Goal: Task Accomplishment & Management: Use online tool/utility

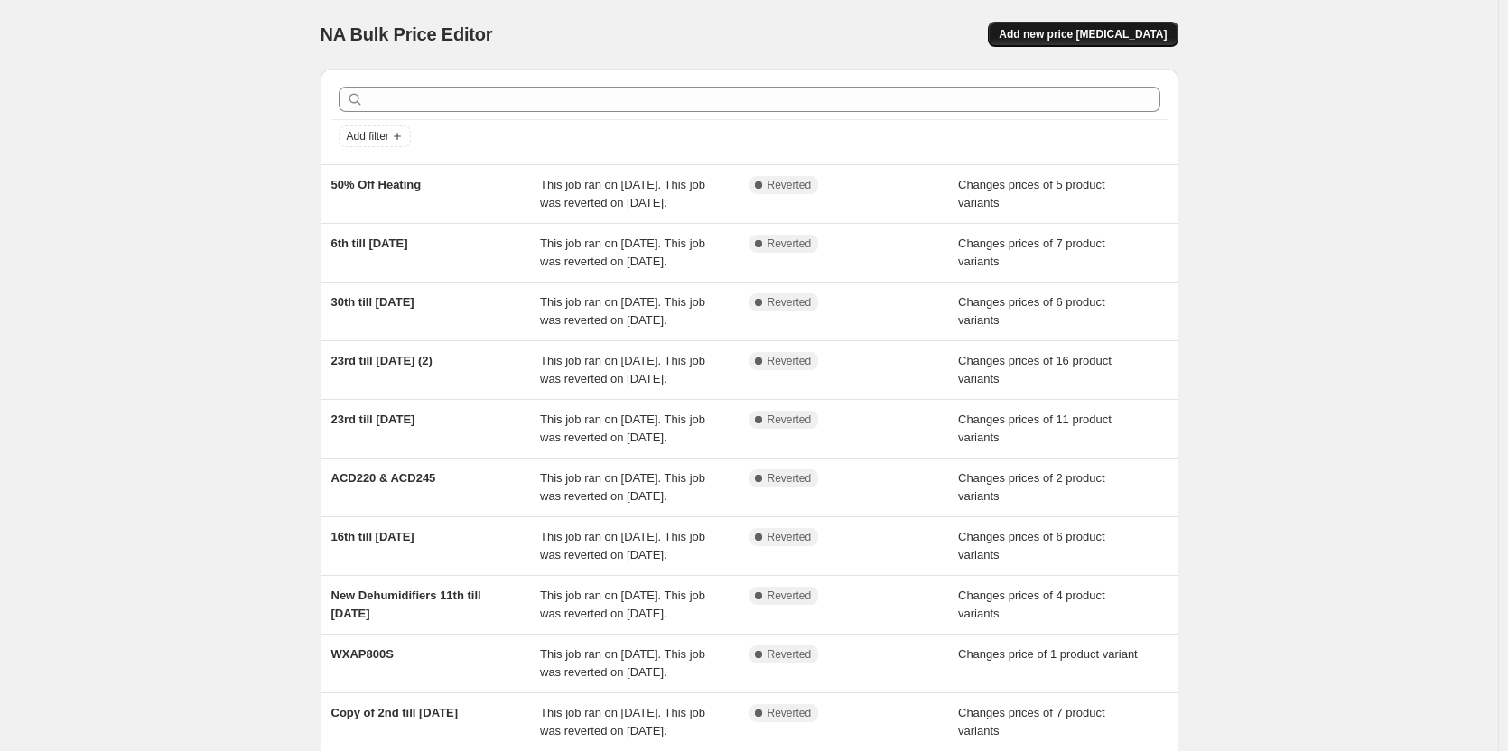
click at [1073, 37] on span "Add new price [MEDICAL_DATA]" at bounding box center [1082, 34] width 168 height 14
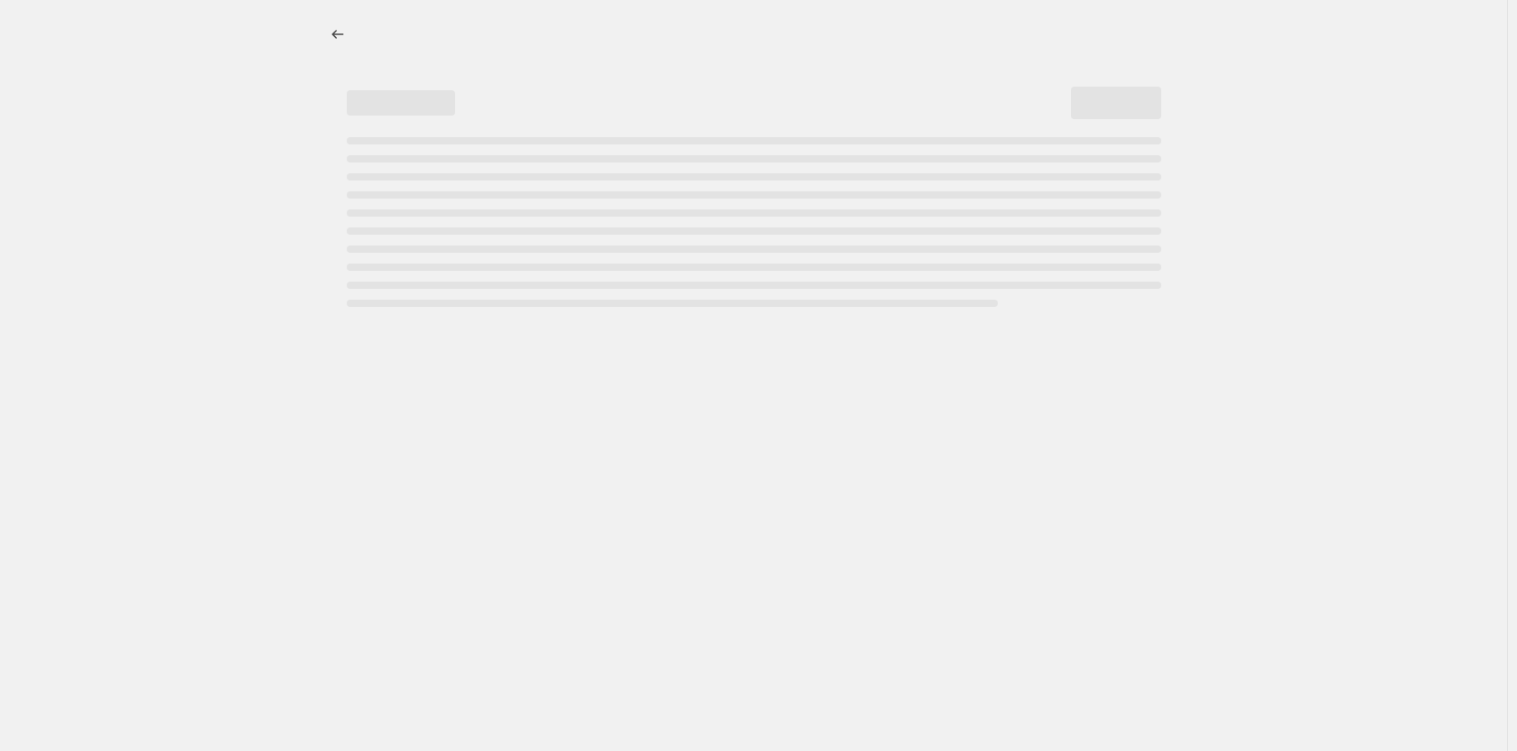
select select "percentage"
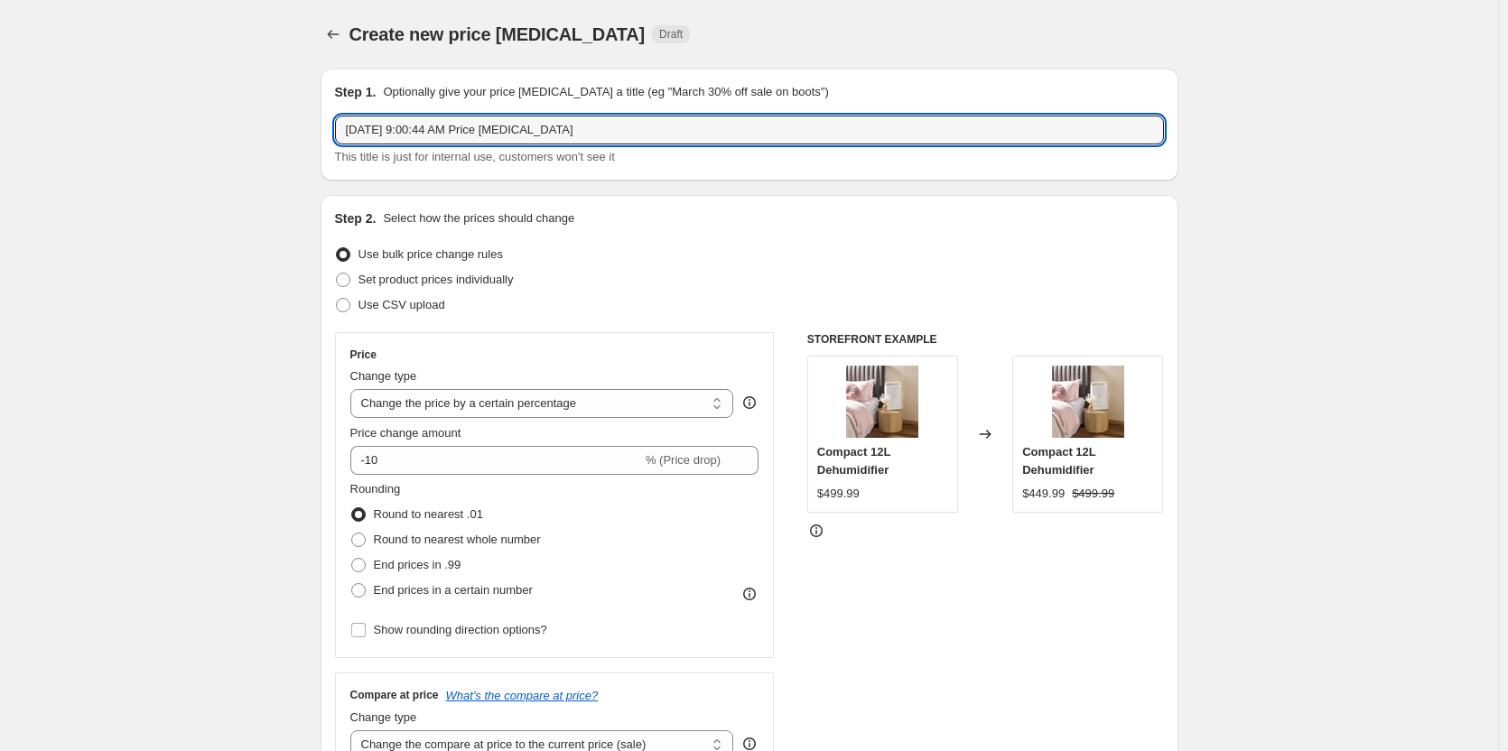
drag, startPoint x: 637, startPoint y: 144, endPoint x: 178, endPoint y: 108, distance: 460.8
type input "Afterpay Day Sale"
click at [348, 276] on span at bounding box center [343, 280] width 14 height 14
click at [337, 274] on input "Set product prices individually" at bounding box center [336, 273] width 1 height 1
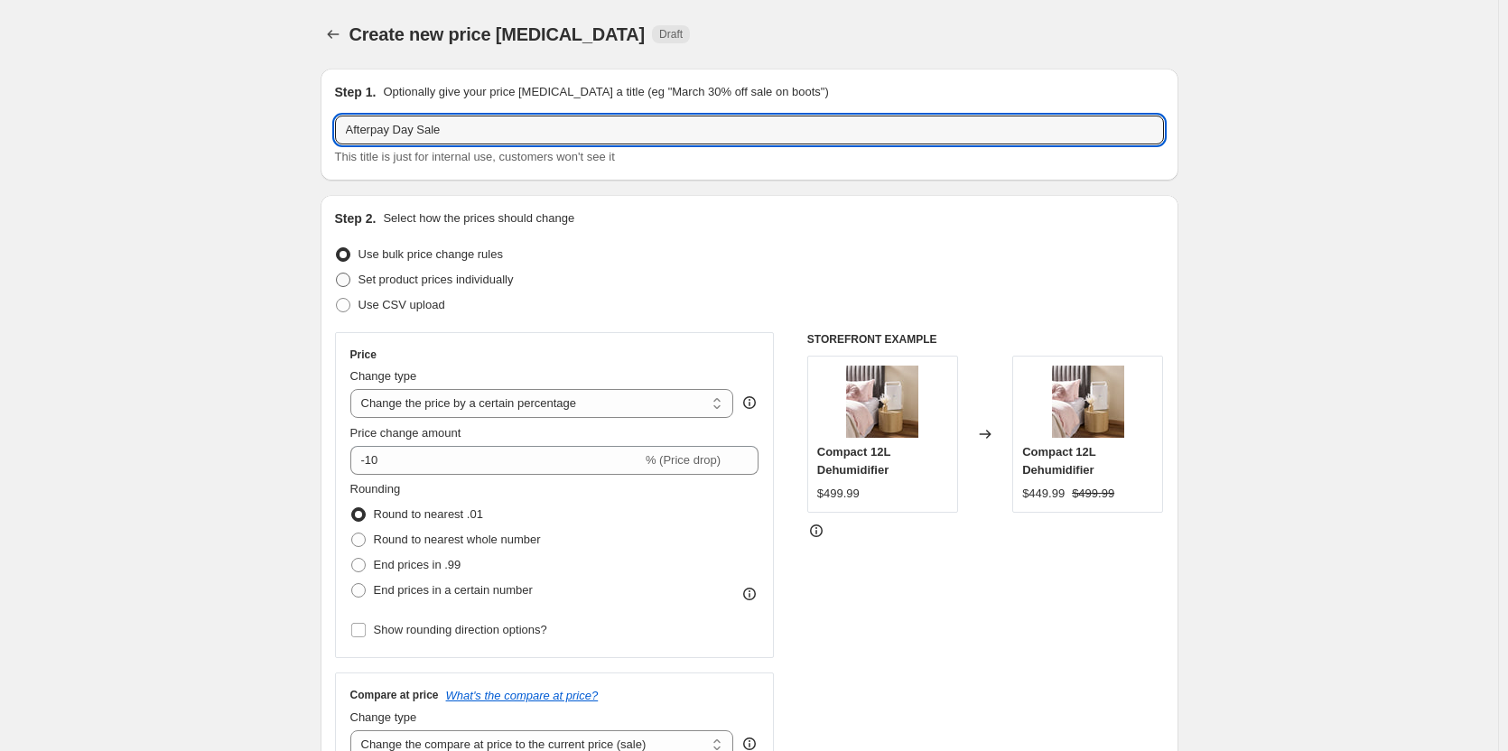
radio input "true"
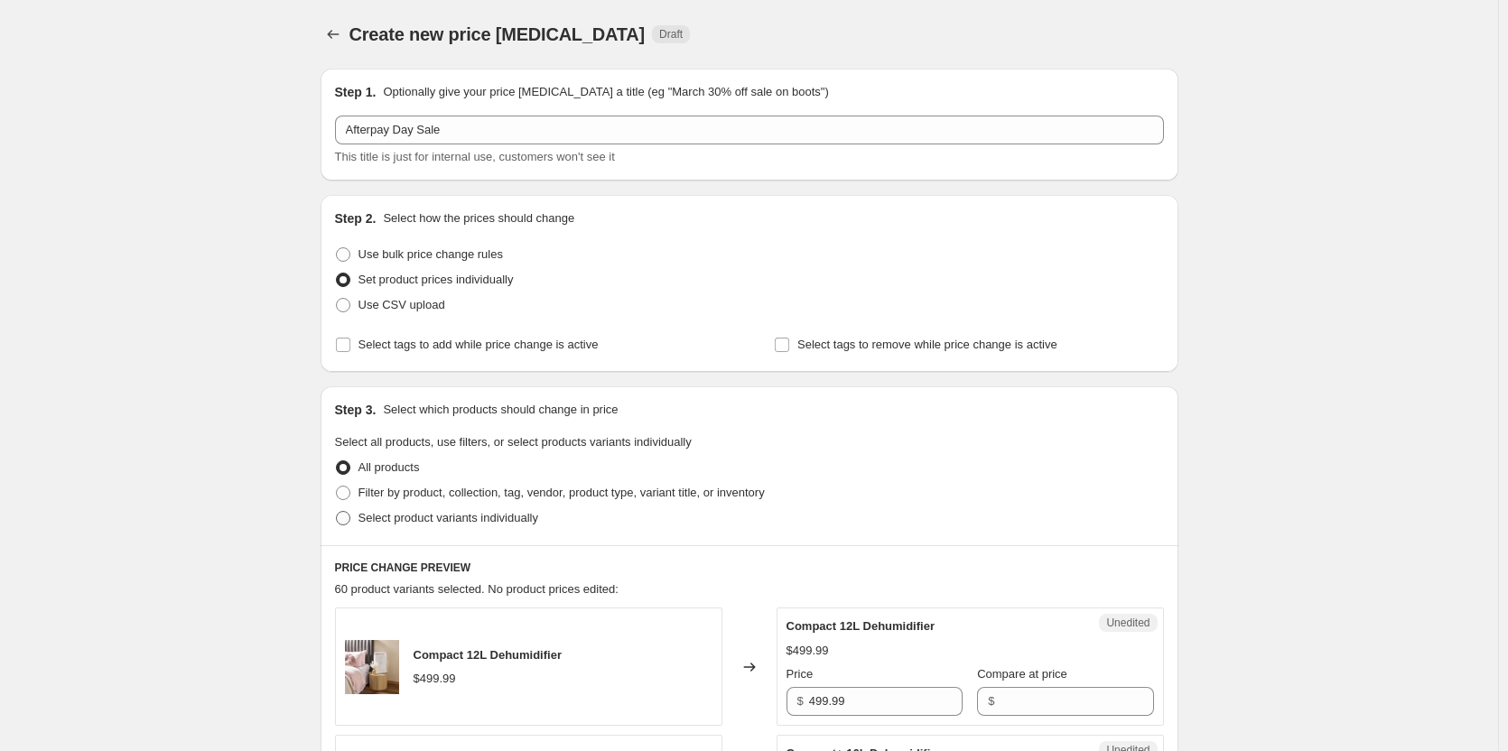
click at [343, 524] on span at bounding box center [343, 518] width 14 height 14
click at [337, 512] on input "Select product variants individually" at bounding box center [336, 511] width 1 height 1
radio input "true"
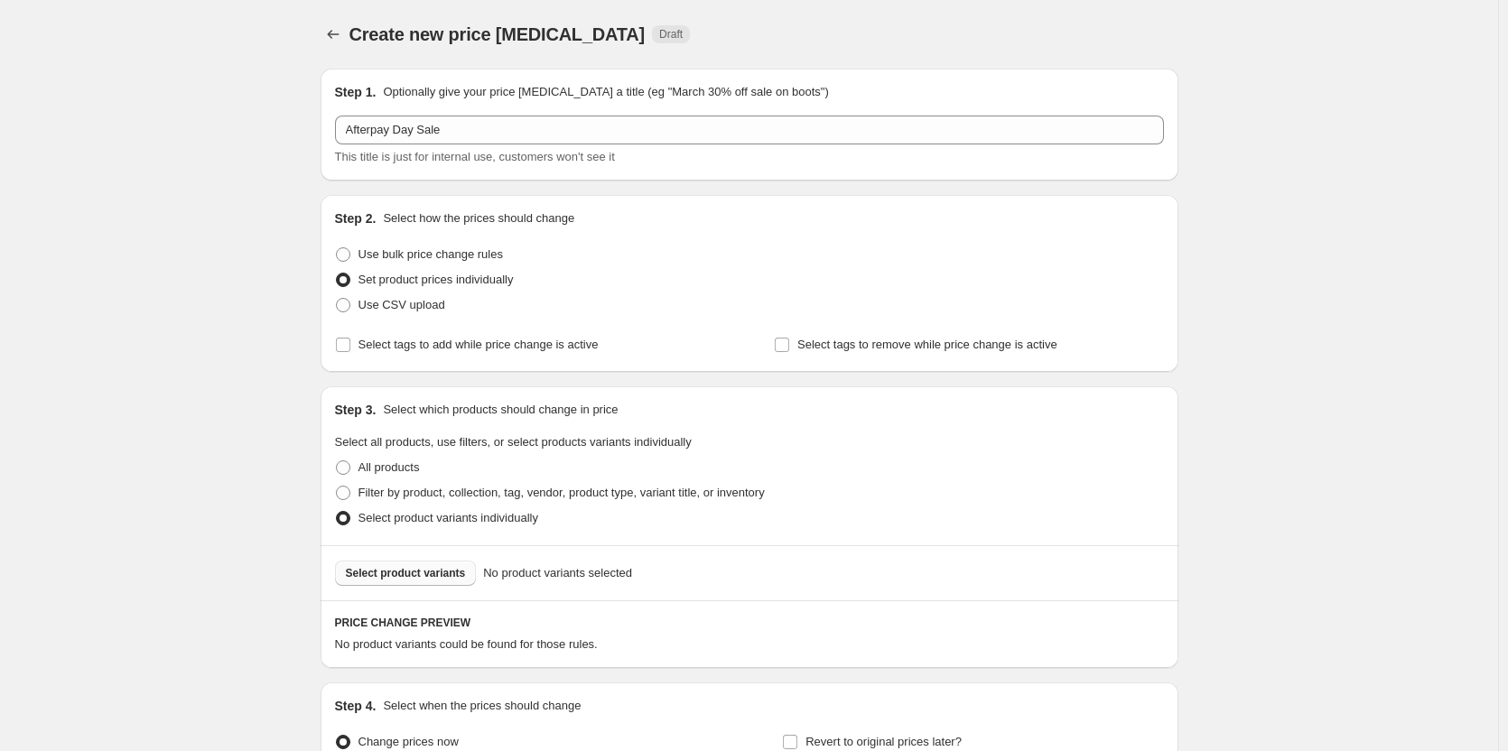
click at [432, 576] on span "Select product variants" at bounding box center [406, 573] width 120 height 14
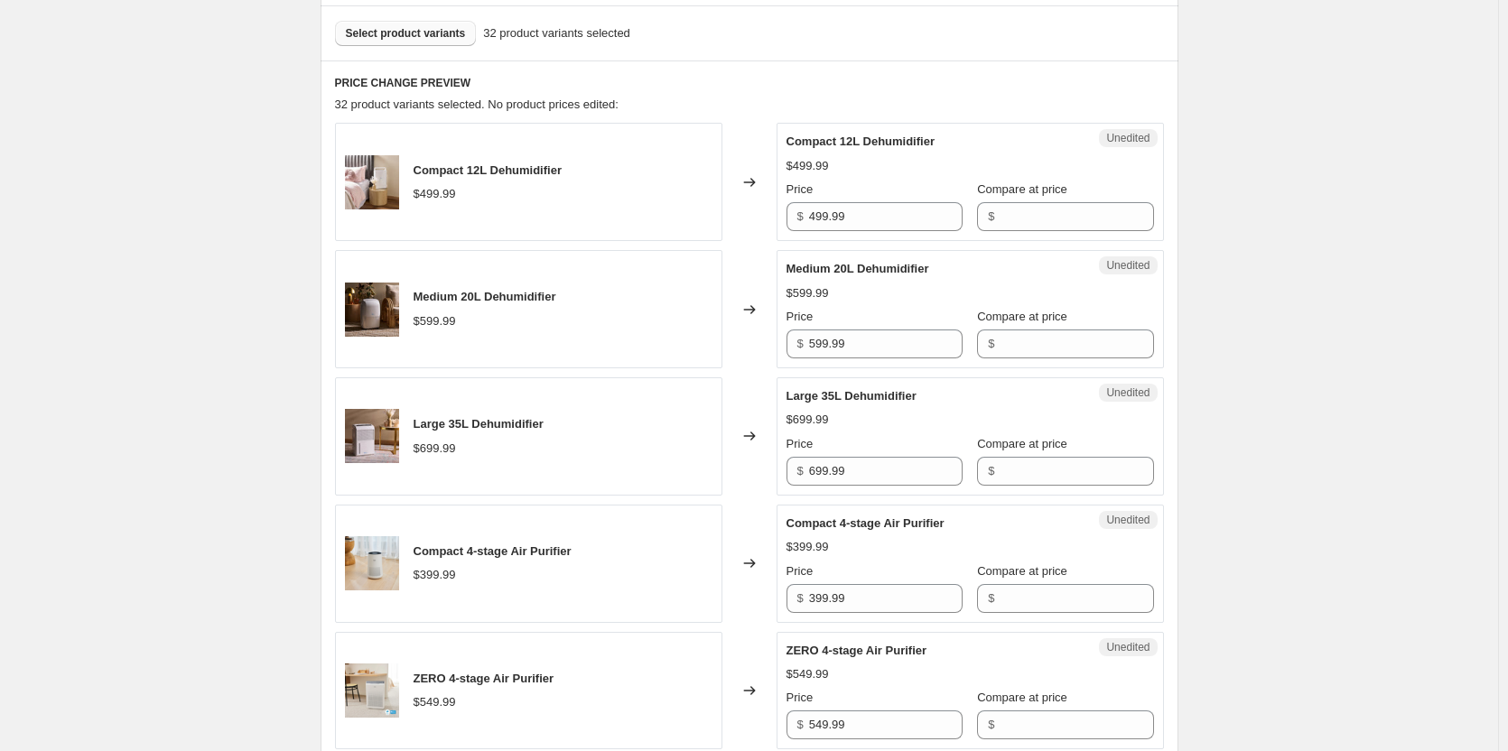
scroll to position [542, 0]
drag, startPoint x: 901, startPoint y: 211, endPoint x: 538, endPoint y: 232, distance: 363.5
click at [559, 211] on div "Compact 12L Dehumidifier $499.99 Changed to Unedited Compact 12L Dehumidifier $…" at bounding box center [749, 180] width 829 height 118
click at [1042, 203] on input "Compare at price" at bounding box center [1075, 214] width 153 height 29
paste input "499.99"
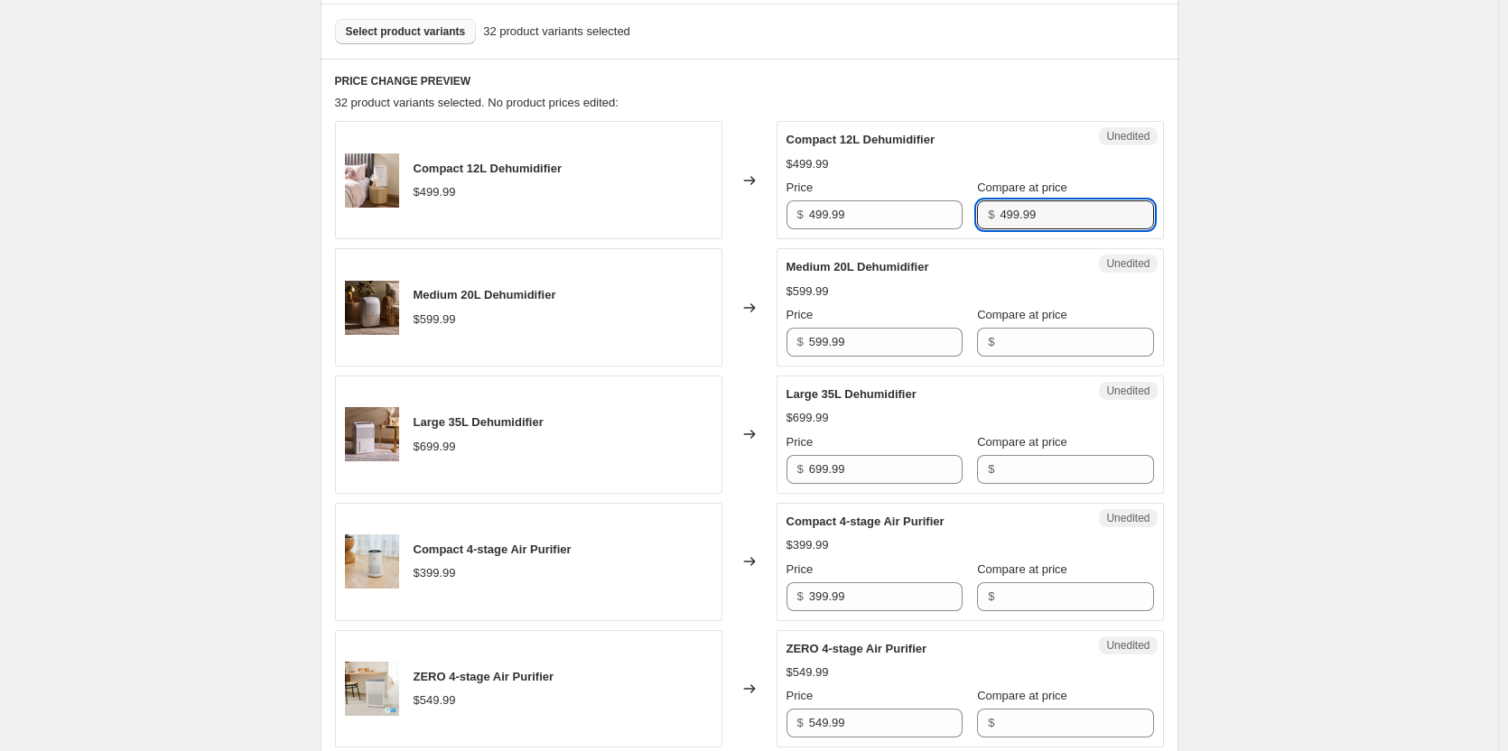
type input "499.99"
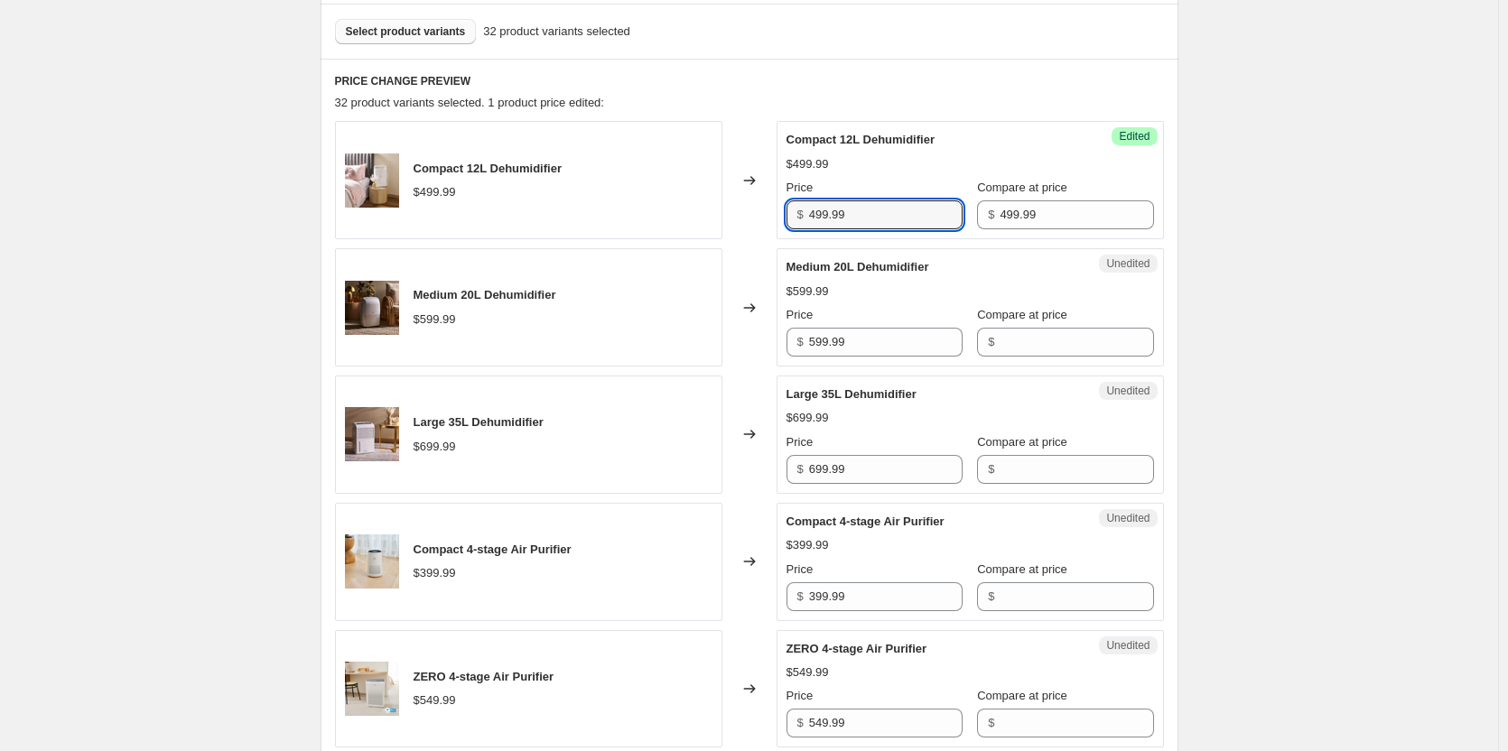
drag, startPoint x: 905, startPoint y: 219, endPoint x: 498, endPoint y: 221, distance: 407.1
click at [496, 217] on div "Compact 12L Dehumidifier $499.99 Changed to Success Edited Compact 12L Dehumidi…" at bounding box center [749, 180] width 829 height 118
type input "349.99"
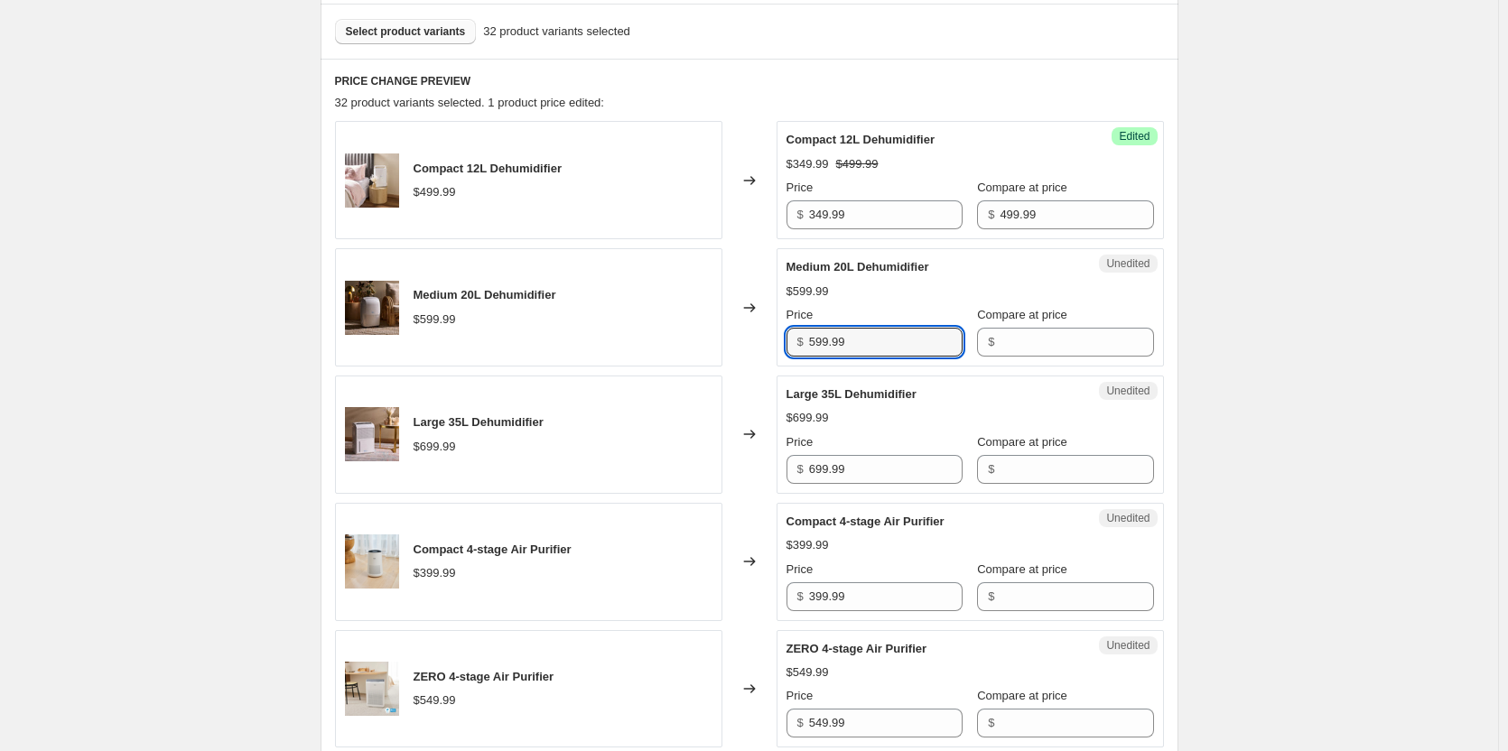
drag, startPoint x: 912, startPoint y: 349, endPoint x: 719, endPoint y: 339, distance: 193.5
click at [719, 339] on div "Medium 20L Dehumidifier $599.99 Changed to Unedited Medium 20L Dehumidifier $59…" at bounding box center [749, 307] width 829 height 118
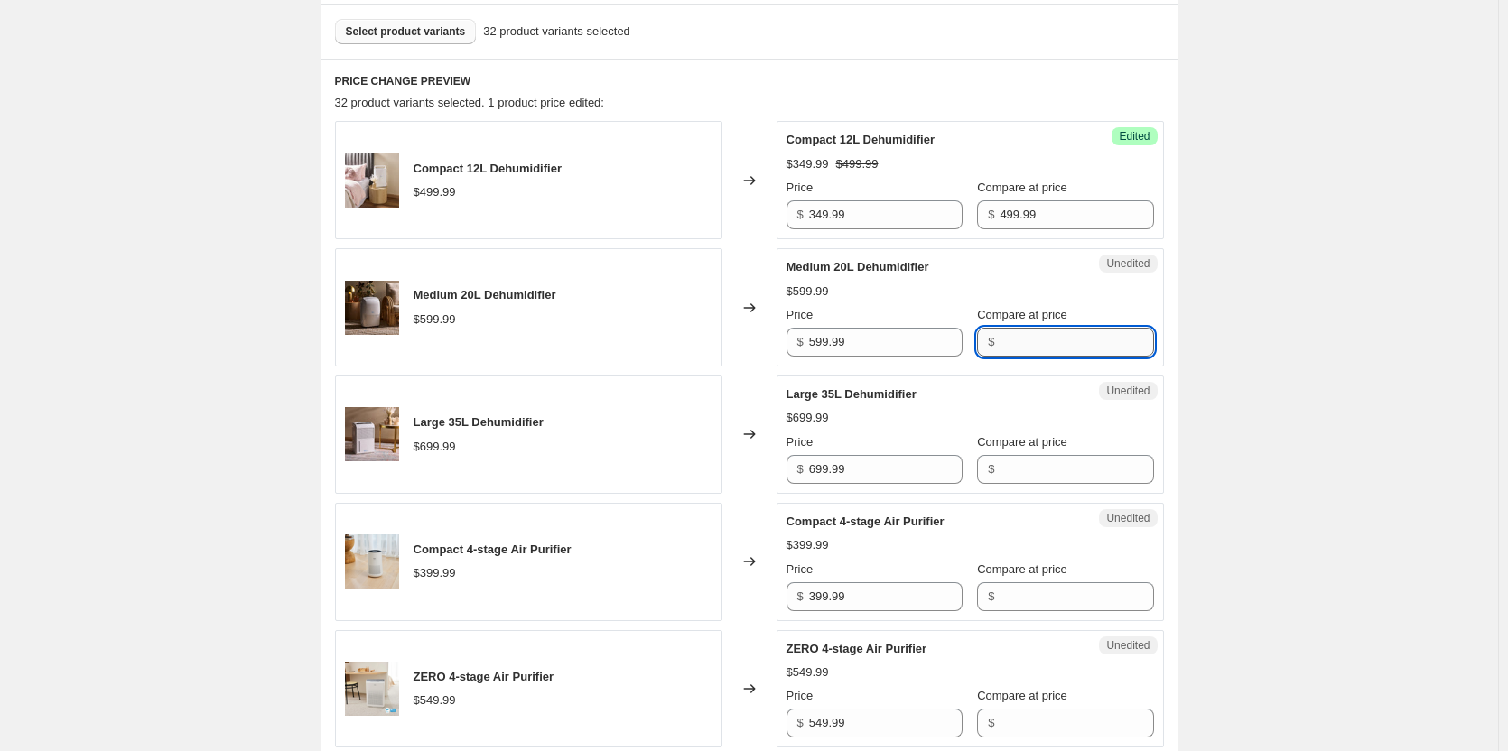
click at [1020, 339] on input "Compare at price" at bounding box center [1075, 342] width 153 height 29
paste input "599.99"
type input "599.99"
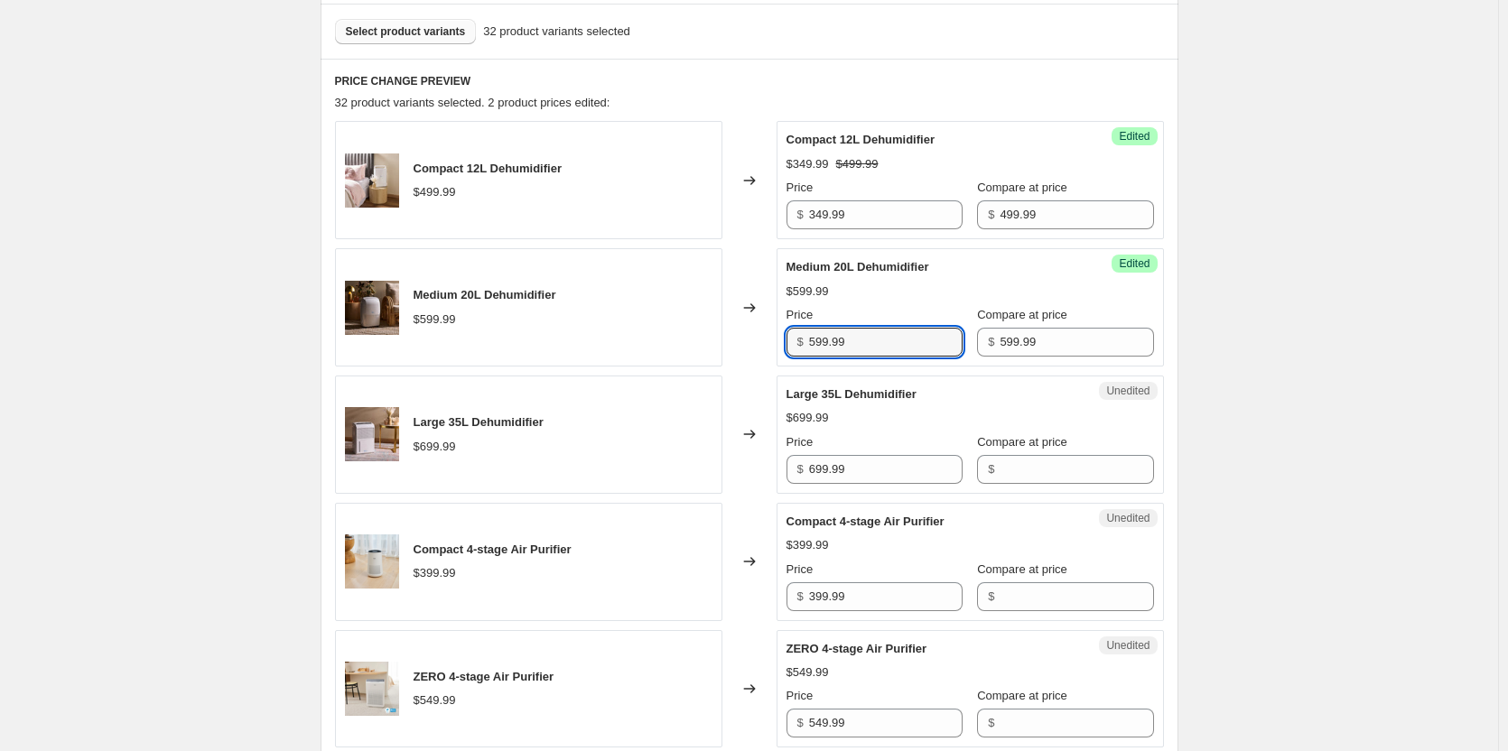
drag, startPoint x: 895, startPoint y: 344, endPoint x: 606, endPoint y: 329, distance: 289.3
click at [606, 329] on div "Medium 20L Dehumidifier $599.99 Changed to Success Edited Medium 20L Dehumidifi…" at bounding box center [749, 307] width 829 height 118
type input "419.99"
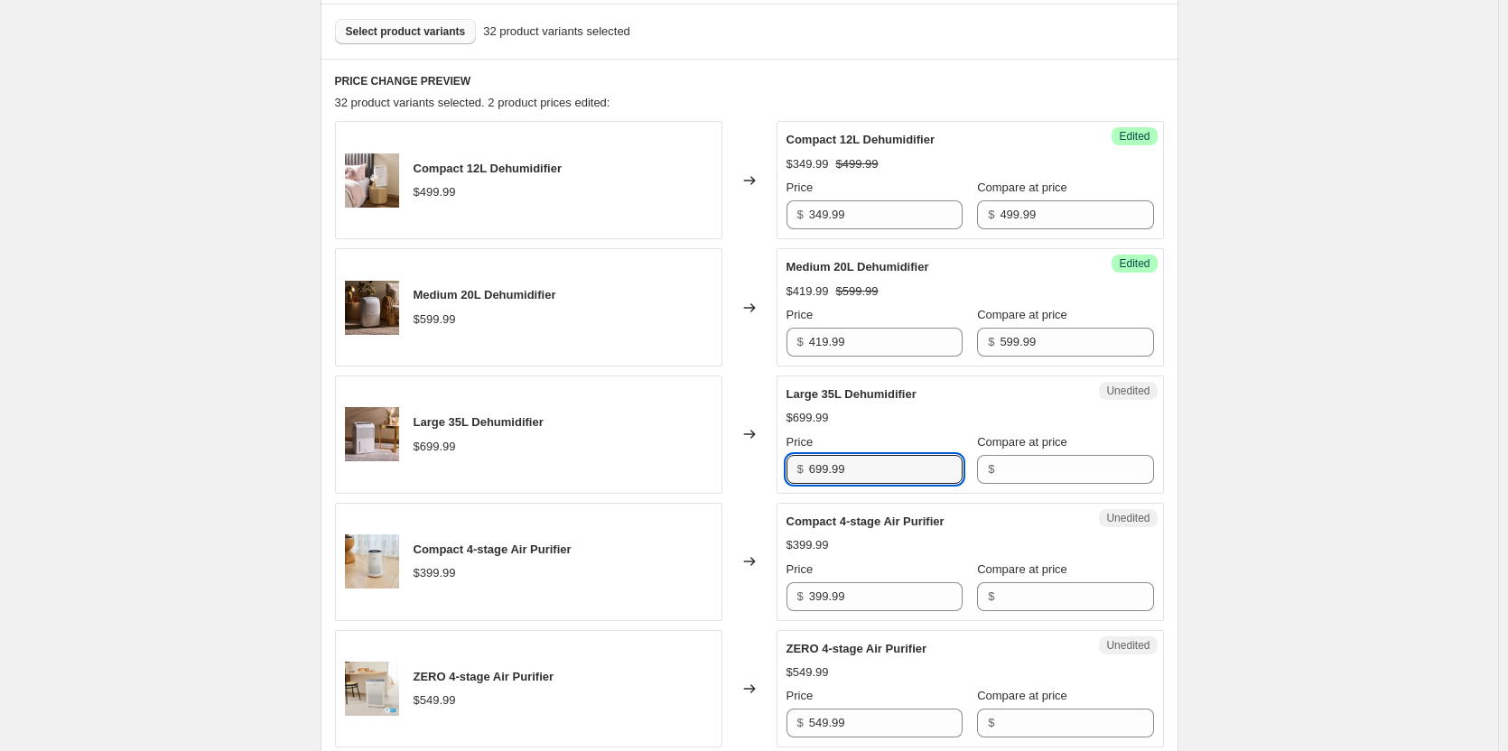
drag, startPoint x: 885, startPoint y: 473, endPoint x: 588, endPoint y: 447, distance: 298.1
click at [588, 447] on div "Large 35L Dehumidifier $699.99 Changed to Unedited Large 35L Dehumidifier $699.…" at bounding box center [749, 435] width 829 height 118
click at [1045, 473] on input "Compare at price" at bounding box center [1075, 469] width 153 height 29
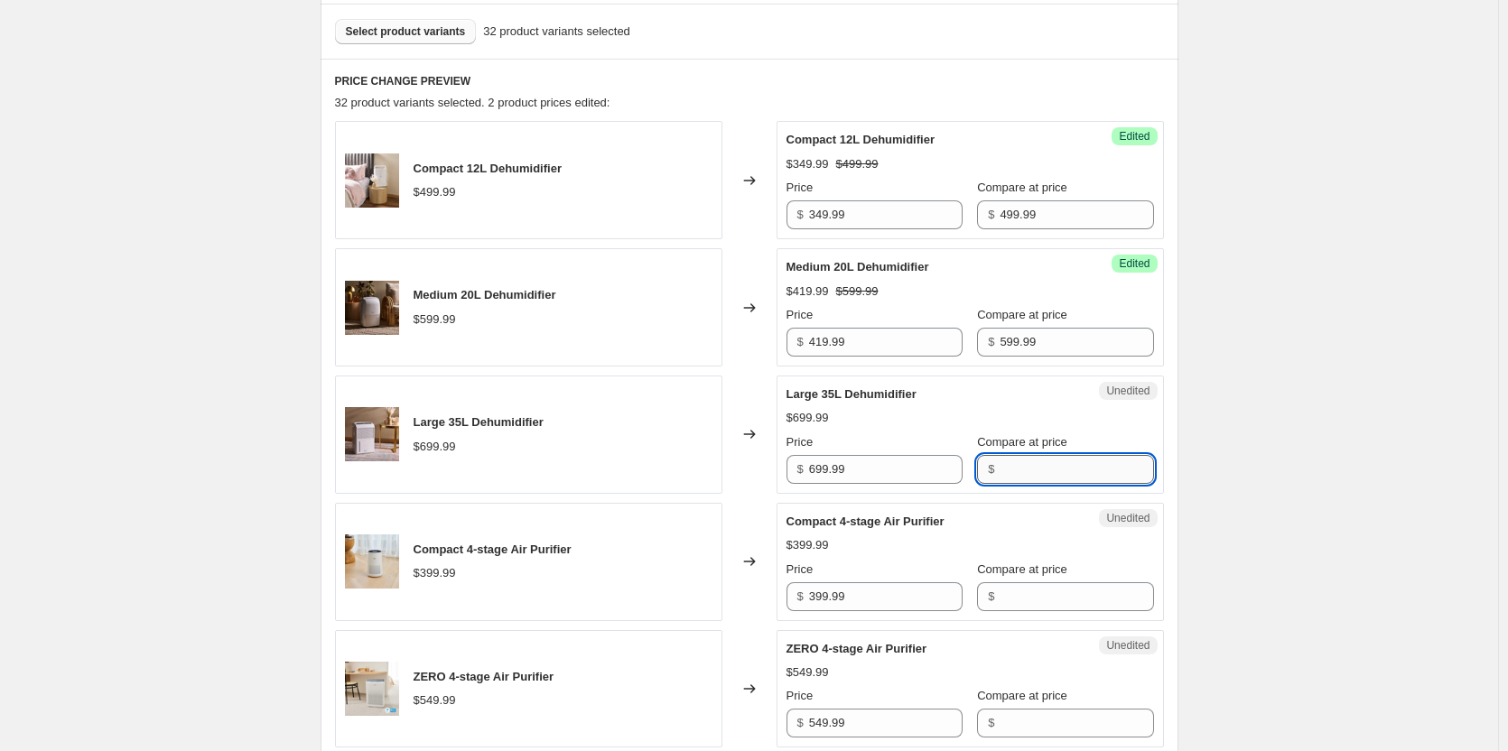
paste input "699.99"
type input "699.99"
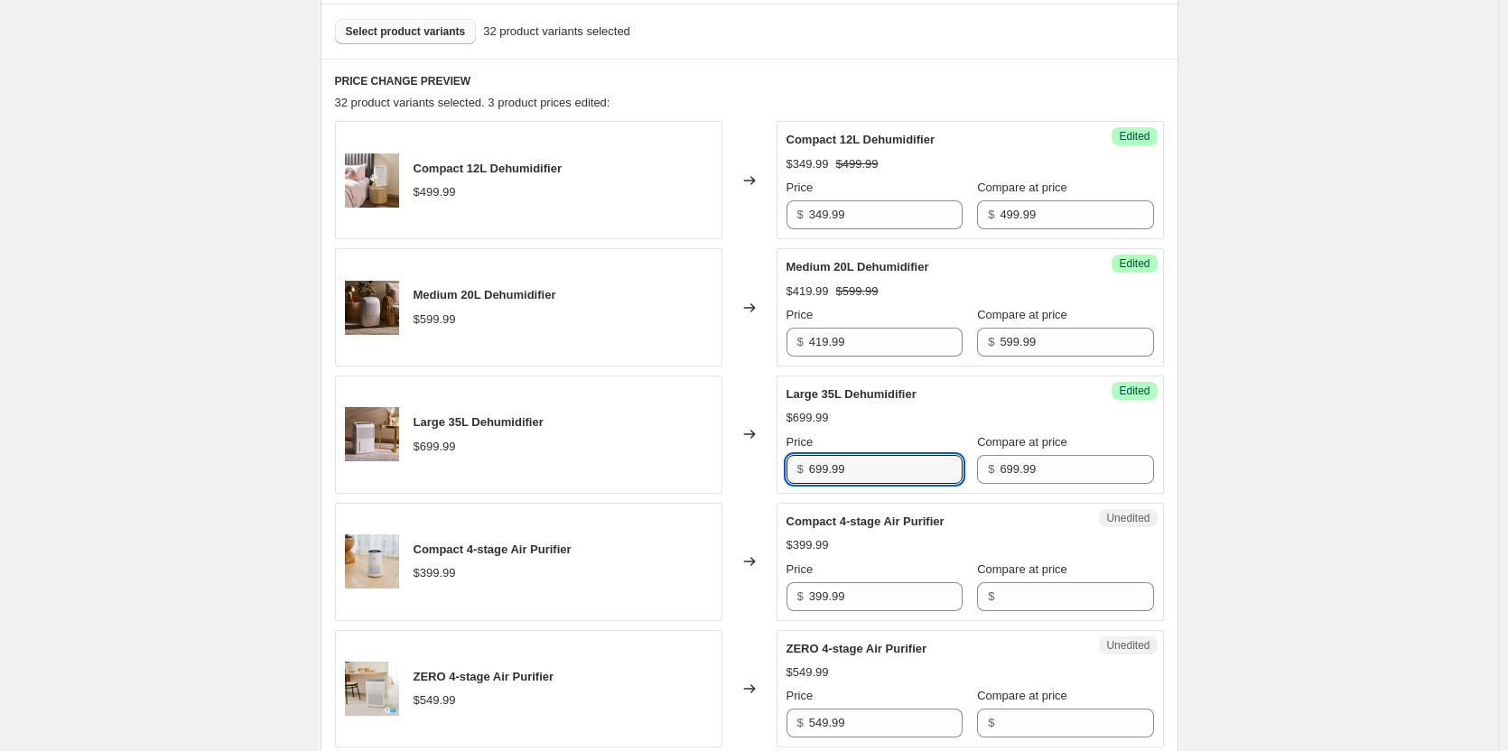
drag, startPoint x: 904, startPoint y: 467, endPoint x: 735, endPoint y: 445, distance: 170.2
click at [735, 445] on div "Large 35L Dehumidifier $699.99 Changed to Success Edited Large 35L Dehumidifier…" at bounding box center [749, 435] width 829 height 118
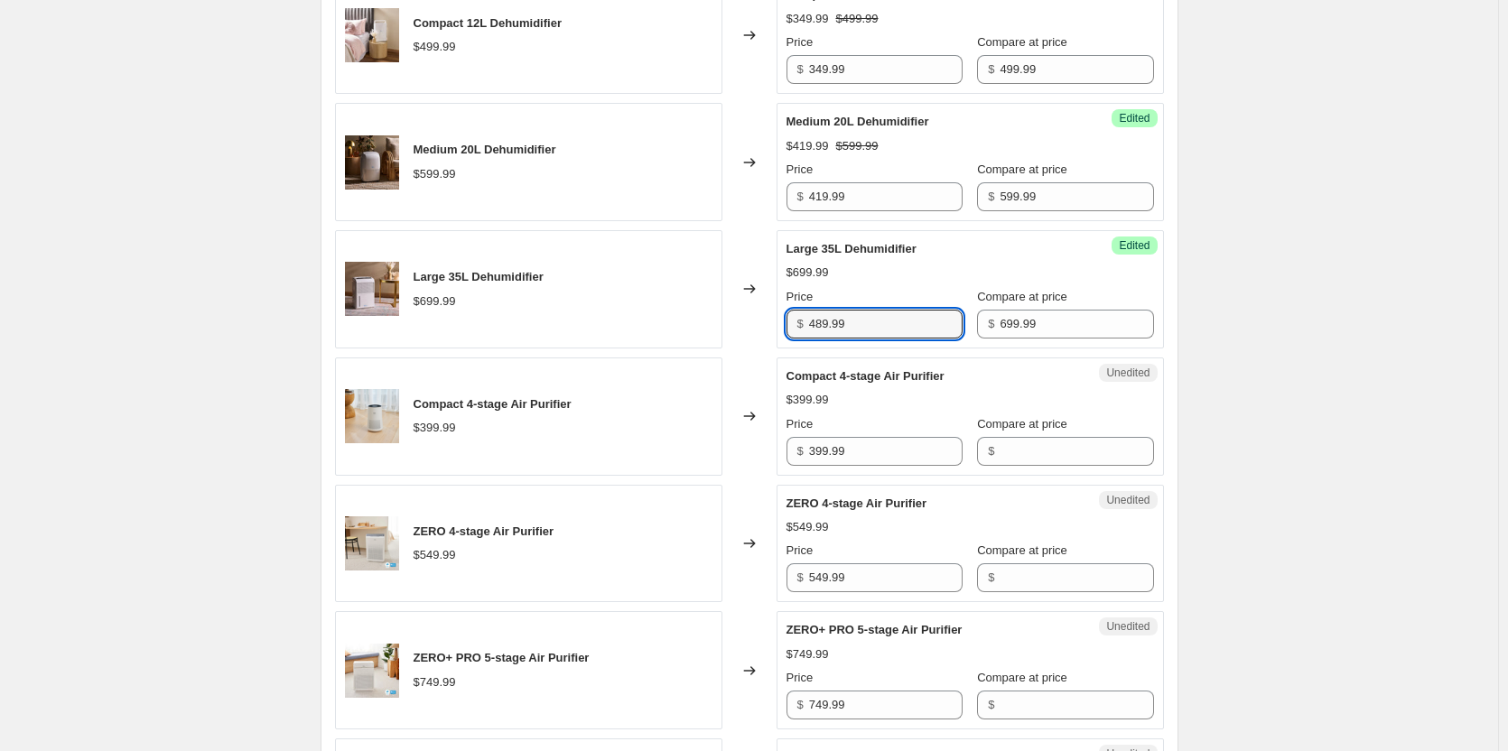
scroll to position [722, 0]
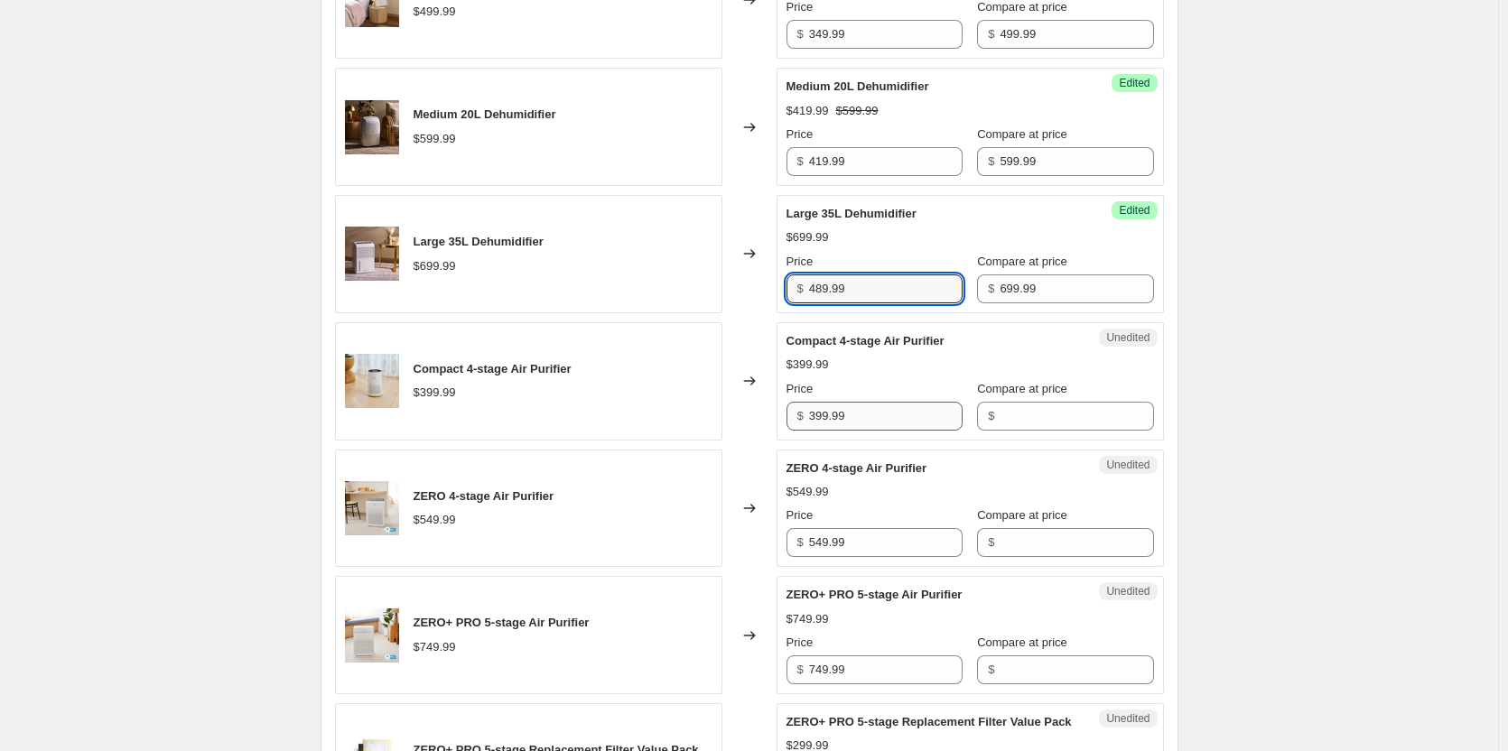
type input "489.99"
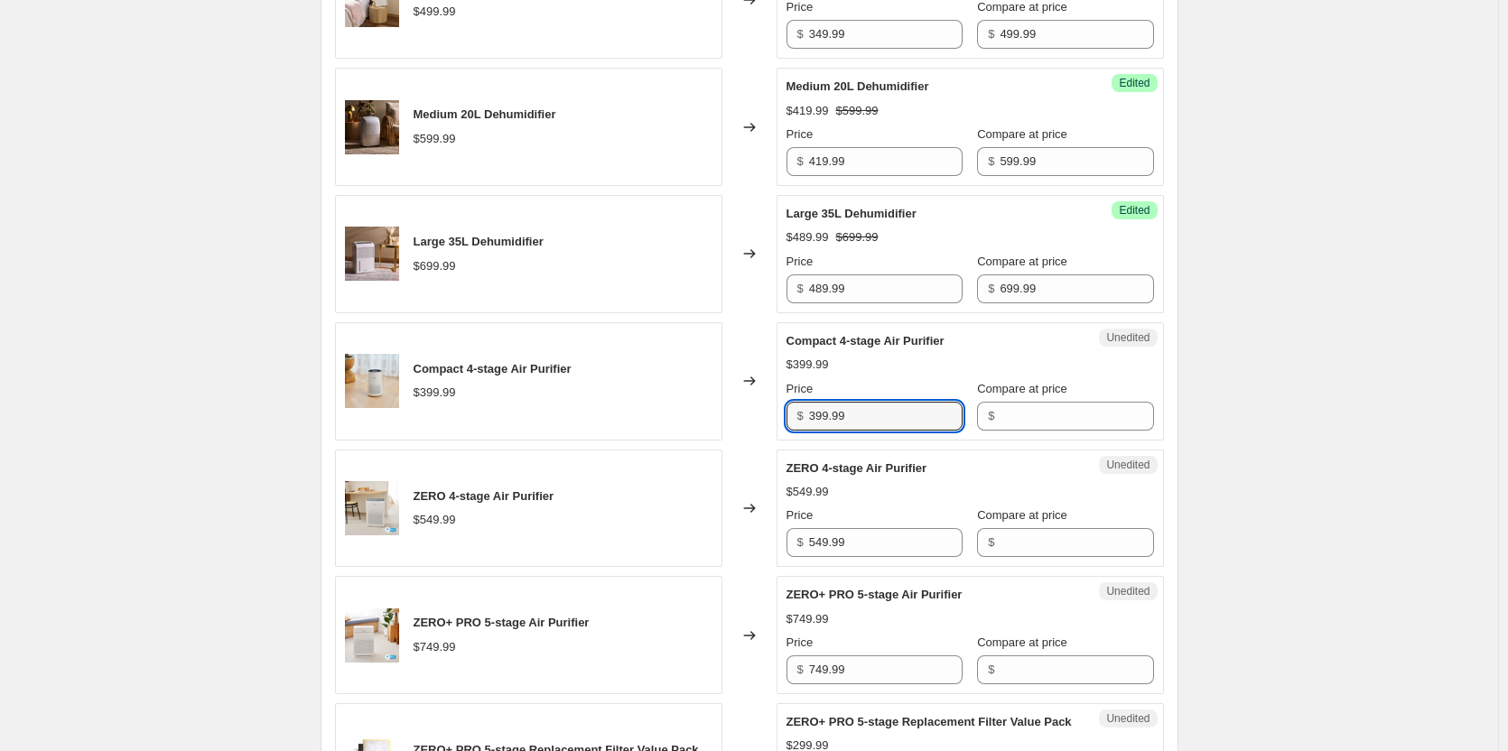
drag, startPoint x: 888, startPoint y: 425, endPoint x: 744, endPoint y: 377, distance: 152.2
click at [748, 378] on div "Compact 4-stage Air Purifier $399.99 Changed to Unedited Compact 4-stage Air Pu…" at bounding box center [749, 381] width 829 height 118
click at [1008, 406] on input "Compare at price" at bounding box center [1075, 416] width 153 height 29
paste input "399.99"
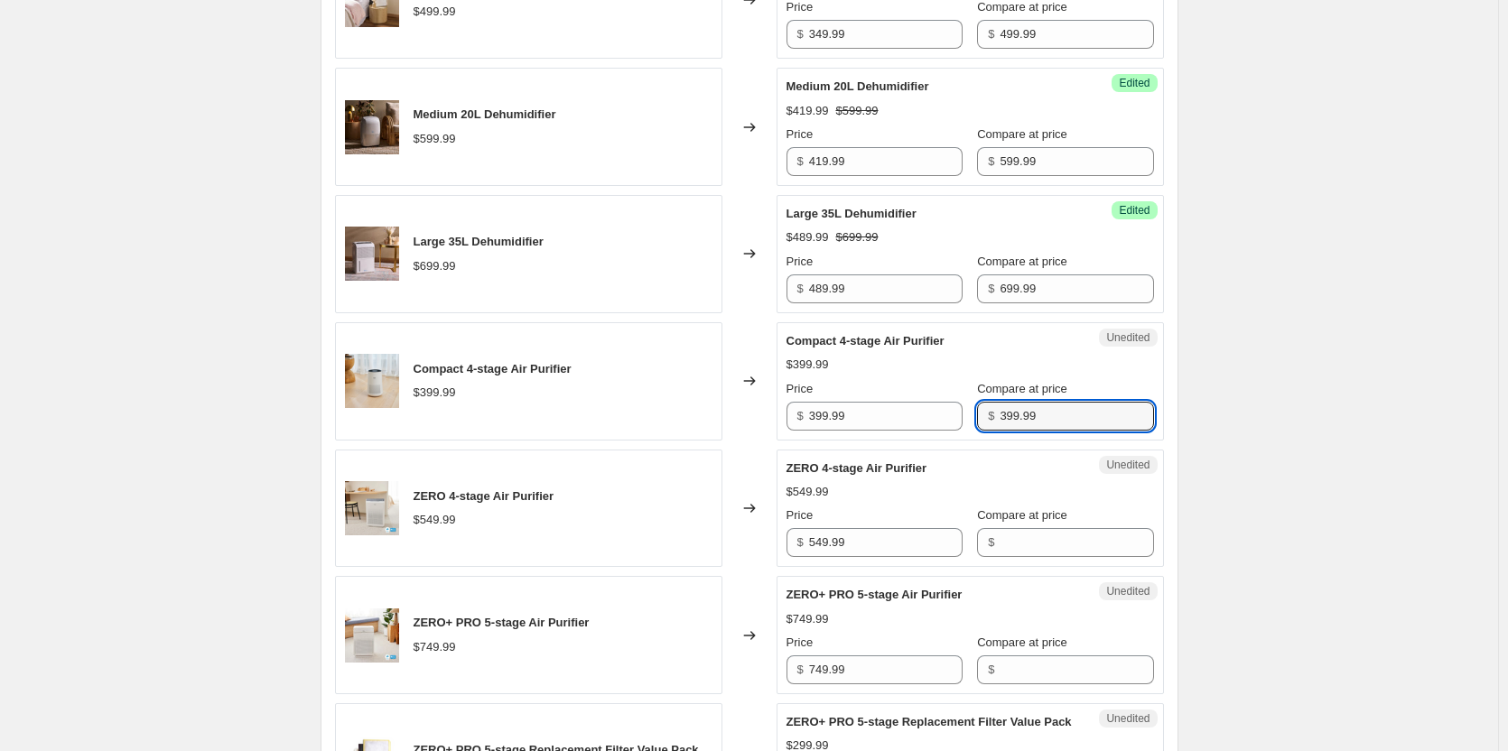
type input "399.99"
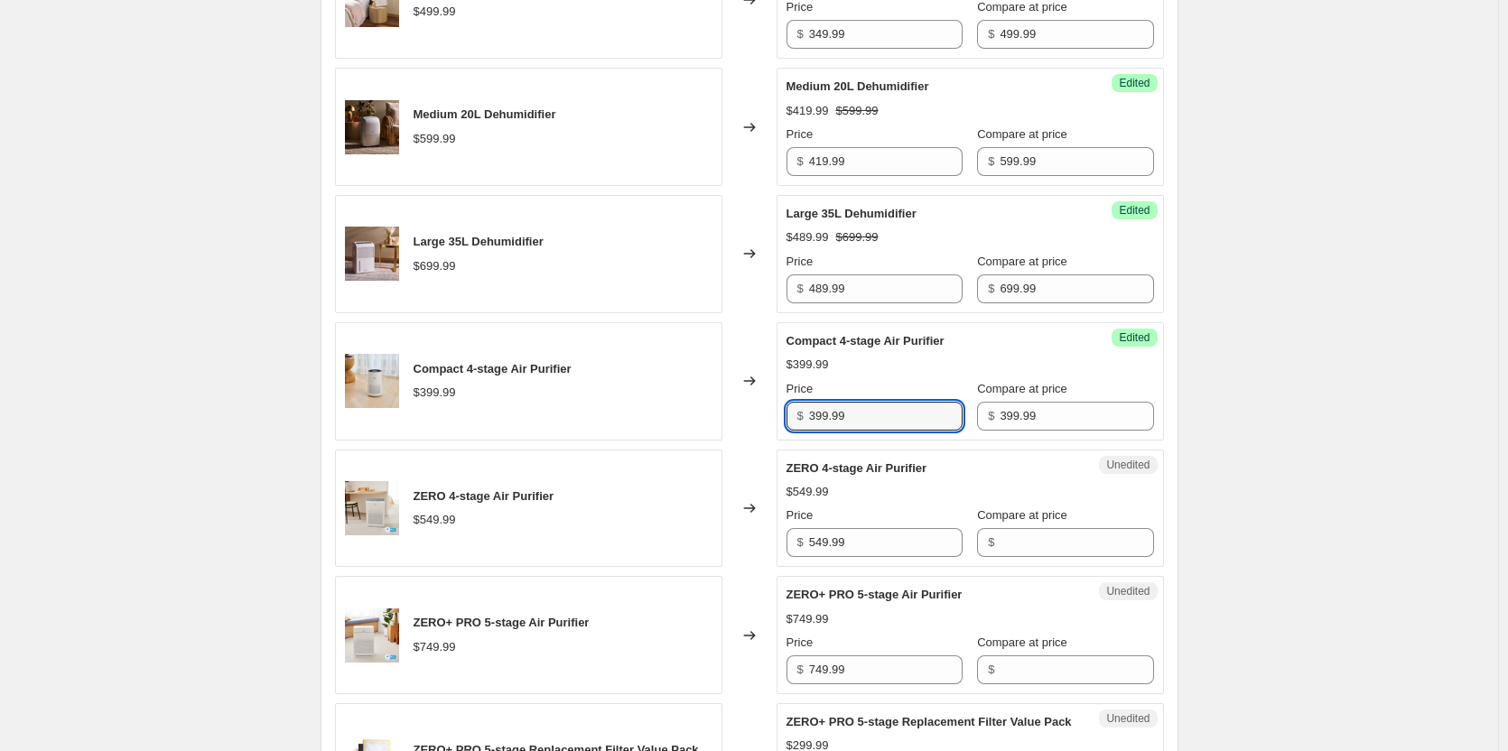
drag, startPoint x: 893, startPoint y: 420, endPoint x: 451, endPoint y: 386, distance: 442.7
click at [451, 386] on div "Compact 4-stage Air Purifier $399.99 Changed to Success Edited Compact 4-stage …" at bounding box center [749, 381] width 829 height 118
type input "279.99"
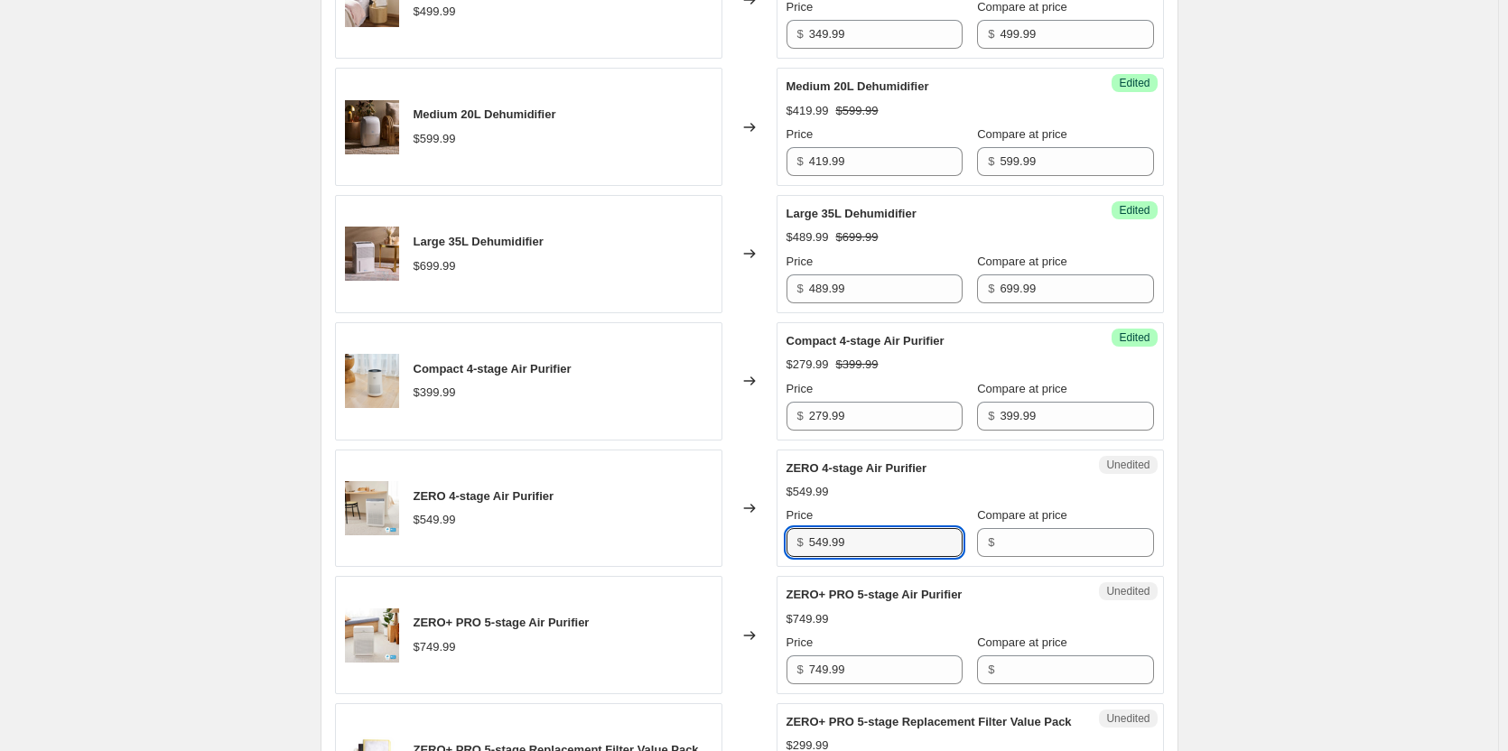
drag, startPoint x: 901, startPoint y: 543, endPoint x: 678, endPoint y: 547, distance: 223.0
click at [689, 527] on div "ZERO 4-stage Air Purifier $549.99 Changed to Unedited ZERO 4-stage Air Purifier…" at bounding box center [749, 509] width 829 height 118
click at [1027, 548] on input "Compare at price" at bounding box center [1075, 542] width 153 height 29
paste input "549.99"
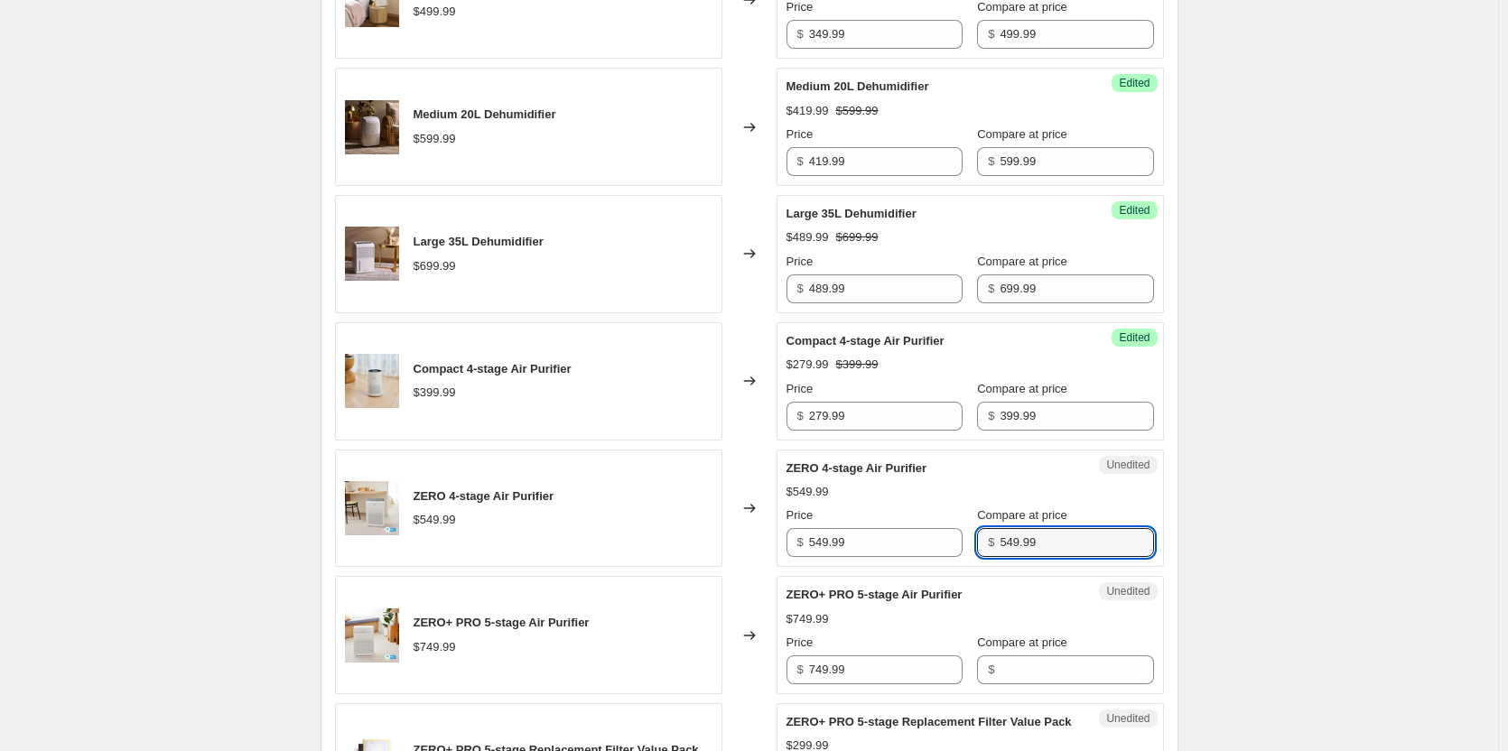
type input "549.99"
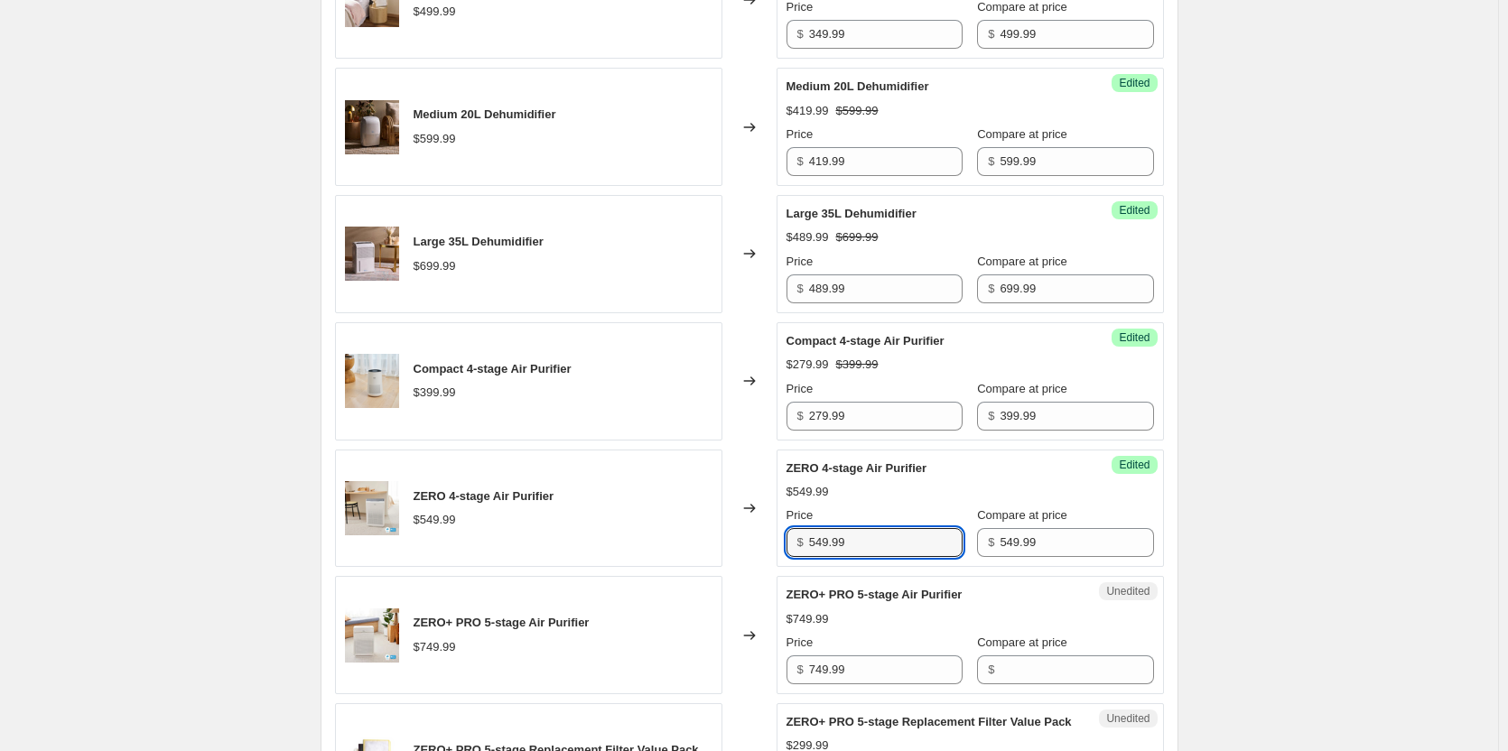
drag, startPoint x: 882, startPoint y: 540, endPoint x: 636, endPoint y: 526, distance: 245.9
click at [636, 526] on div "ZERO 4-stage Air Purifier $549.99 Changed to Success Edited ZERO 4-stage Air Pu…" at bounding box center [749, 509] width 829 height 118
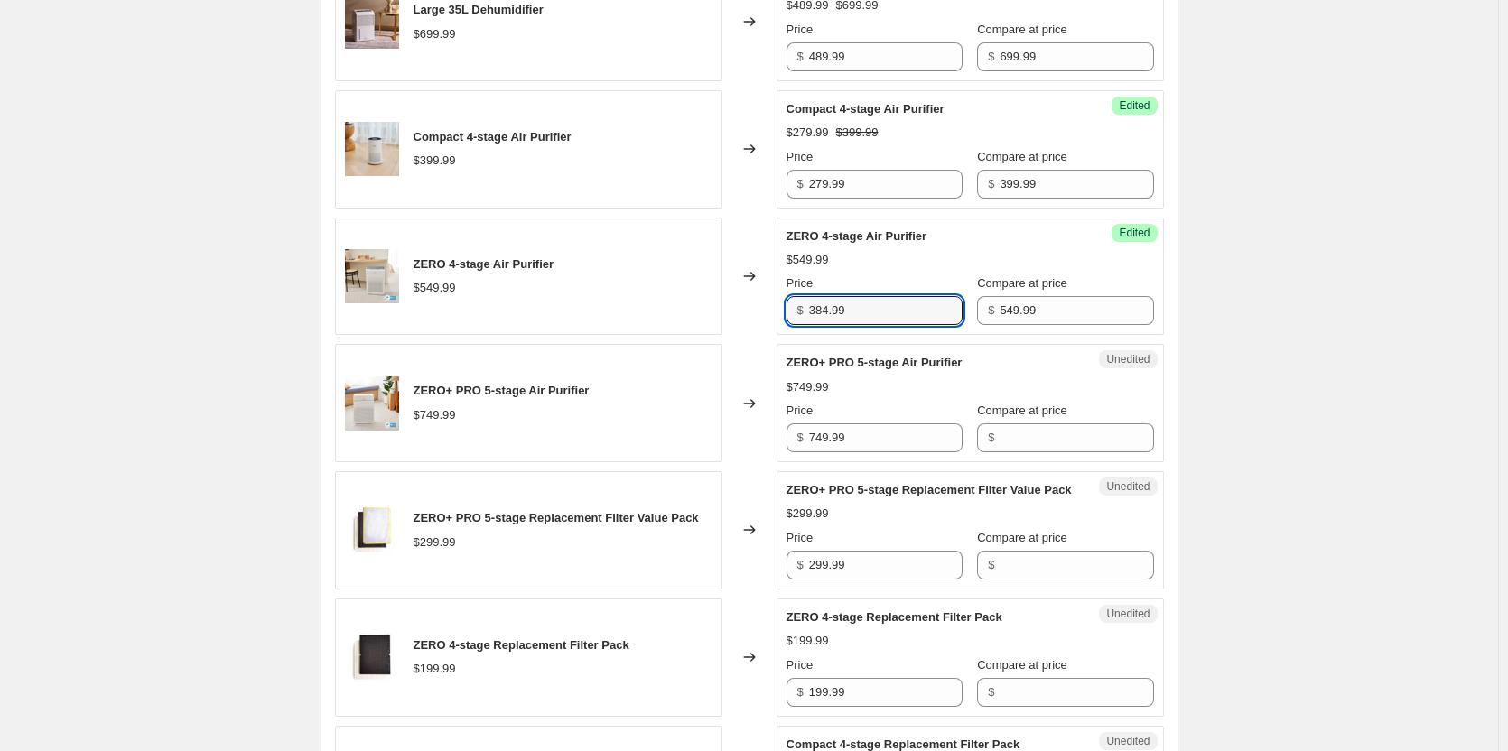
scroll to position [993, 0]
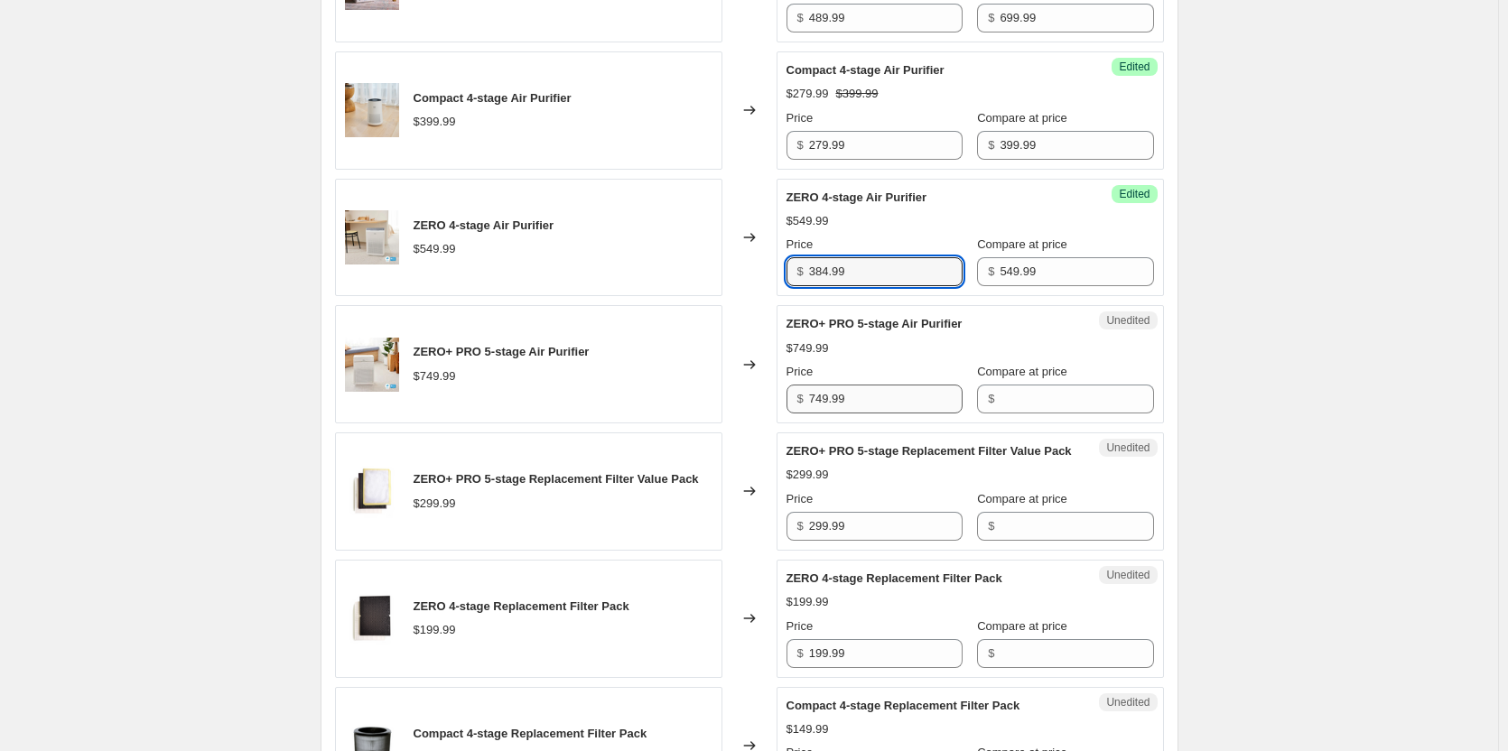
type input "384.99"
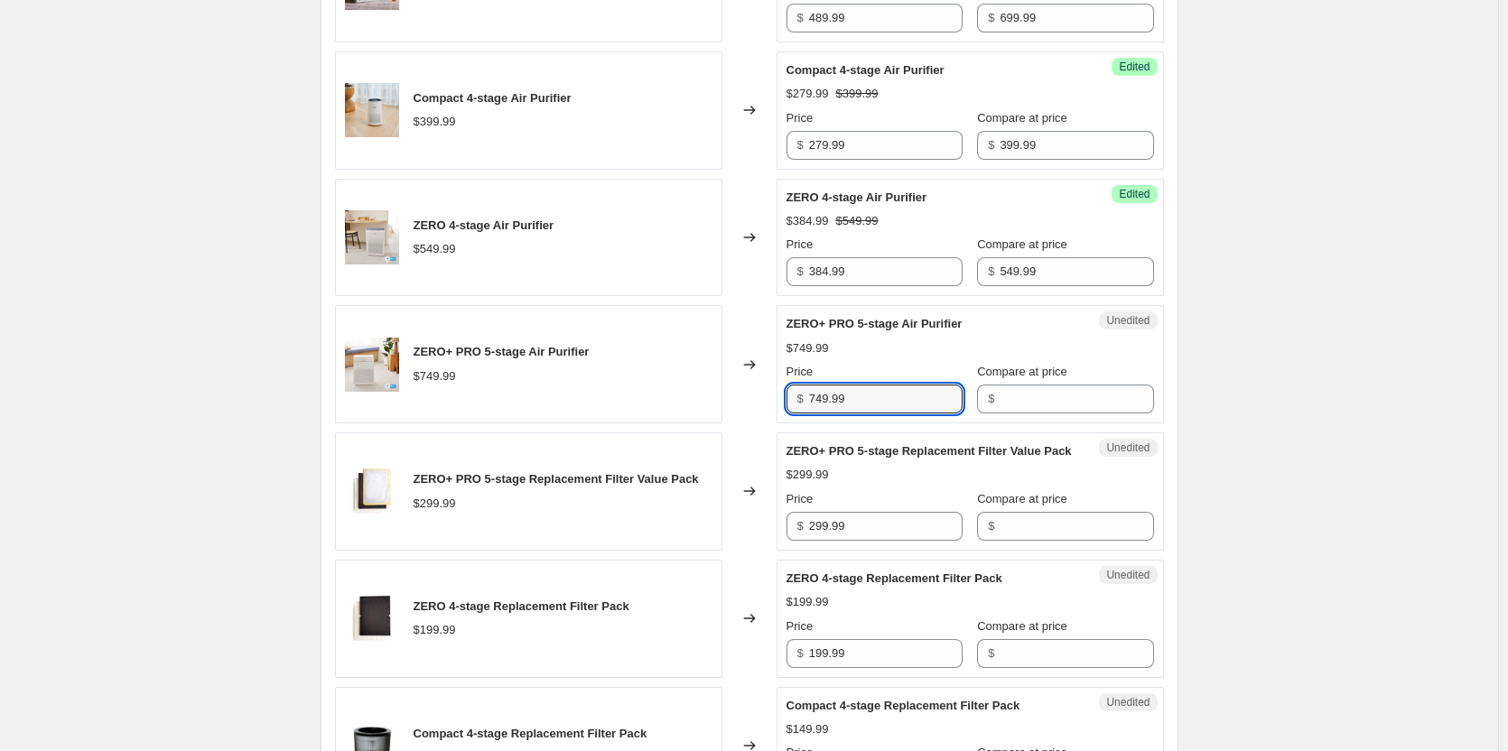
drag, startPoint x: 894, startPoint y: 405, endPoint x: 599, endPoint y: 397, distance: 294.4
click at [599, 397] on div "ZERO+ PRO 5-stage Air Purifier $749.99 Changed to Unedited ZERO+ PRO 5-stage Ai…" at bounding box center [749, 364] width 829 height 118
click at [1072, 399] on input "Compare at price" at bounding box center [1075, 399] width 153 height 29
paste input "749.99"
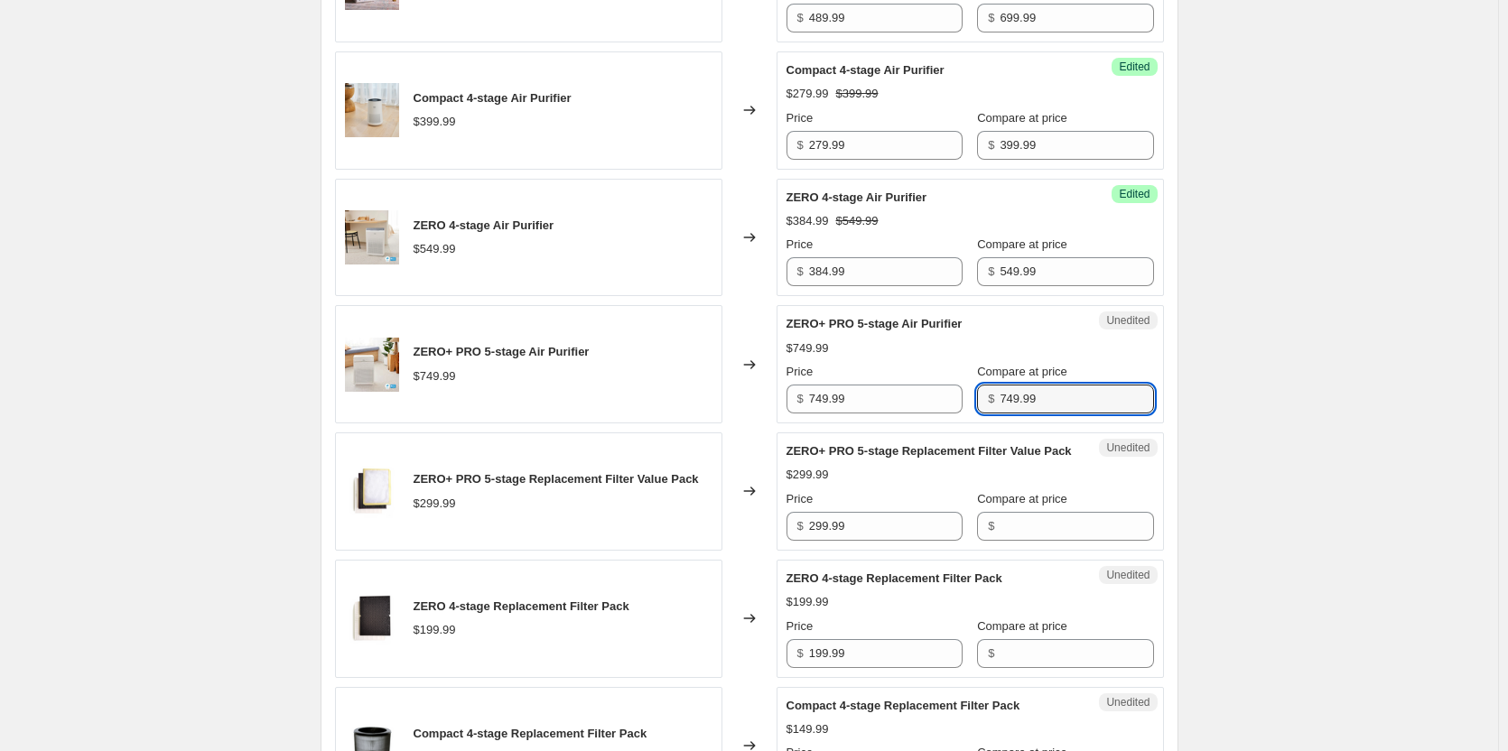
type input "749.99"
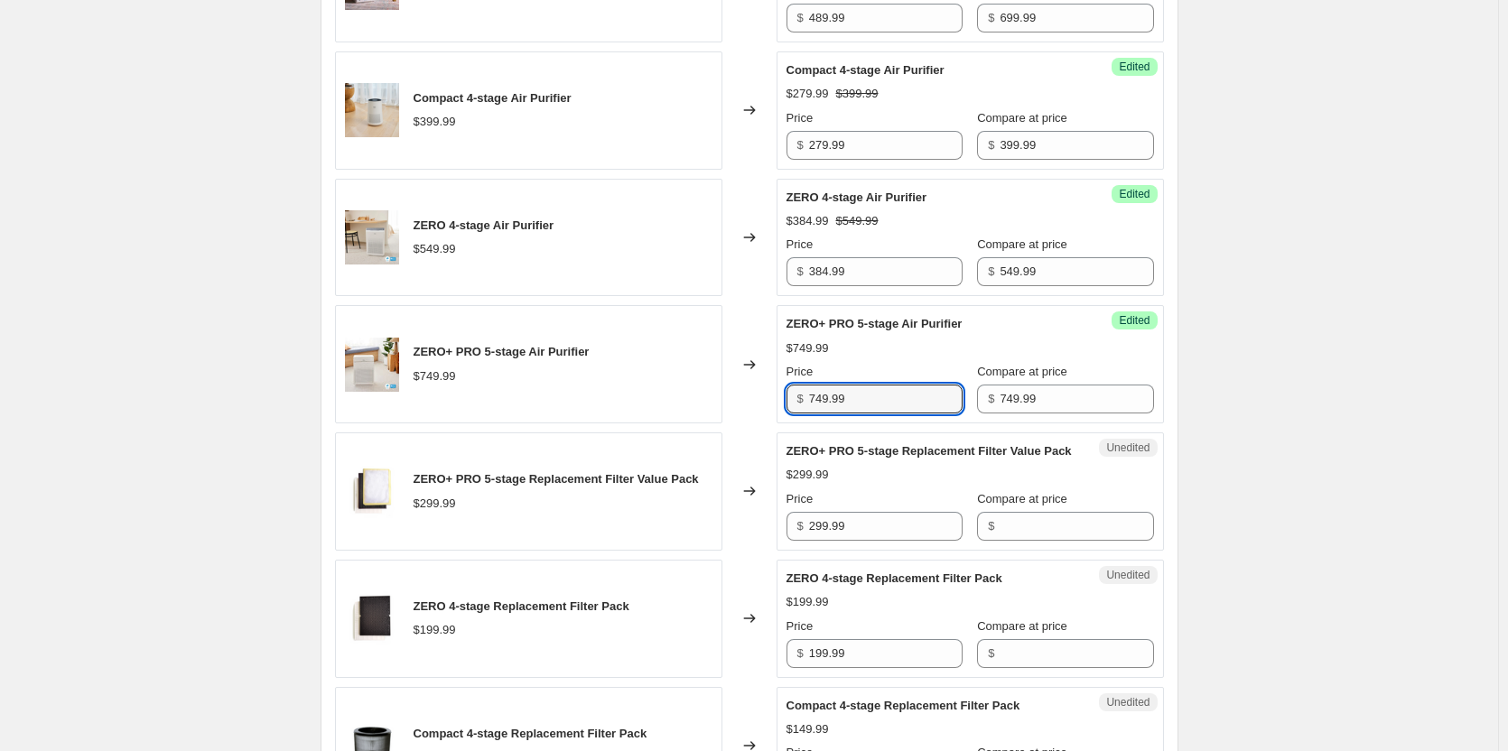
drag, startPoint x: 881, startPoint y: 408, endPoint x: 690, endPoint y: 391, distance: 192.1
click at [690, 391] on div "ZERO+ PRO 5-stage Air Purifier $749.99 Changed to Success Edited ZERO+ PRO 5-st…" at bounding box center [749, 364] width 829 height 118
type input "524.99"
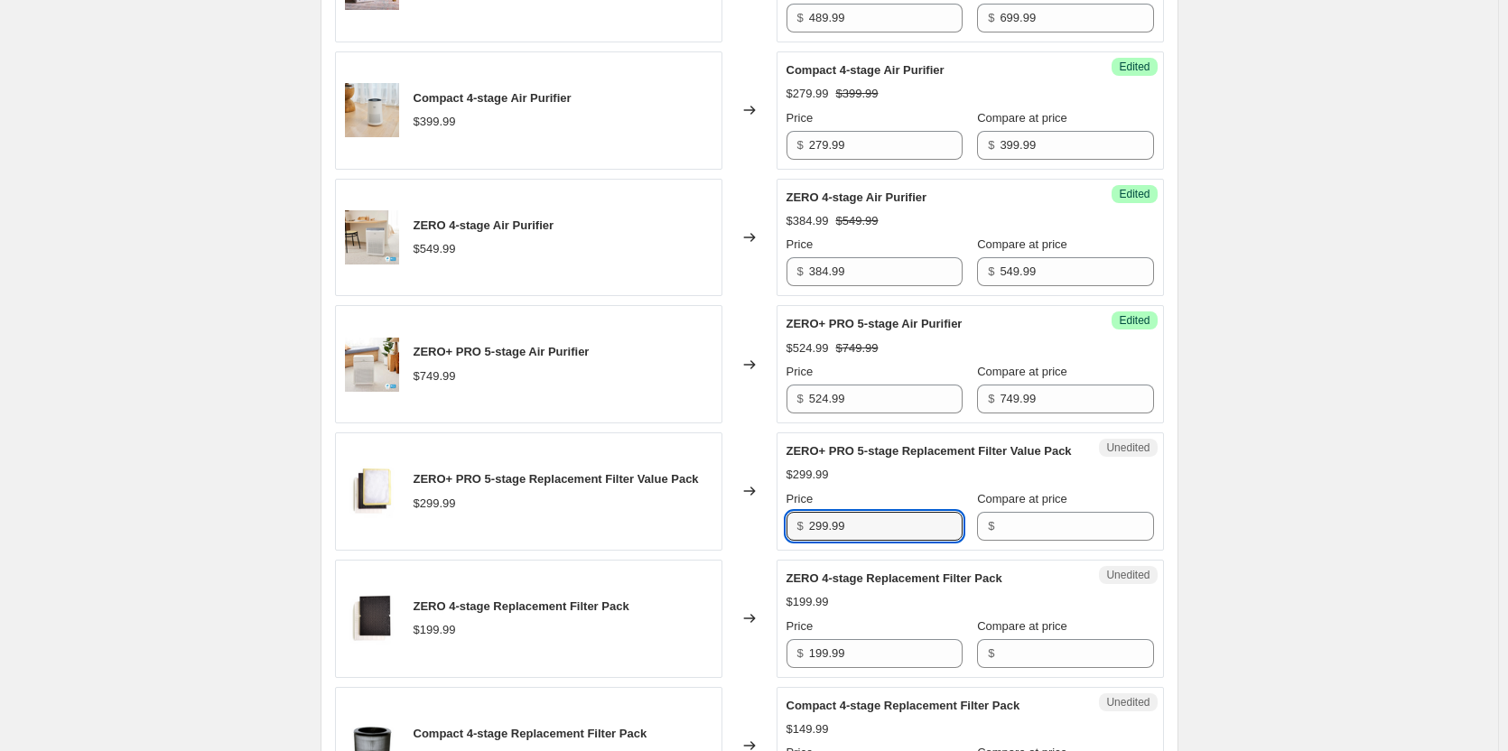
drag, startPoint x: 862, startPoint y: 540, endPoint x: 761, endPoint y: 538, distance: 101.1
click at [761, 538] on div "ZERO+ PRO 5-stage Replacement Filter Value Pack $299.99 Changed to Unedited ZER…" at bounding box center [749, 491] width 829 height 118
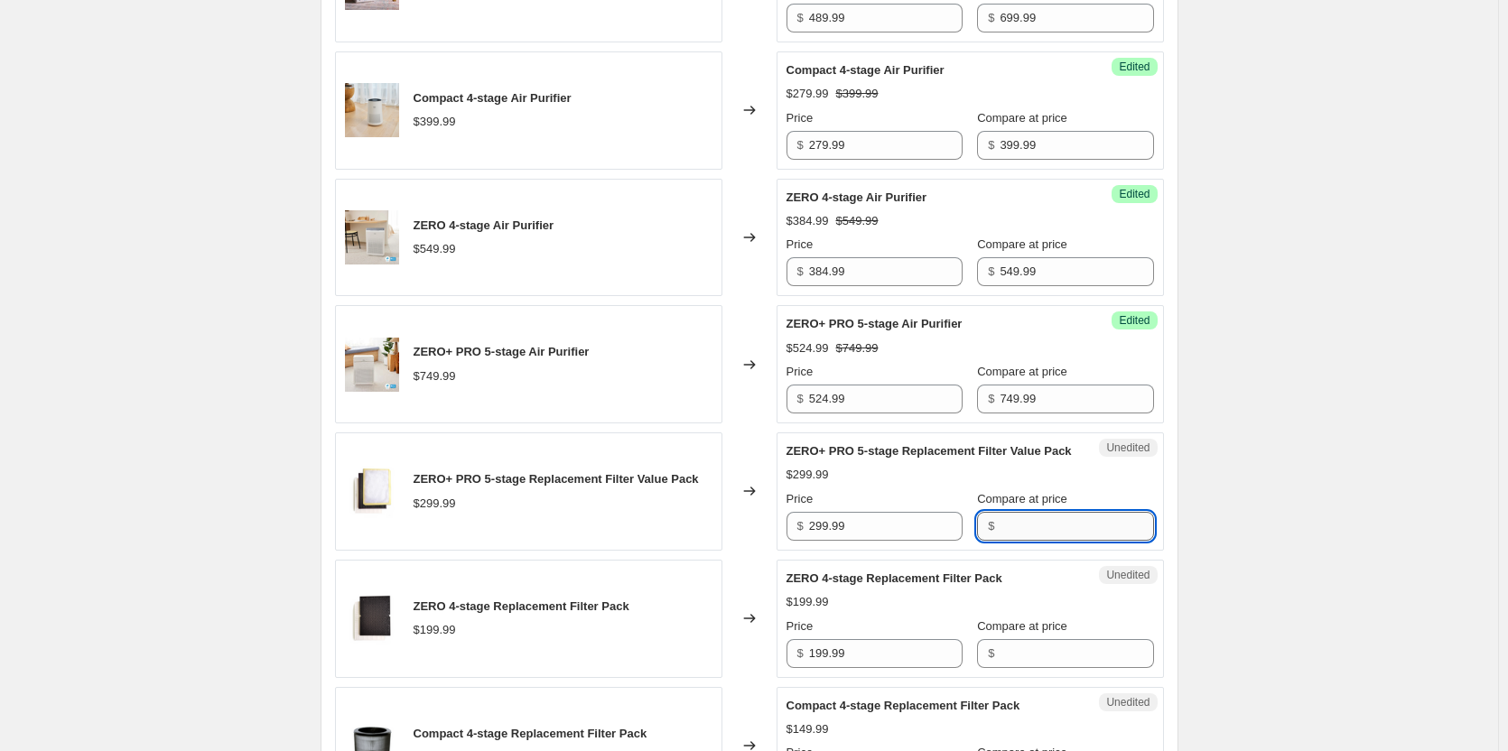
click at [1016, 541] on input "Compare at price" at bounding box center [1075, 526] width 153 height 29
paste input "299.99"
type input "299.99"
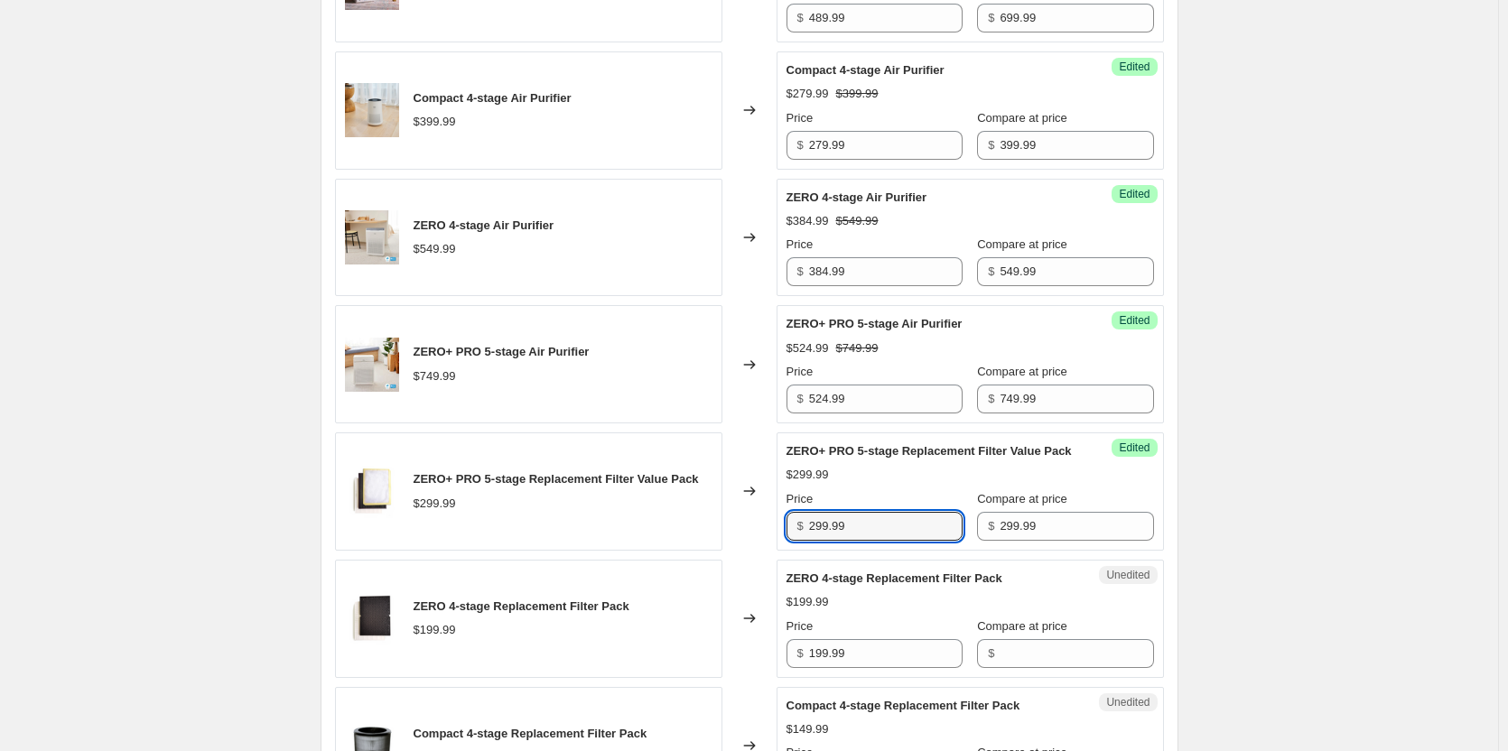
drag, startPoint x: 893, startPoint y: 544, endPoint x: 649, endPoint y: 526, distance: 244.4
click at [649, 526] on div "ZERO+ PRO 5-stage Replacement Filter Value Pack $299.99 Changed to Success Edit…" at bounding box center [749, 491] width 829 height 118
type input "209.99"
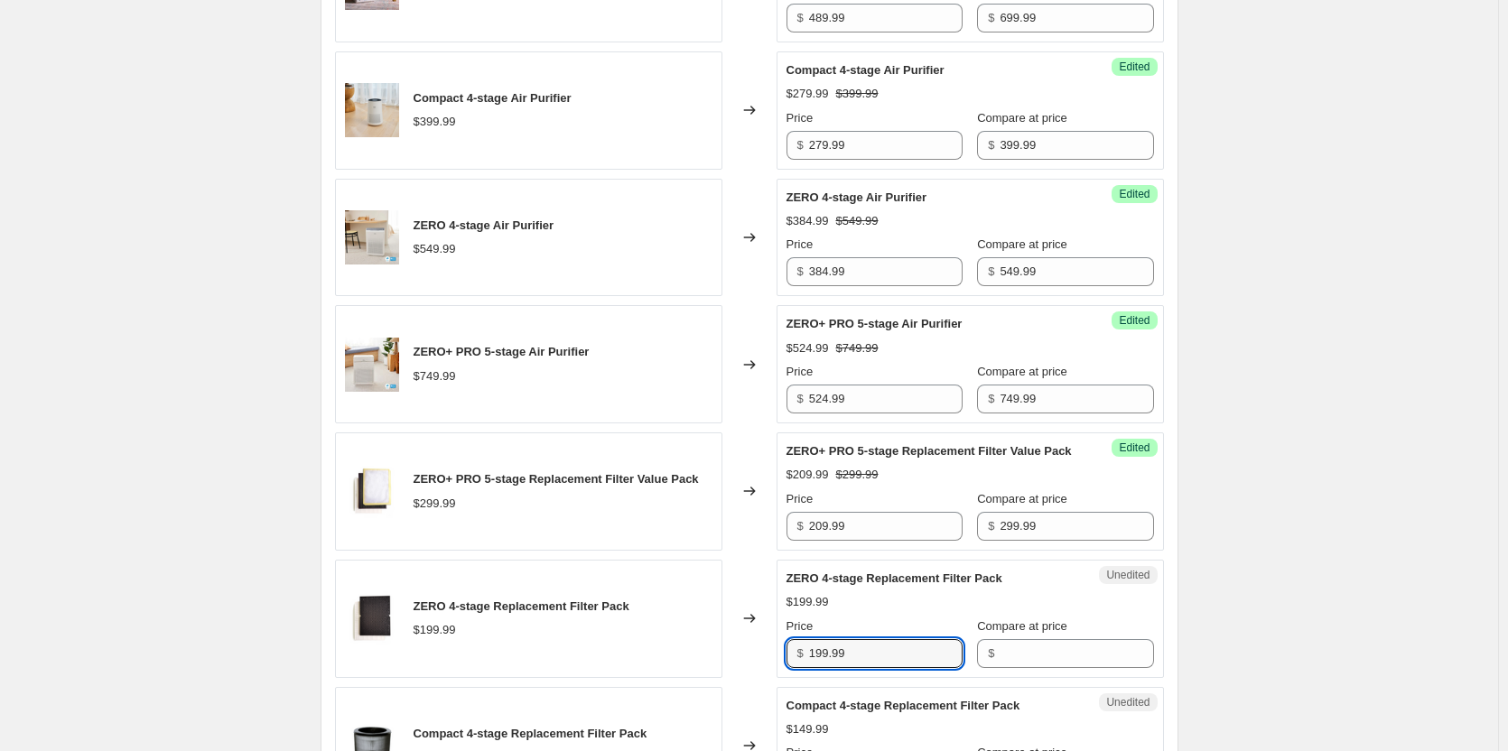
drag, startPoint x: 874, startPoint y: 672, endPoint x: 526, endPoint y: 660, distance: 347.7
click at [526, 660] on div "ZERO 4-stage Replacement Filter Pack $199.99 Changed to Unedited ZERO 4-stage R…" at bounding box center [749, 619] width 829 height 118
click at [1028, 664] on input "Compare at price" at bounding box center [1075, 653] width 153 height 29
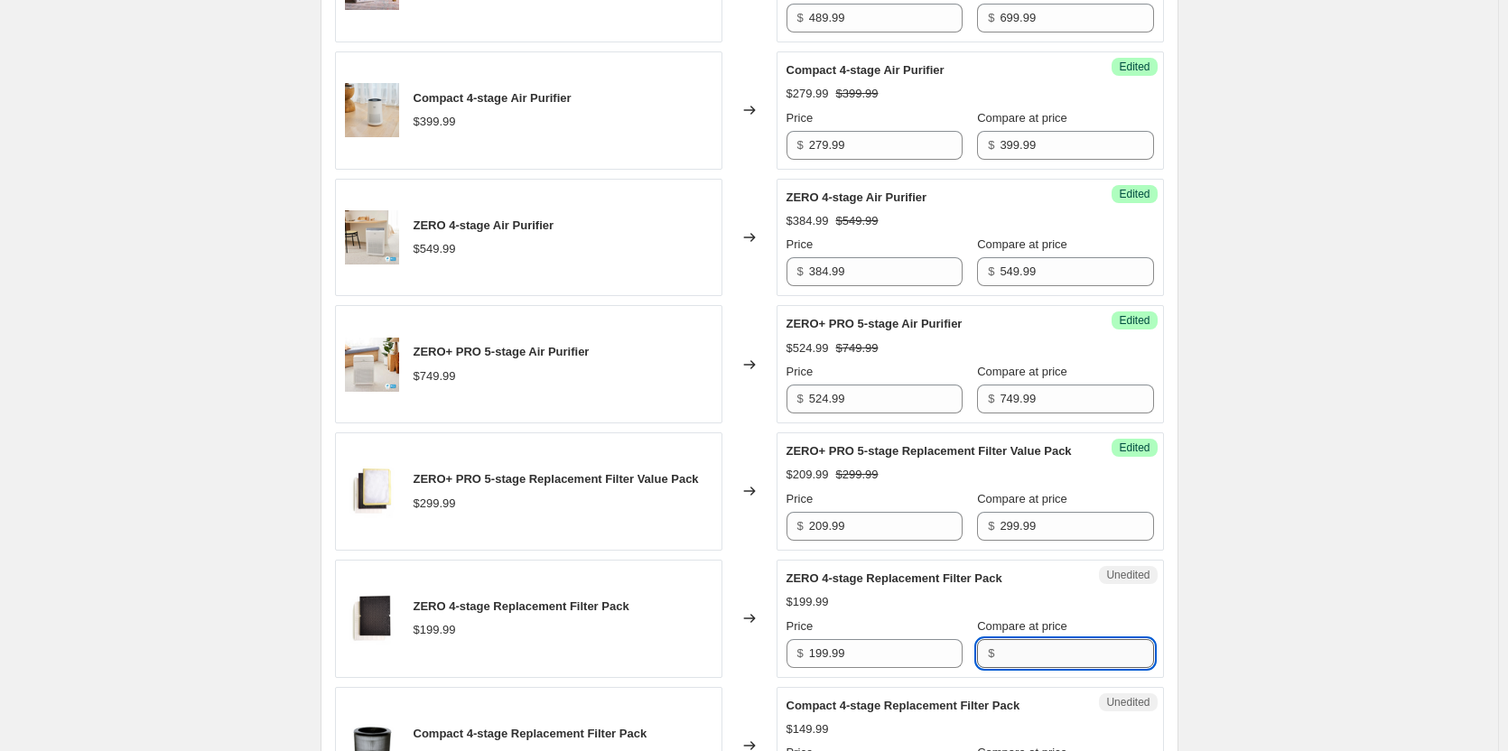
paste input "199.99"
type input "199.99"
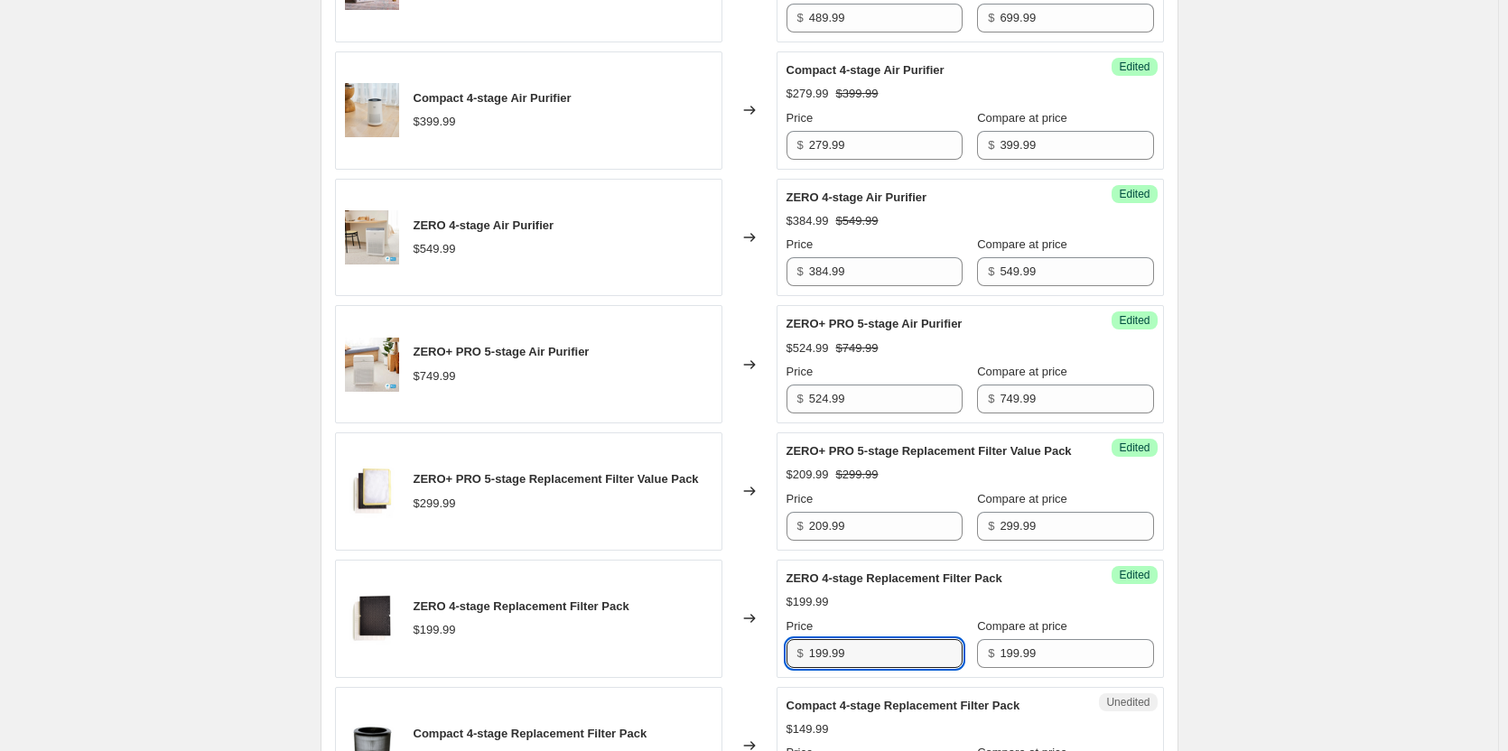
drag, startPoint x: 903, startPoint y: 678, endPoint x: 683, endPoint y: 657, distance: 220.3
click at [683, 657] on div "ZERO 4-stage Replacement Filter Pack $199.99 Changed to Success Edited ZERO 4-s…" at bounding box center [749, 619] width 829 height 118
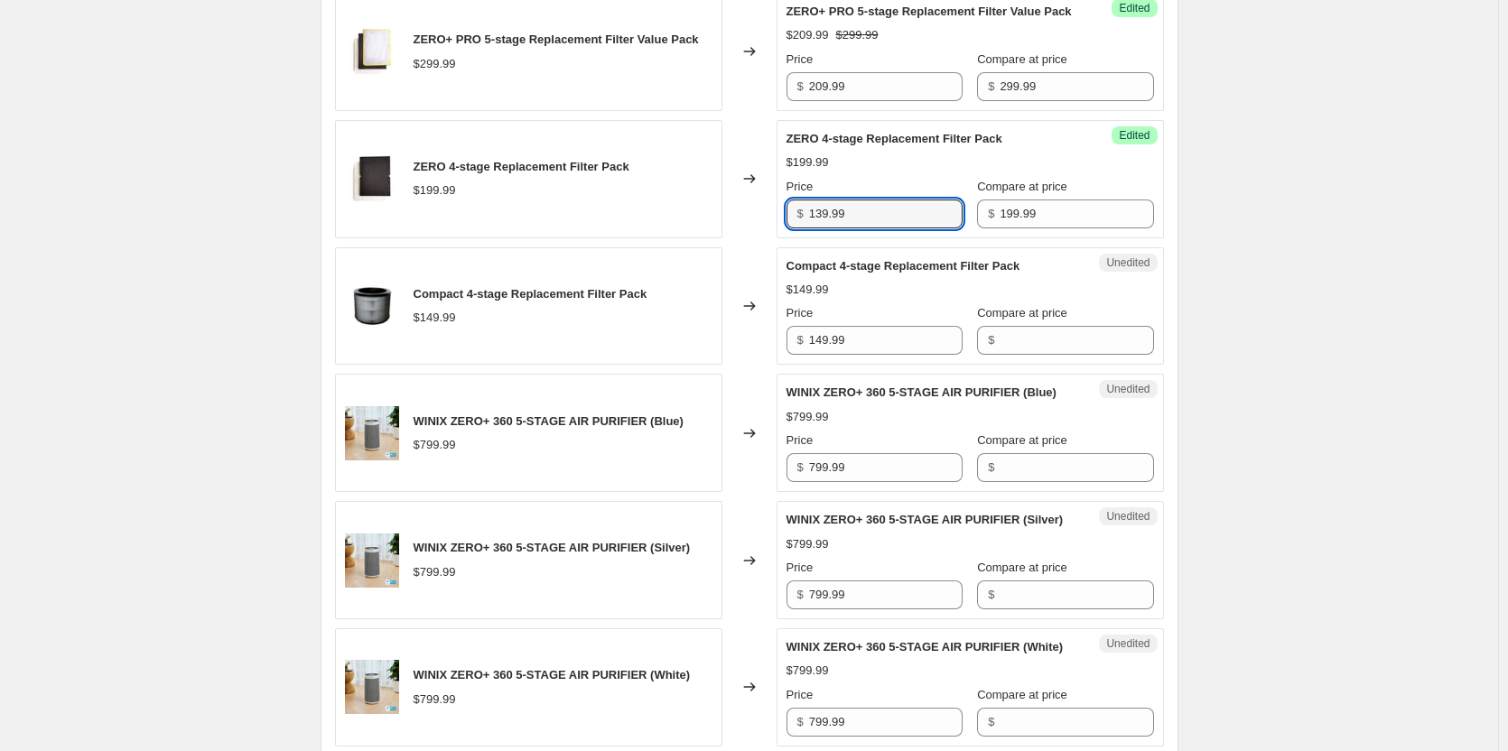
scroll to position [1444, 0]
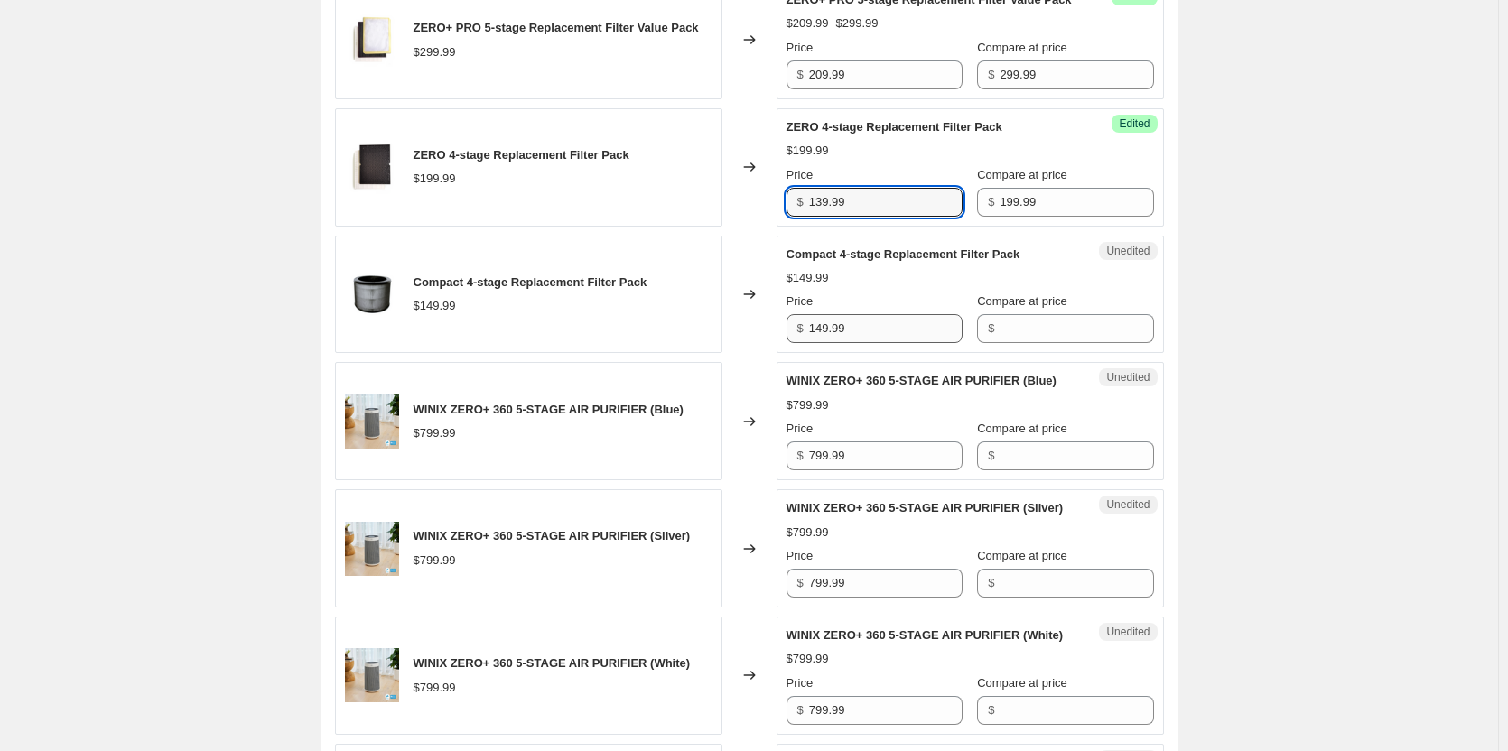
type input "139.99"
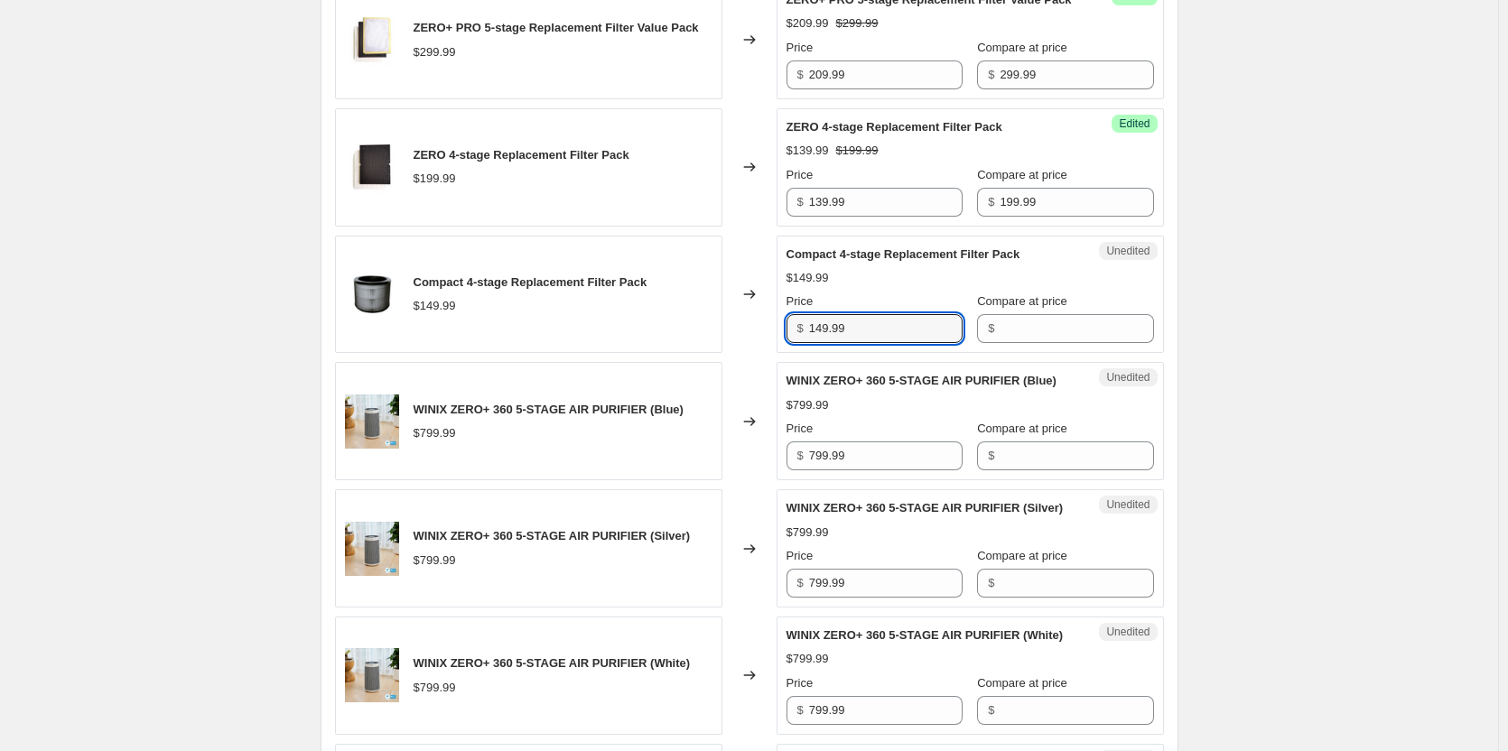
drag, startPoint x: 892, startPoint y: 356, endPoint x: 621, endPoint y: 335, distance: 271.6
click at [621, 335] on div "Compact 4-stage Replacement Filter Pack $149.99 Changed to Unedited Compact 4-s…" at bounding box center [749, 295] width 829 height 118
click at [1049, 337] on input "Compare at price" at bounding box center [1075, 328] width 153 height 29
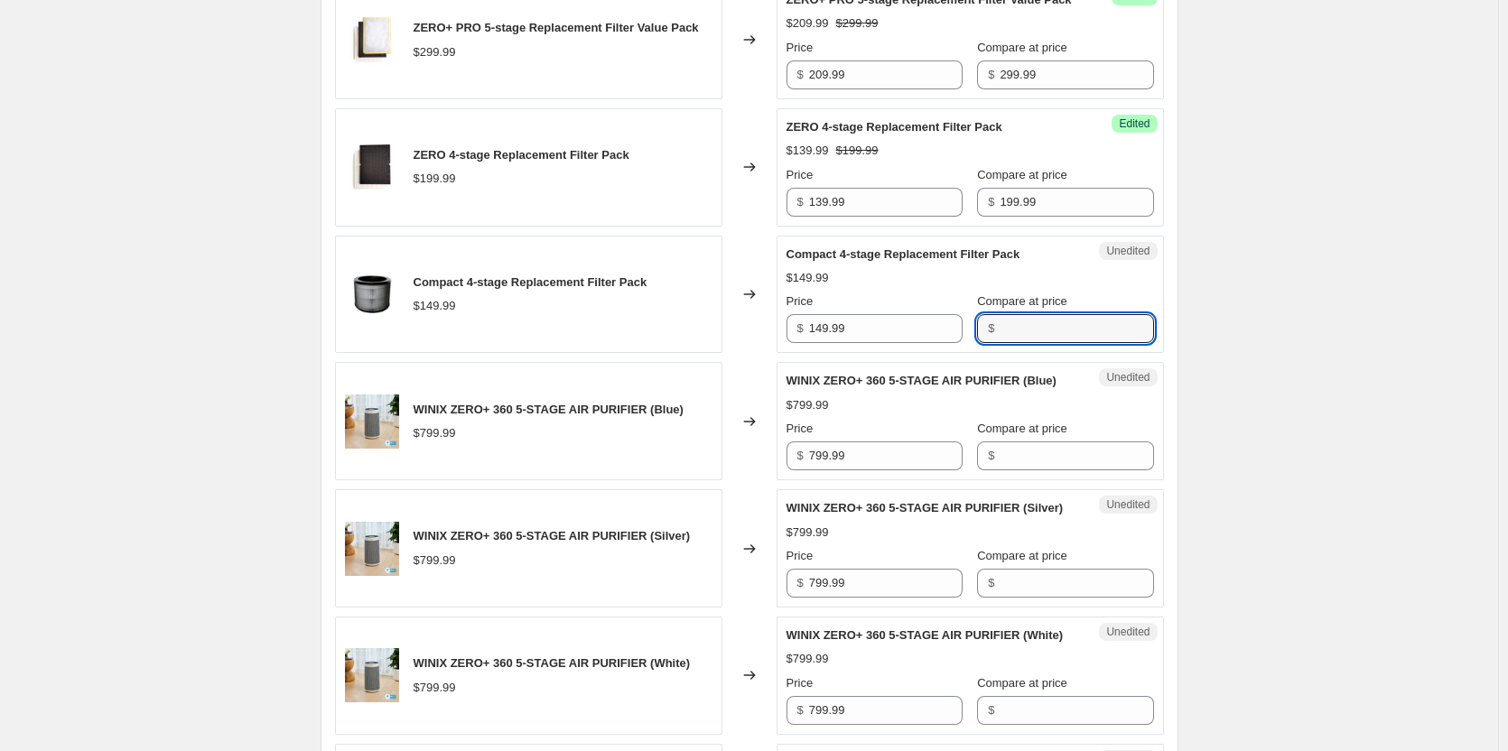
paste input "149.99"
type input "149.99"
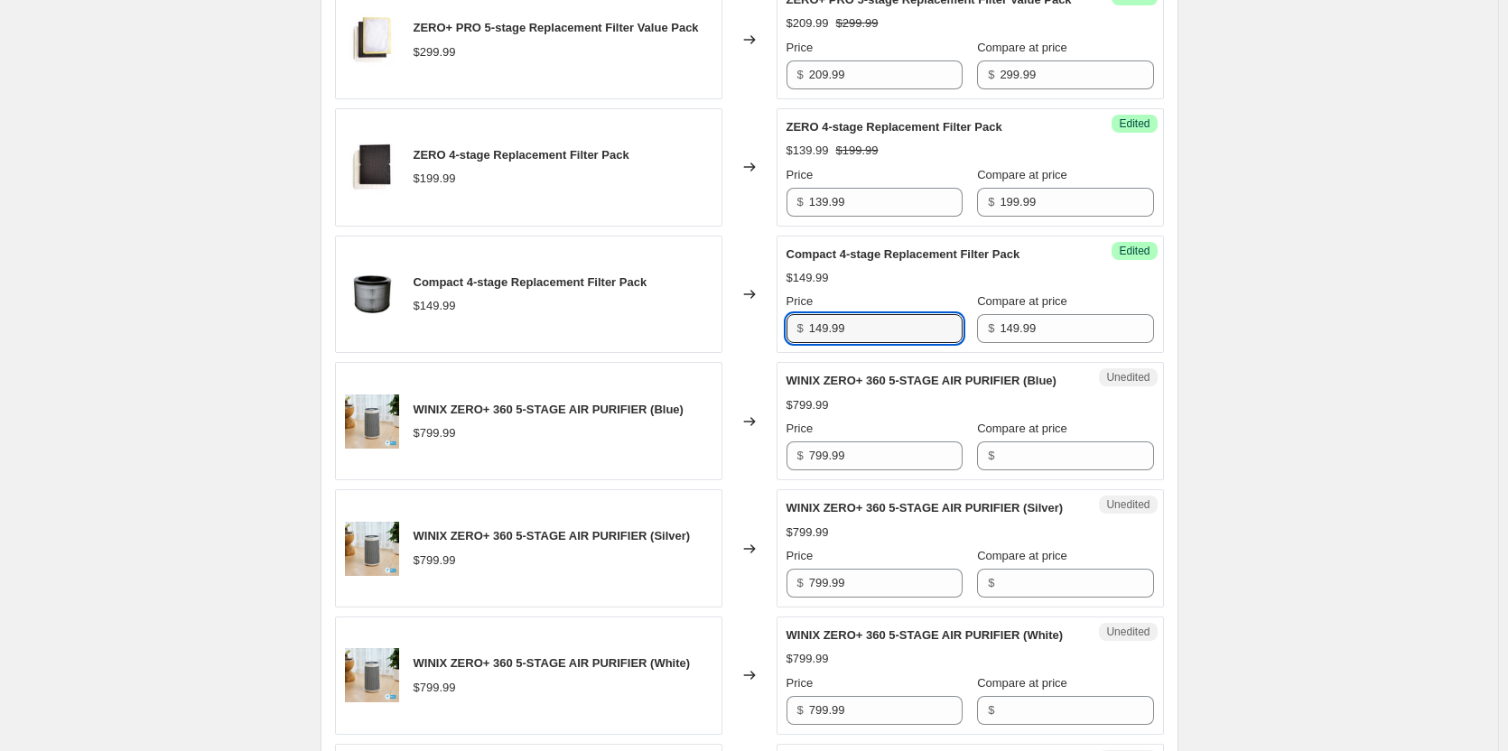
drag, startPoint x: 919, startPoint y: 344, endPoint x: 752, endPoint y: 335, distance: 167.2
click at [752, 335] on div "Compact 4-stage Replacement Filter Pack $149.99 Changed to Success Edited Compa…" at bounding box center [749, 295] width 829 height 118
type input "104.99"
drag, startPoint x: 881, startPoint y: 502, endPoint x: 712, endPoint y: 469, distance: 172.1
click at [712, 469] on div "WINIX ZERO+ 360 5-STAGE AIR PURIFIER (Blue) $799.99 Changed to Unedited WINIX Z…" at bounding box center [749, 421] width 829 height 118
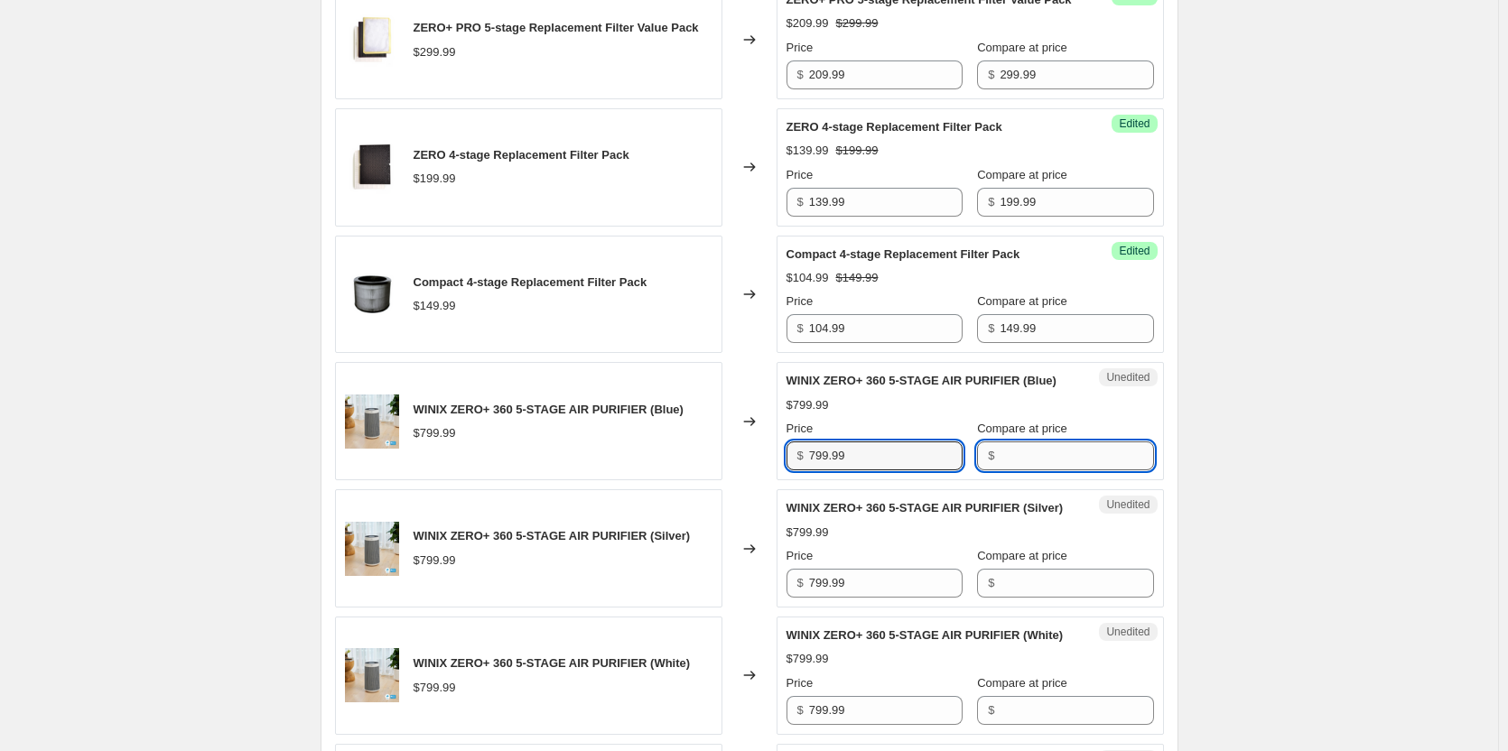
click at [1069, 470] on input "Compare at price" at bounding box center [1075, 455] width 153 height 29
paste input "799.99"
type input "799.99"
drag, startPoint x: 905, startPoint y: 489, endPoint x: 757, endPoint y: 469, distance: 149.5
click at [757, 469] on div "WINIX ZERO+ 360 5-STAGE AIR PURIFIER (Blue) $799.99 Changed to Success Edited W…" at bounding box center [749, 421] width 829 height 118
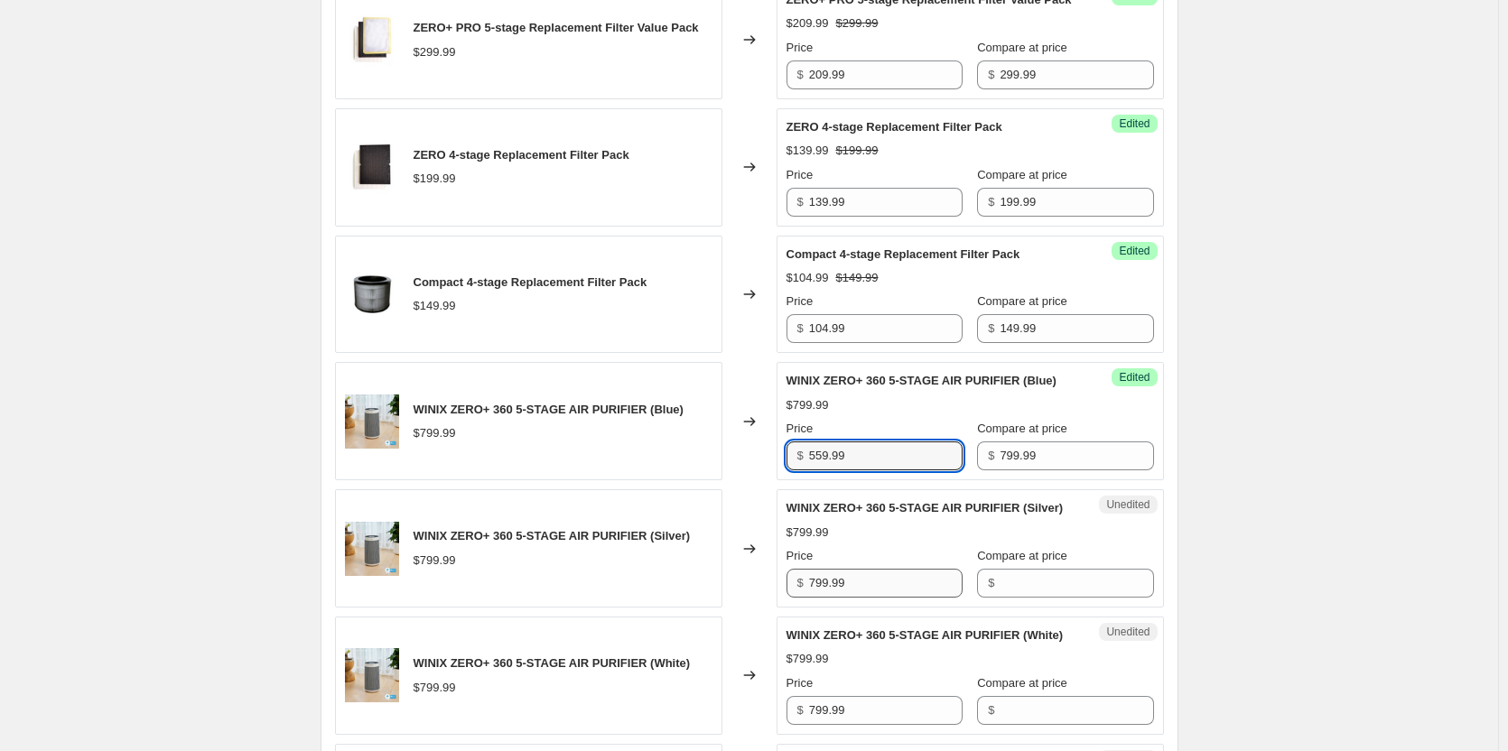
type input "559.99"
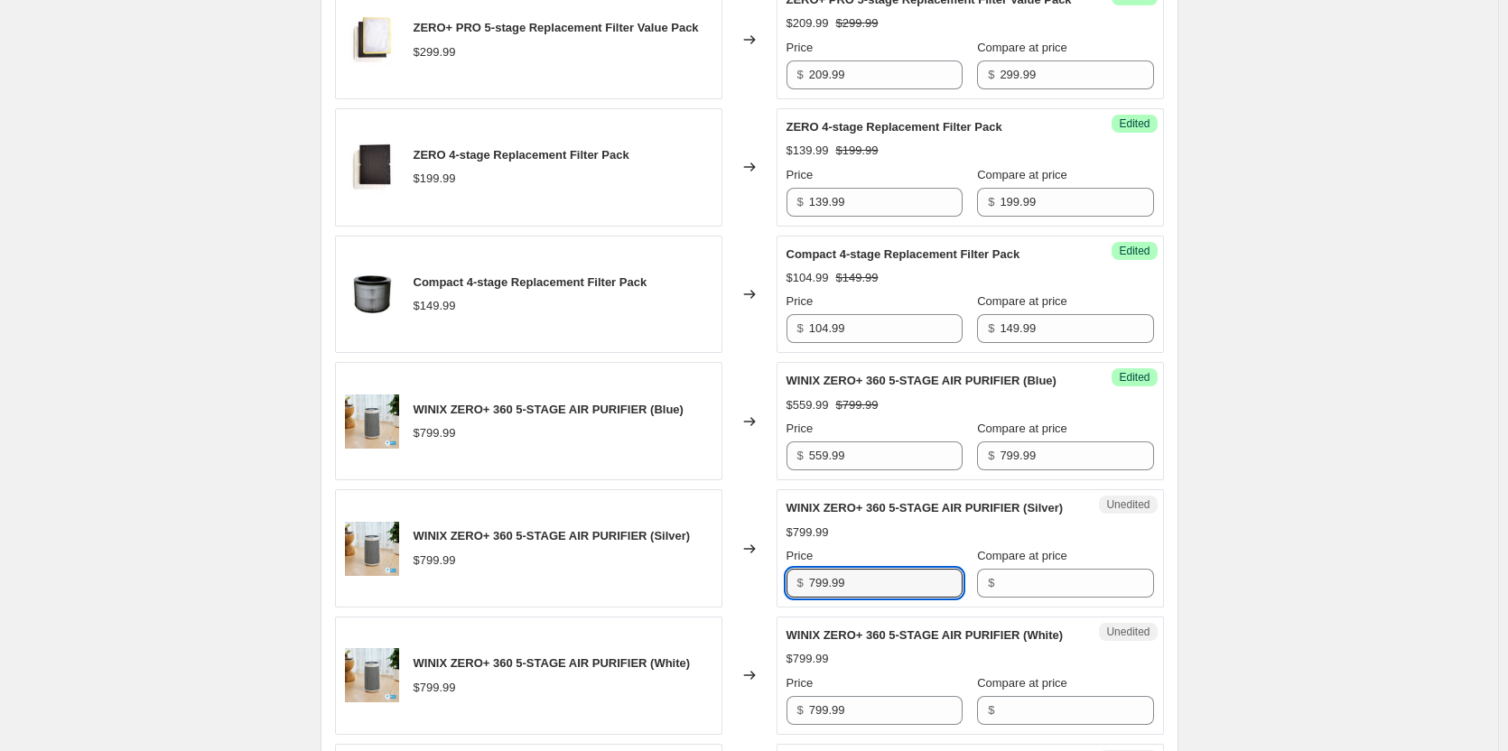
drag, startPoint x: 905, startPoint y: 640, endPoint x: 755, endPoint y: 633, distance: 150.9
click at [755, 608] on div "WINIX ZERO+ 360 5-STAGE AIR PURIFIER (Silver) $799.99 Changed to Unedited WINIX…" at bounding box center [749, 548] width 829 height 118
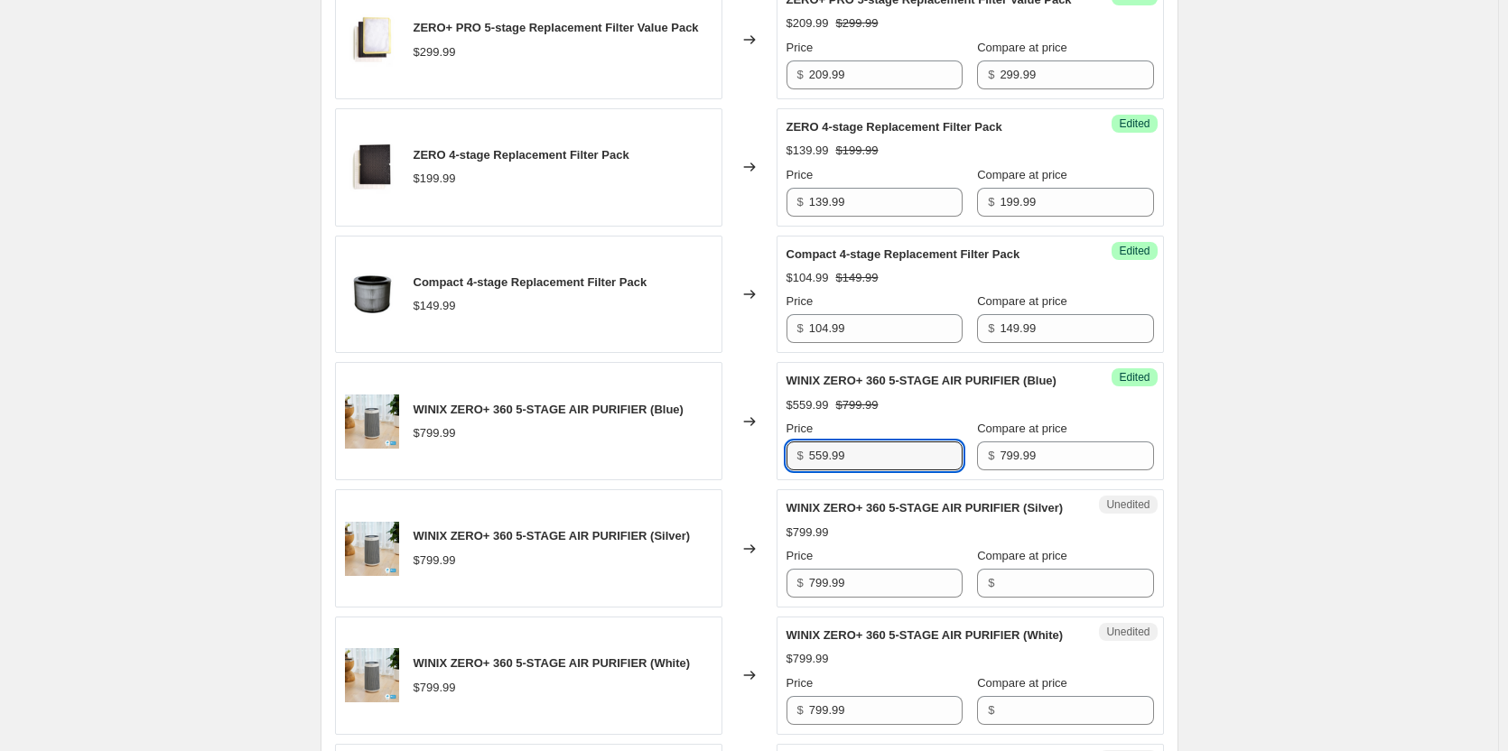
drag, startPoint x: 882, startPoint y: 495, endPoint x: 691, endPoint y: 484, distance: 190.8
click at [725, 479] on div "WINIX ZERO+ 360 5-STAGE AIR PURIFIER (Blue) $799.99 Changed to Success Edited W…" at bounding box center [749, 421] width 829 height 118
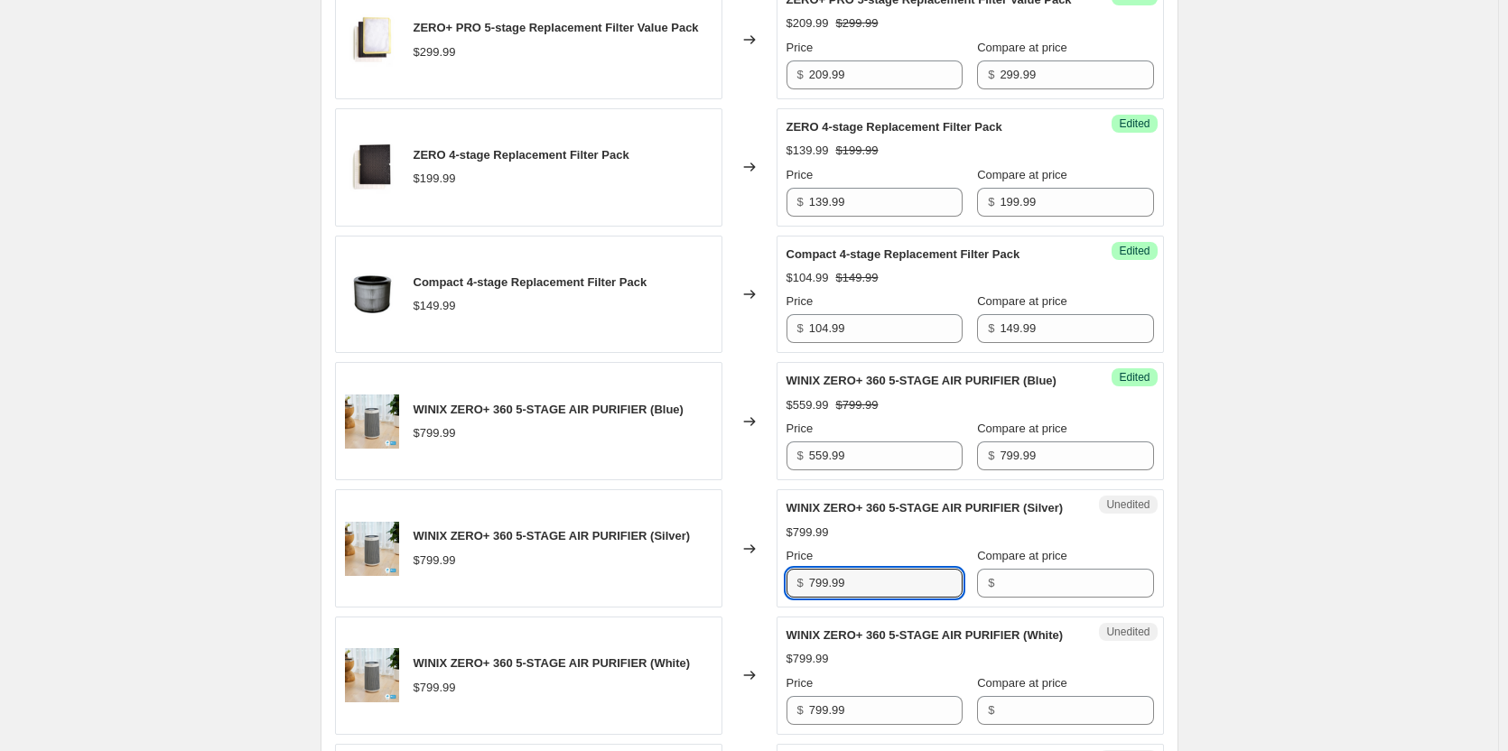
drag, startPoint x: 886, startPoint y: 643, endPoint x: 744, endPoint y: 634, distance: 142.9
click at [744, 608] on div "WINIX ZERO+ 360 5-STAGE AIR PURIFIER (Silver) $799.99 Changed to Unedited WINIX…" at bounding box center [749, 548] width 829 height 118
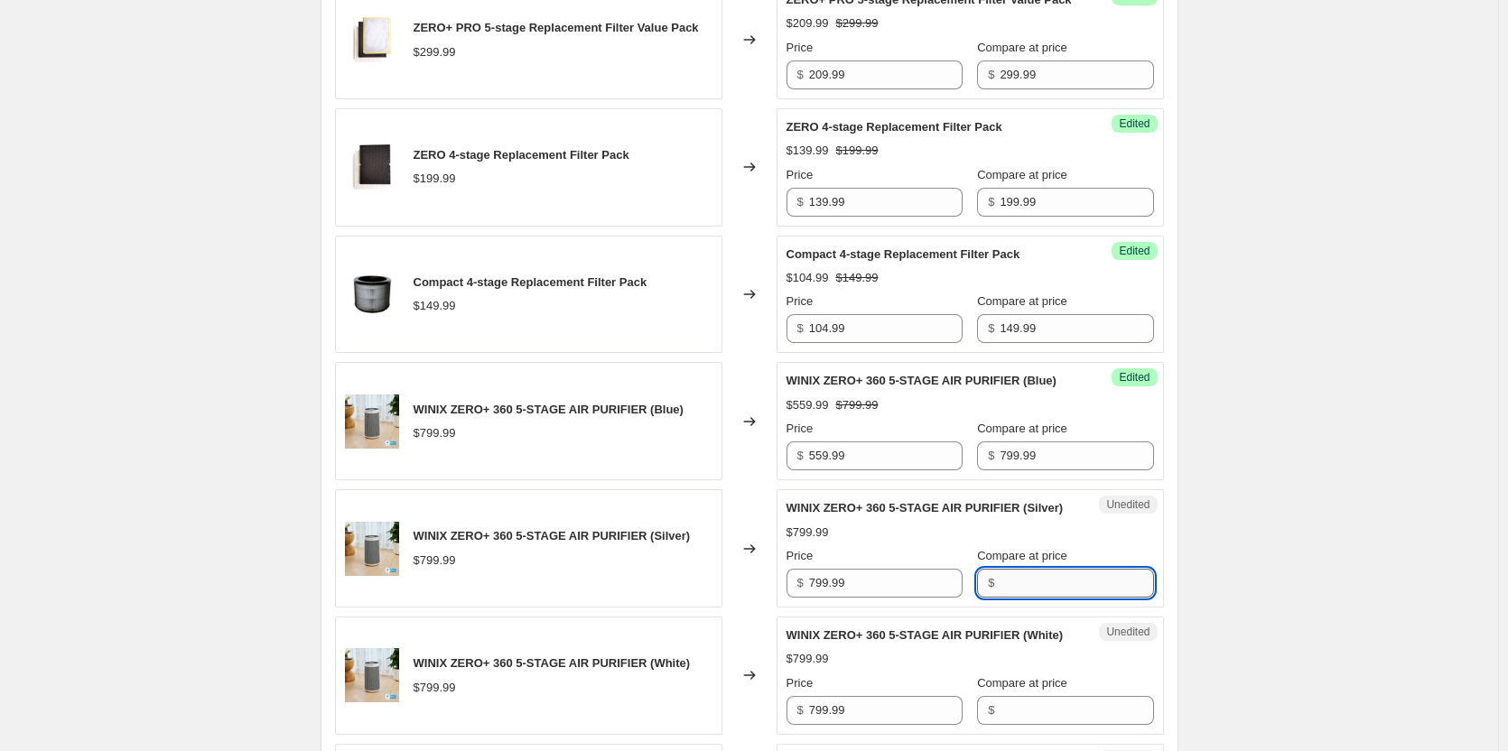
click at [1007, 598] on input "Compare at price" at bounding box center [1075, 583] width 153 height 29
paste input "799.99"
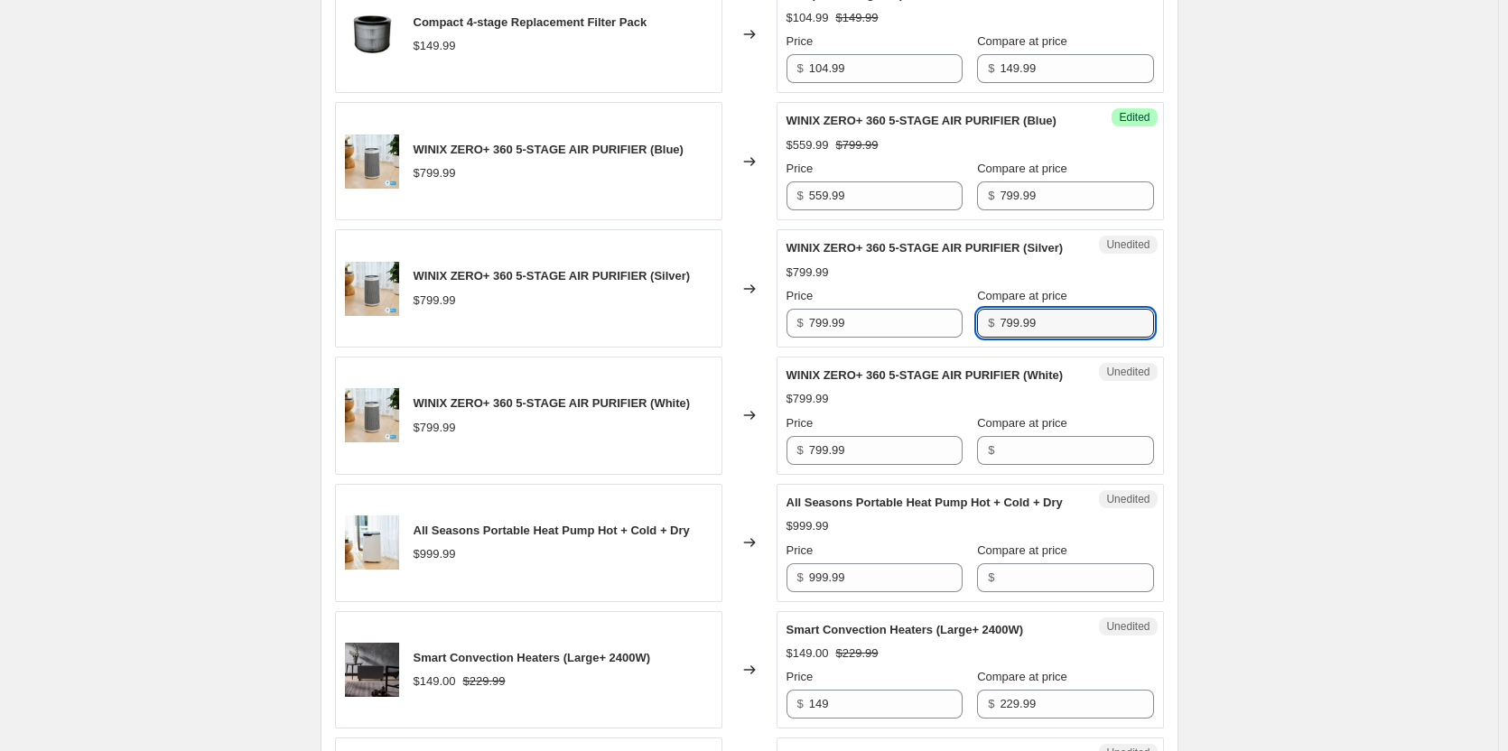
scroll to position [1715, 0]
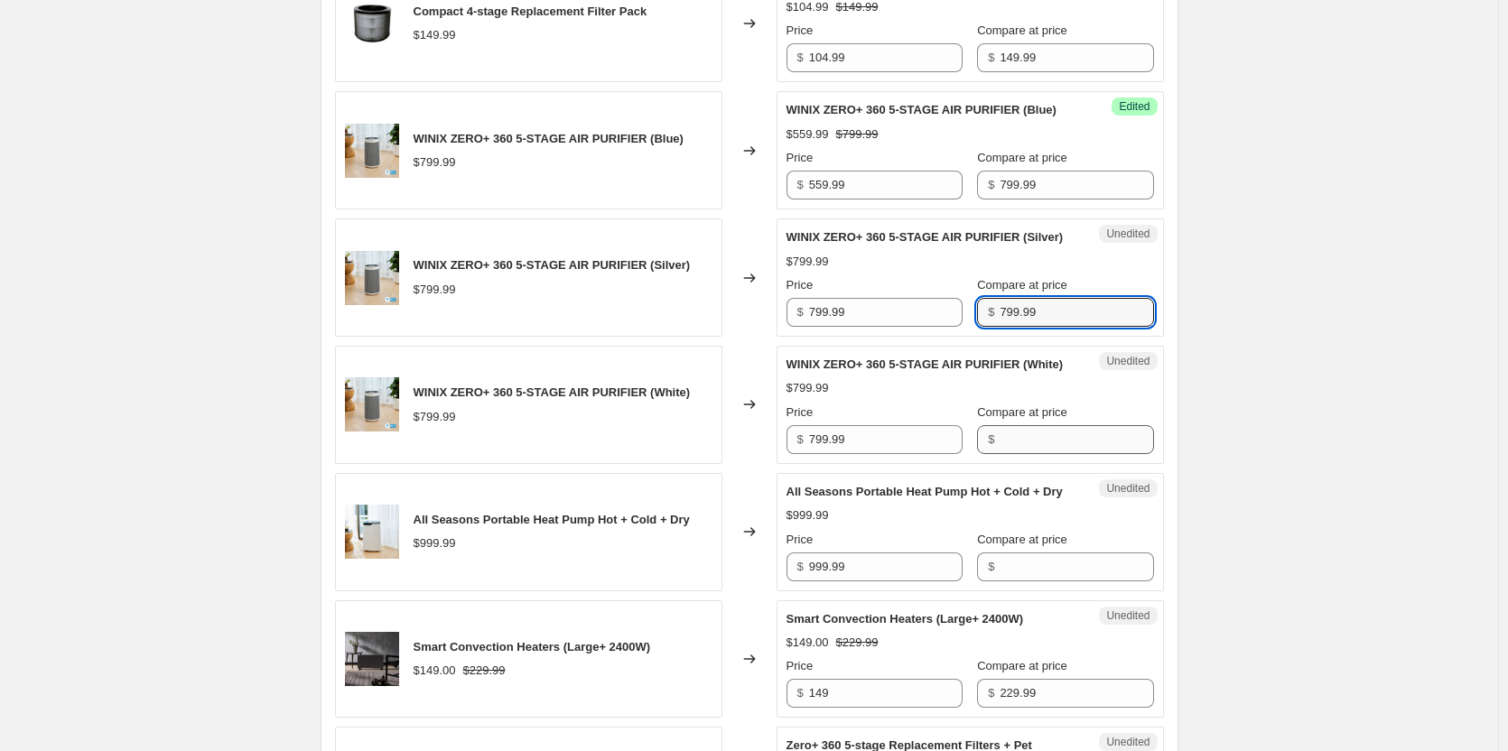
type input "799.99"
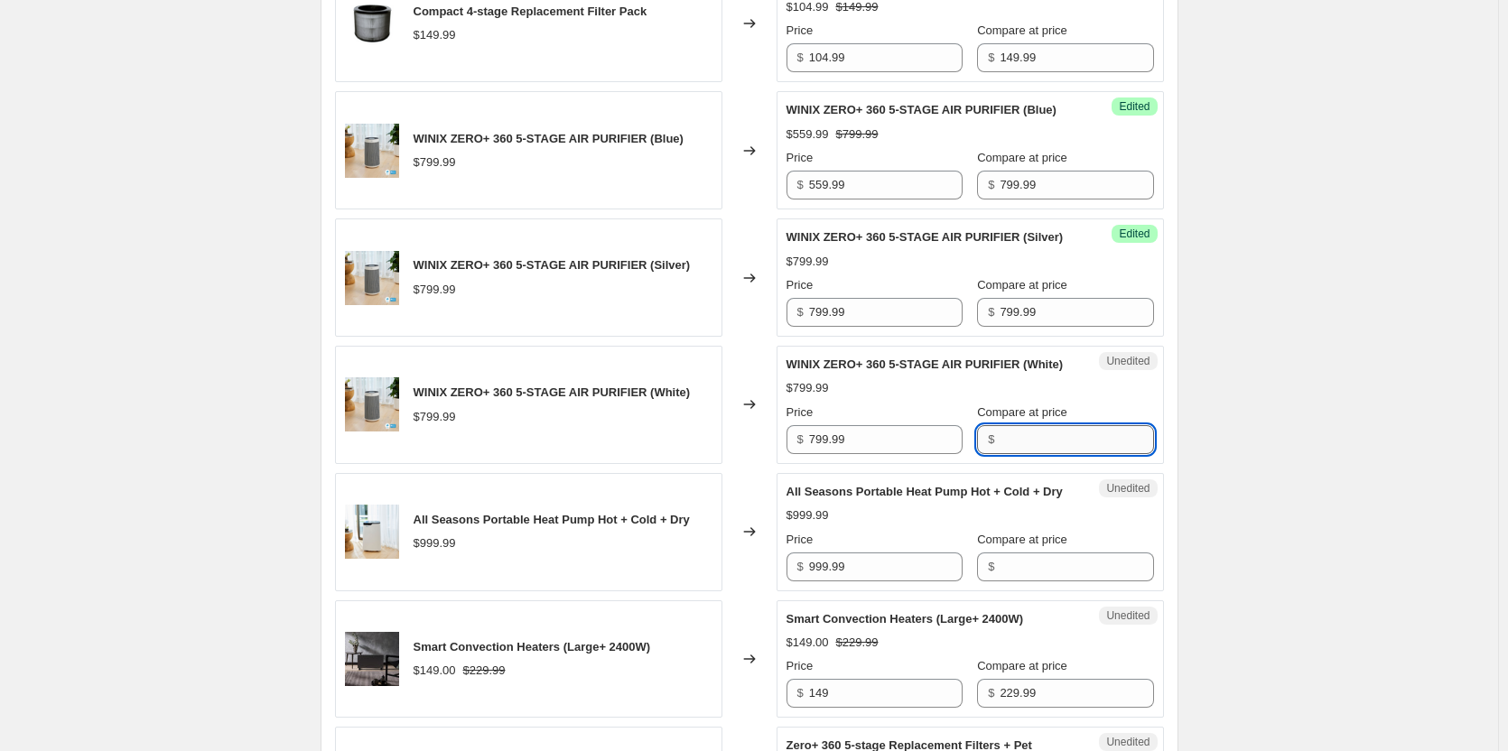
click at [1016, 454] on input "Compare at price" at bounding box center [1075, 439] width 153 height 29
paste input "799.99"
type input "799.99"
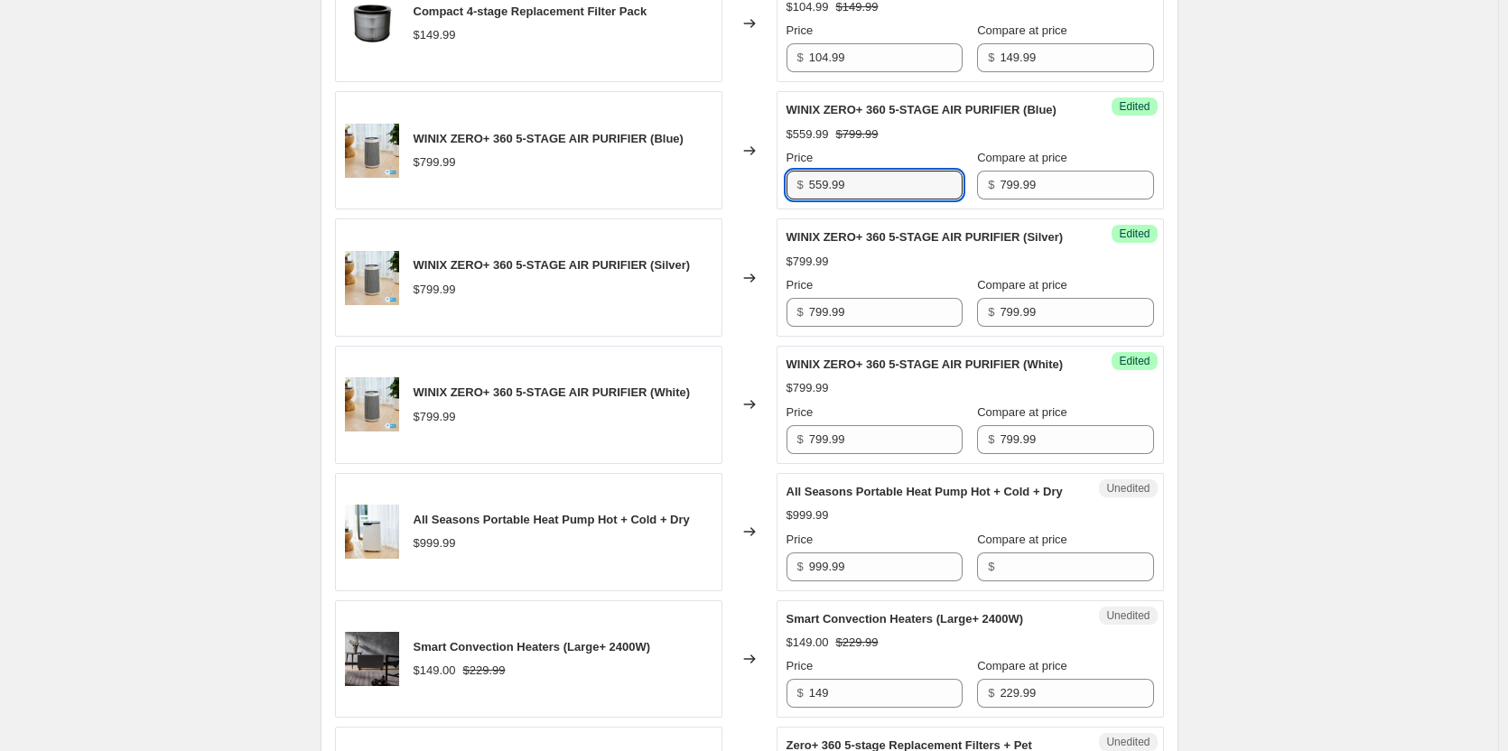
drag, startPoint x: 868, startPoint y: 214, endPoint x: 650, endPoint y: 186, distance: 220.2
click at [650, 186] on div "WINIX ZERO+ 360 5-STAGE AIR PURIFIER (Blue) $799.99 Changed to Success Edited W…" at bounding box center [749, 150] width 829 height 118
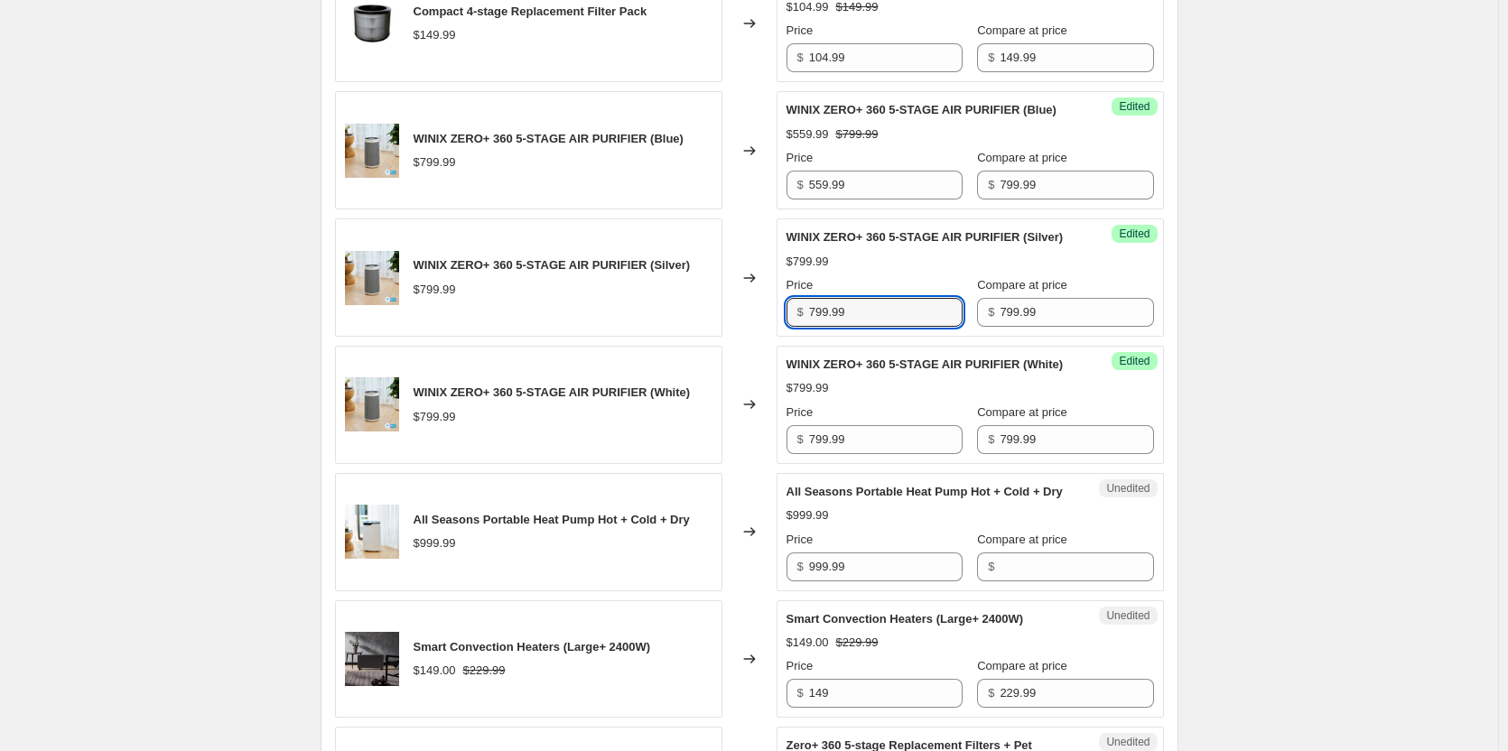
drag, startPoint x: 743, startPoint y: 355, endPoint x: 697, endPoint y: 359, distance: 46.3
click at [683, 337] on div "WINIX ZERO+ 360 5-STAGE AIR PURIFIER (Silver) $799.99 Changed to Success Edited…" at bounding box center [749, 277] width 829 height 118
paste input "55"
type input "559.99"
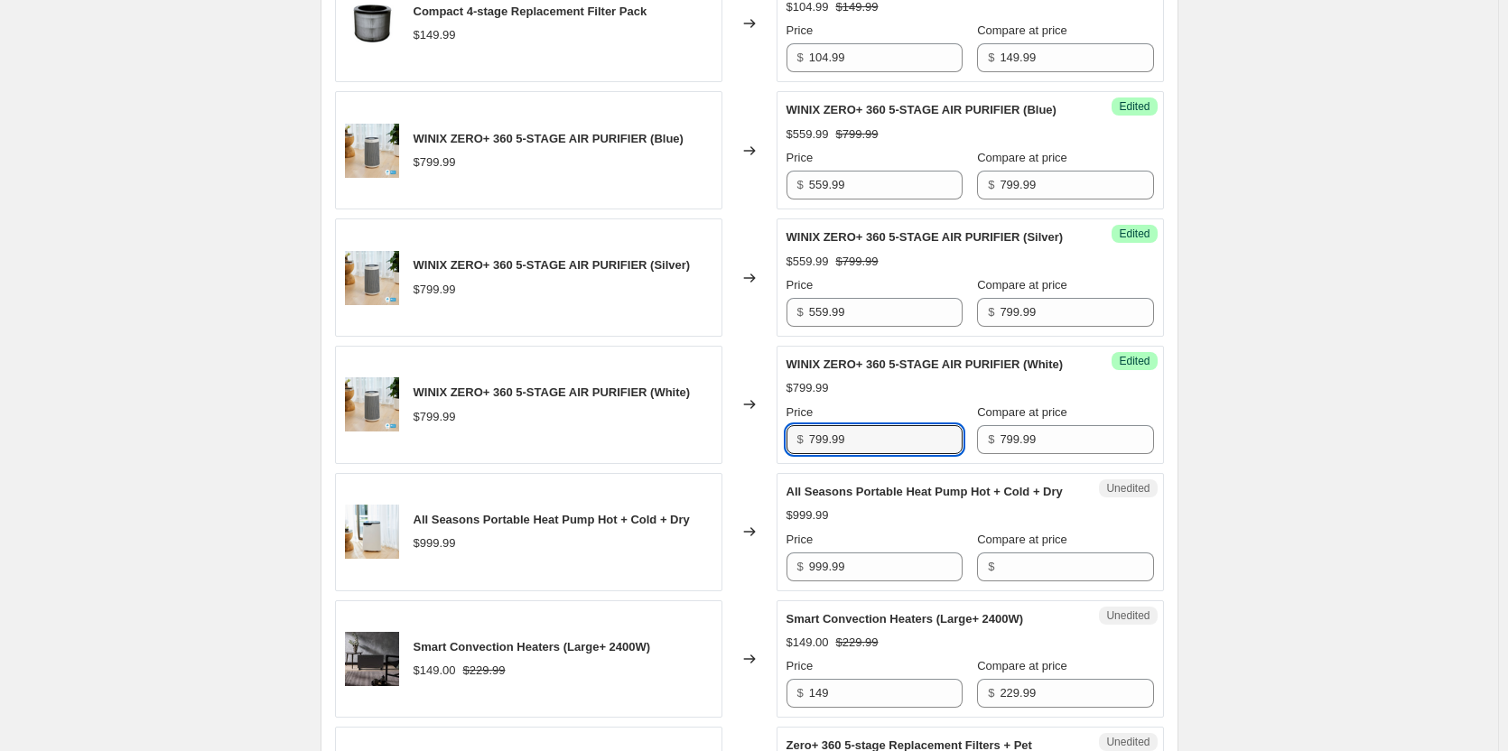
drag, startPoint x: 803, startPoint y: 506, endPoint x: 723, endPoint y: 506, distance: 80.3
click at [723, 464] on div "WINIX ZERO+ 360 5-STAGE AIR PURIFIER (White) $799.99 Changed to Success Edited …" at bounding box center [749, 405] width 829 height 118
paste input "55"
type input "559.99"
drag, startPoint x: 893, startPoint y: 650, endPoint x: 630, endPoint y: 630, distance: 263.4
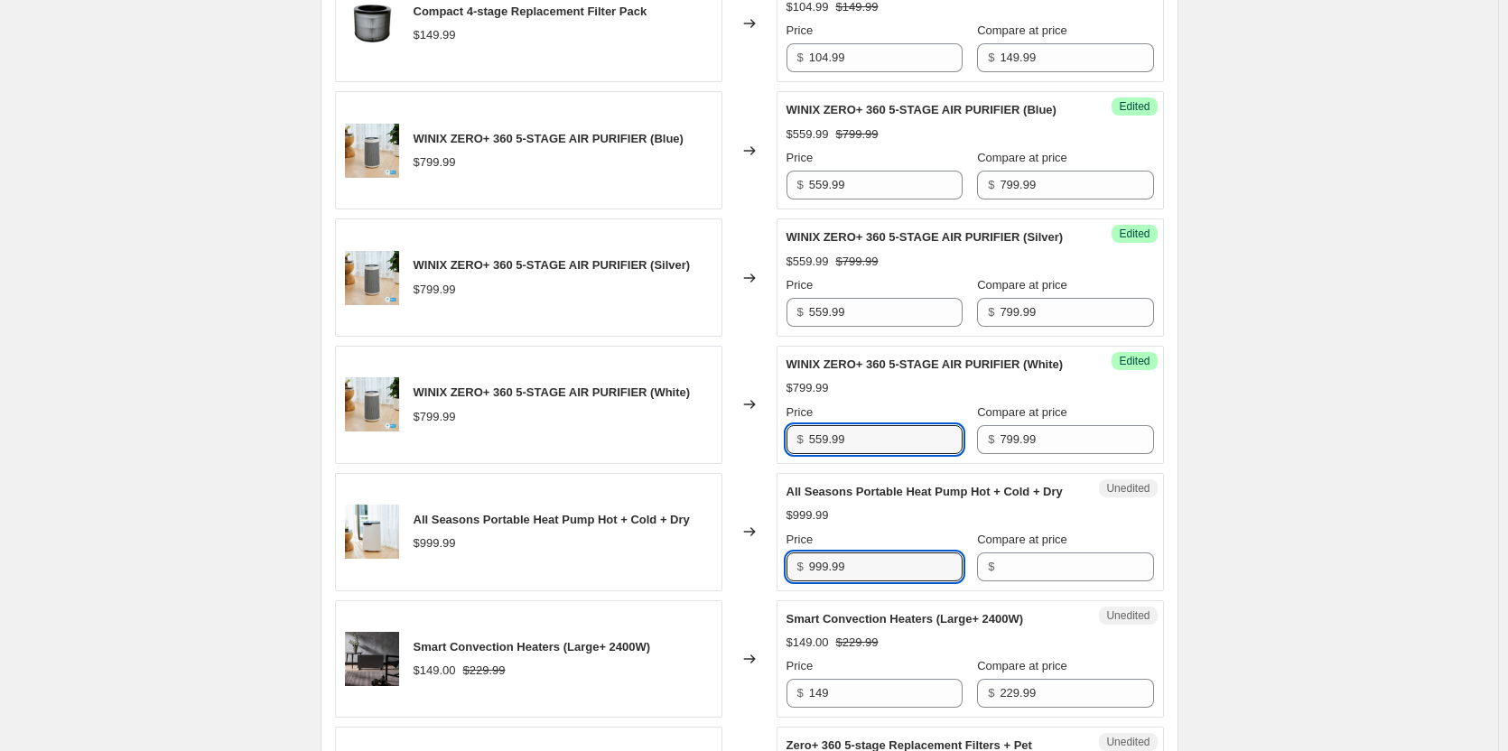
click at [630, 591] on div "All Seasons Portable Heat Pump Hot + Cold + Dry $999.99 Changed to Unedited All…" at bounding box center [749, 532] width 829 height 118
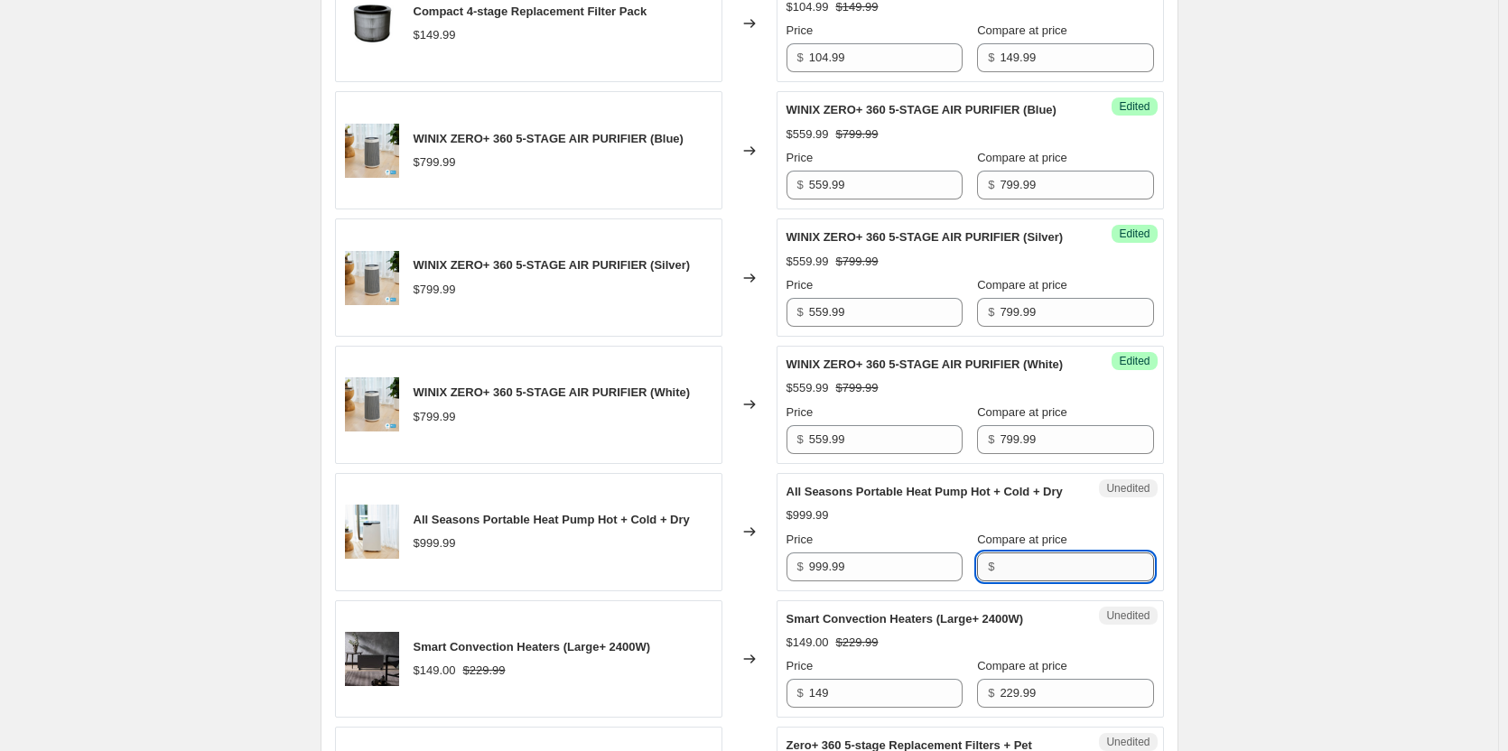
click at [1019, 581] on input "Compare at price" at bounding box center [1075, 566] width 153 height 29
paste input "999.99"
type input "999.99"
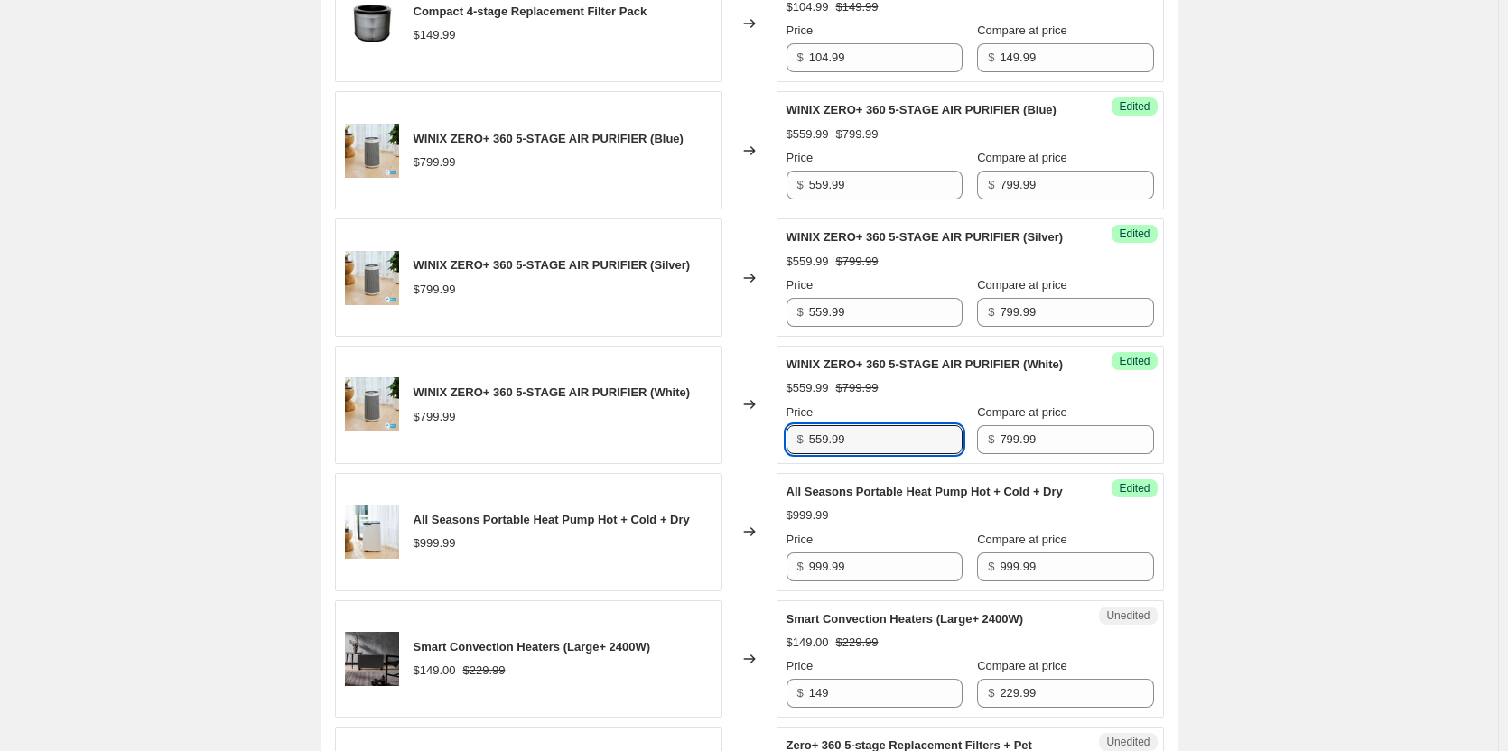
drag, startPoint x: 945, startPoint y: 516, endPoint x: 715, endPoint y: 509, distance: 230.3
click at [716, 464] on div "WINIX ZERO+ 360 5-STAGE AIR PURIFIER (White) $799.99 Changed to Success Edited …" at bounding box center [749, 405] width 829 height 118
type input "5"
type input "559.99"
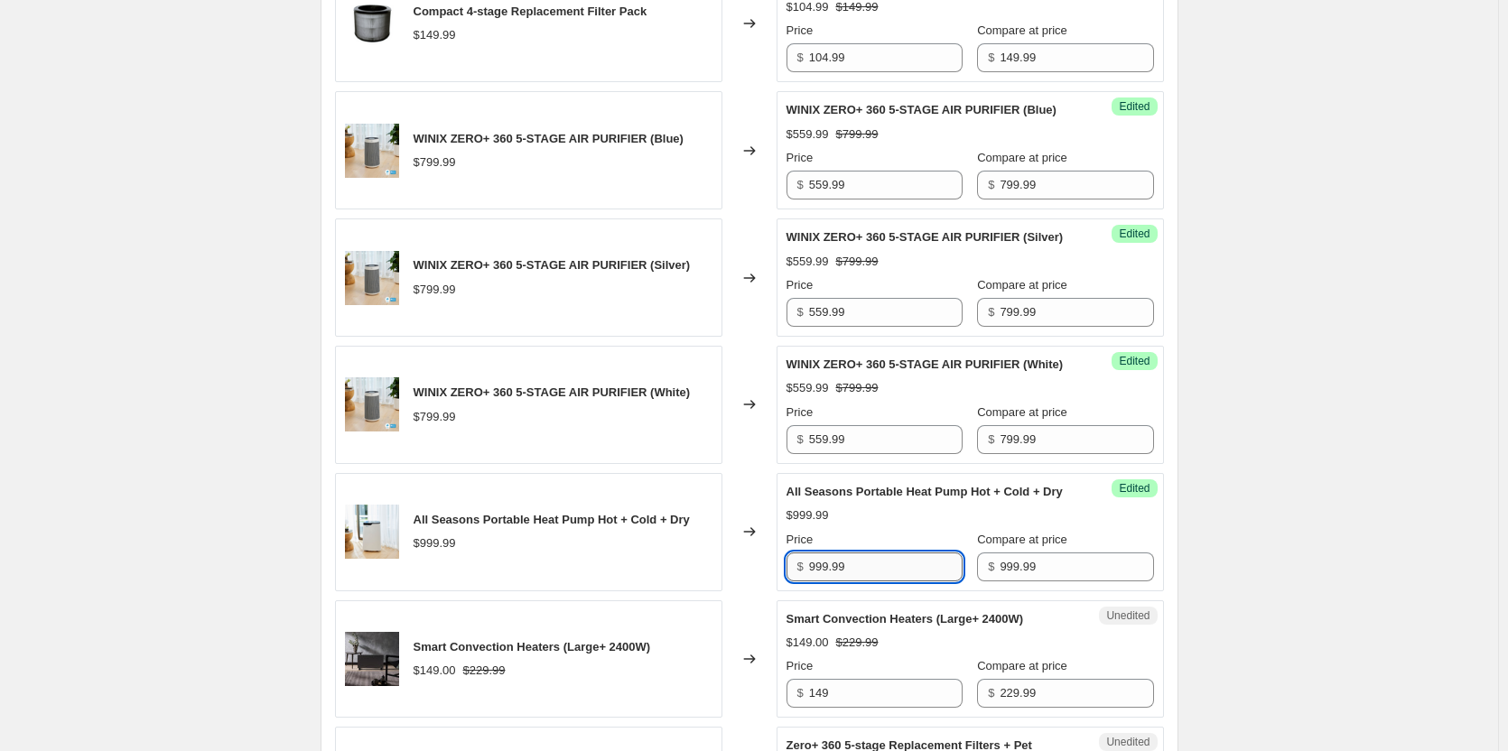
click at [865, 581] on input "999.99" at bounding box center [885, 566] width 153 height 29
drag, startPoint x: 877, startPoint y: 663, endPoint x: 687, endPoint y: 656, distance: 190.6
click at [687, 591] on div "All Seasons Portable Heat Pump Hot + Cold + Dry $999.99 Changed to Success Edit…" at bounding box center [749, 532] width 829 height 118
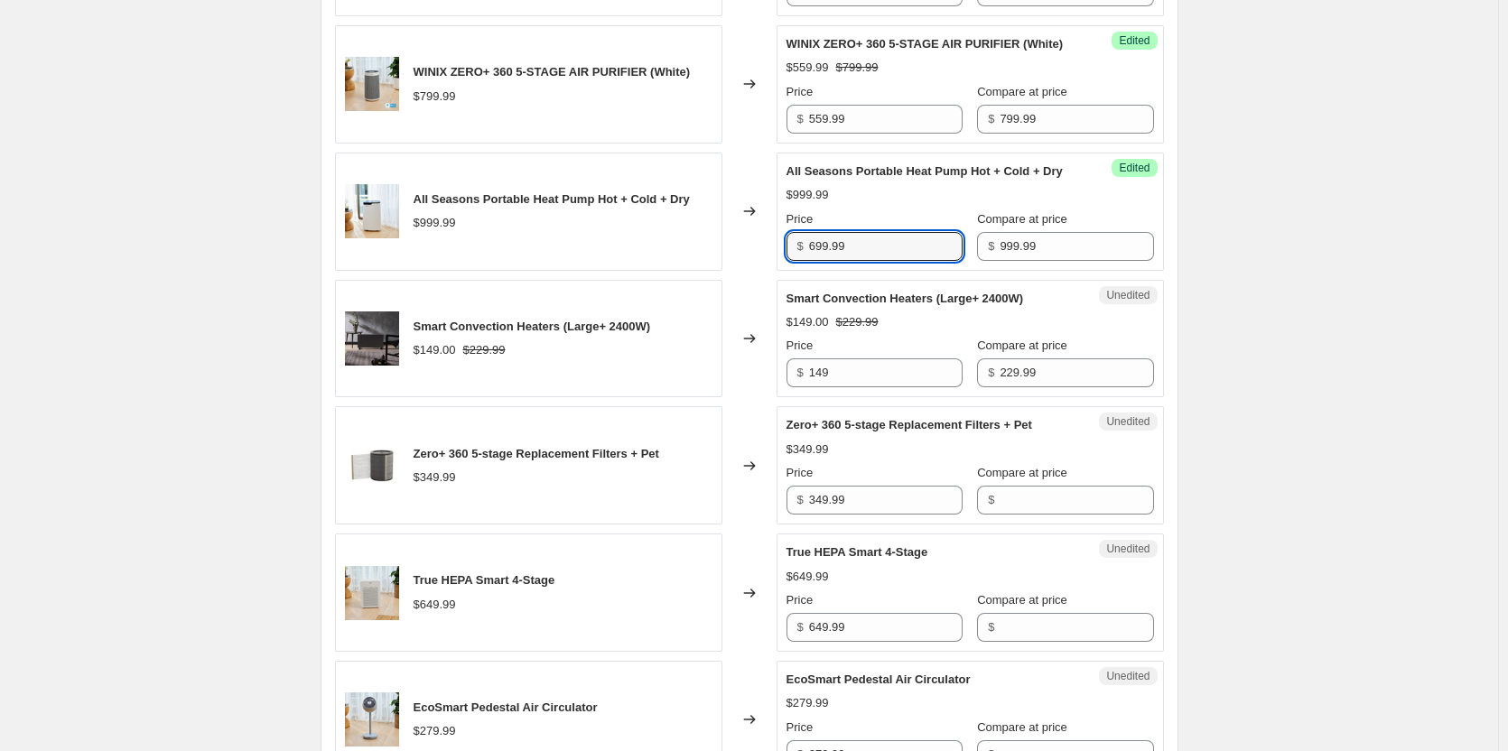
scroll to position [2076, 0]
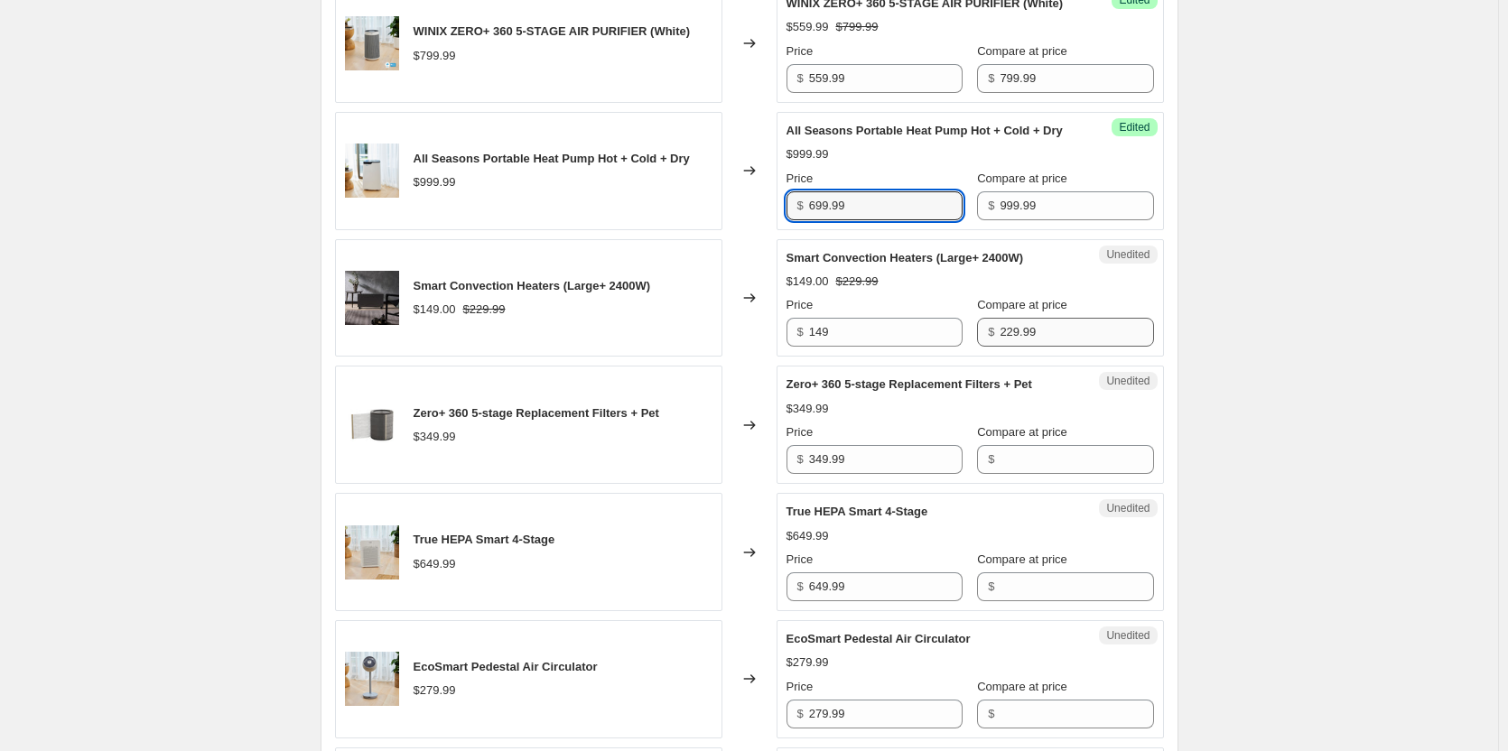
type input "699.99"
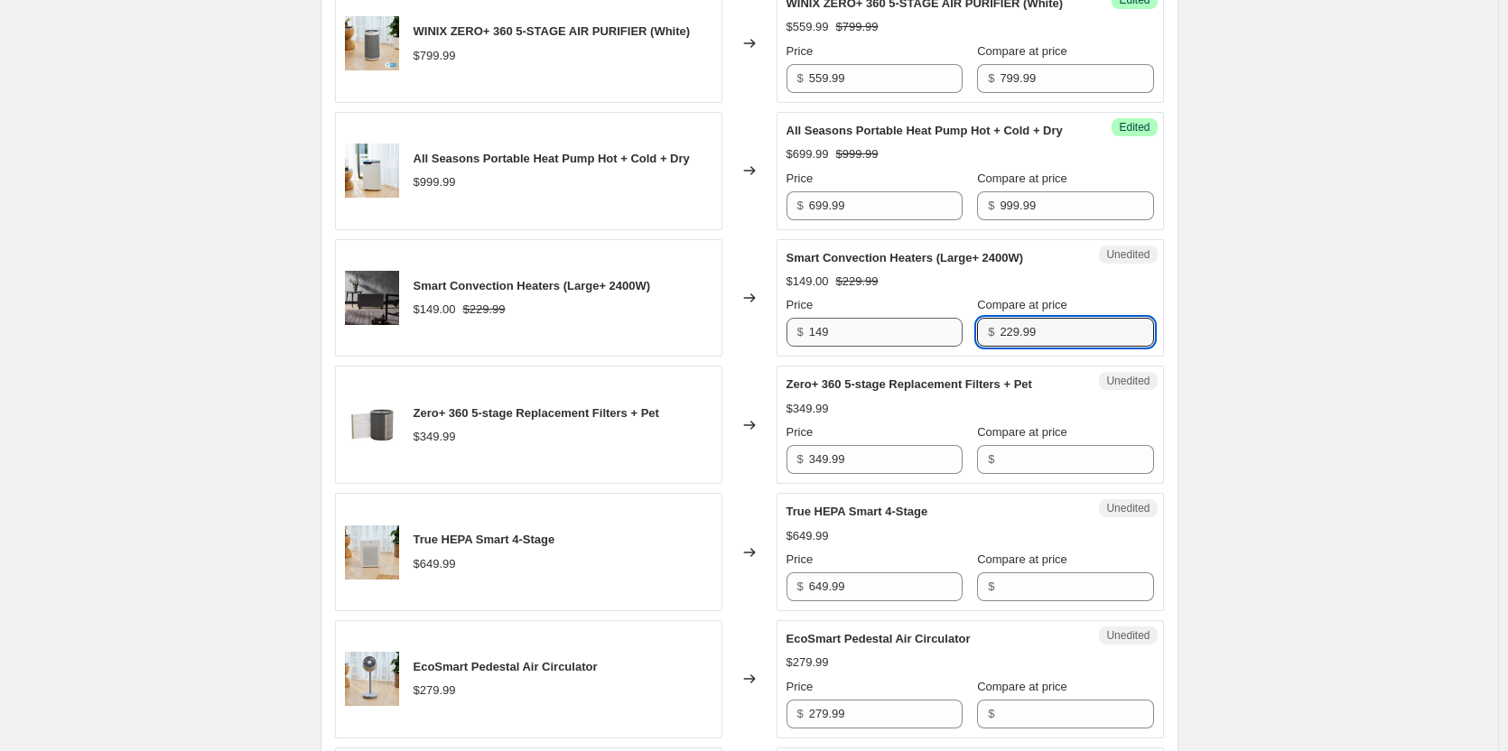
drag, startPoint x: 1053, startPoint y: 423, endPoint x: 852, endPoint y: 408, distance: 201.9
click at [853, 347] on div "Price $ 149 Compare at price $ 229.99" at bounding box center [969, 321] width 367 height 51
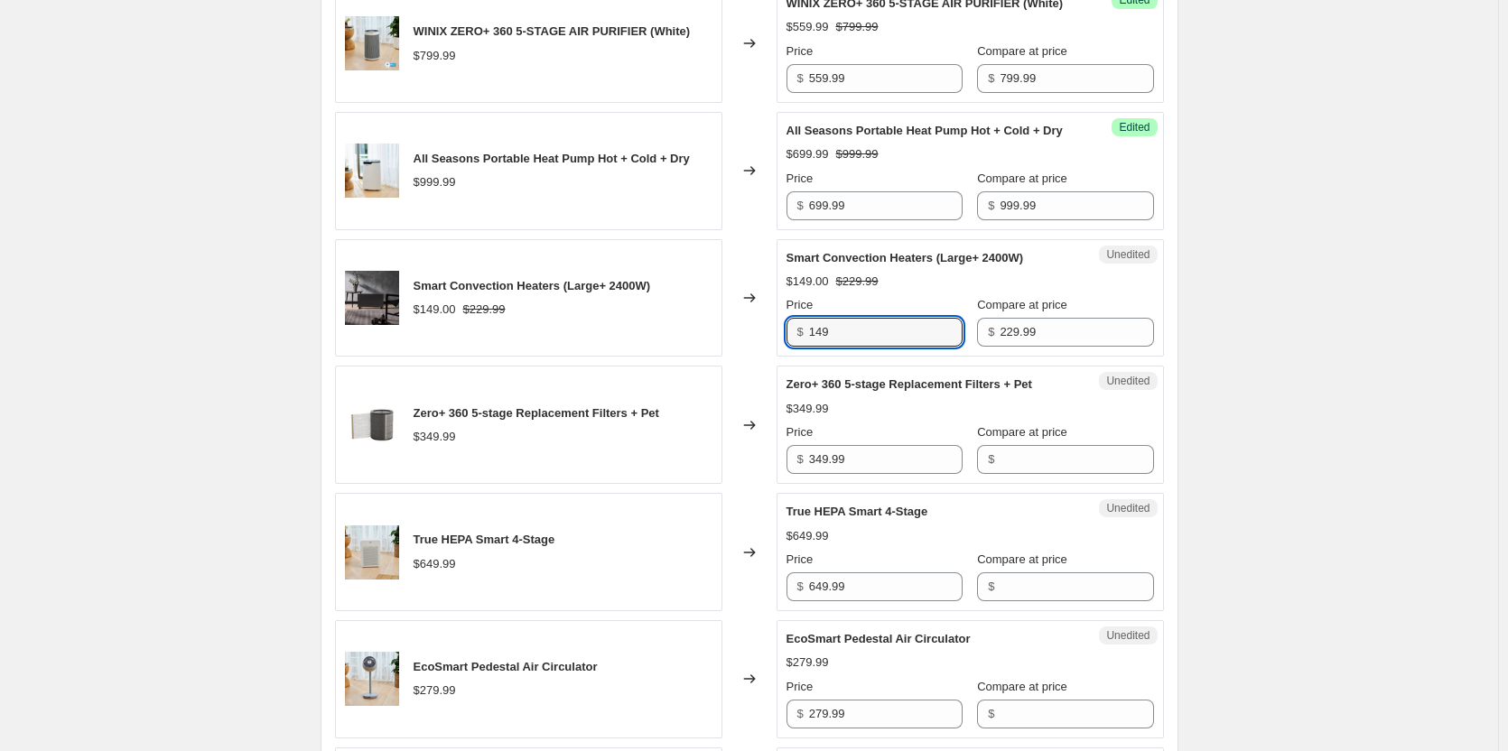
drag, startPoint x: 863, startPoint y: 424, endPoint x: 673, endPoint y: 417, distance: 190.6
click at [673, 357] on div "Smart Convection Heaters (Large+ 2400W) $149.00 $229.99 Changed to Unedited Sma…" at bounding box center [749, 298] width 829 height 118
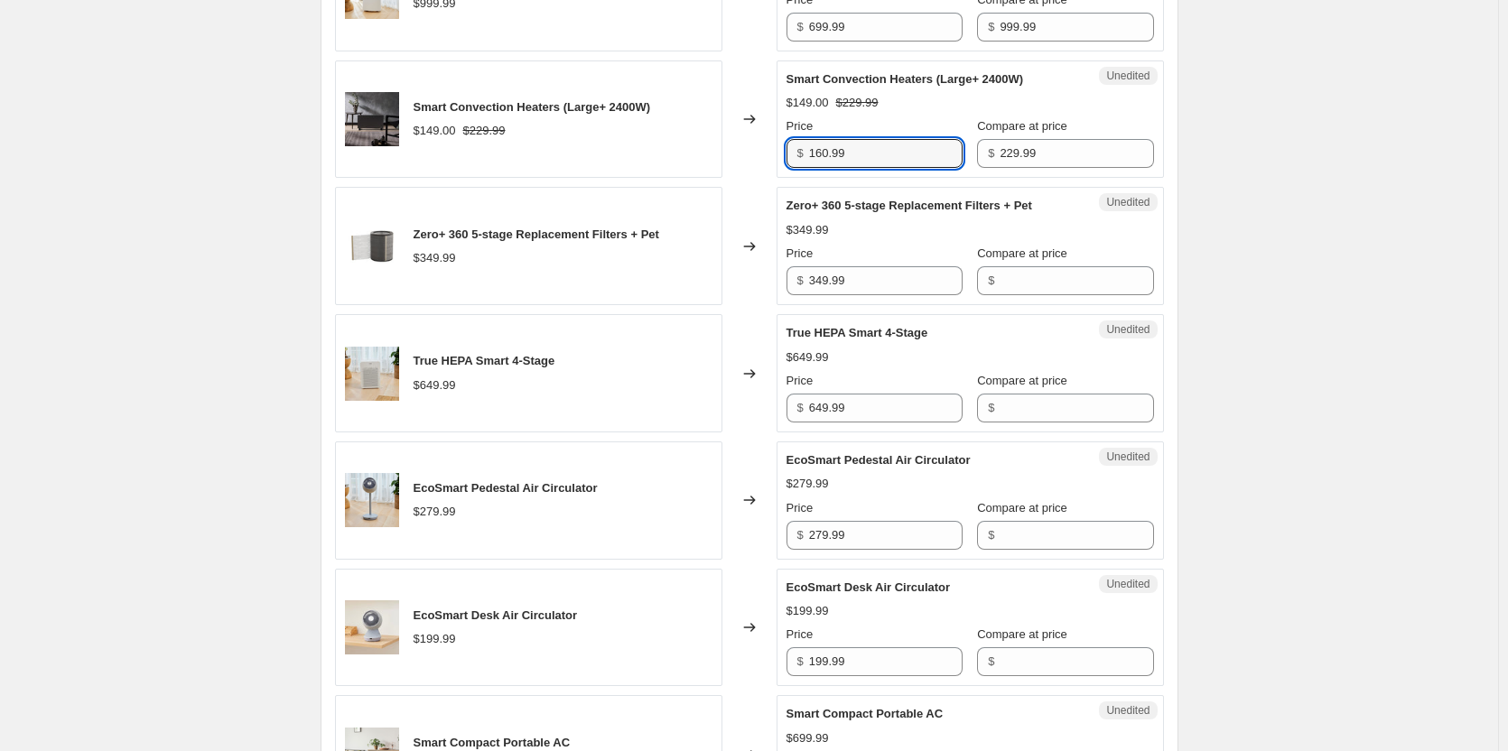
scroll to position [2257, 0]
type input "160.99"
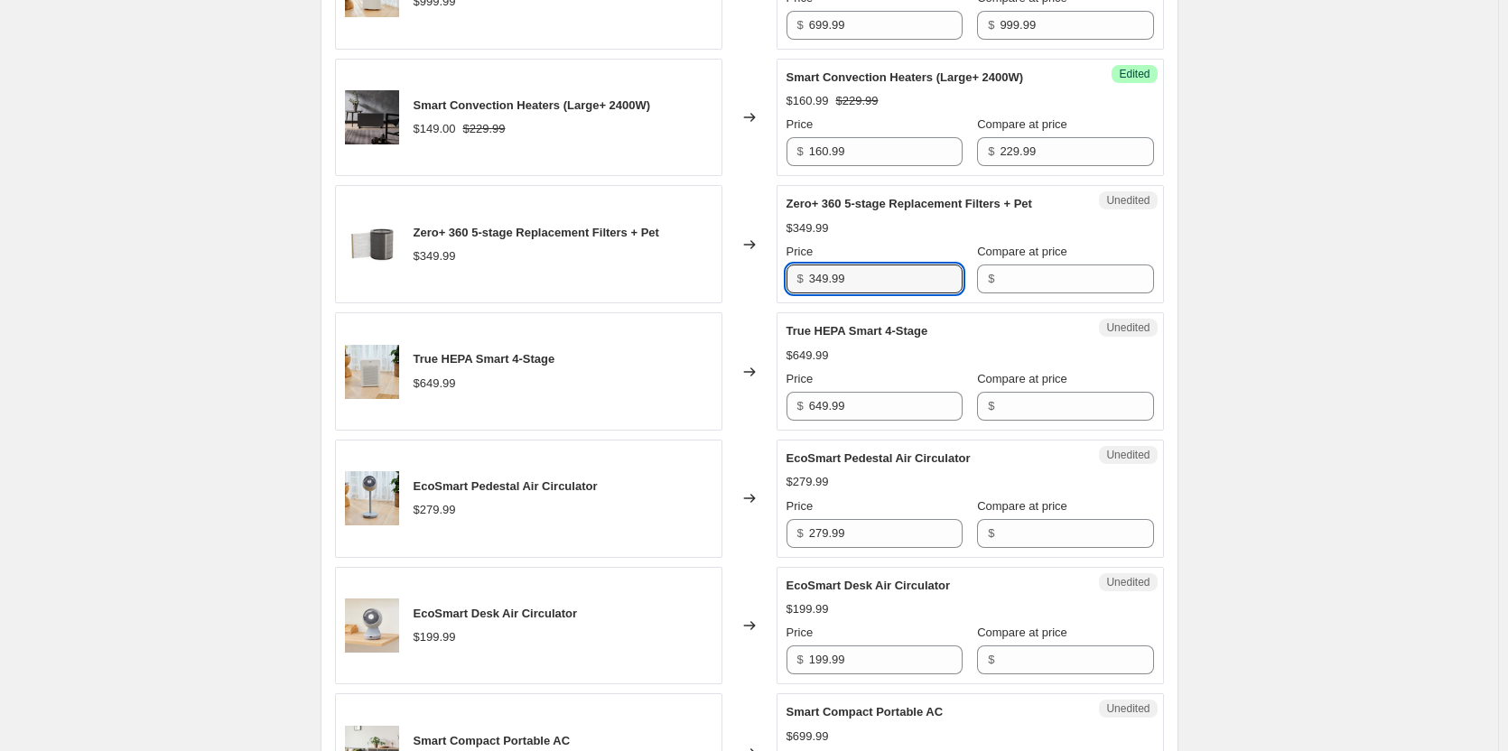
drag, startPoint x: 898, startPoint y: 369, endPoint x: 713, endPoint y: 366, distance: 185.1
click at [713, 303] on div "Zero+ 360 5-stage Replacement Filters + Pet $349.99 Changed to Unedited Zero+ 3…" at bounding box center [749, 244] width 829 height 118
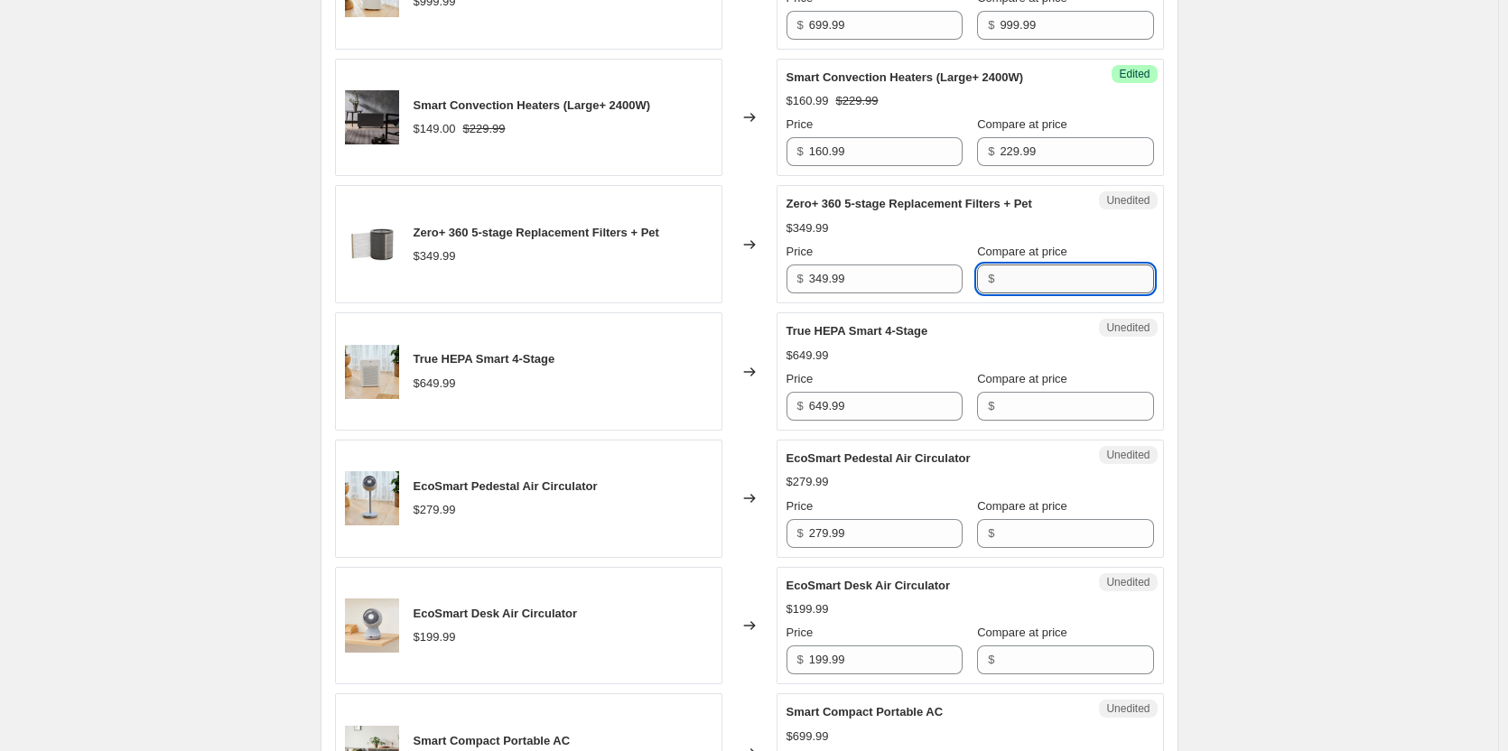
click at [1011, 293] on input "Compare at price" at bounding box center [1075, 278] width 153 height 29
paste input "349.99"
type input "349.99"
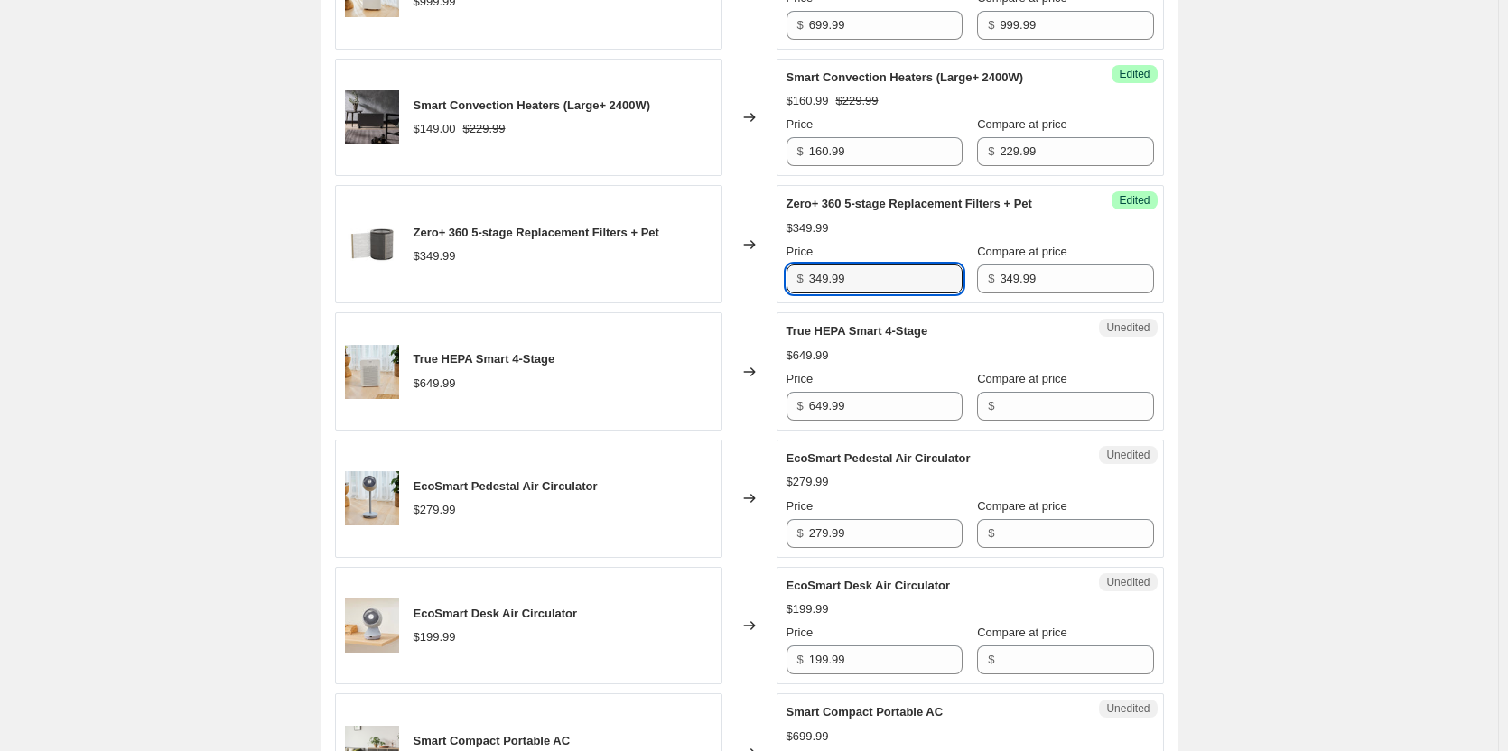
drag, startPoint x: 802, startPoint y: 359, endPoint x: 722, endPoint y: 353, distance: 79.7
click at [722, 303] on div "Zero+ 360 5-stage Replacement Filters + Pet $349.99 Changed to Success Edited Z…" at bounding box center [749, 244] width 829 height 118
type input "244.99"
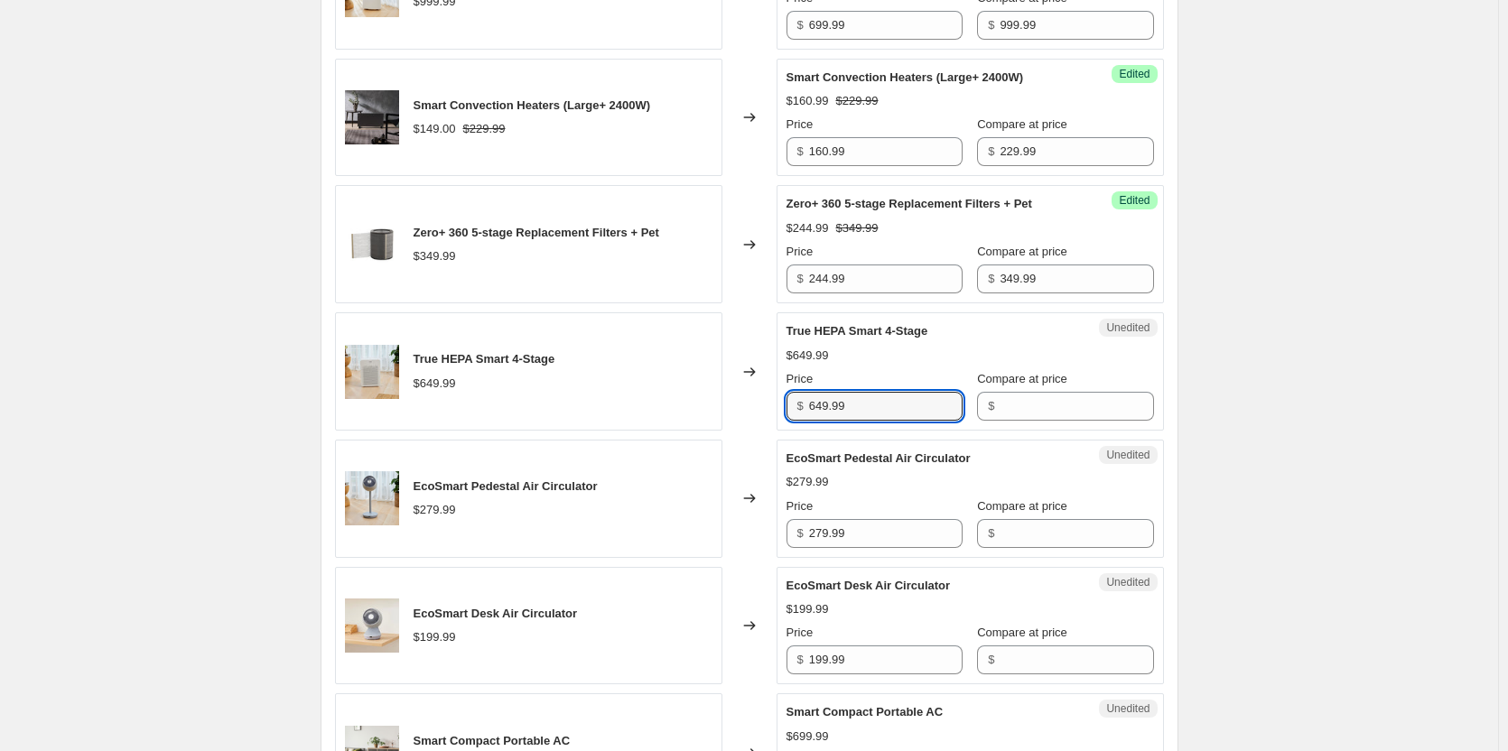
drag, startPoint x: 890, startPoint y: 487, endPoint x: 678, endPoint y: 479, distance: 212.3
click at [686, 431] on div "True HEPA Smart 4-Stage $649.99 Changed to Unedited True HEPA Smart 4-Stage $64…" at bounding box center [749, 371] width 829 height 118
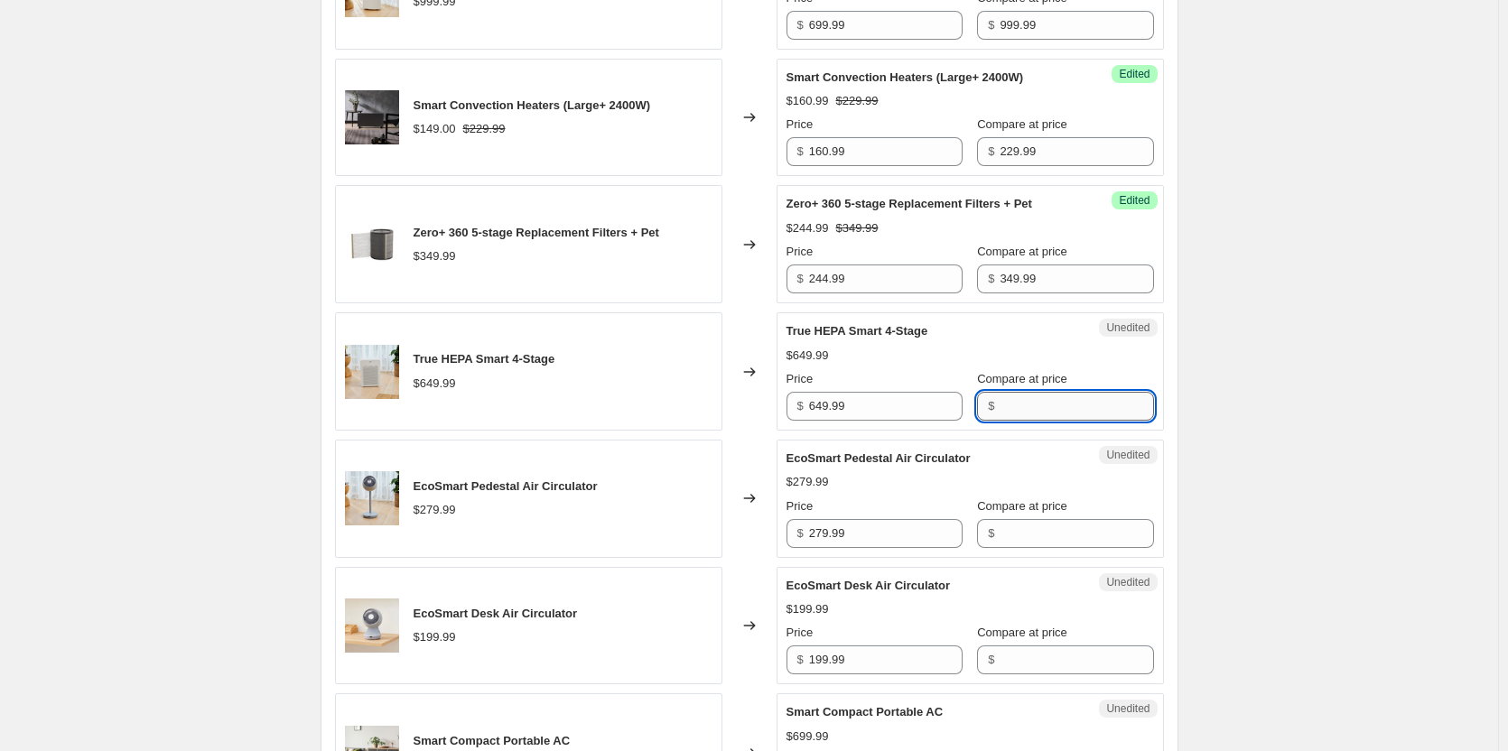
click at [999, 421] on input "Compare at price" at bounding box center [1075, 406] width 153 height 29
paste input "649.99"
type input "649.99"
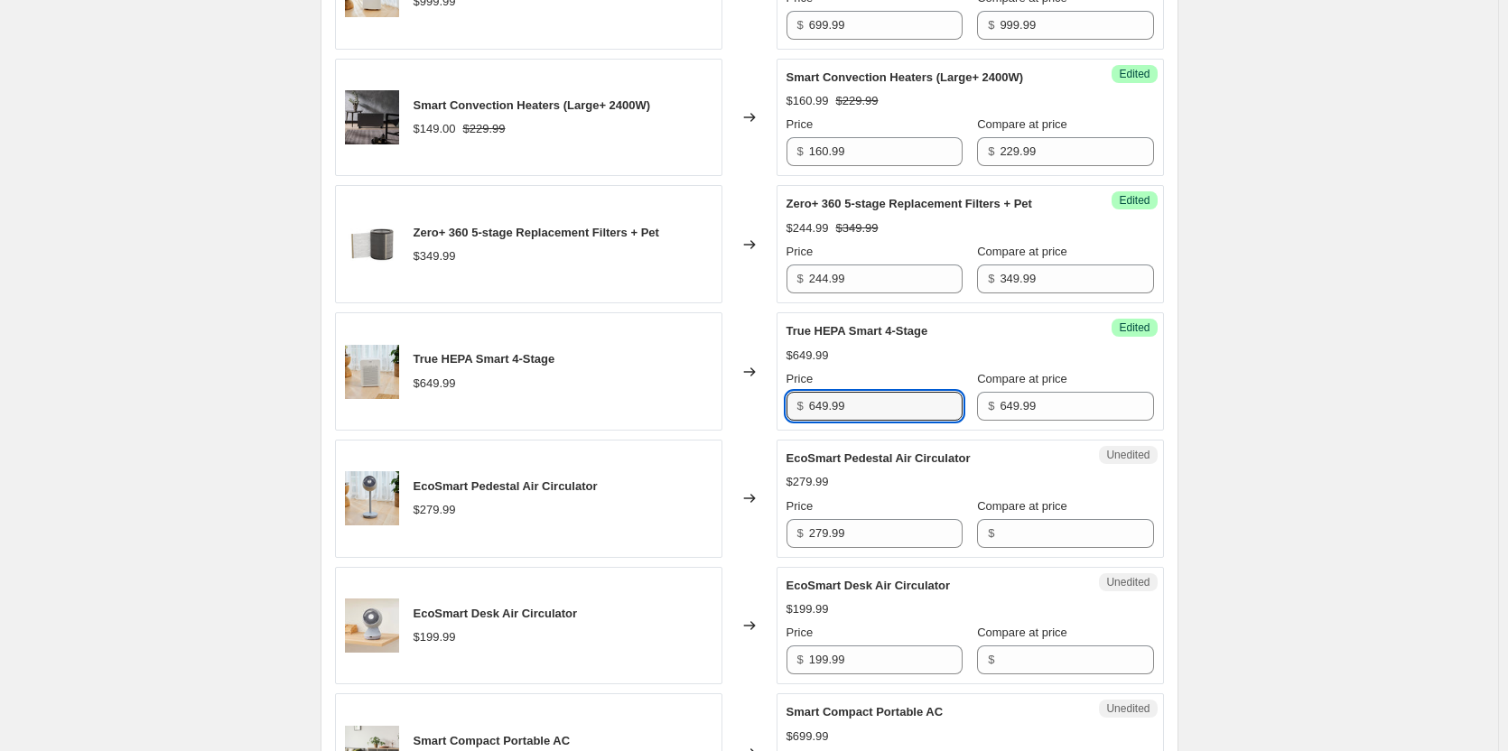
drag, startPoint x: 876, startPoint y: 496, endPoint x: 724, endPoint y: 471, distance: 153.7
click at [724, 431] on div "True HEPA Smart 4-Stage $649.99 Changed to Success Edited True HEPA Smart 4-Sta…" at bounding box center [749, 371] width 829 height 118
type input "454.99"
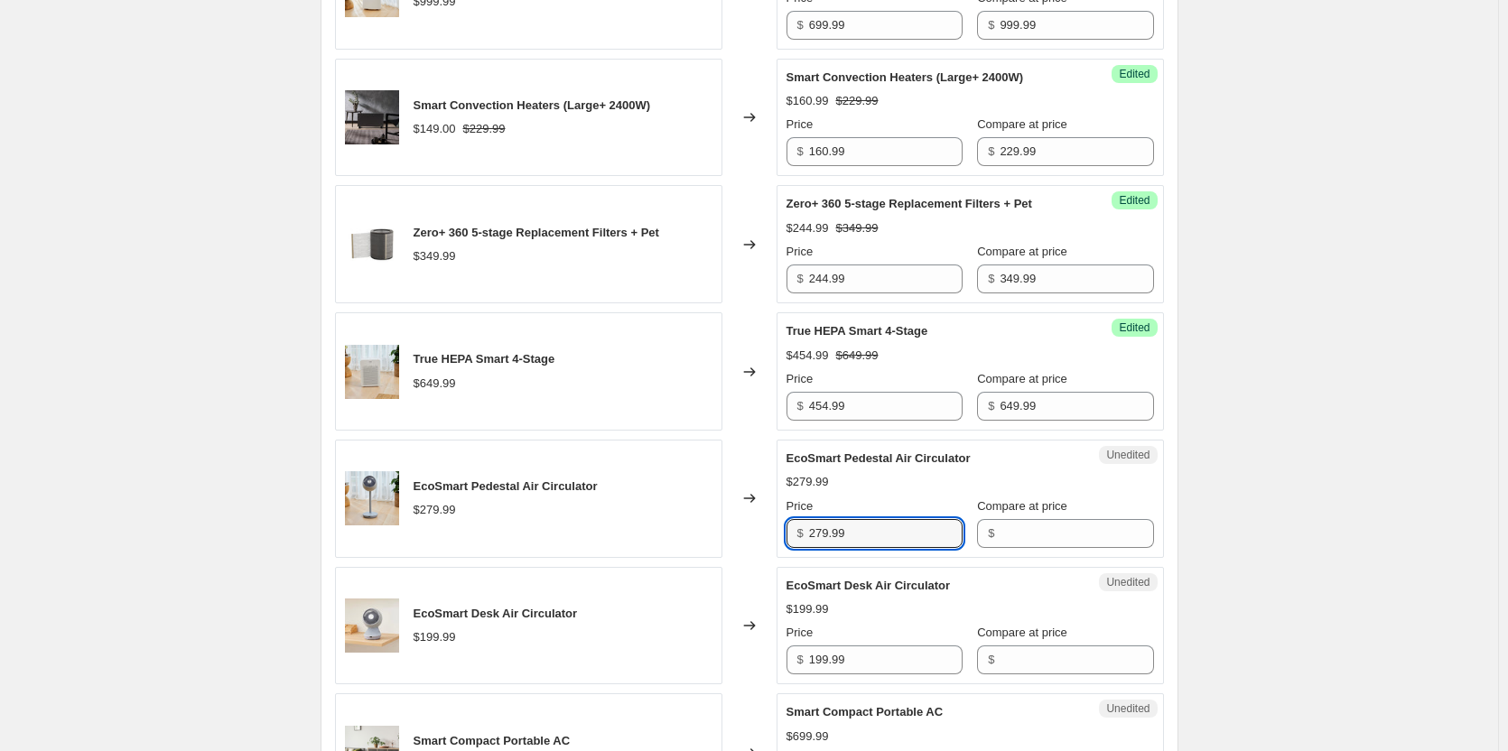
drag, startPoint x: 866, startPoint y: 617, endPoint x: 738, endPoint y: 595, distance: 130.0
click at [738, 558] on div "EcoSmart Pedestal Air Circulator $279.99 Changed to Unedited EcoSmart Pedestal …" at bounding box center [749, 499] width 829 height 118
click at [1012, 548] on input "Compare at price" at bounding box center [1075, 533] width 153 height 29
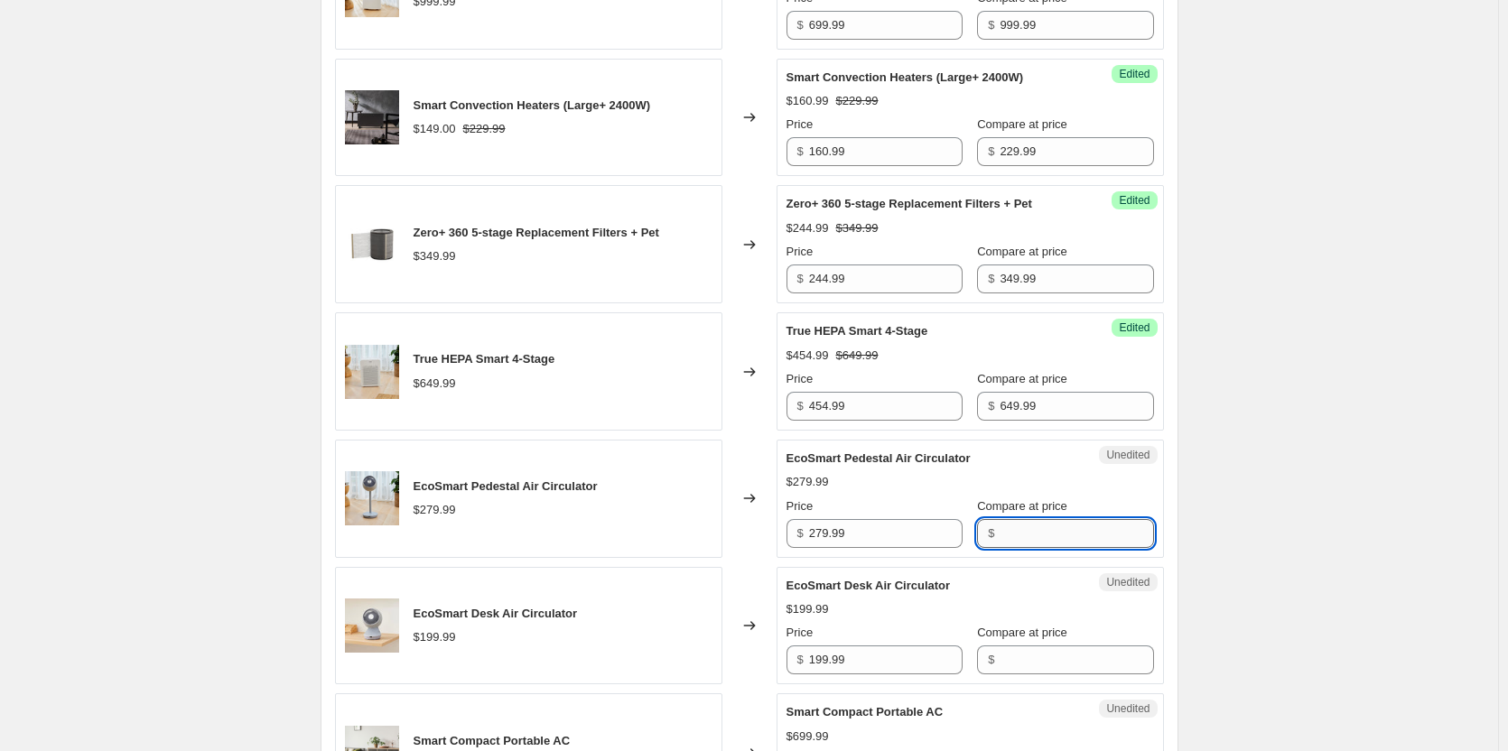
paste input "279.99"
type input "279.99"
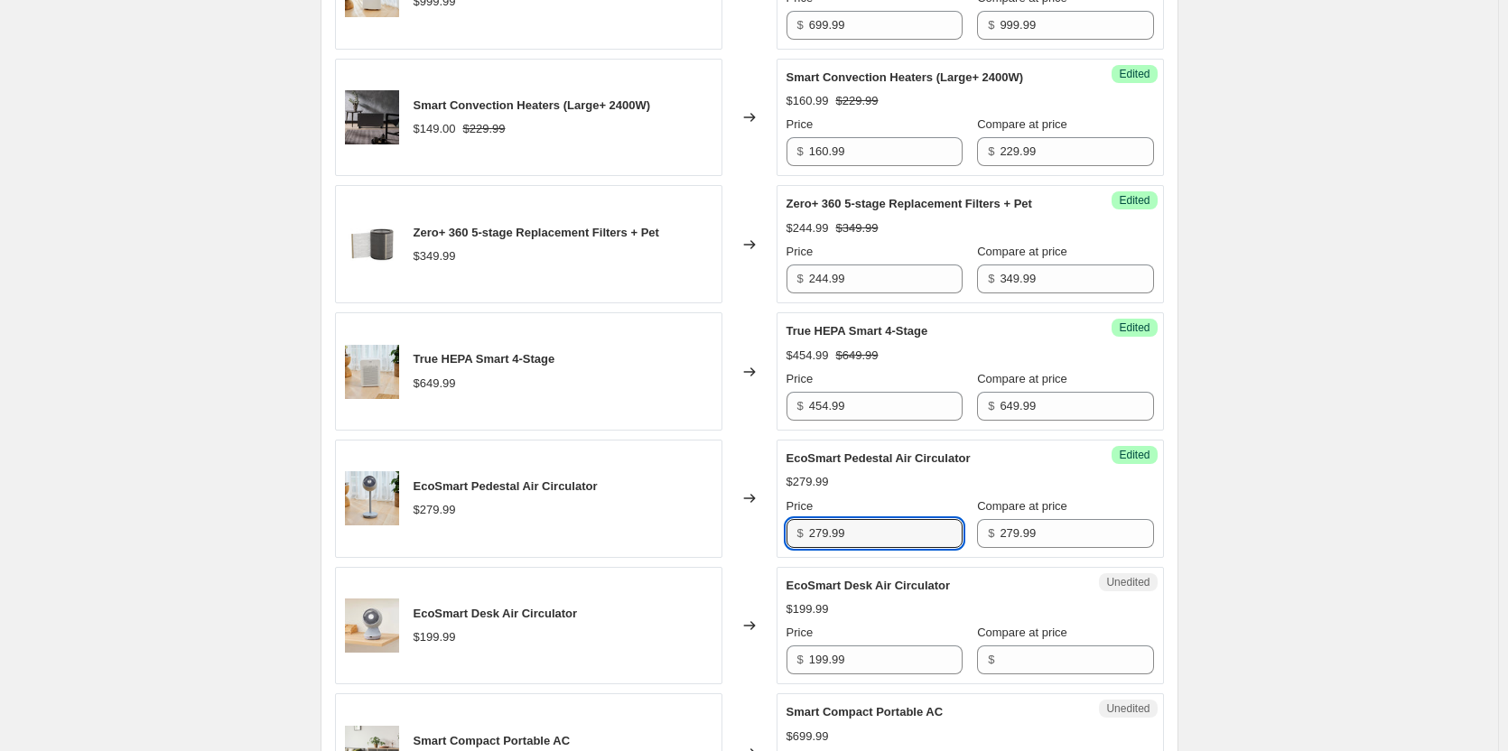
drag, startPoint x: 877, startPoint y: 629, endPoint x: 729, endPoint y: 616, distance: 148.7
click at [730, 558] on div "EcoSmart Pedestal Air Circulator $279.99 Changed to Success Edited EcoSmart Ped…" at bounding box center [749, 499] width 829 height 118
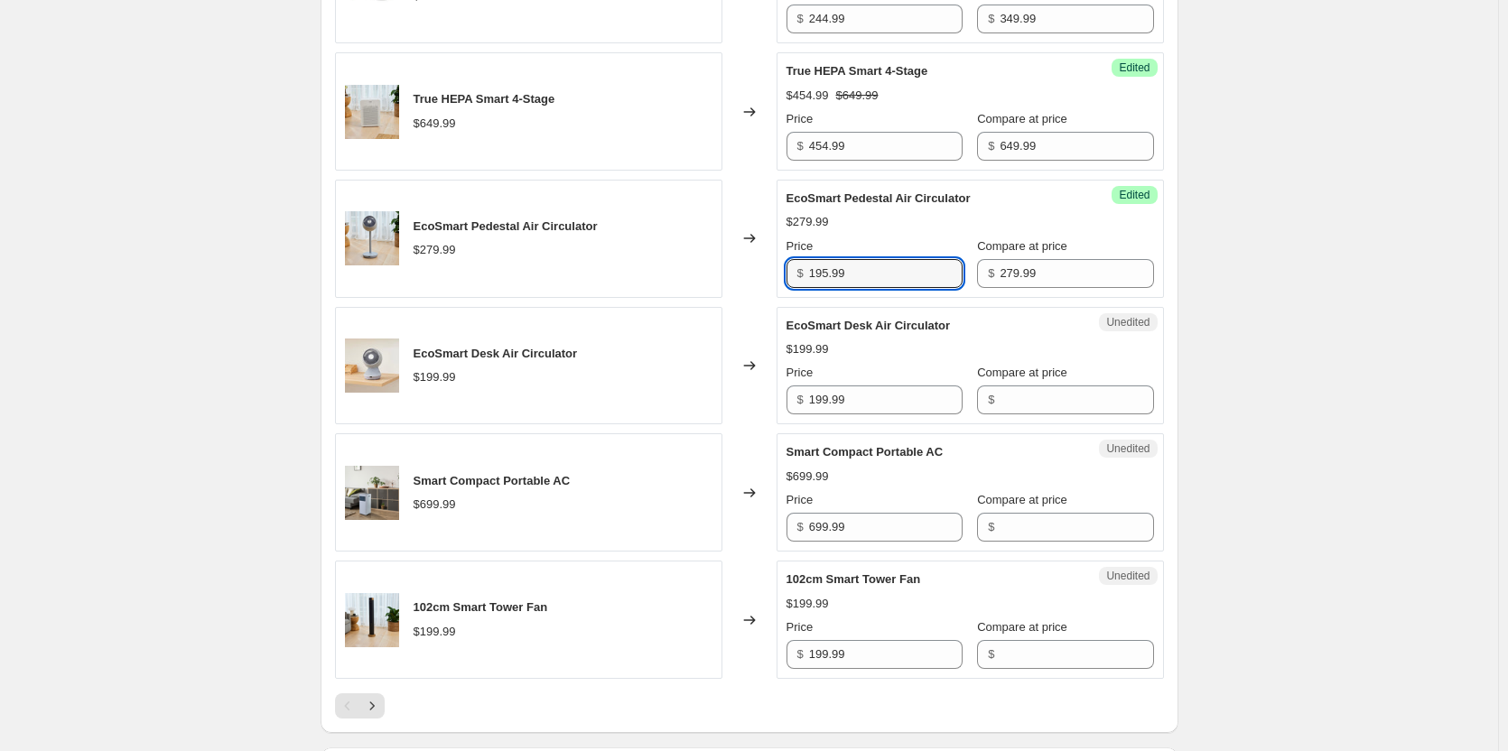
scroll to position [2528, 0]
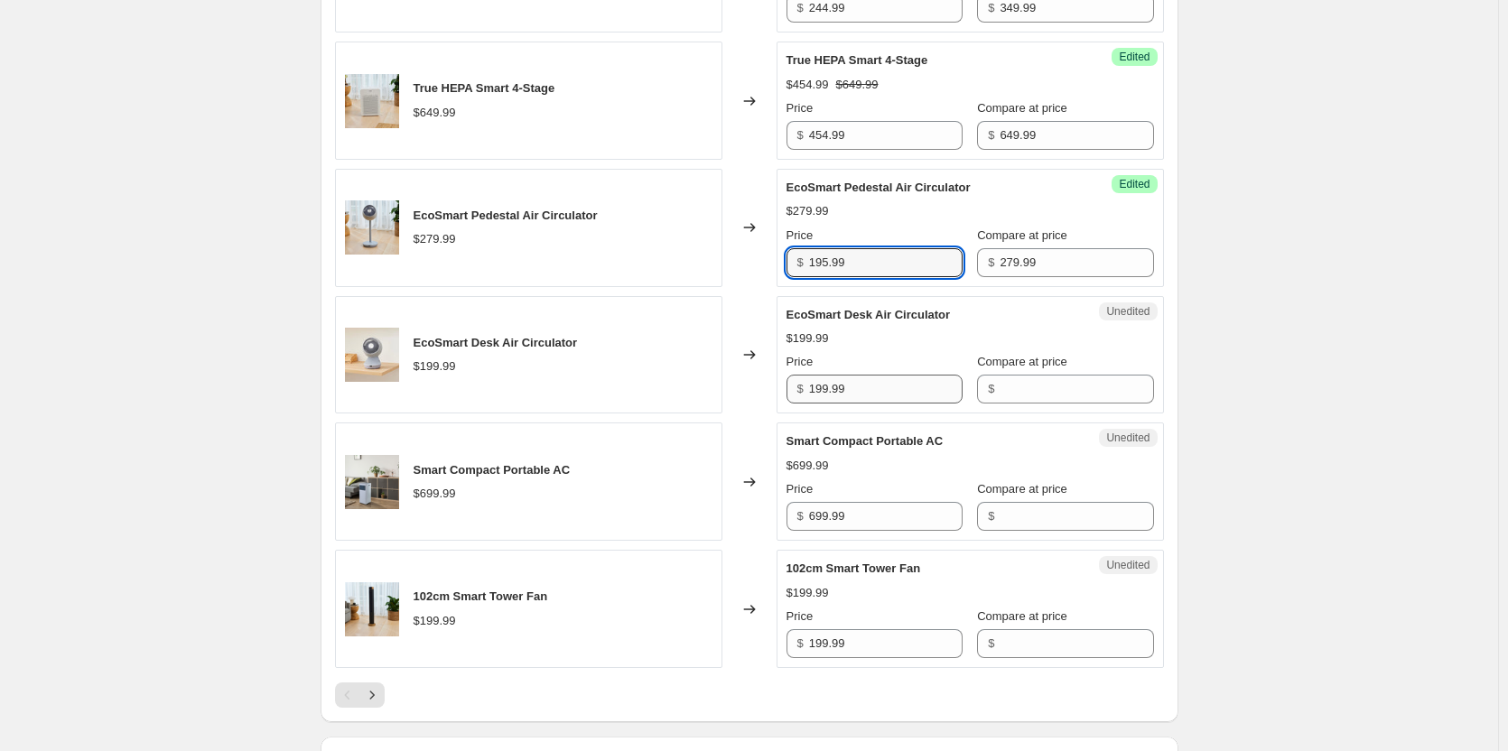
type input "195.99"
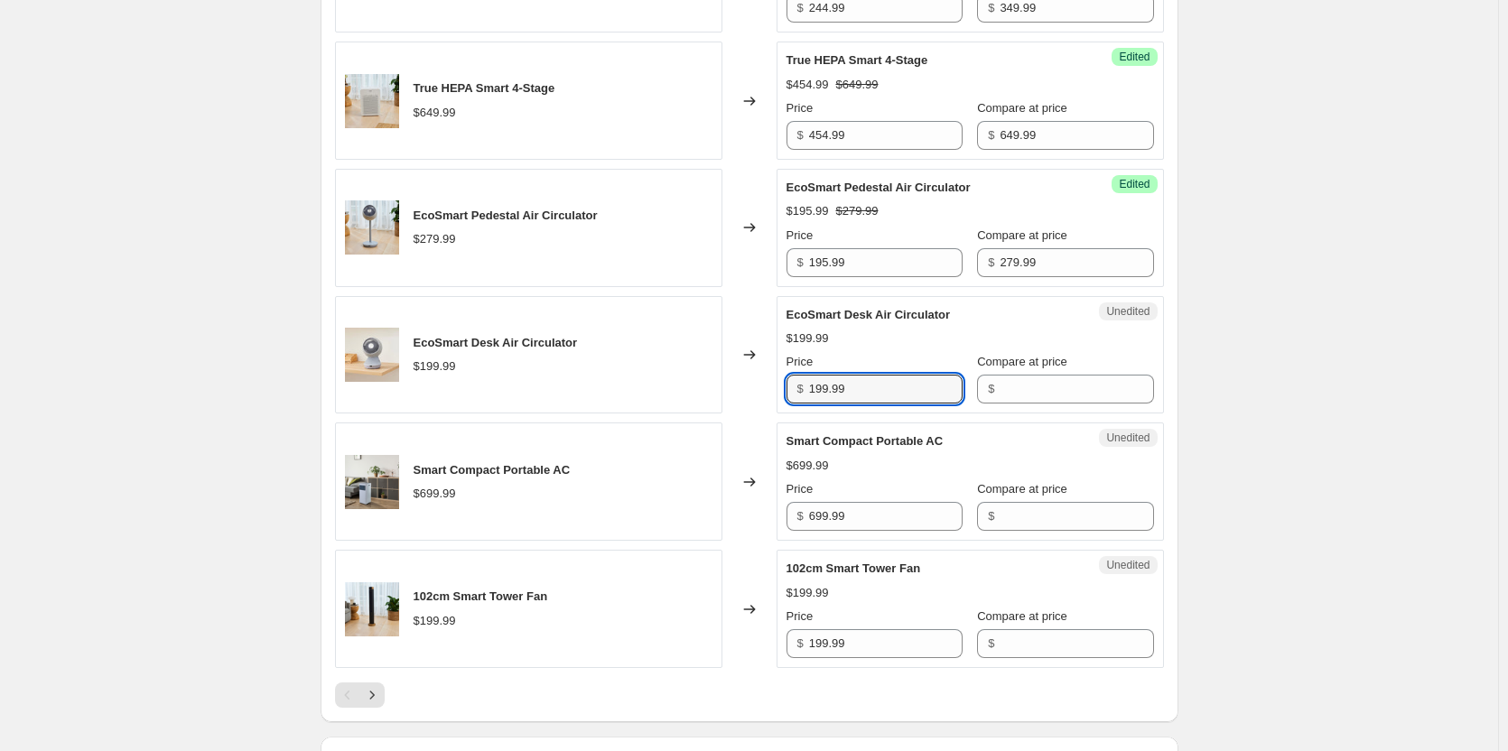
drag, startPoint x: 886, startPoint y: 489, endPoint x: 716, endPoint y: 487, distance: 169.7
click at [716, 414] on div "EcoSmart Desk Air Circulator $199.99 Changed to Unedited EcoSmart Desk Air Circ…" at bounding box center [749, 355] width 829 height 118
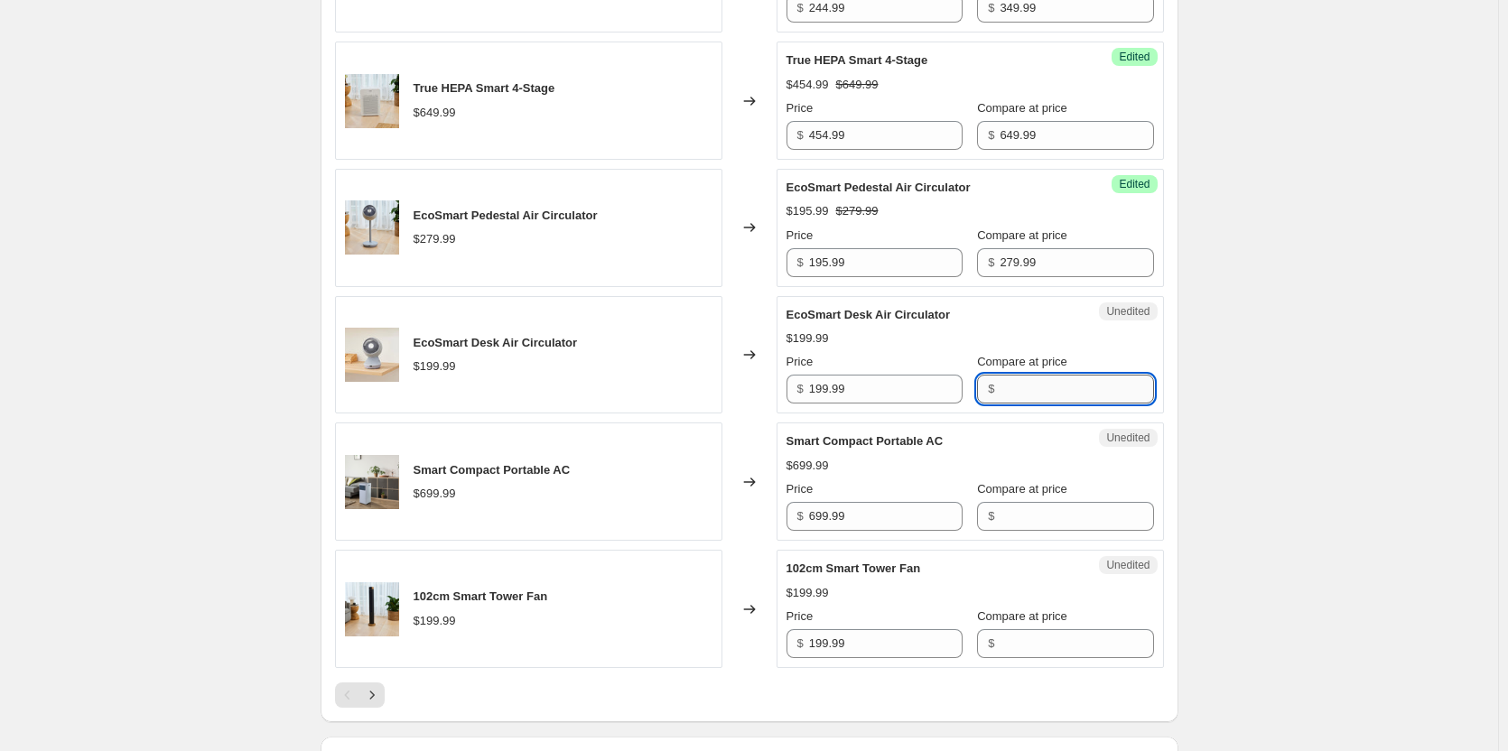
click at [1012, 404] on input "Compare at price" at bounding box center [1075, 389] width 153 height 29
paste input "199.99"
type input "199.99"
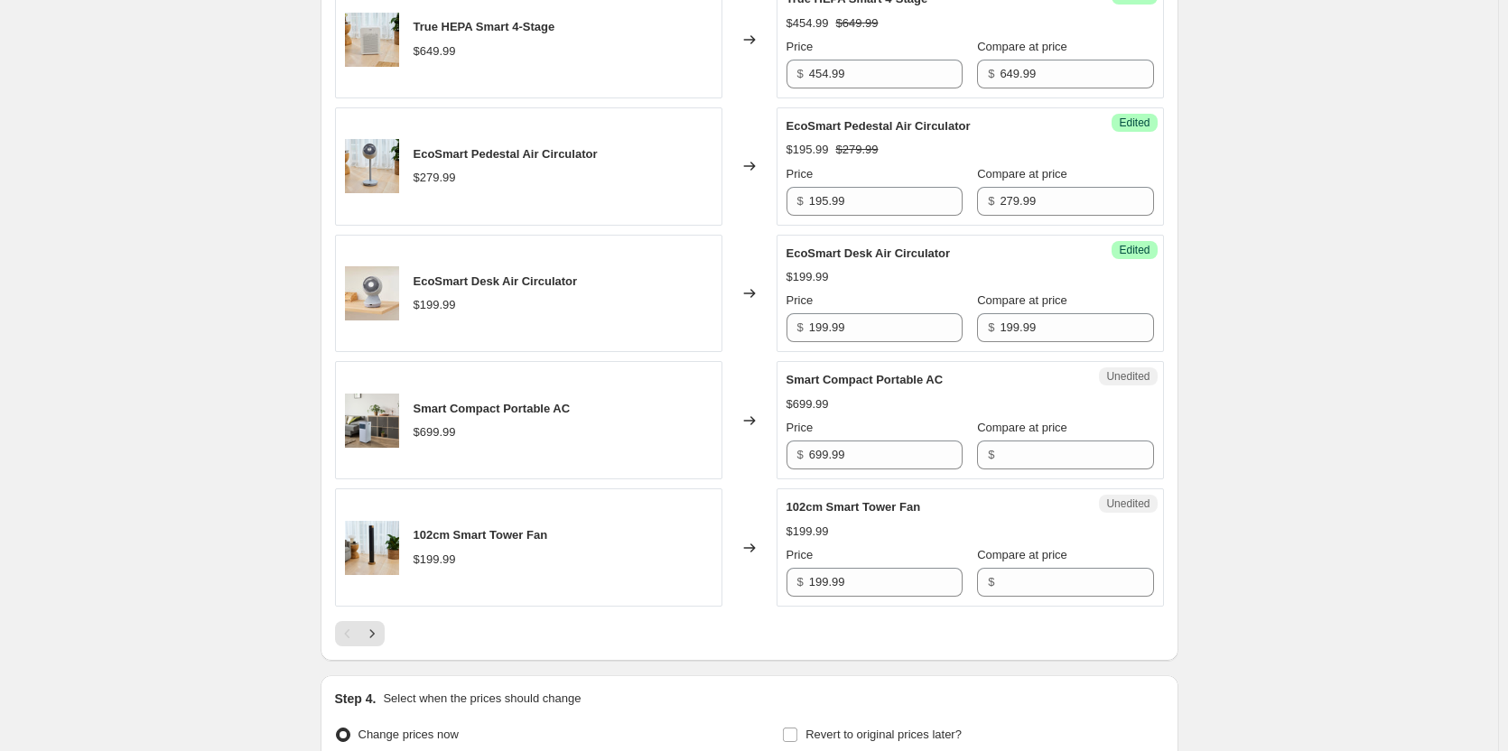
scroll to position [2618, 0]
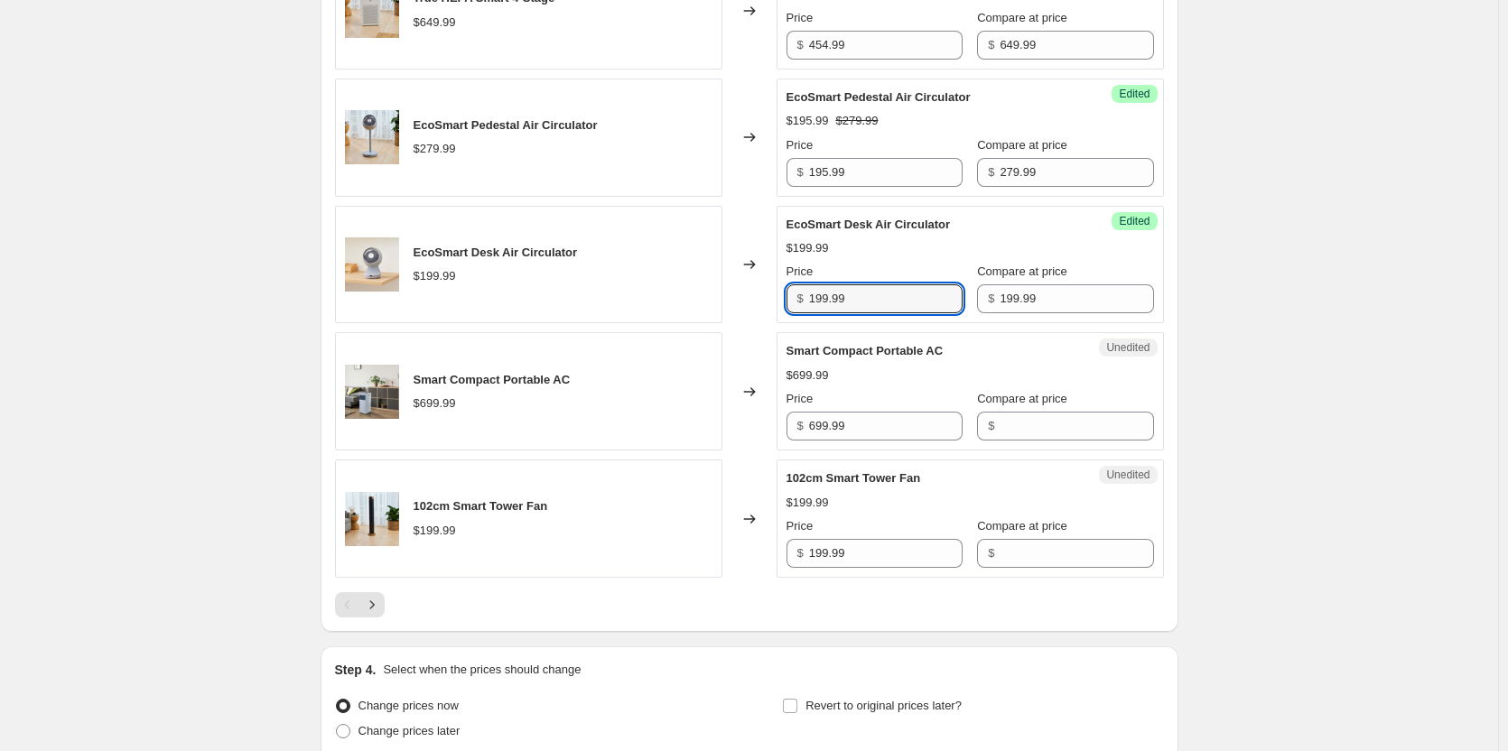
drag, startPoint x: 885, startPoint y: 383, endPoint x: 666, endPoint y: 374, distance: 218.6
click at [666, 324] on div "EcoSmart Desk Air Circulator $199.99 Changed to Success Edited EcoSmart Desk Ai…" at bounding box center [749, 265] width 829 height 118
type input "139.99"
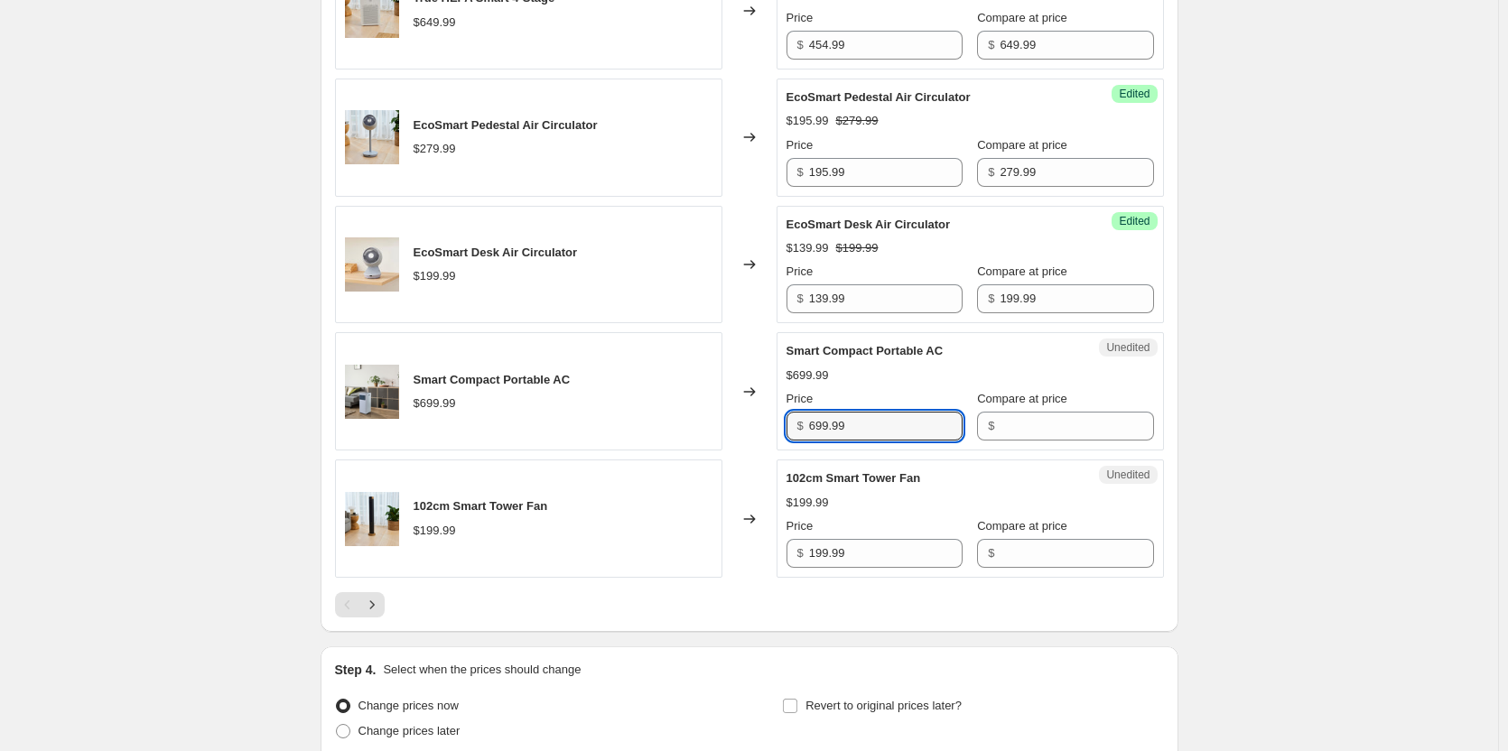
drag, startPoint x: 908, startPoint y: 519, endPoint x: 561, endPoint y: 490, distance: 348.7
click at [561, 450] on div "Smart Compact Portable AC $699.99 Changed to Unedited Smart Compact Portable AC…" at bounding box center [749, 391] width 829 height 118
click at [1006, 441] on input "Compare at price" at bounding box center [1075, 426] width 153 height 29
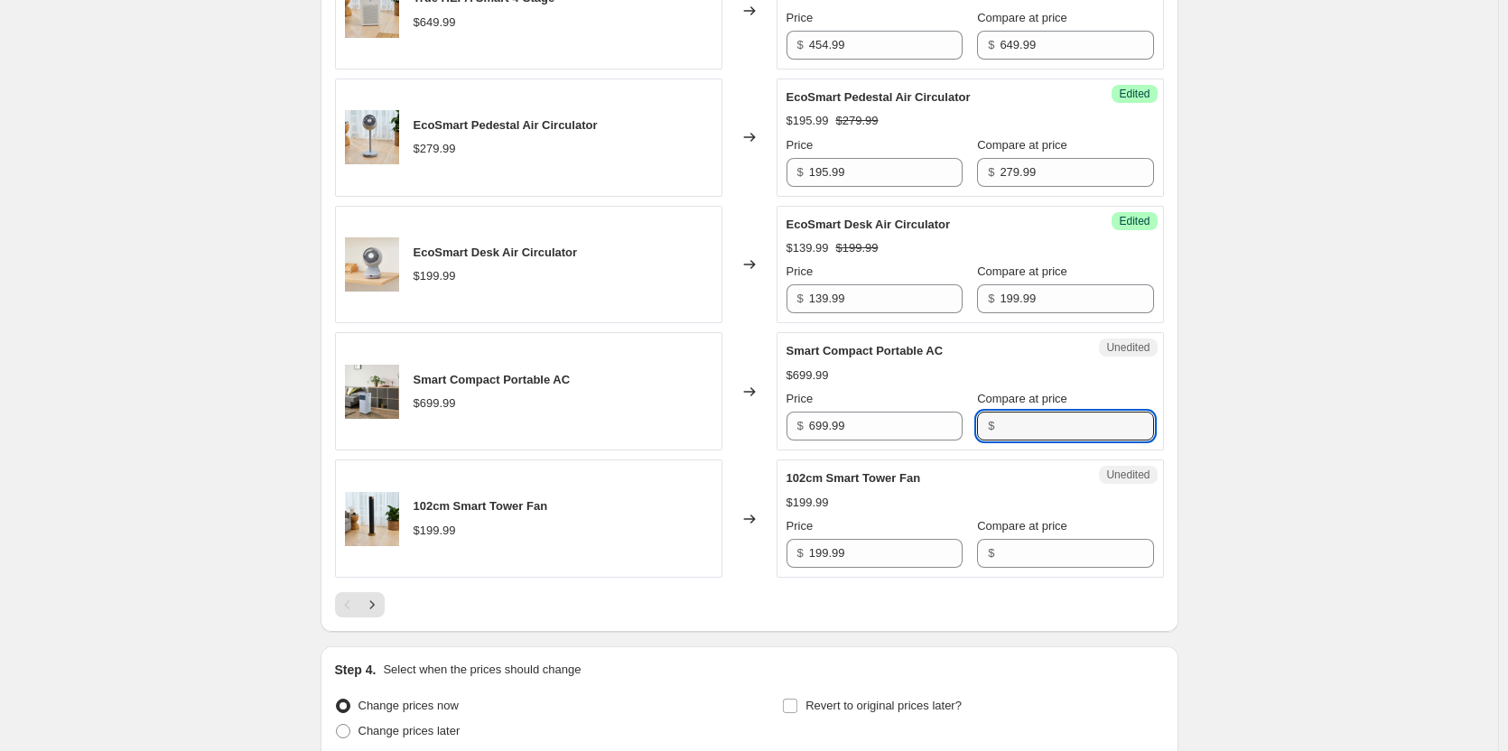
paste input "699.99"
type input "699.99"
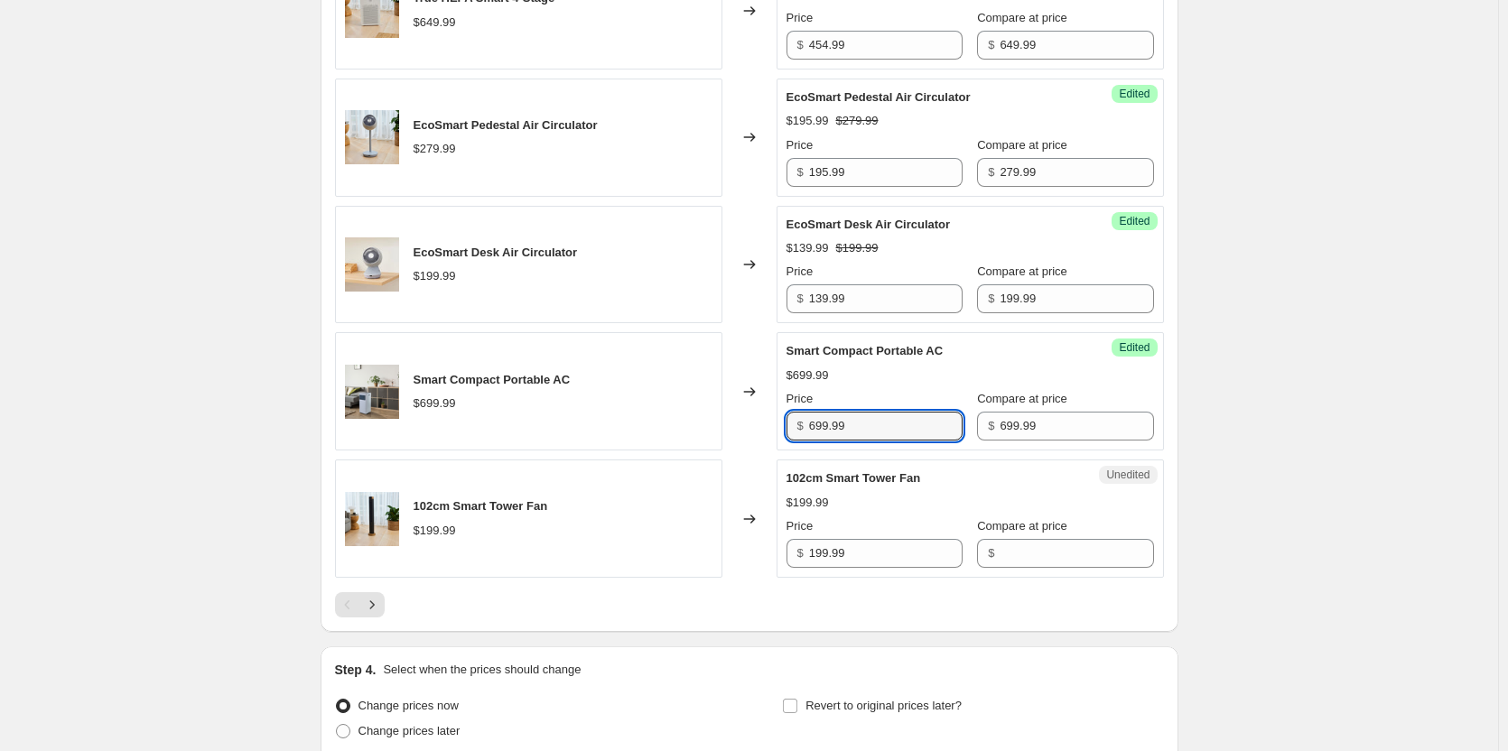
drag, startPoint x: 889, startPoint y: 518, endPoint x: 515, endPoint y: 499, distance: 375.1
click at [515, 450] on div "Smart Compact Portable AC $699.99 Changed to Success Edited Smart Compact Porta…" at bounding box center [749, 391] width 829 height 118
type input "489.99"
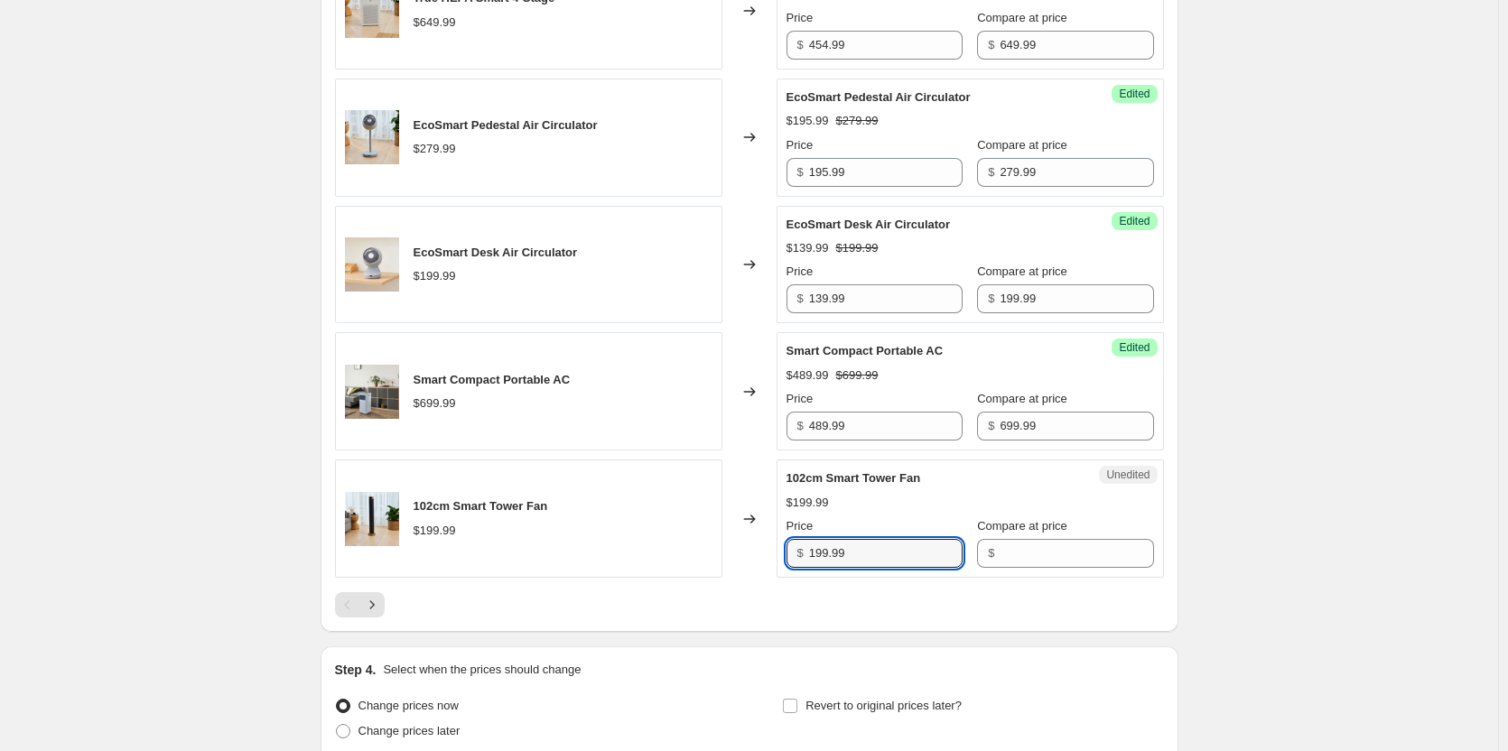
drag, startPoint x: 867, startPoint y: 642, endPoint x: 647, endPoint y: 599, distance: 223.6
click at [647, 578] on div "102cm Smart Tower Fan $199.99 Changed to Unedited 102cm Smart Tower Fan $199.99…" at bounding box center [749, 518] width 829 height 118
click at [1073, 568] on input "Compare at price" at bounding box center [1075, 553] width 153 height 29
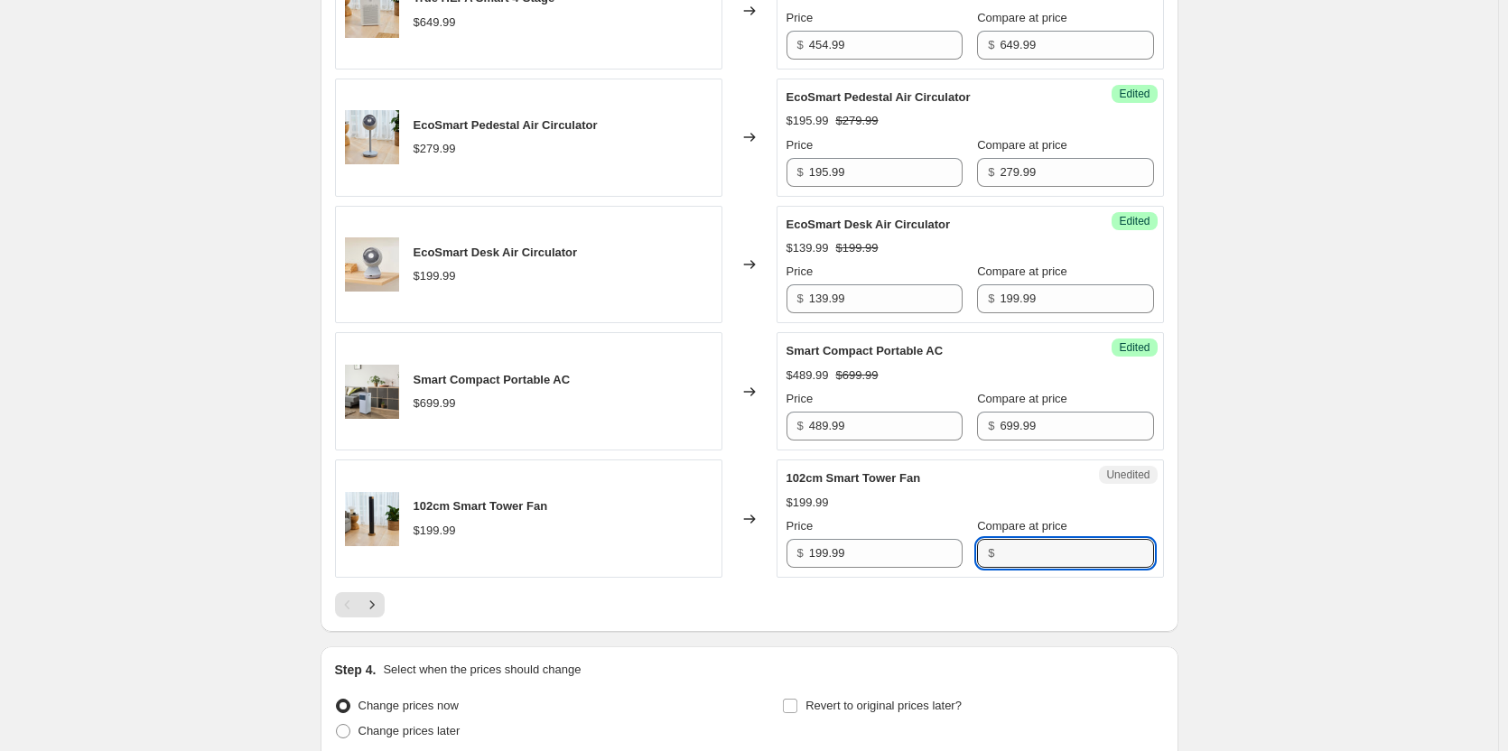
paste input "199.99"
type input "199.99"
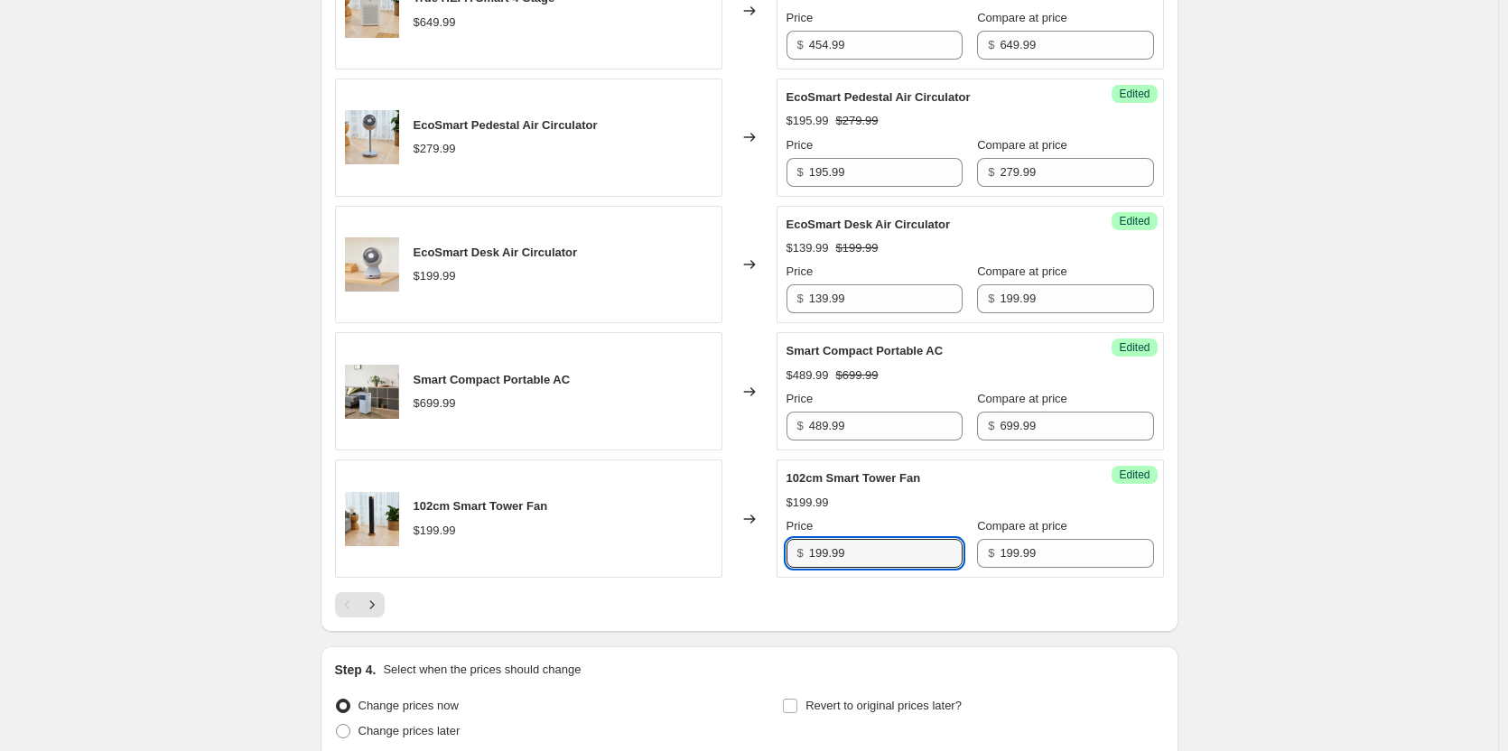
drag, startPoint x: 910, startPoint y: 646, endPoint x: 645, endPoint y: 621, distance: 266.6
click at [645, 578] on div "102cm Smart Tower Fan $199.99 Changed to Success Edited 102cm Smart Tower Fan $…" at bounding box center [749, 518] width 829 height 118
type input "139.99"
click at [381, 614] on icon "Next" at bounding box center [372, 605] width 18 height 18
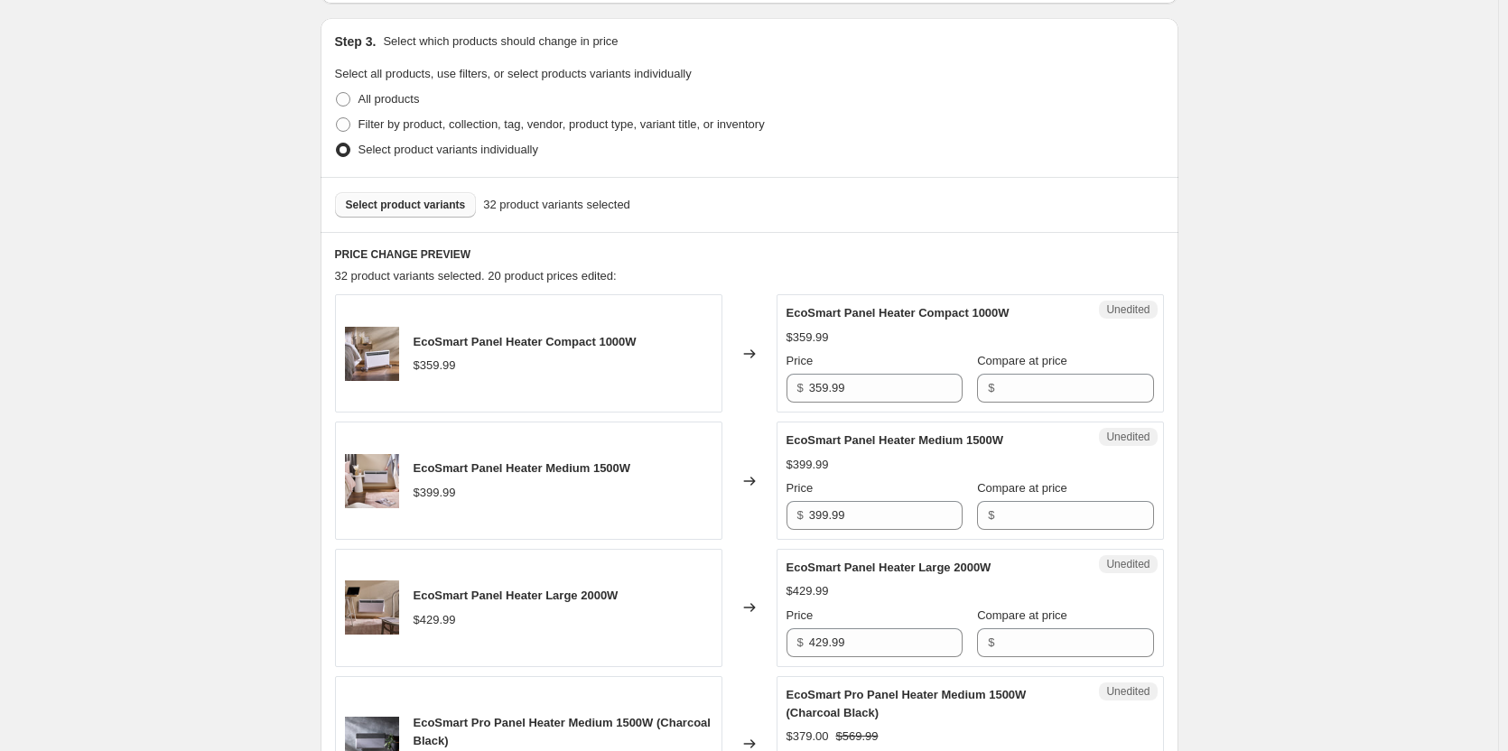
scroll to position [462, 0]
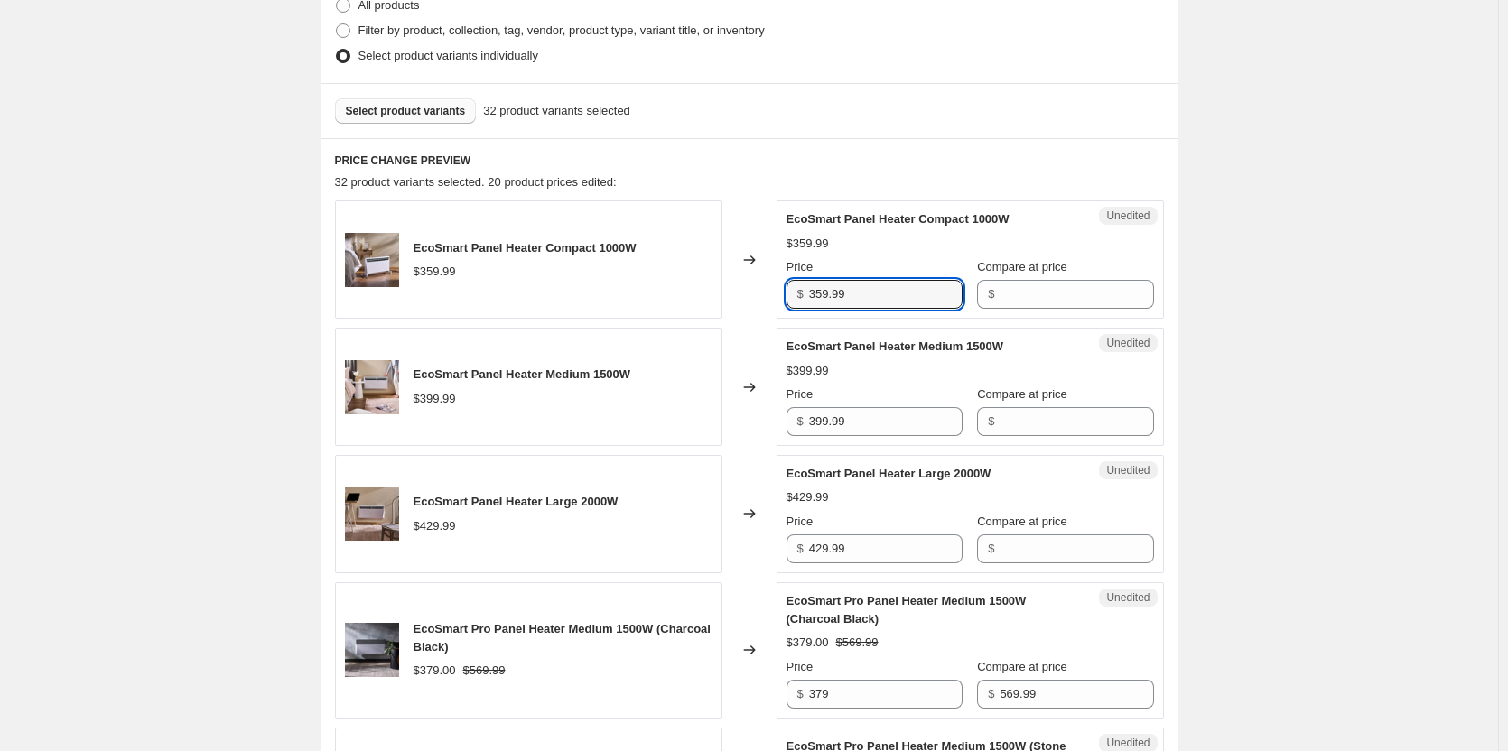
drag, startPoint x: 838, startPoint y: 292, endPoint x: 726, endPoint y: 283, distance: 112.2
click at [726, 283] on div "EcoSmart Panel Heater Compact 1000W $359.99 Changed to Unedited EcoSmart Panel …" at bounding box center [749, 259] width 829 height 118
paste input "19"
type input "359.99"
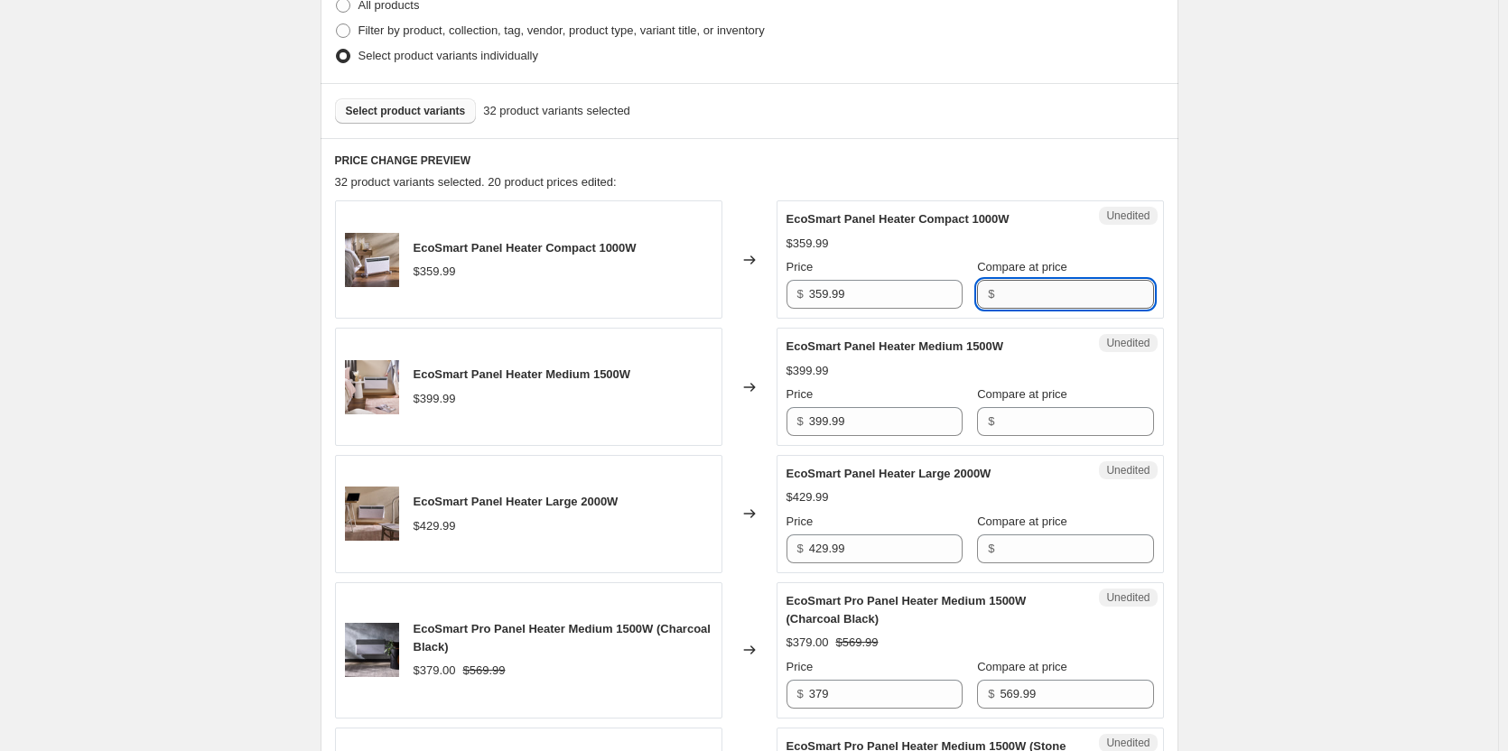
click at [1027, 299] on input "Compare at price" at bounding box center [1075, 294] width 153 height 29
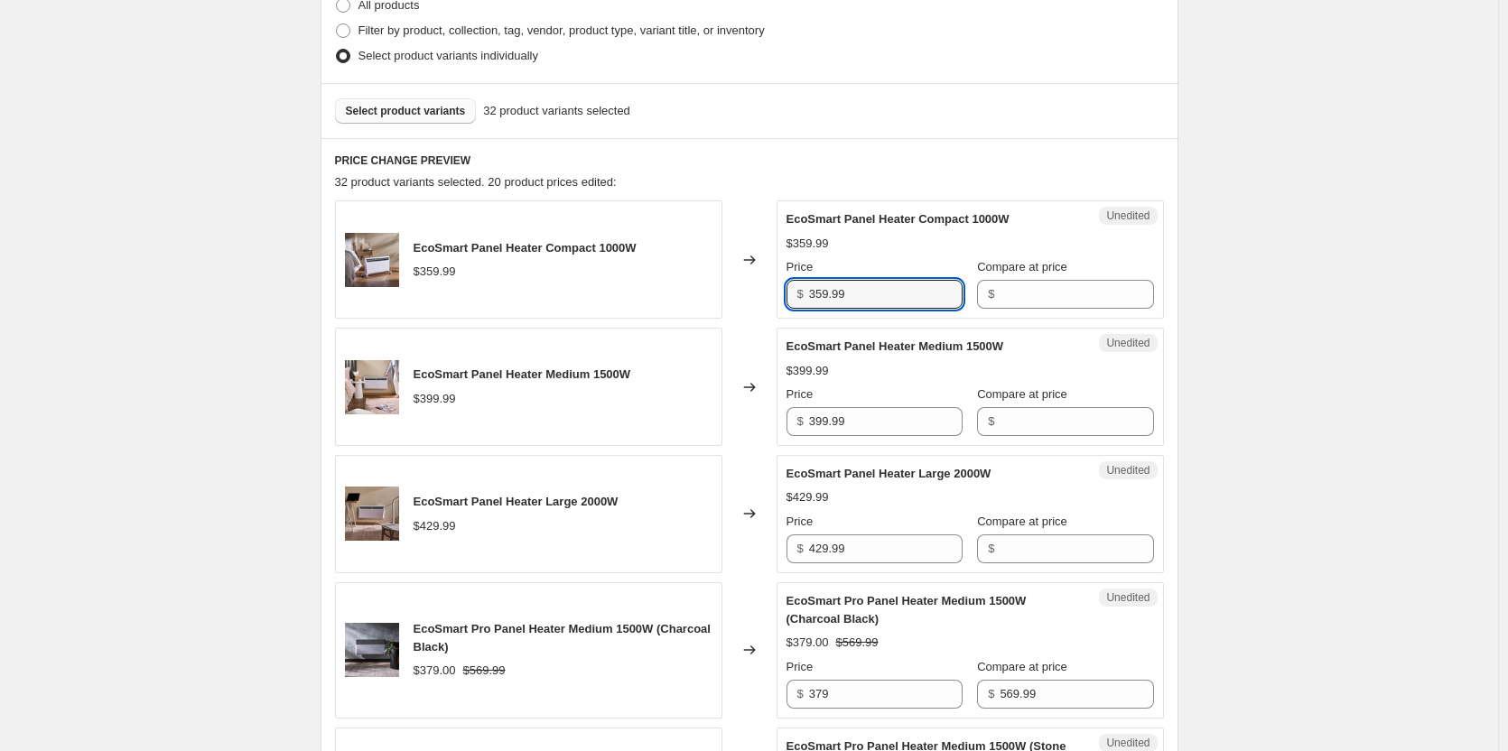
drag, startPoint x: 854, startPoint y: 287, endPoint x: 702, endPoint y: 284, distance: 151.7
click at [701, 284] on div "EcoSmart Panel Heater Compact 1000W $359.99 Changed to Unedited EcoSmart Panel …" at bounding box center [749, 259] width 829 height 118
click at [1016, 295] on input "Compare at price" at bounding box center [1075, 294] width 153 height 29
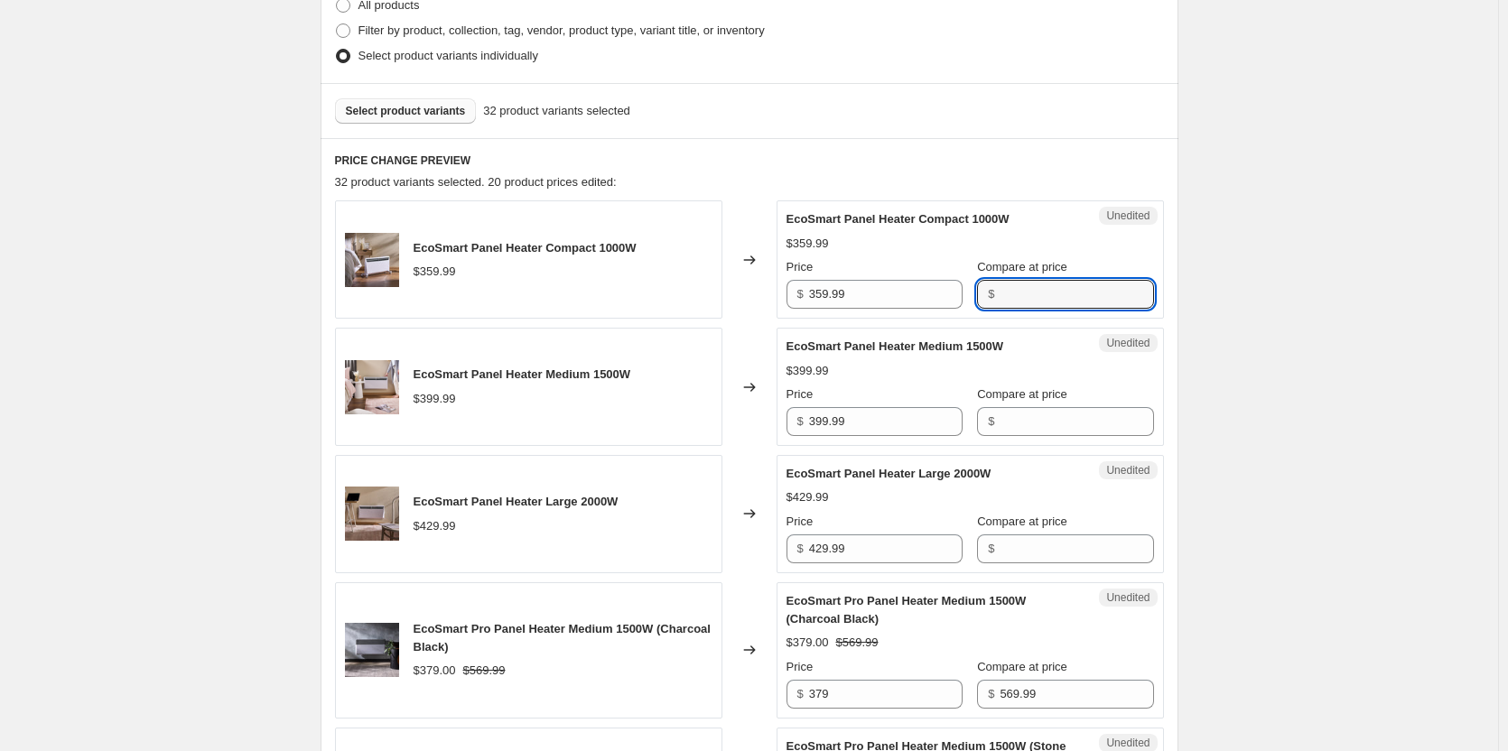
paste input "359.99"
type input "359.99"
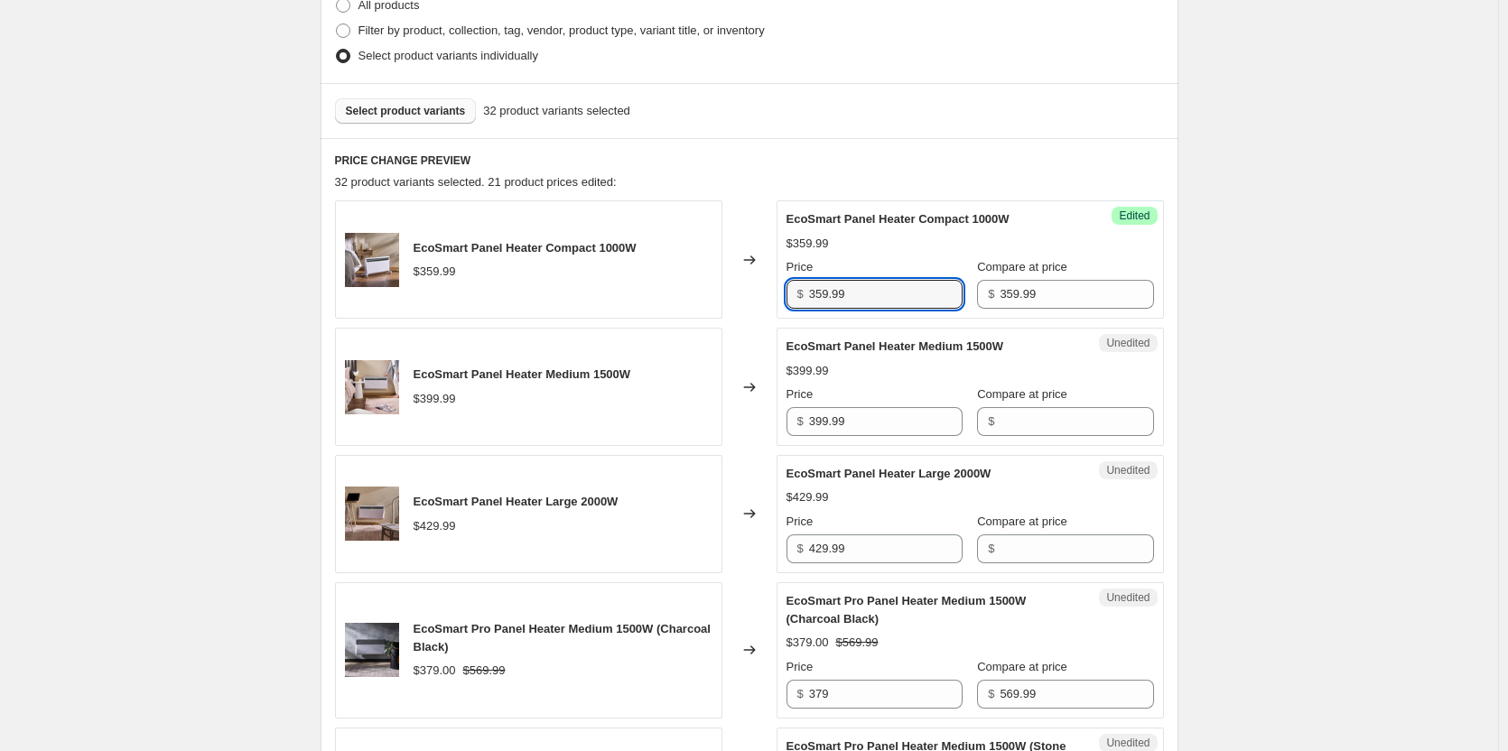
drag, startPoint x: 895, startPoint y: 293, endPoint x: 675, endPoint y: 281, distance: 219.7
click at [675, 281] on div "EcoSmart Panel Heater Compact 1000W $359.99 Changed to Success Edited EcoSmart …" at bounding box center [749, 259] width 829 height 118
type input "251.99"
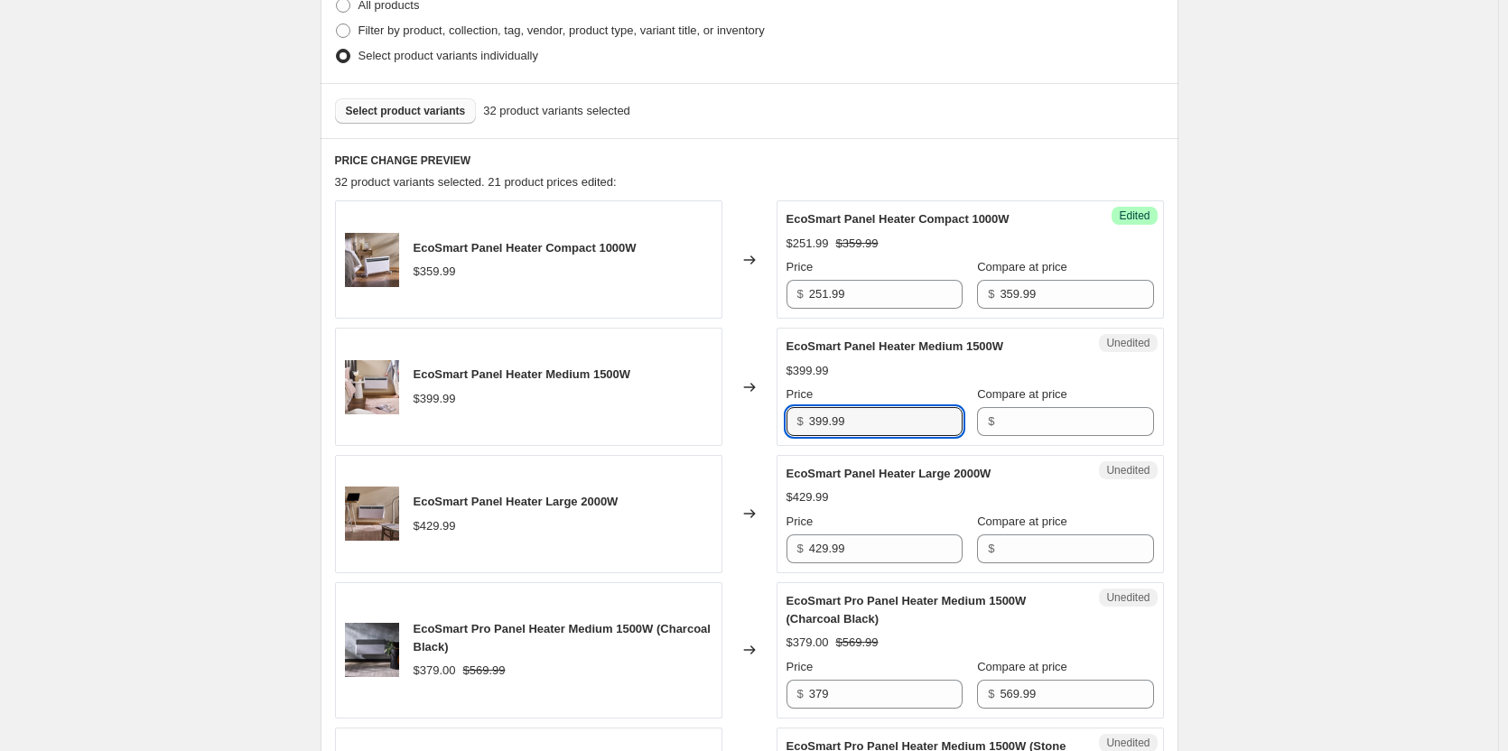
drag, startPoint x: 911, startPoint y: 428, endPoint x: 715, endPoint y: 423, distance: 195.9
click at [715, 423] on div "EcoSmart Panel Heater Medium 1500W $399.99 Changed to Unedited EcoSmart Panel H…" at bounding box center [749, 387] width 829 height 118
click at [1039, 431] on input "Compare at price" at bounding box center [1075, 421] width 153 height 29
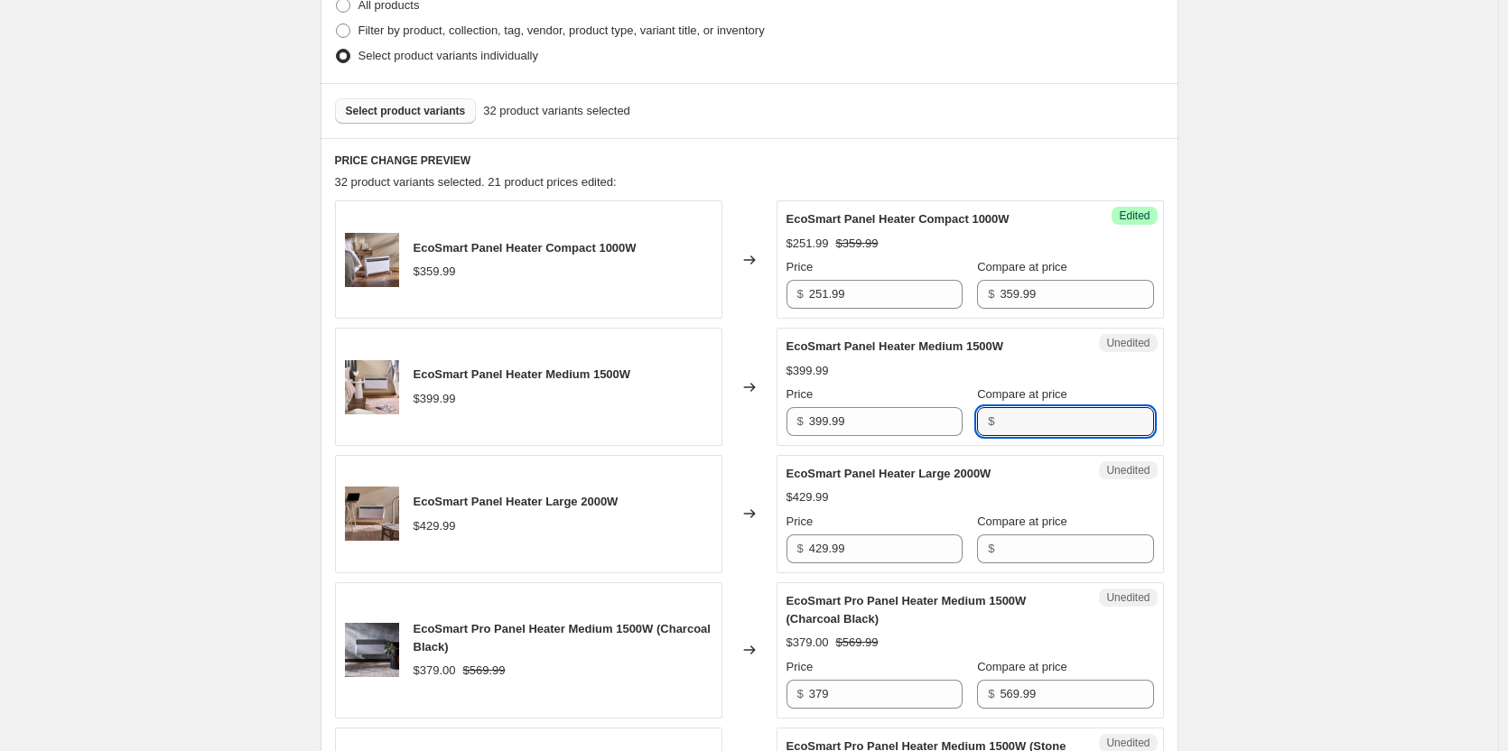
paste input "399.99"
type input "399.99"
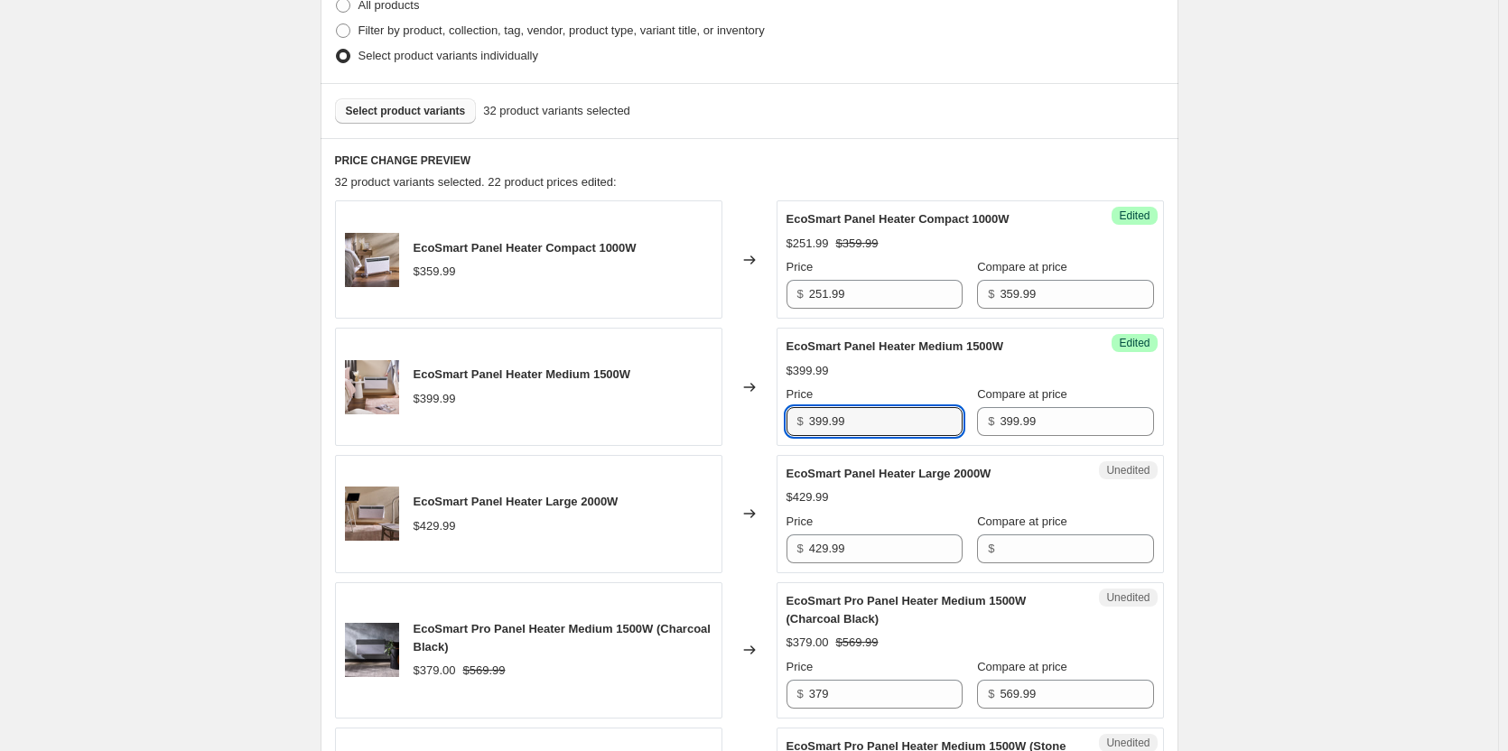
drag, startPoint x: 884, startPoint y: 419, endPoint x: 601, endPoint y: 406, distance: 282.8
click at [601, 406] on div "EcoSmart Panel Heater Medium 1500W $399.99 Changed to Success Edited EcoSmart P…" at bounding box center [749, 387] width 829 height 118
type input "279.99"
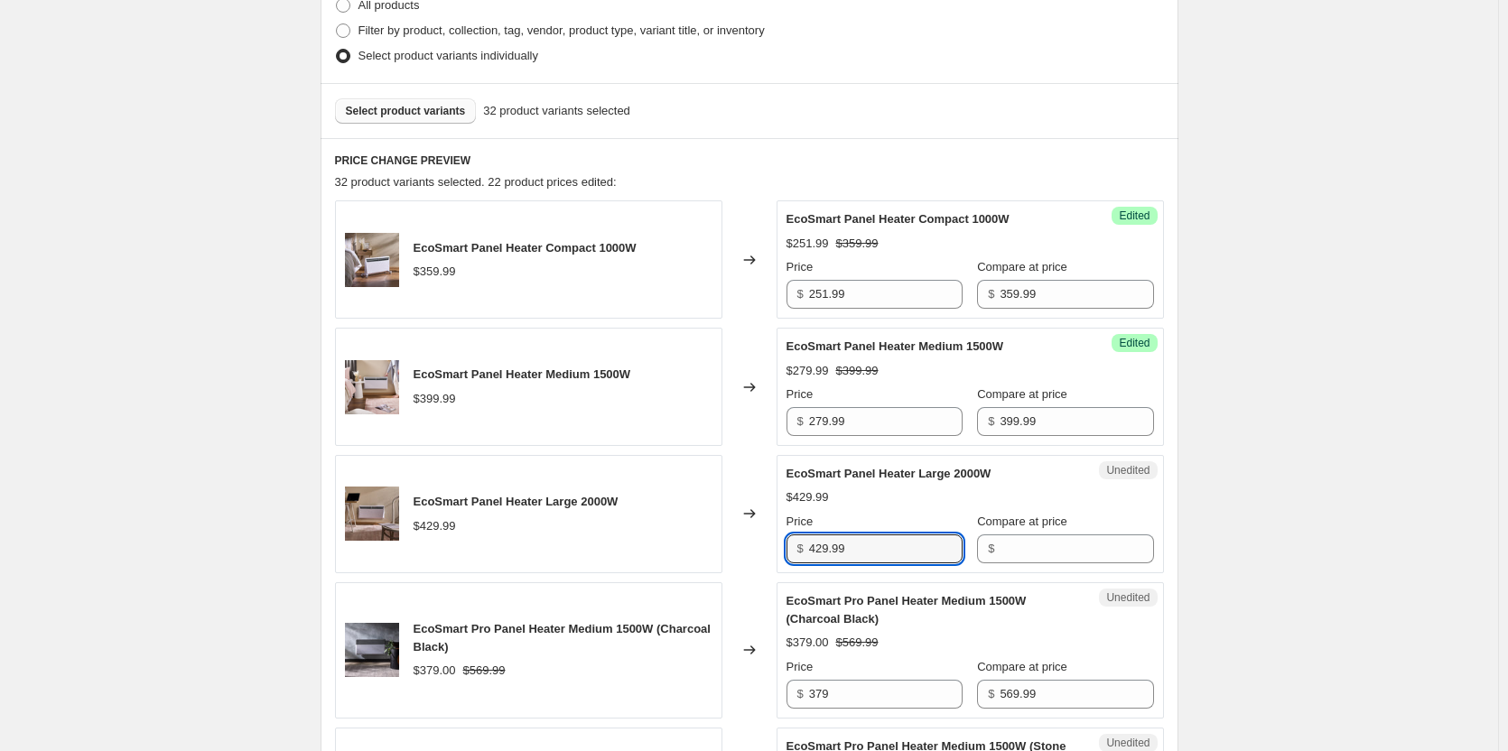
drag, startPoint x: 895, startPoint y: 551, endPoint x: 709, endPoint y: 547, distance: 186.0
click at [709, 547] on div "EcoSmart Panel Heater Large 2000W $429.99 Changed to Unedited EcoSmart Panel He…" at bounding box center [749, 514] width 829 height 118
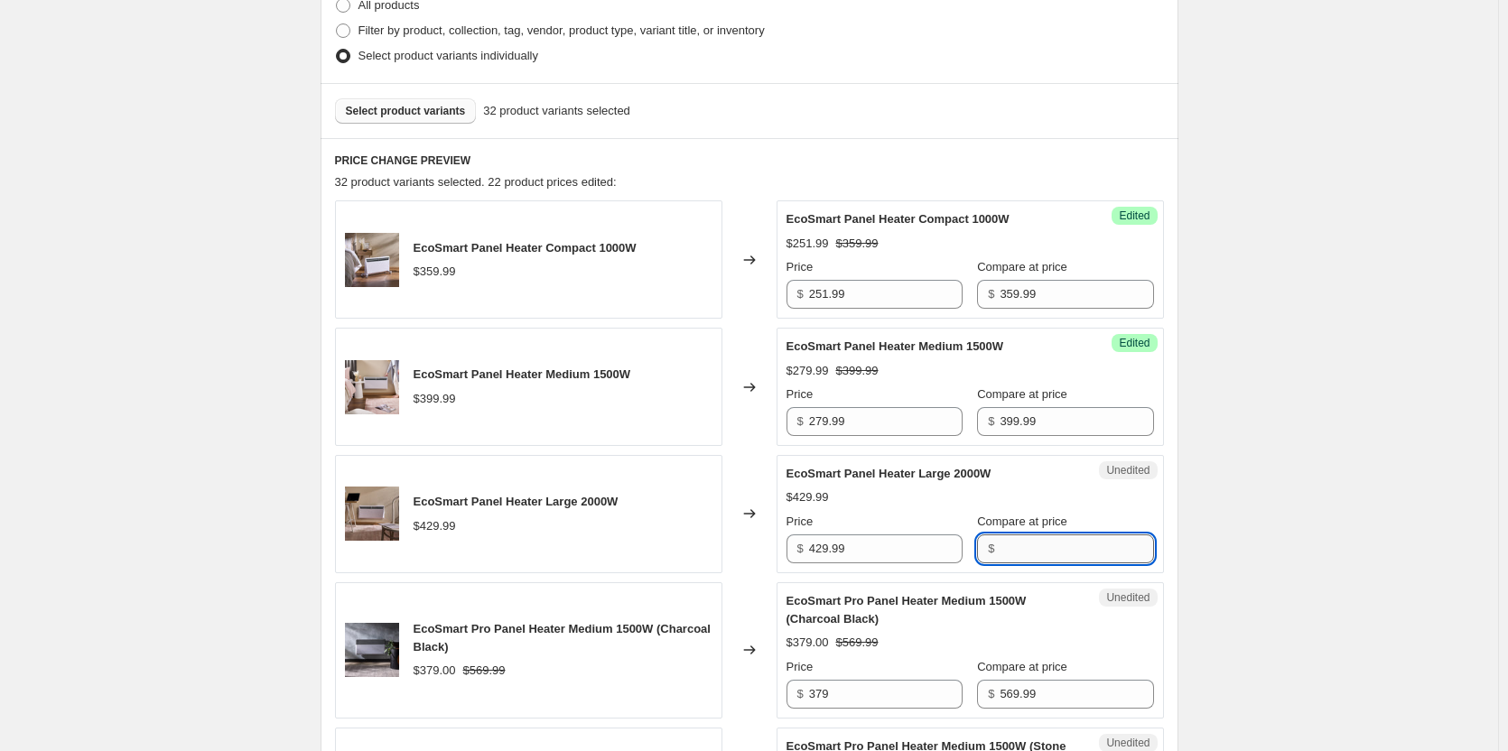
click at [1046, 557] on input "Compare at price" at bounding box center [1075, 548] width 153 height 29
paste input "429.99"
type input "429.99"
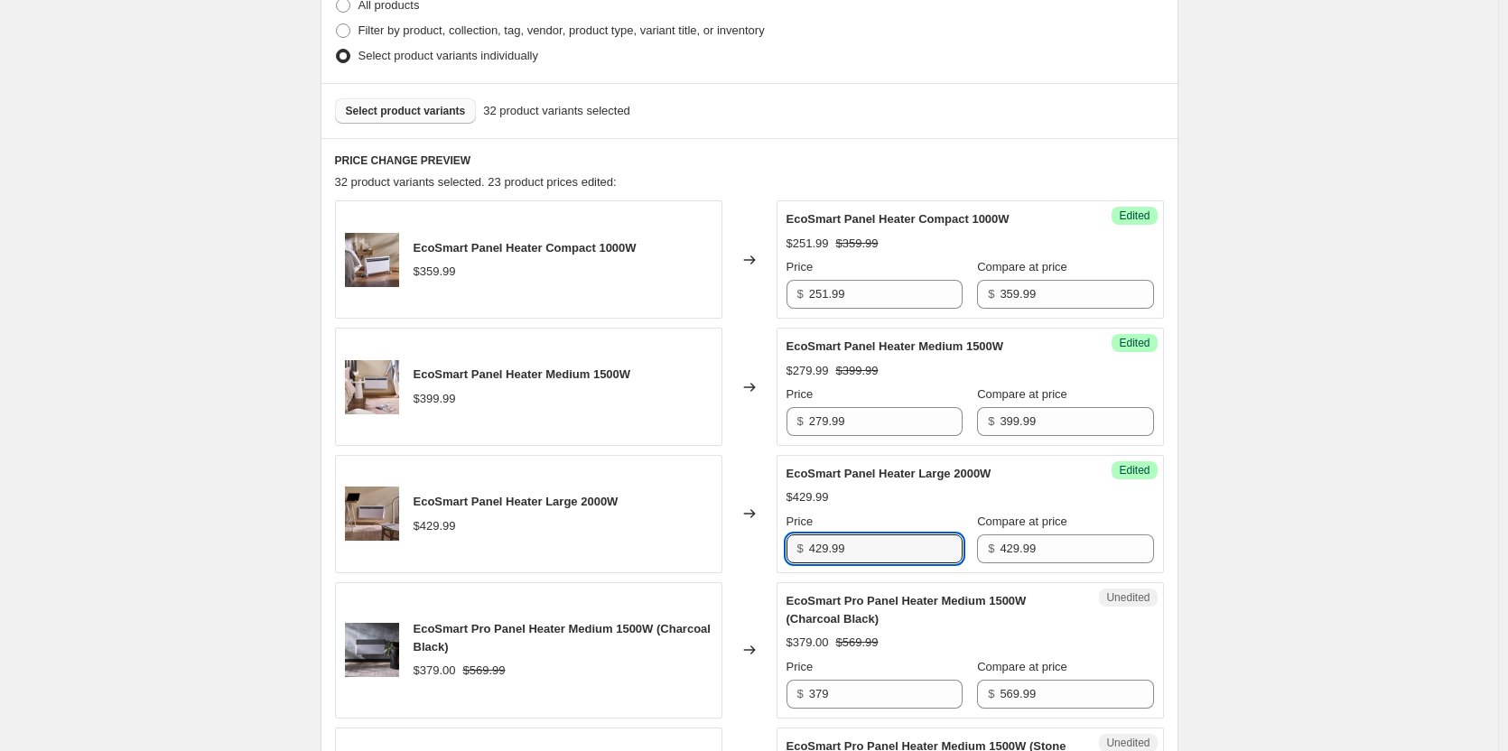
drag, startPoint x: 744, startPoint y: 545, endPoint x: 693, endPoint y: 536, distance: 51.4
click at [693, 536] on div "EcoSmart Panel Heater Large 2000W $429.99 Changed to Success Edited EcoSmart Pa…" at bounding box center [749, 514] width 829 height 118
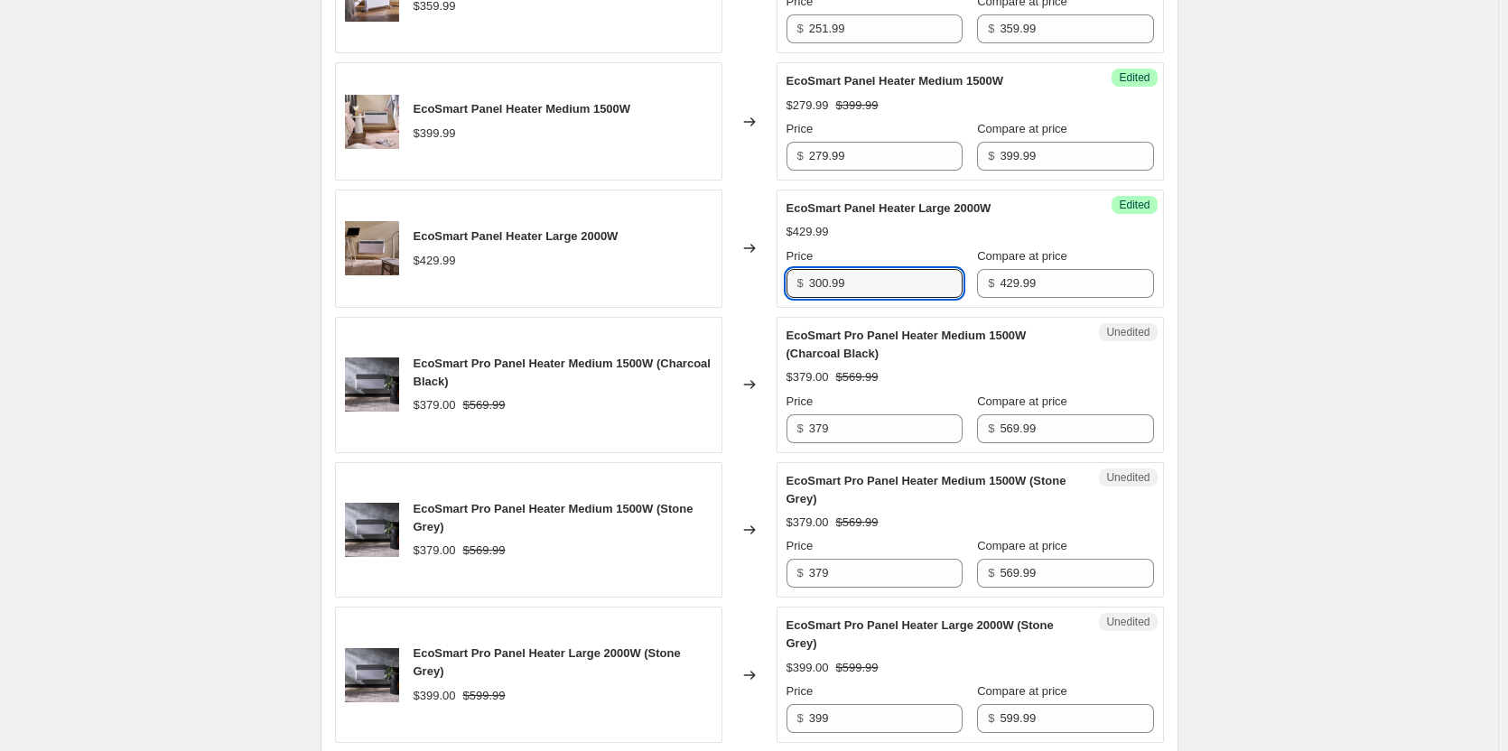
scroll to position [733, 0]
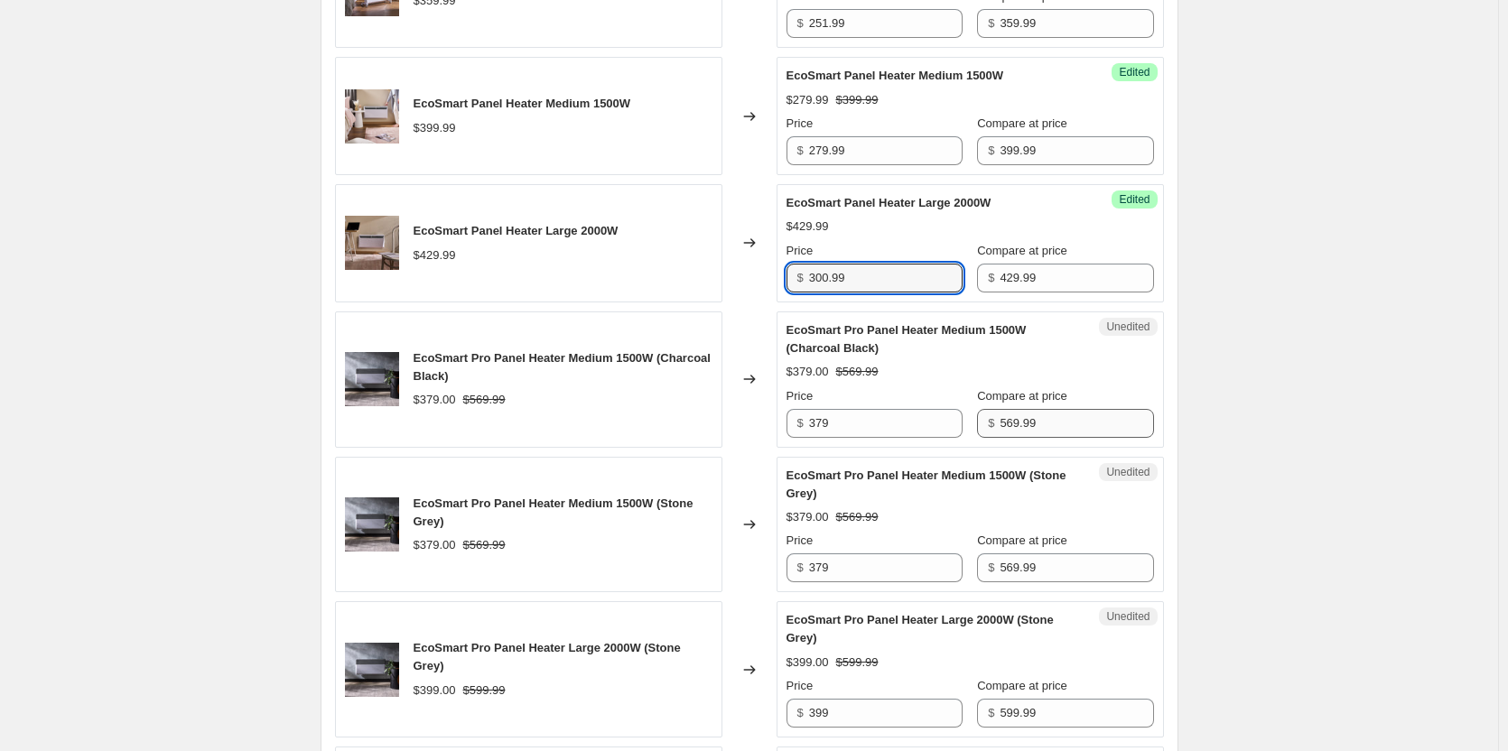
type input "300.99"
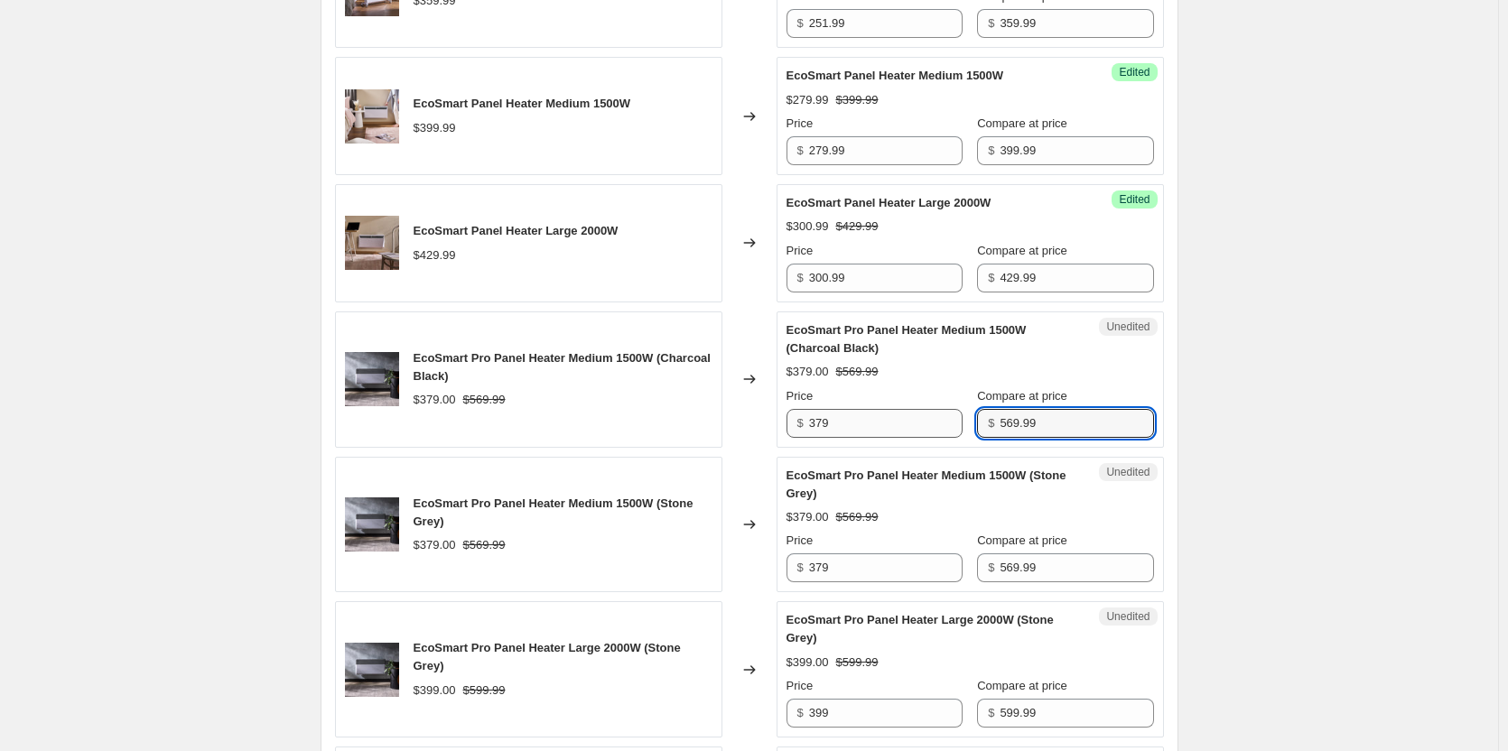
drag, startPoint x: 1071, startPoint y: 427, endPoint x: 922, endPoint y: 414, distance: 149.5
click at [922, 414] on div "Price $ 379 Compare at price $ 569.99" at bounding box center [969, 412] width 367 height 51
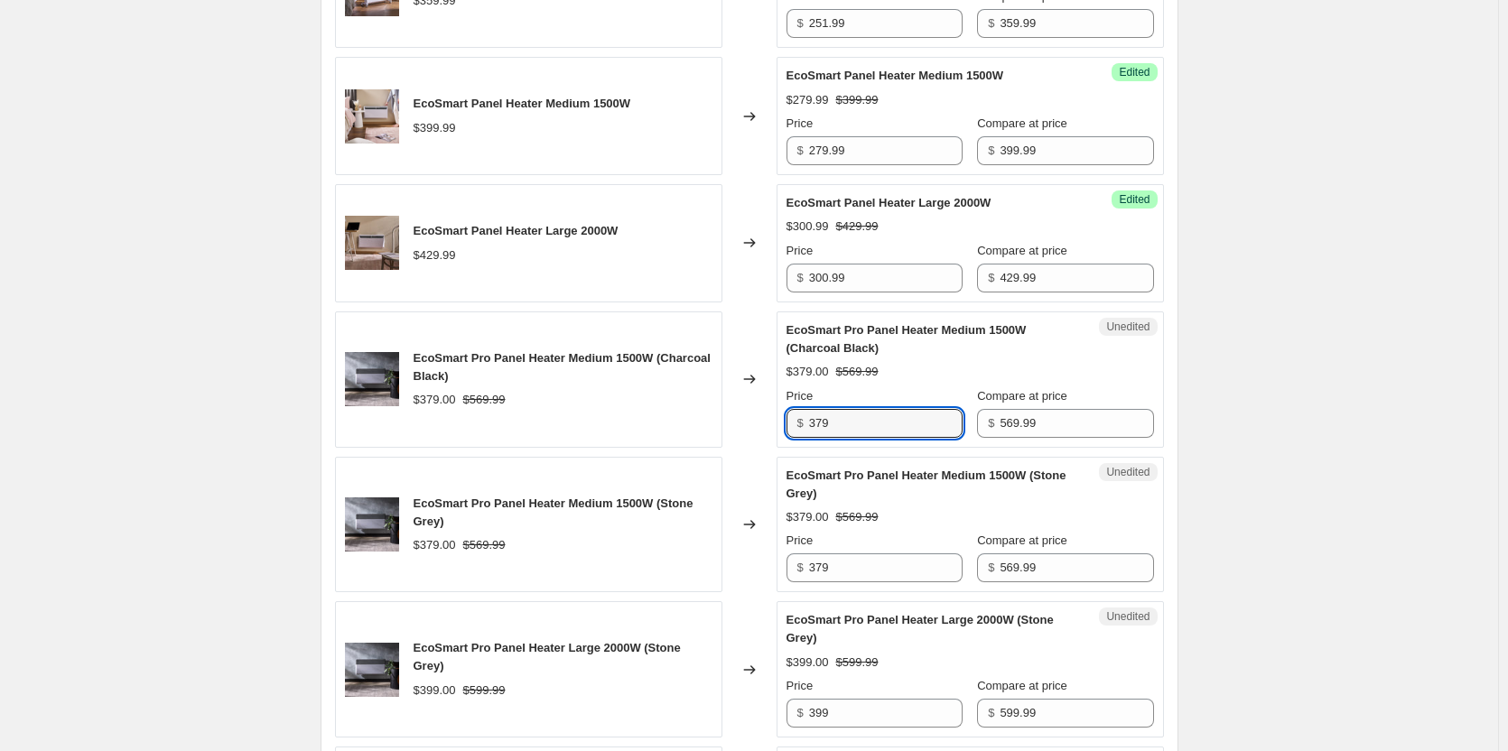
drag, startPoint x: 880, startPoint y: 423, endPoint x: 628, endPoint y: 406, distance: 252.4
click at [628, 406] on div "EcoSmart Pro Panel Heater Medium 1500W (Charcoal Black) $379.00 $569.99 Changed…" at bounding box center [749, 379] width 829 height 136
drag, startPoint x: 895, startPoint y: 423, endPoint x: 534, endPoint y: 418, distance: 361.1
click at [534, 418] on div "EcoSmart Pro Panel Heater Medium 1500W (Charcoal Black) $379.00 $569.99 Changed…" at bounding box center [749, 379] width 829 height 136
type input "398.99"
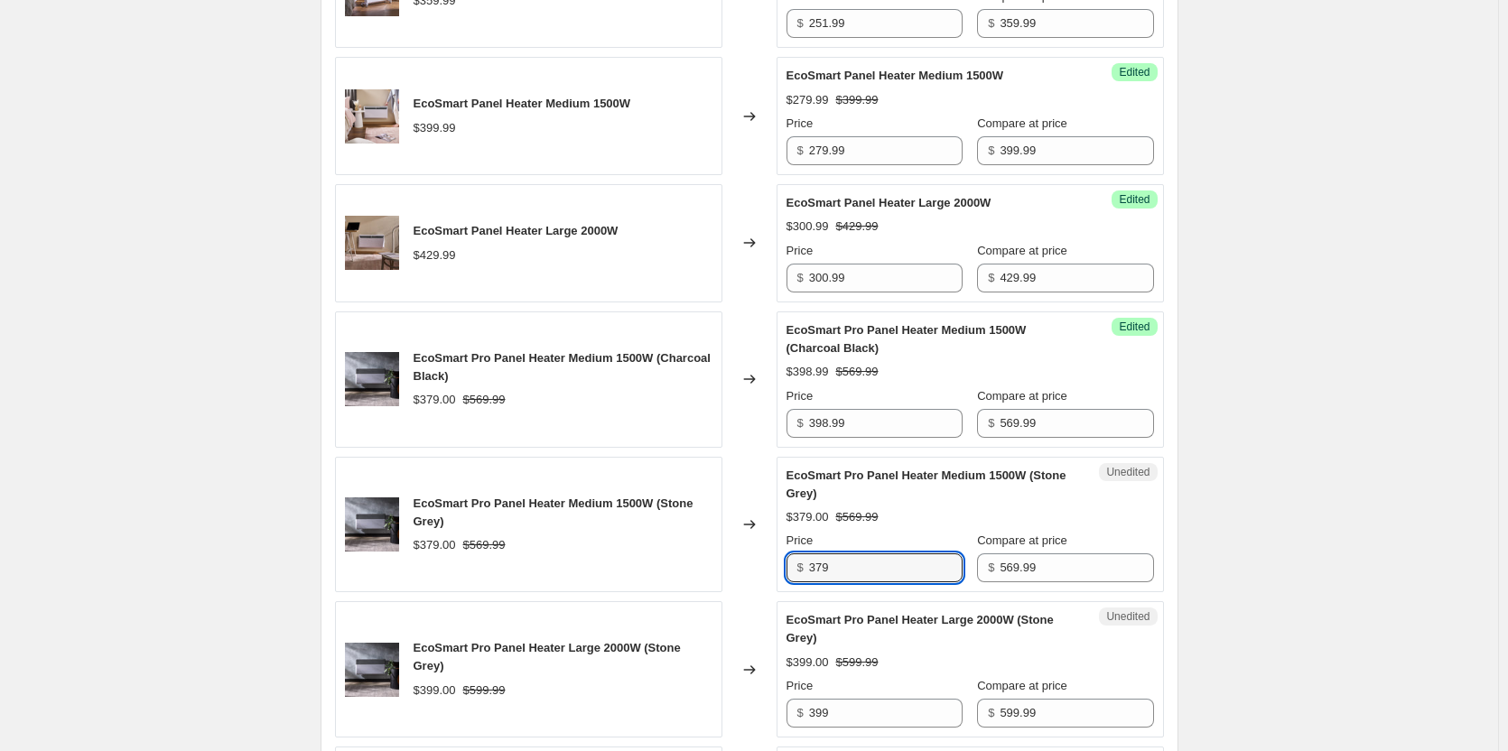
drag, startPoint x: 730, startPoint y: 551, endPoint x: 612, endPoint y: 549, distance: 118.3
click at [612, 549] on div "EcoSmart Pro Panel Heater Medium 1500W (Stone Grey) $379.00 $569.99 Changed to …" at bounding box center [749, 525] width 829 height 136
paste input "98.9"
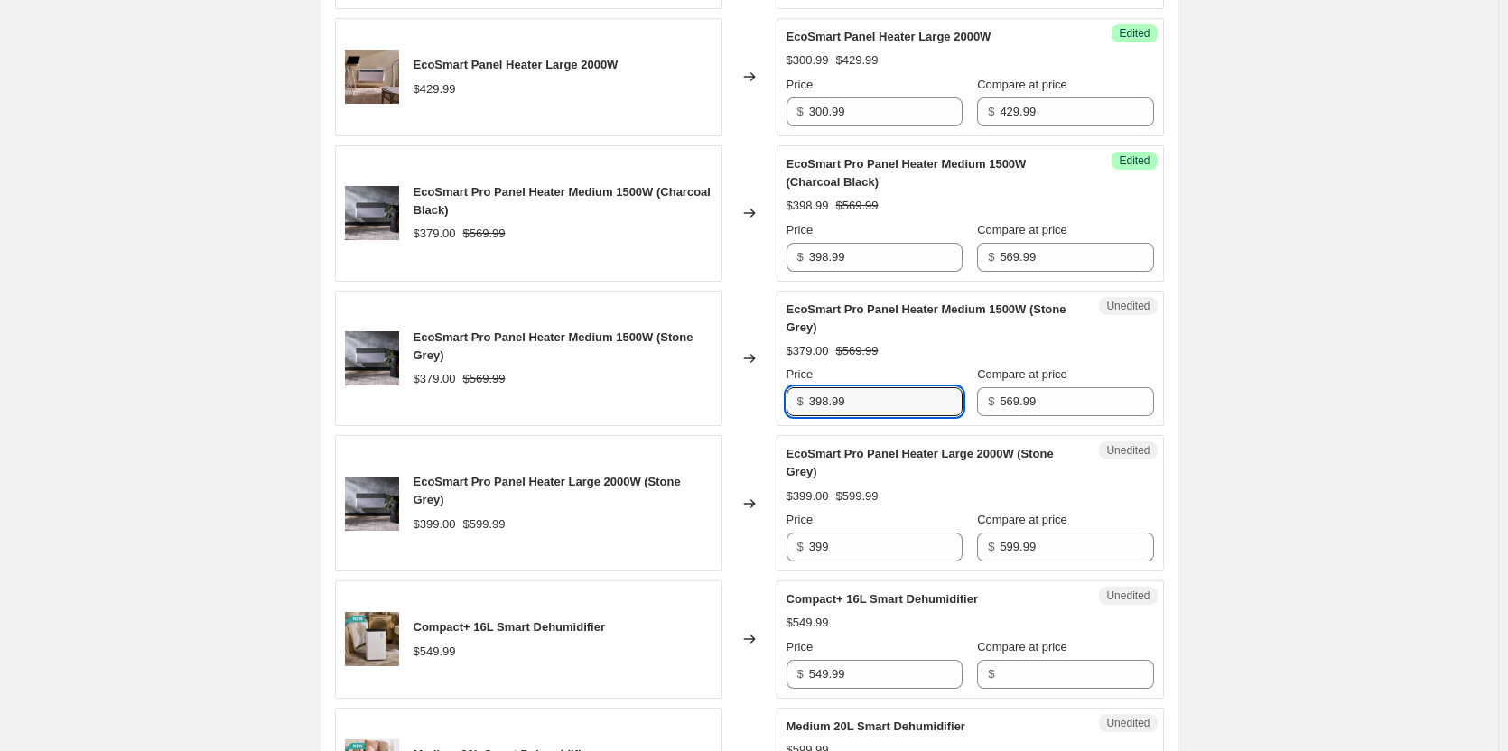
scroll to position [914, 0]
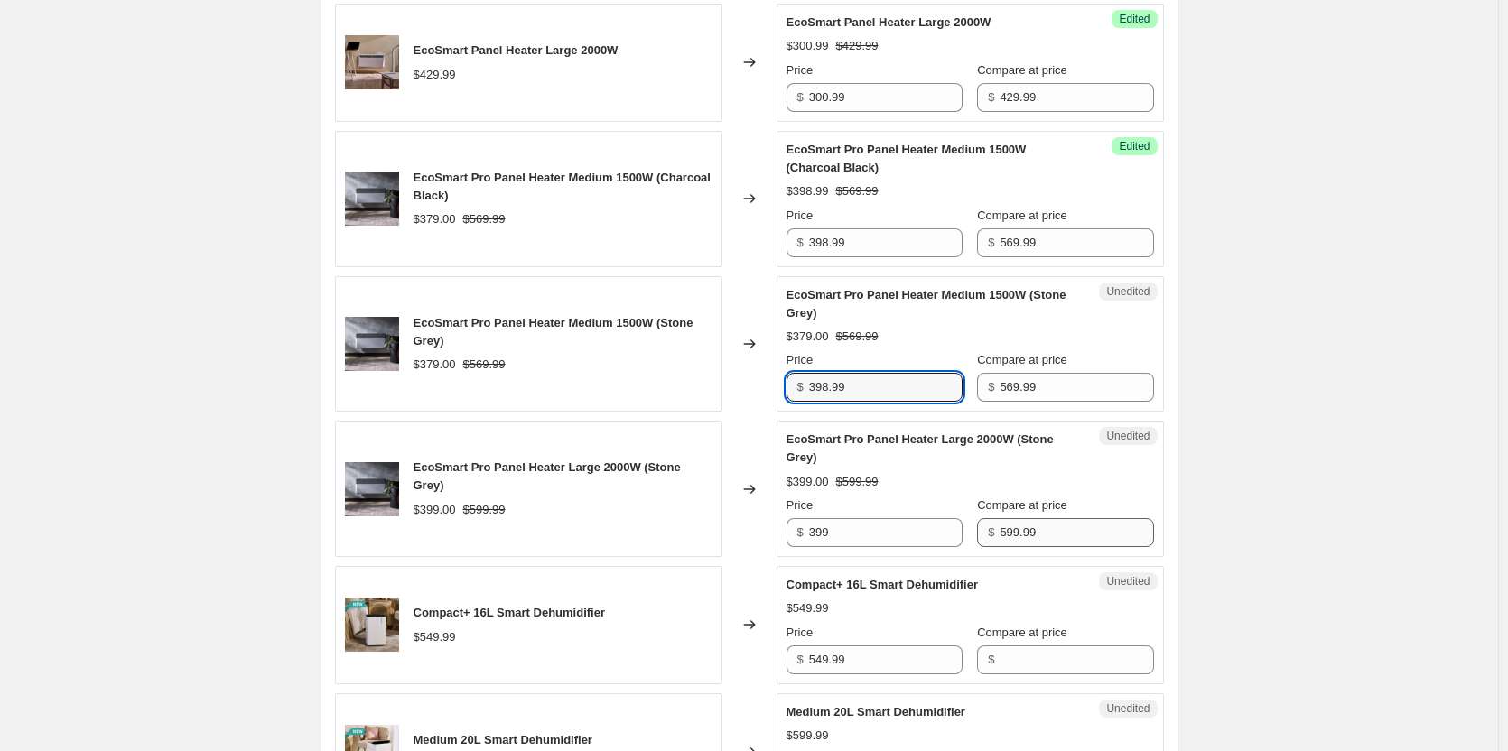
type input "398.99"
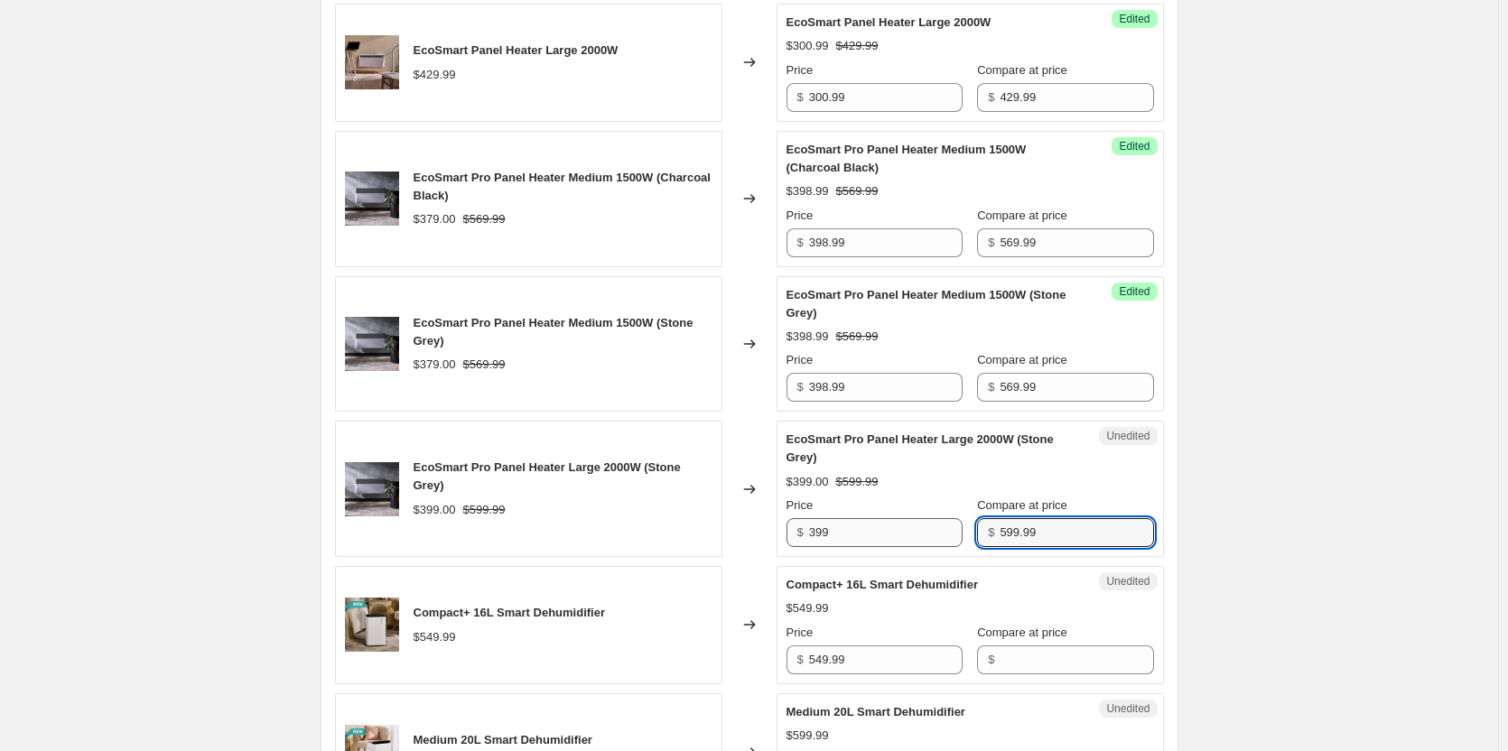
drag, startPoint x: 1026, startPoint y: 534, endPoint x: 931, endPoint y: 523, distance: 96.4
click at [931, 523] on div "Price $ 399 Compare at price $ 599.99" at bounding box center [969, 521] width 367 height 51
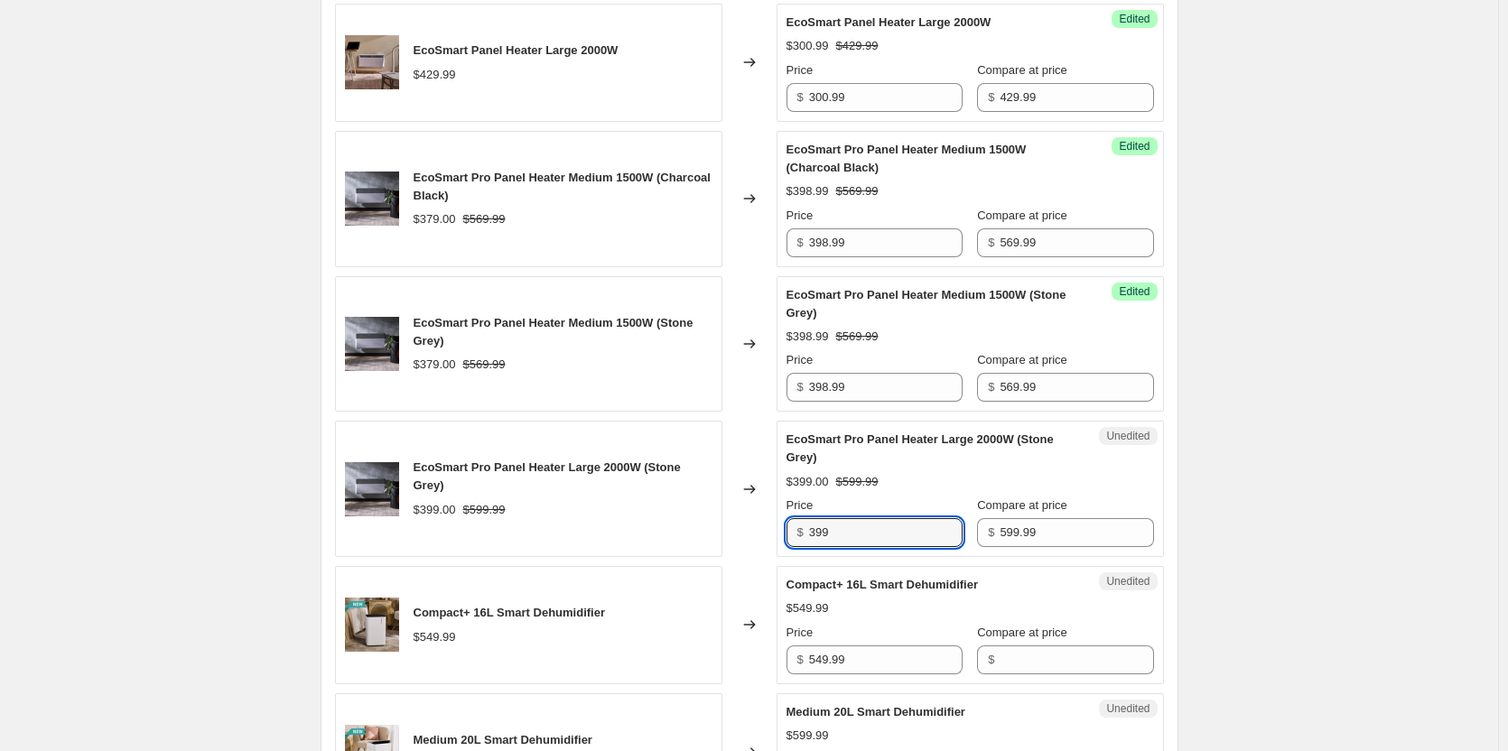
drag, startPoint x: 878, startPoint y: 542, endPoint x: 647, endPoint y: 529, distance: 231.4
click at [654, 533] on div "EcoSmart Pro Panel Heater Large 2000W (Stone Grey) $399.00 $599.99 Changed to U…" at bounding box center [749, 489] width 829 height 136
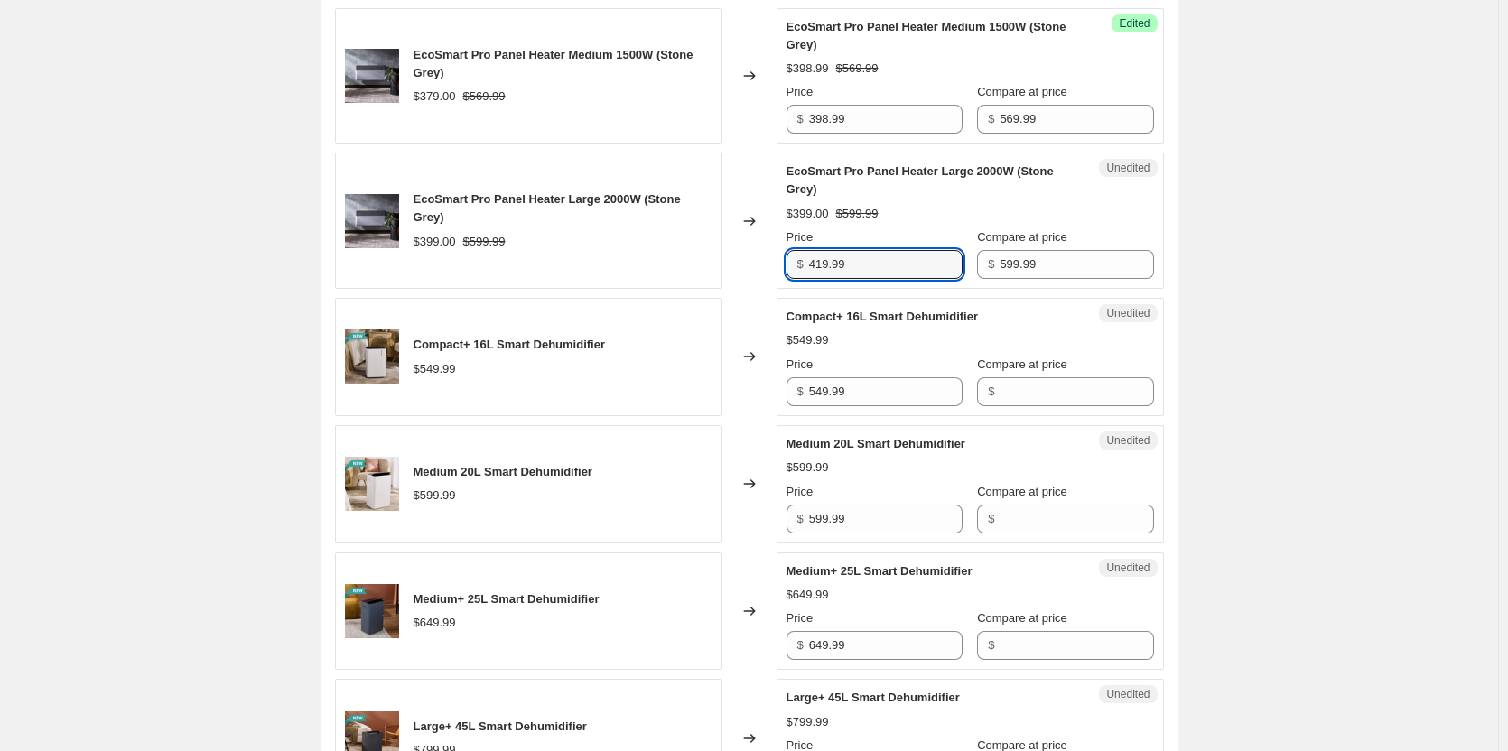
scroll to position [1184, 0]
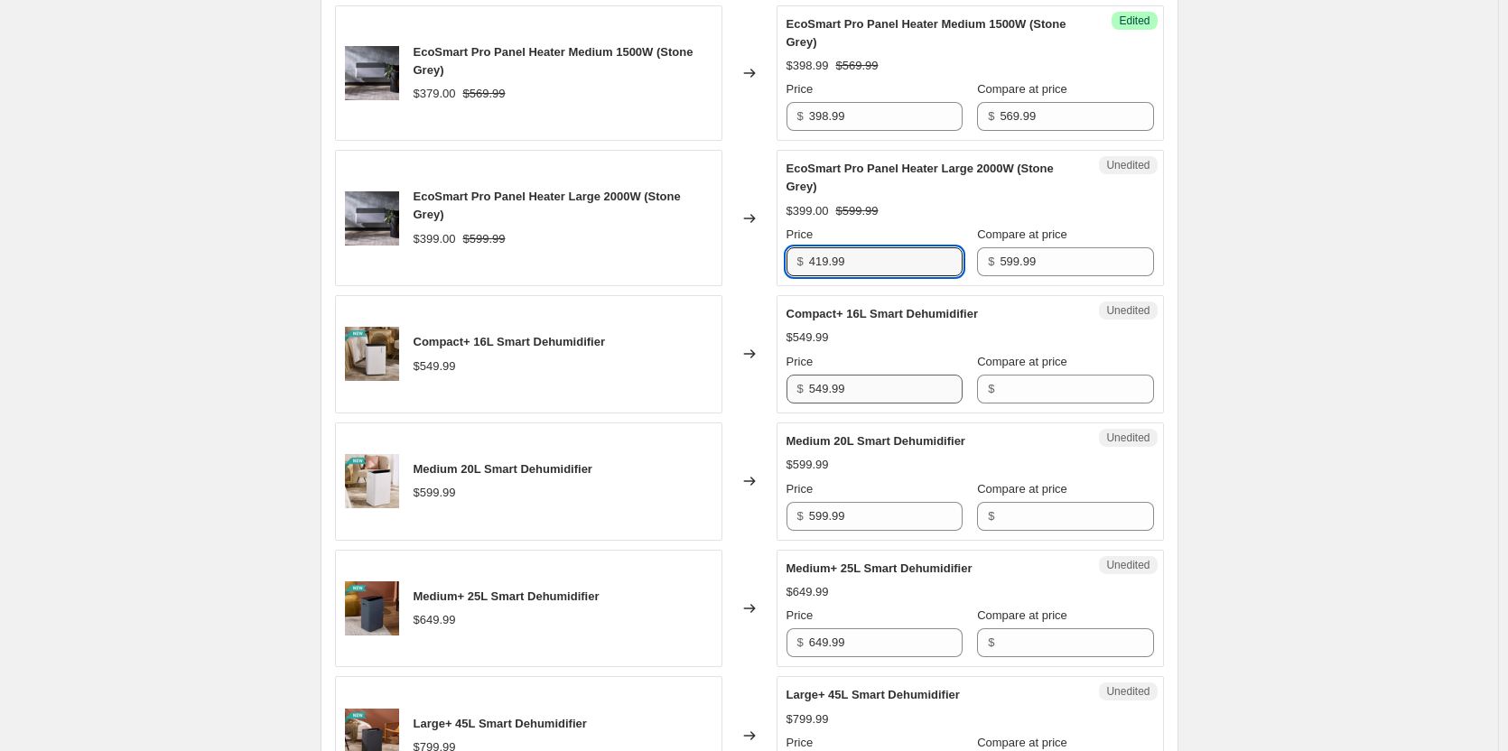
type input "419.99"
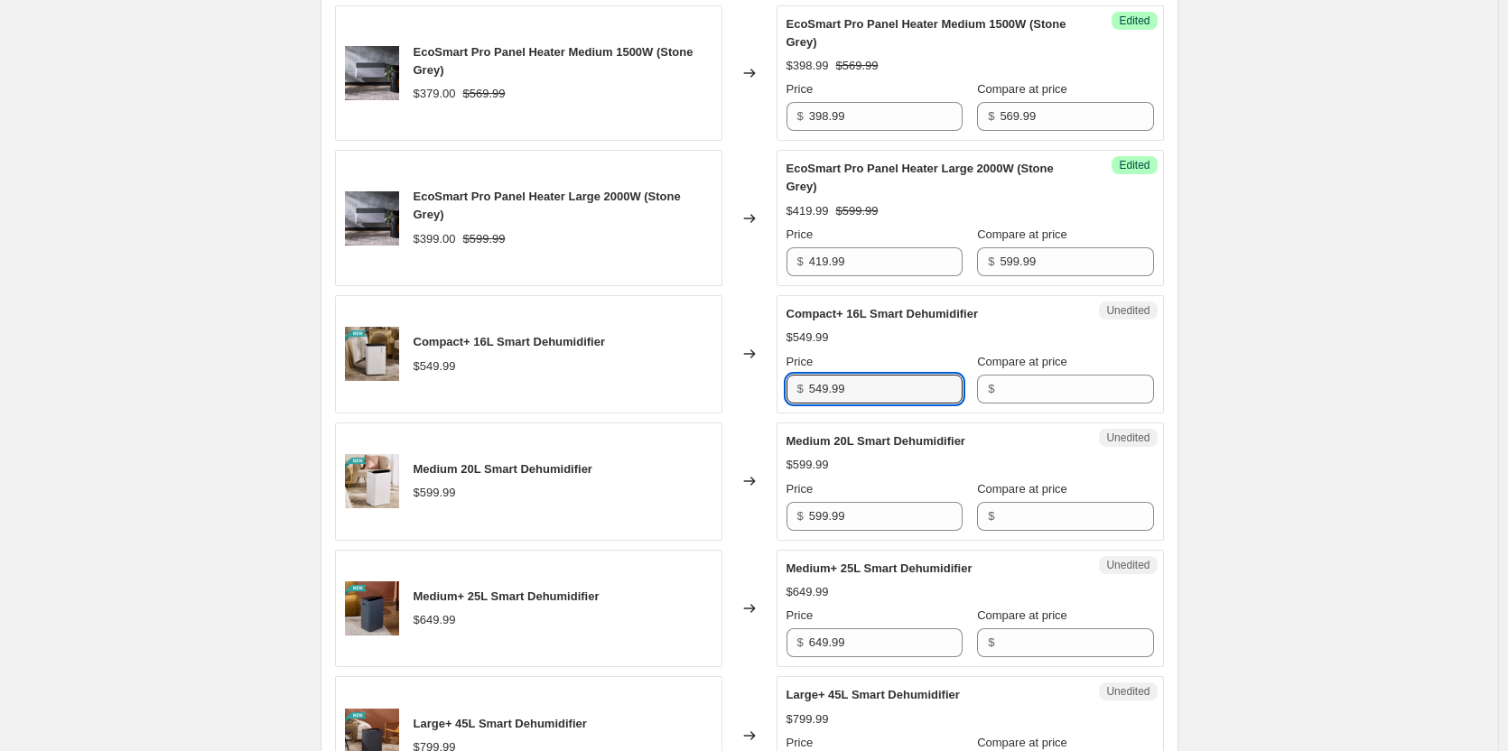
drag, startPoint x: 868, startPoint y: 378, endPoint x: 745, endPoint y: 370, distance: 123.0
click at [745, 370] on div "Compact+ 16L Smart Dehumidifier $549.99 Changed to Unedited Compact+ 16L Smart …" at bounding box center [749, 354] width 829 height 118
click at [1018, 396] on input "Compare at price" at bounding box center [1075, 389] width 153 height 29
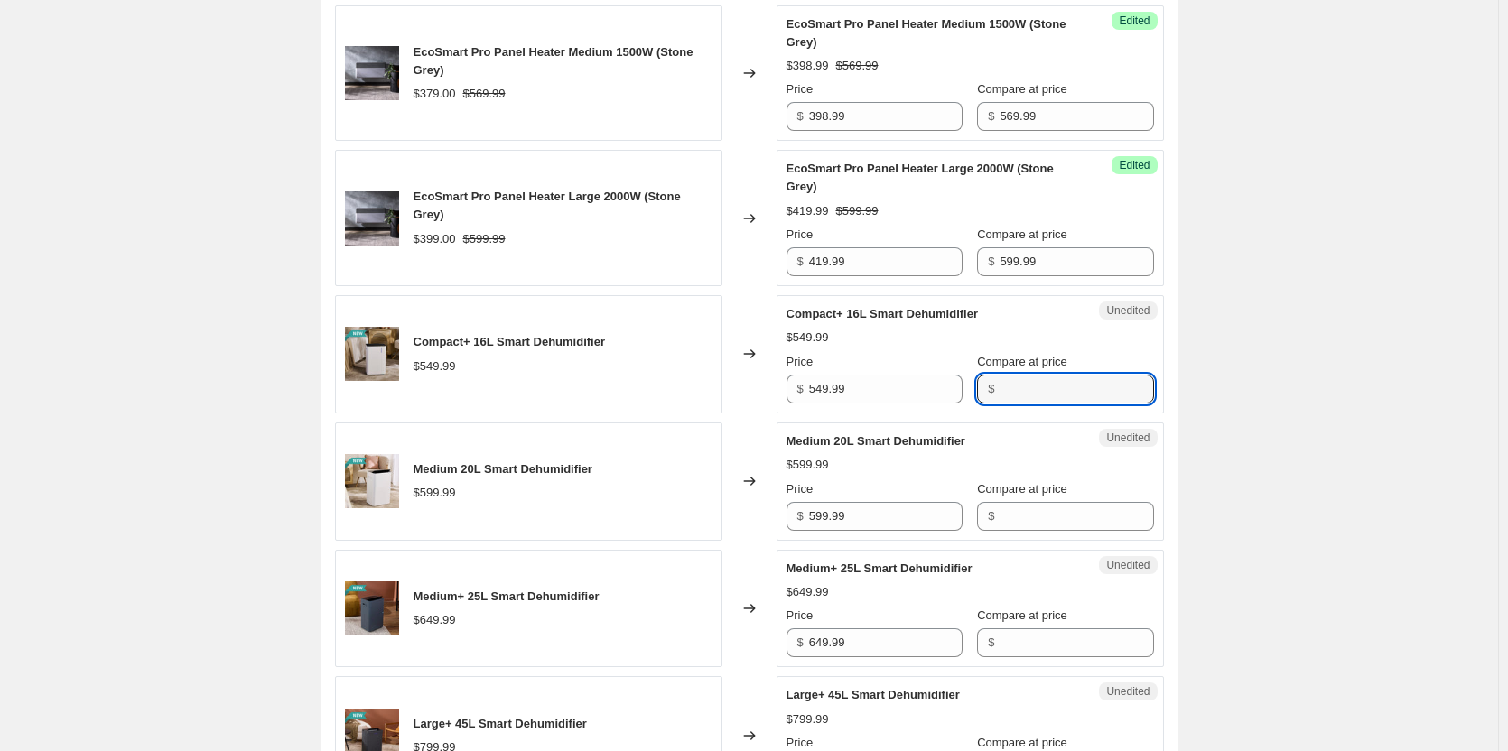
paste input "549.99"
type input "549.99"
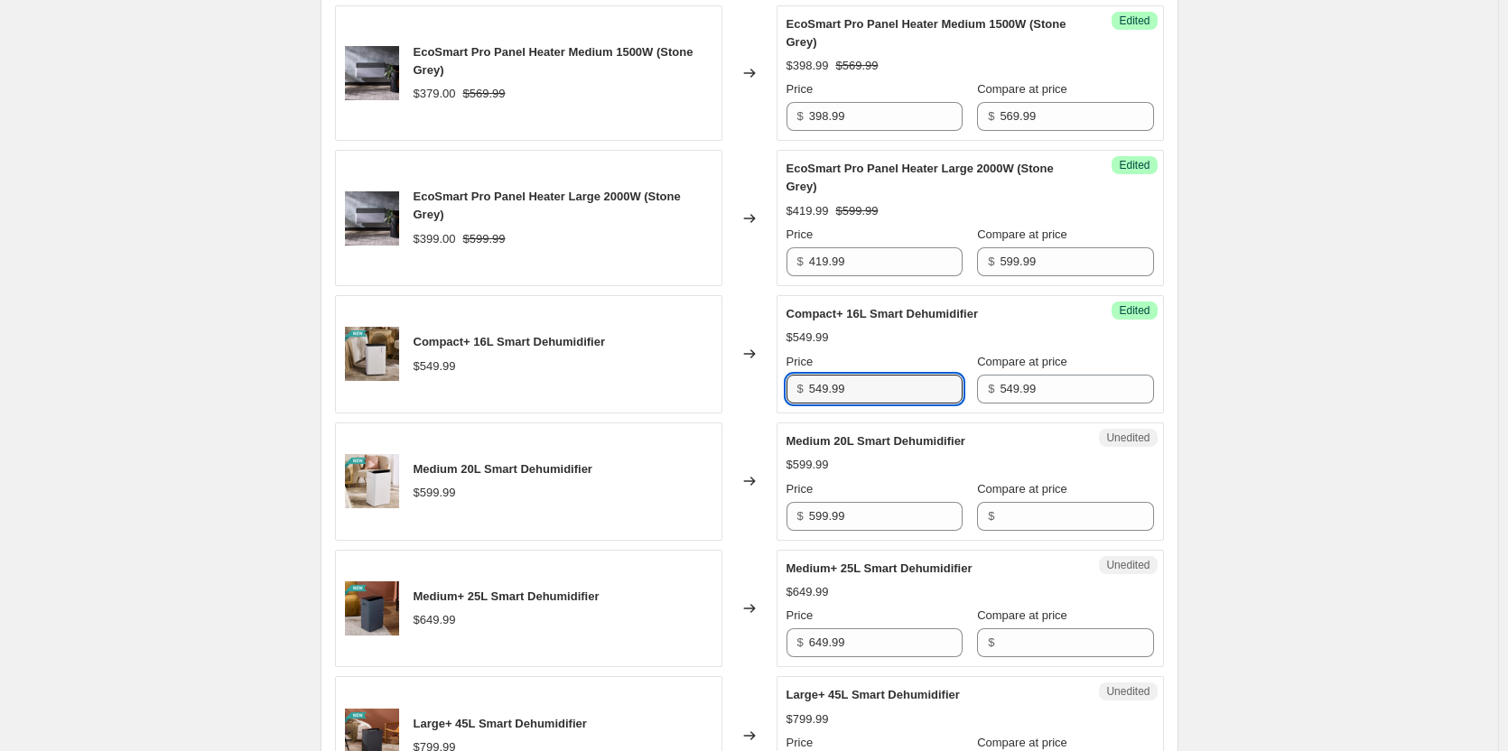
drag, startPoint x: 888, startPoint y: 387, endPoint x: 798, endPoint y: 375, distance: 91.2
click at [798, 375] on div "$ 549.99" at bounding box center [874, 389] width 176 height 29
type input "384.99"
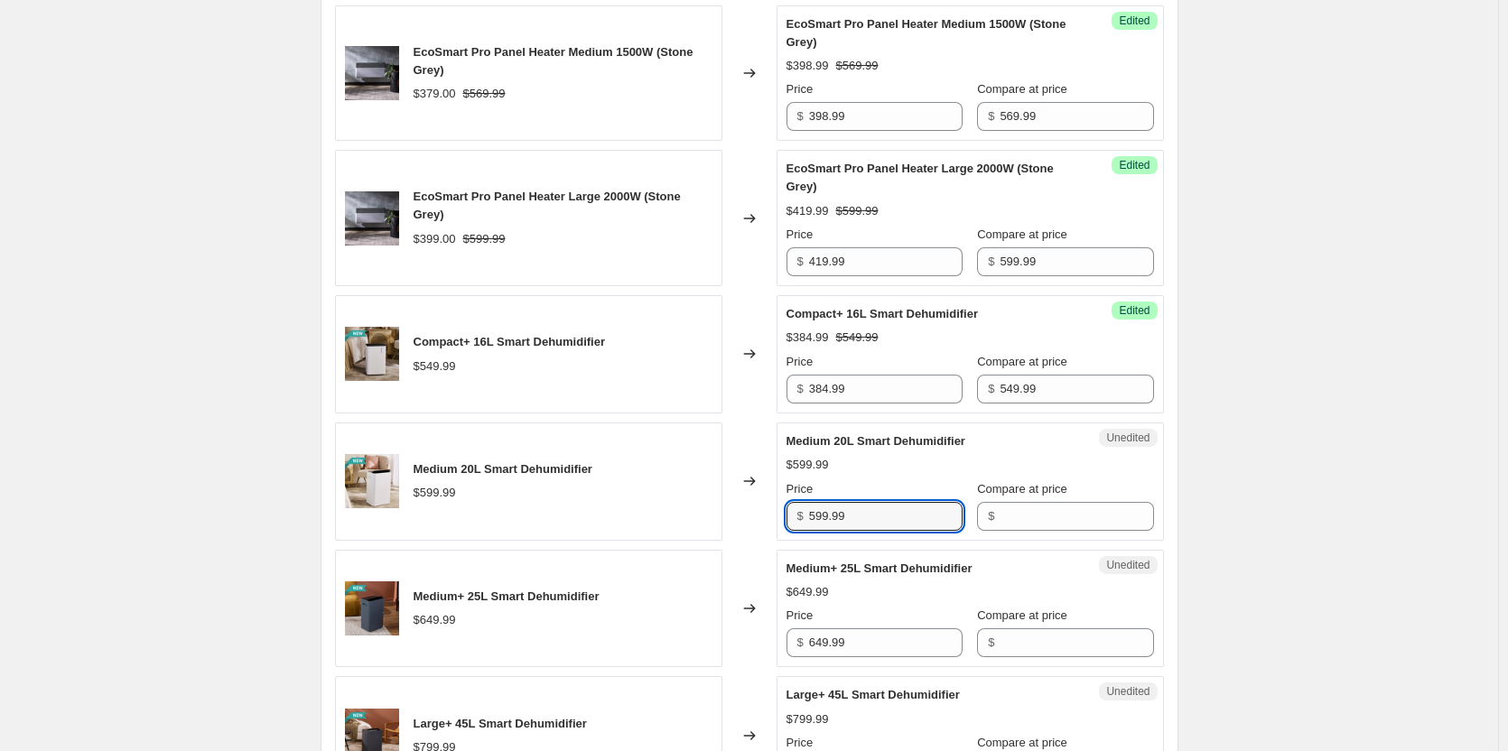
drag, startPoint x: 885, startPoint y: 506, endPoint x: 708, endPoint y: 467, distance: 181.1
click at [709, 467] on div "Medium 20L Smart Dehumidifier $599.99 Changed to Unedited Medium 20L Smart Dehu…" at bounding box center [749, 481] width 829 height 118
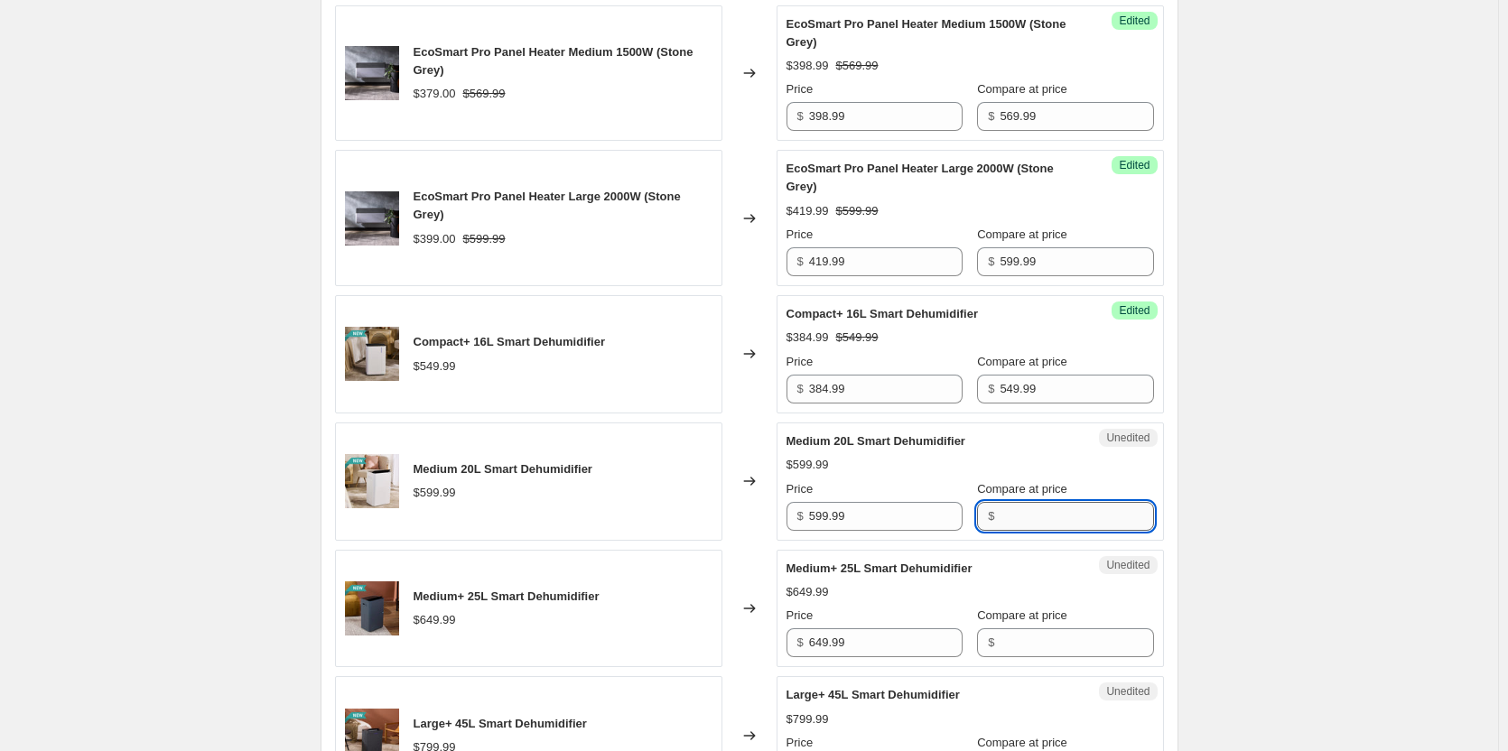
click at [1020, 514] on input "Compare at price" at bounding box center [1075, 516] width 153 height 29
paste input "599.99"
type input "599.99"
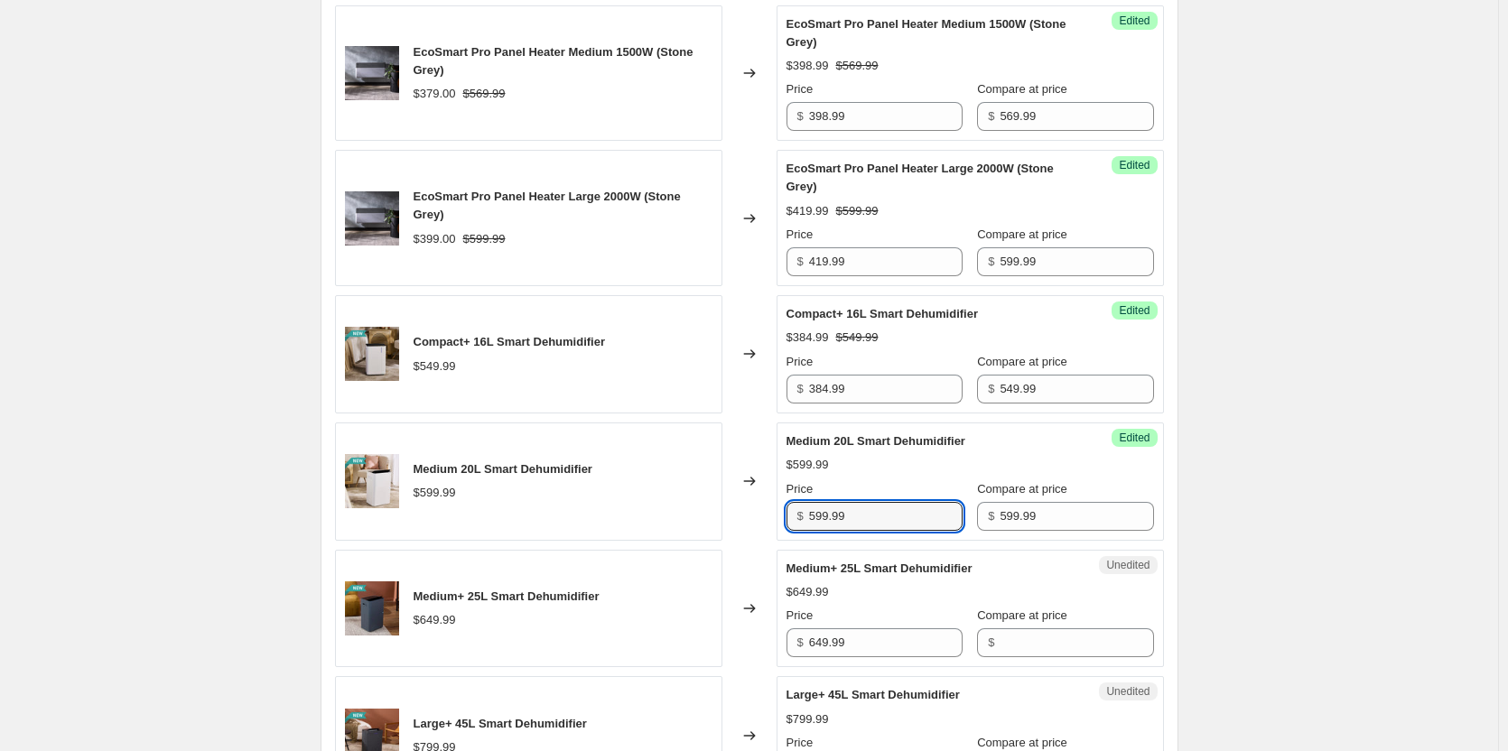
drag, startPoint x: 868, startPoint y: 524, endPoint x: 650, endPoint y: 494, distance: 220.5
click at [650, 494] on div "Medium 20L Smart Dehumidifier $599.99 Changed to Success Edited Medium 20L Smar…" at bounding box center [749, 481] width 829 height 118
type input "419.99"
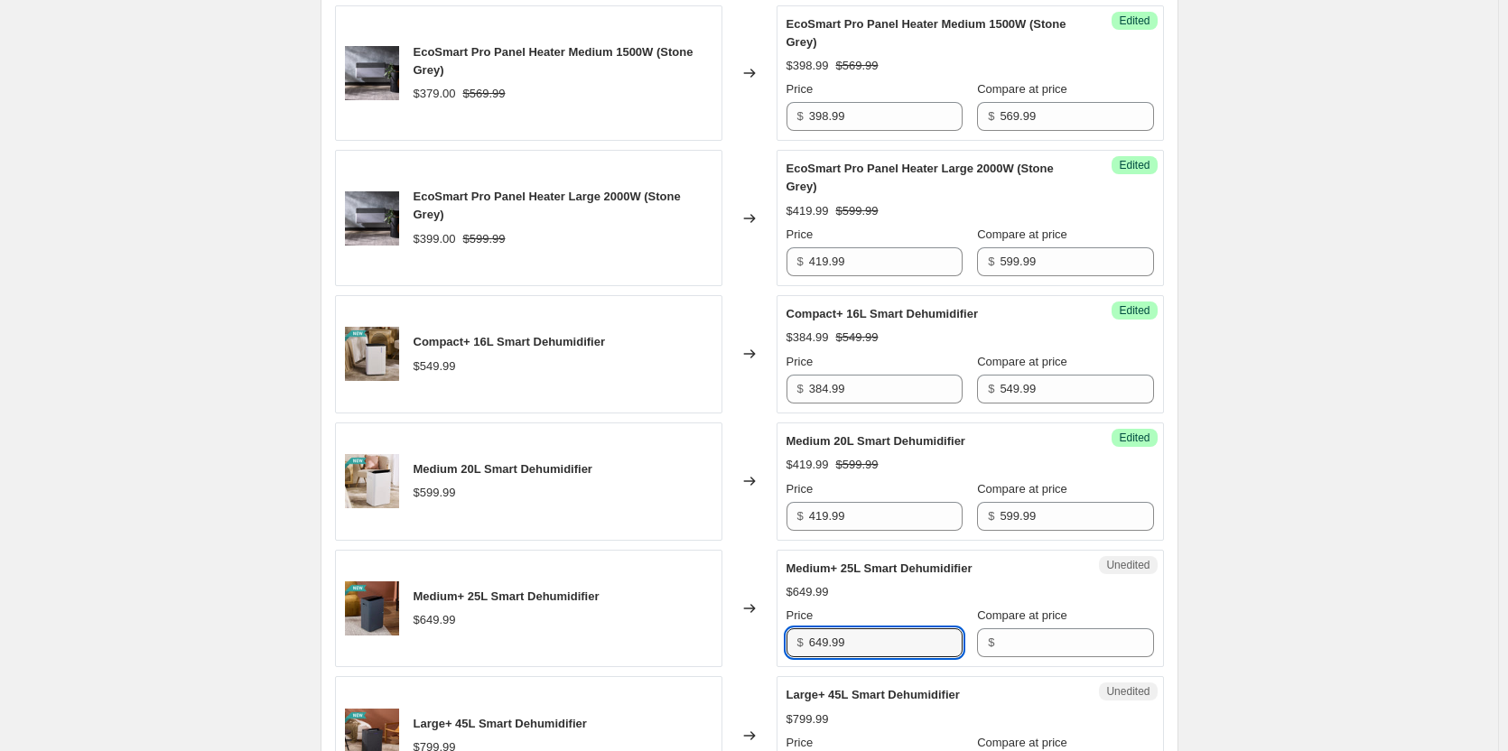
drag, startPoint x: 875, startPoint y: 641, endPoint x: 626, endPoint y: 617, distance: 249.4
click at [688, 625] on div "Medium+ 25L Smart Dehumidifier $649.99 Changed to Unedited Medium+ 25L Smart De…" at bounding box center [749, 609] width 829 height 118
click at [1035, 641] on input "Compare at price" at bounding box center [1075, 642] width 153 height 29
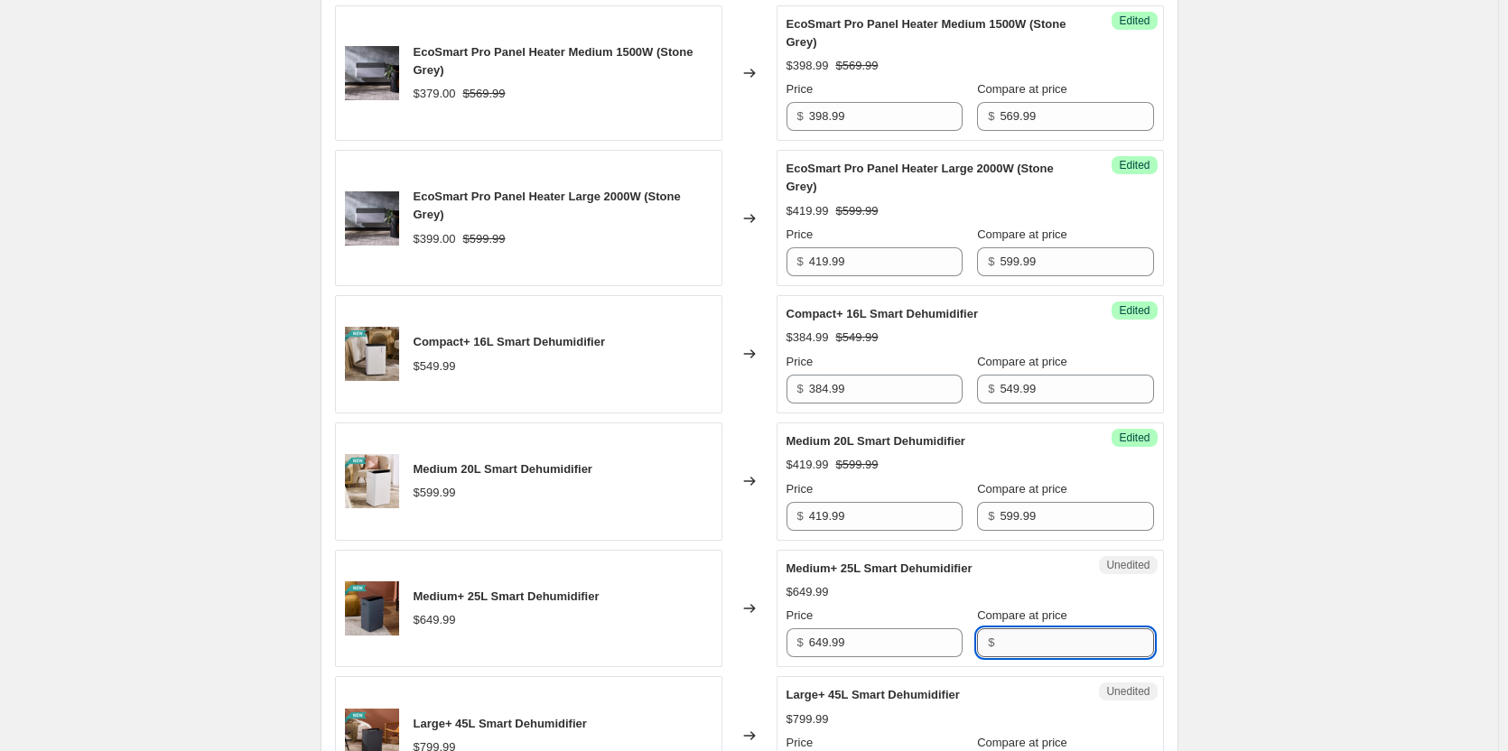
paste input "649.99"
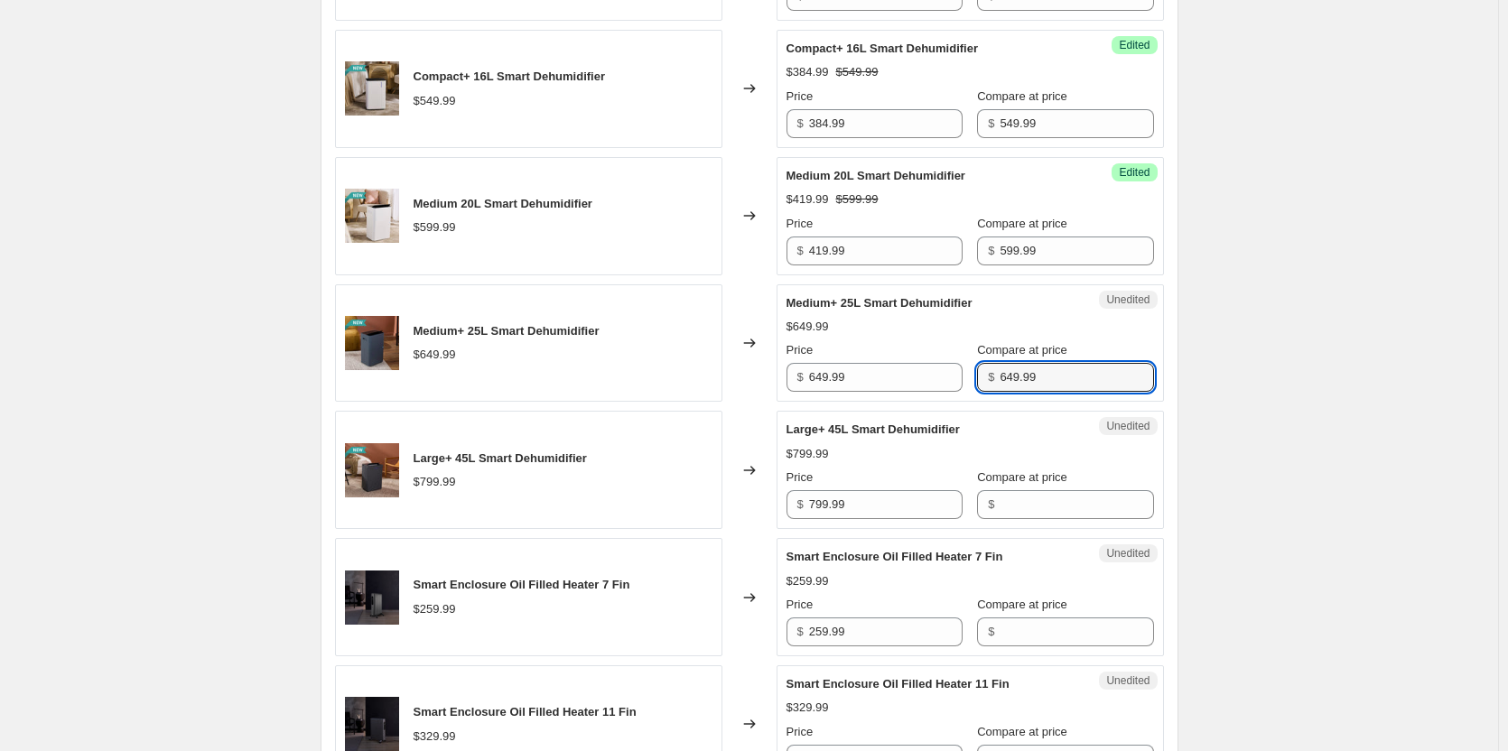
scroll to position [1455, 0]
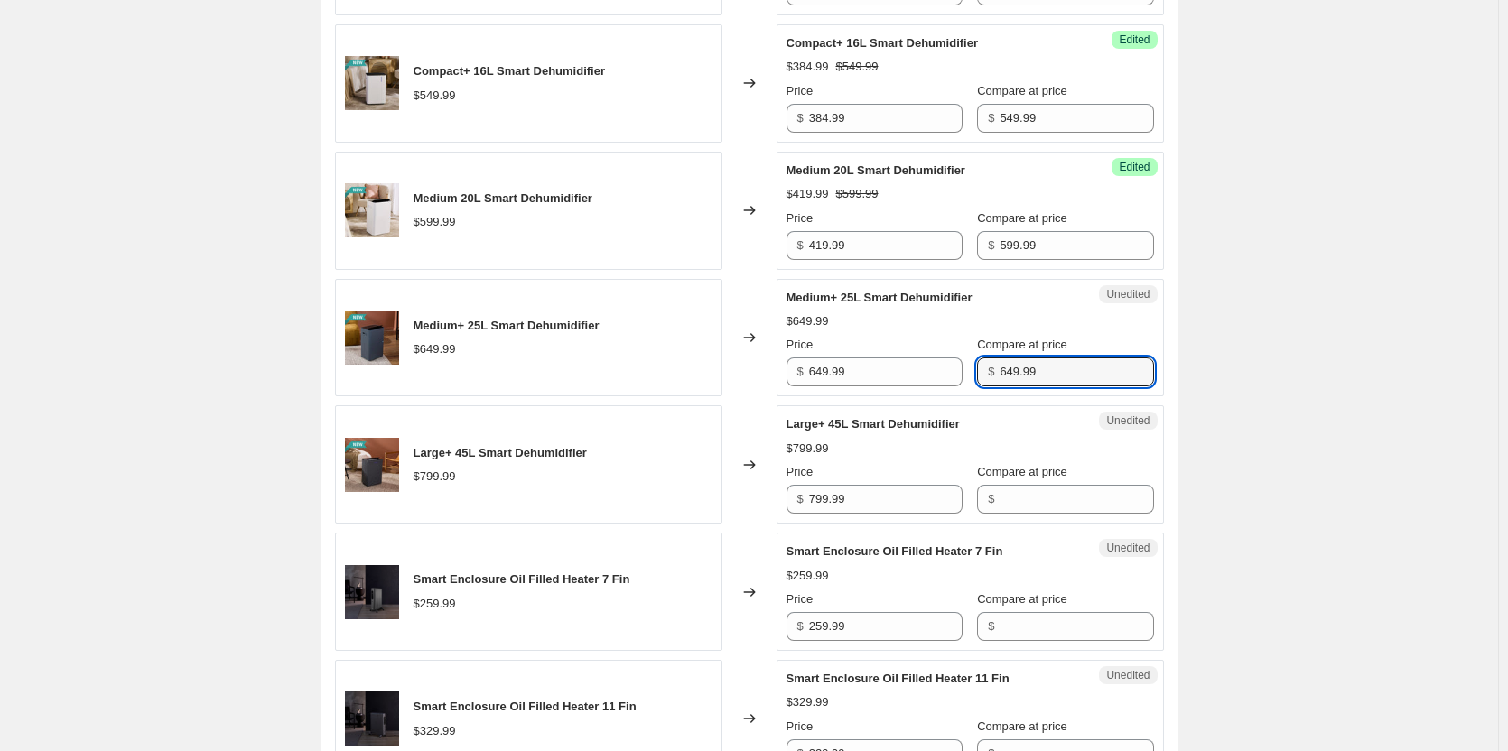
type input "649.99"
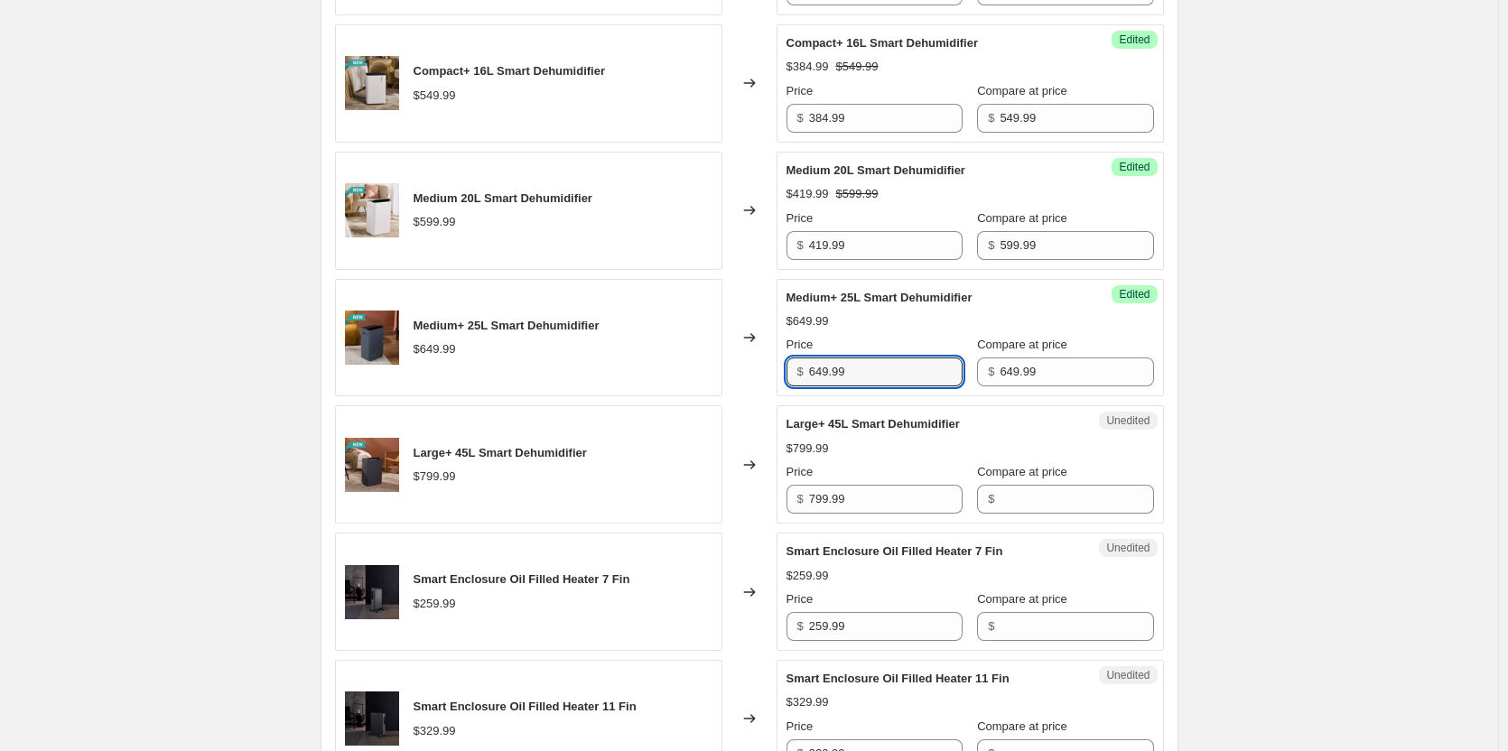
drag, startPoint x: 715, startPoint y: 363, endPoint x: 662, endPoint y: 363, distance: 53.3
click at [662, 363] on div "Medium+ 25L Smart Dehumidifier $649.99 Changed to Success Edited Medium+ 25L Sm…" at bounding box center [749, 338] width 829 height 118
type input "454.99"
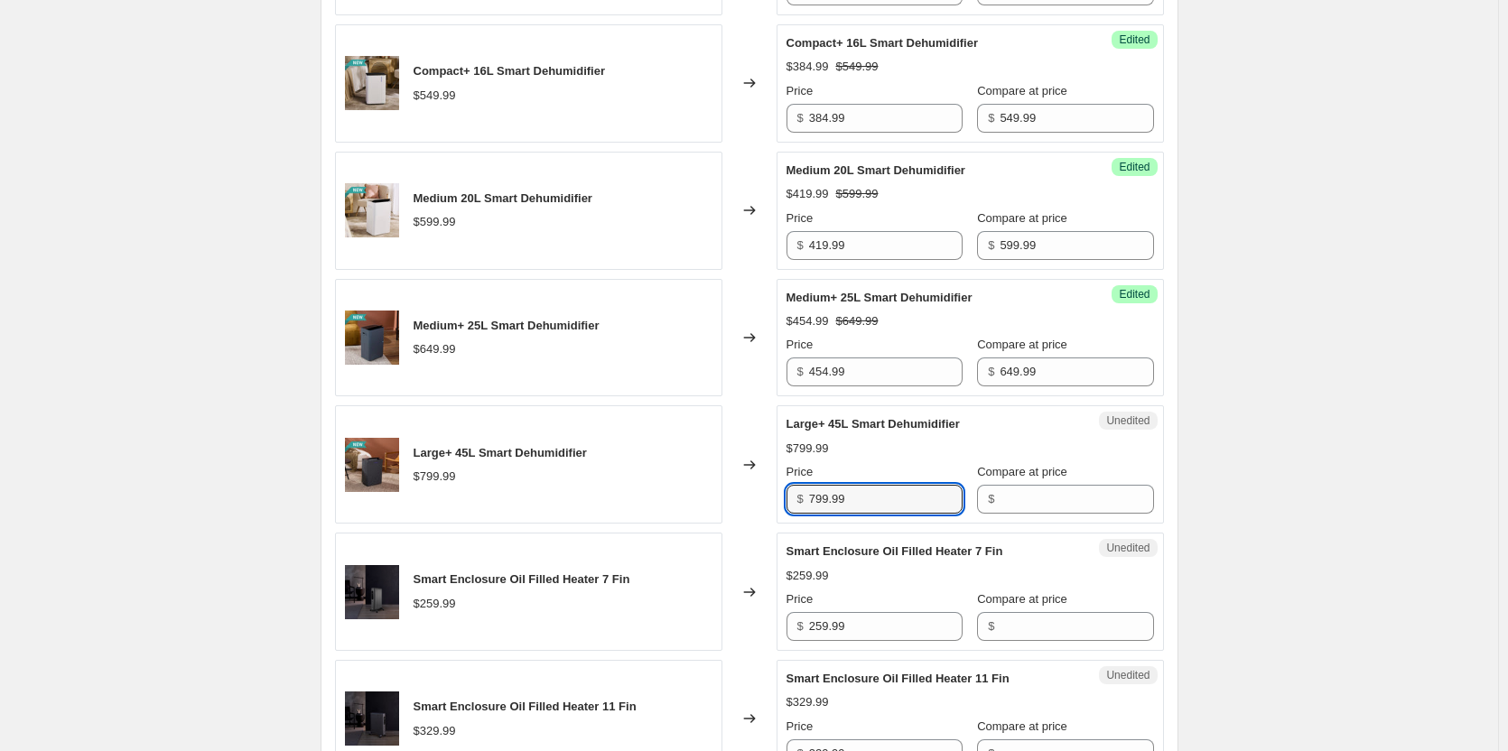
drag, startPoint x: 857, startPoint y: 498, endPoint x: 649, endPoint y: 522, distance: 208.9
click at [742, 507] on div "Large+ 45L Smart Dehumidifier $799.99 Changed to Unedited Large+ 45L Smart Dehu…" at bounding box center [749, 464] width 829 height 118
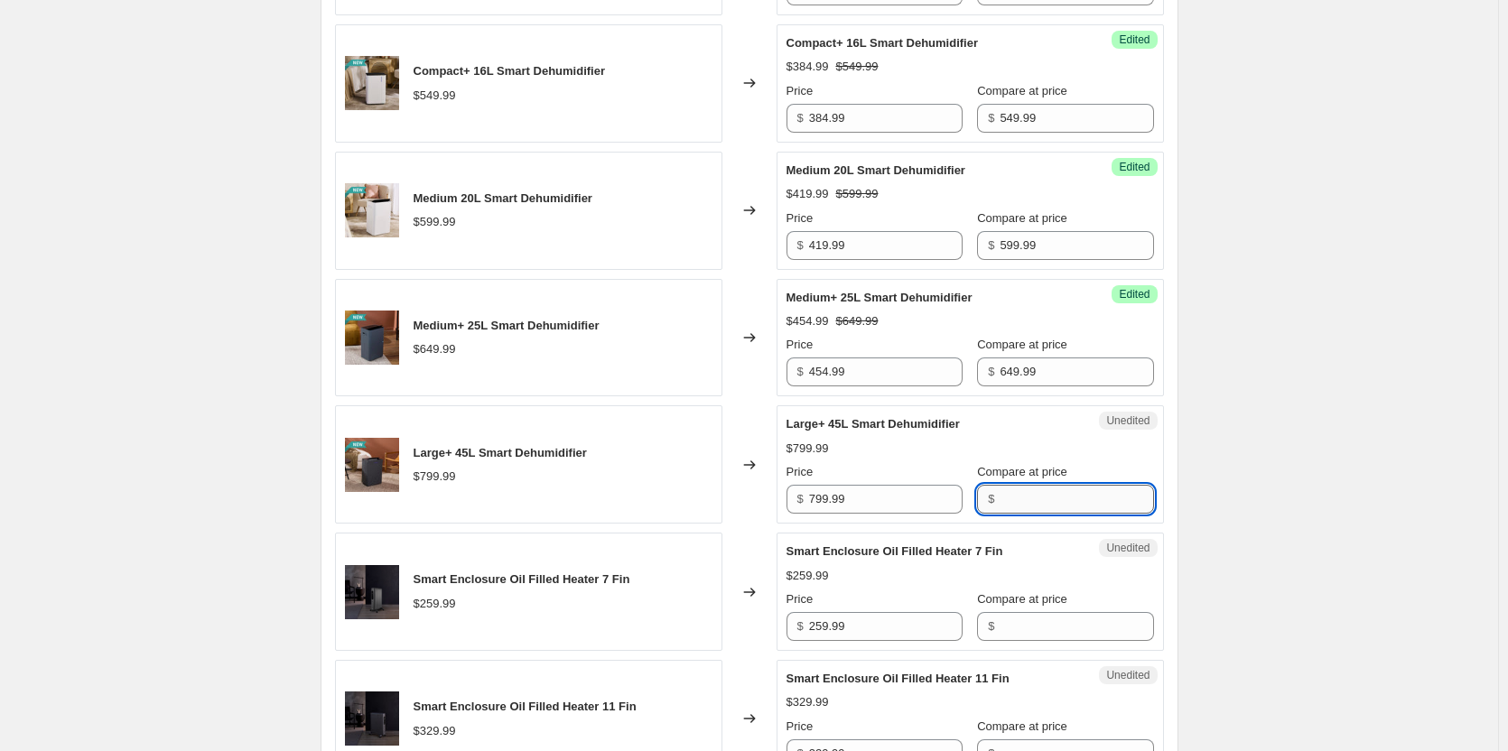
click at [1034, 496] on input "Compare at price" at bounding box center [1075, 499] width 153 height 29
paste input "799.99"
type input "799.99"
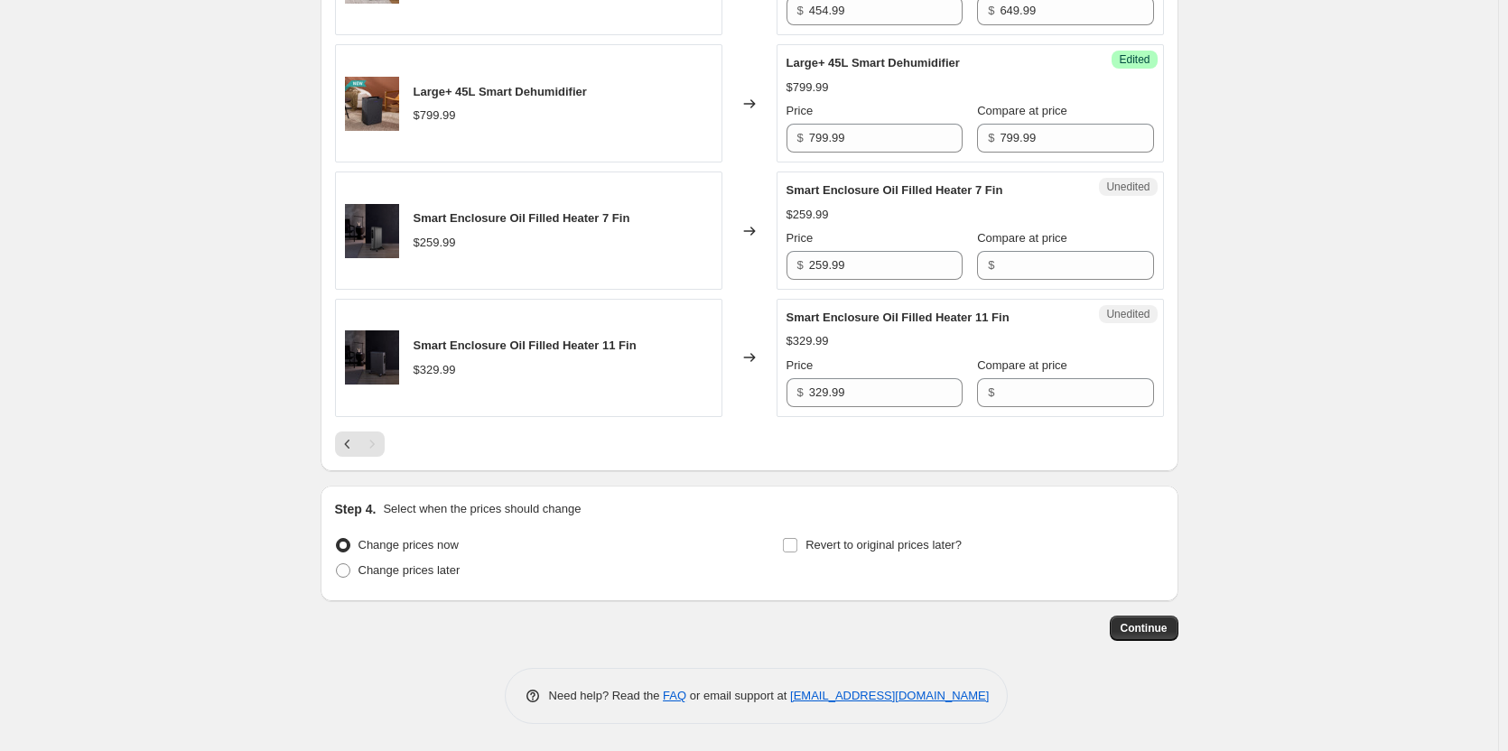
scroll to position [1726, 0]
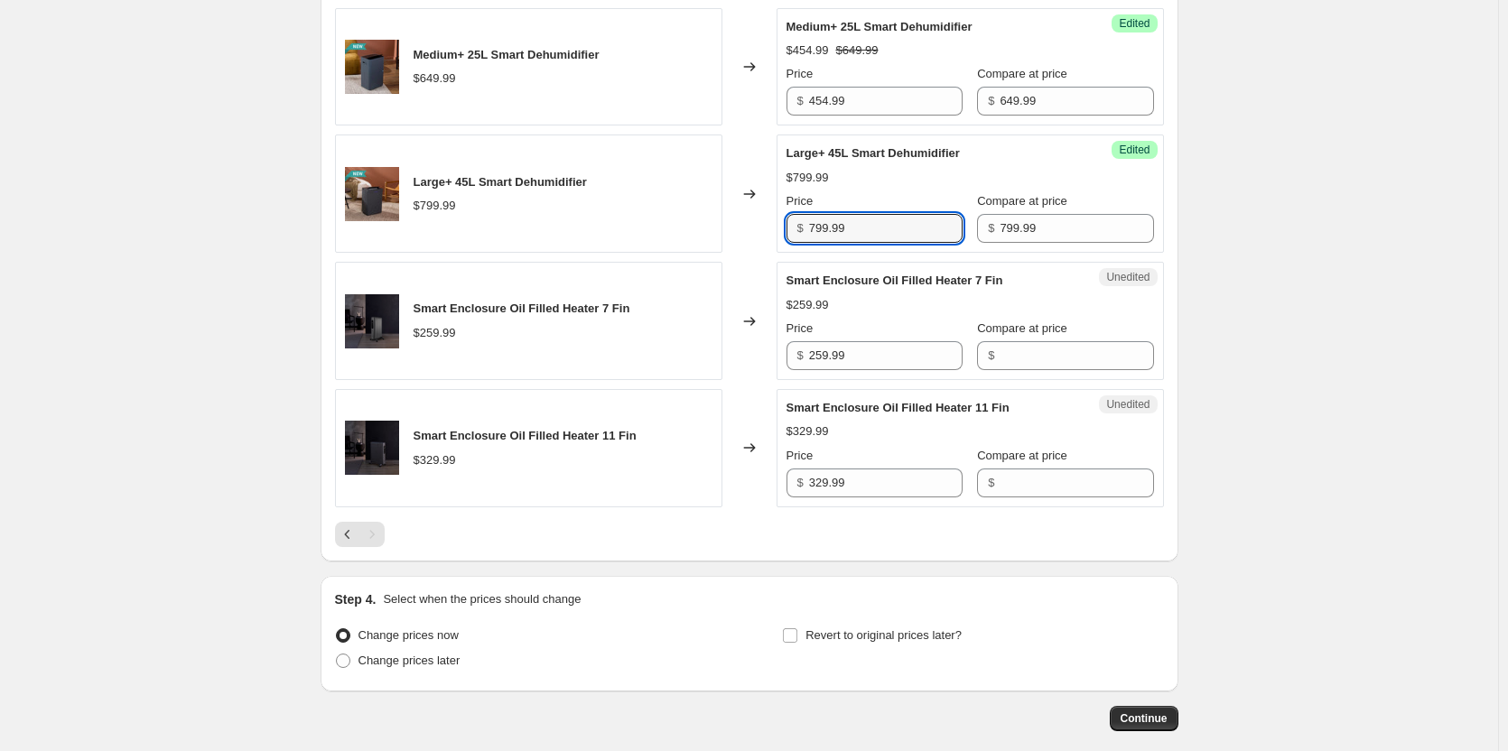
drag, startPoint x: 909, startPoint y: 235, endPoint x: 646, endPoint y: 218, distance: 263.2
click at [646, 218] on div "Large+ 45L Smart Dehumidifier $799.99 Changed to Success Edited Large+ 45L Smar…" at bounding box center [749, 194] width 829 height 118
type input "559.99"
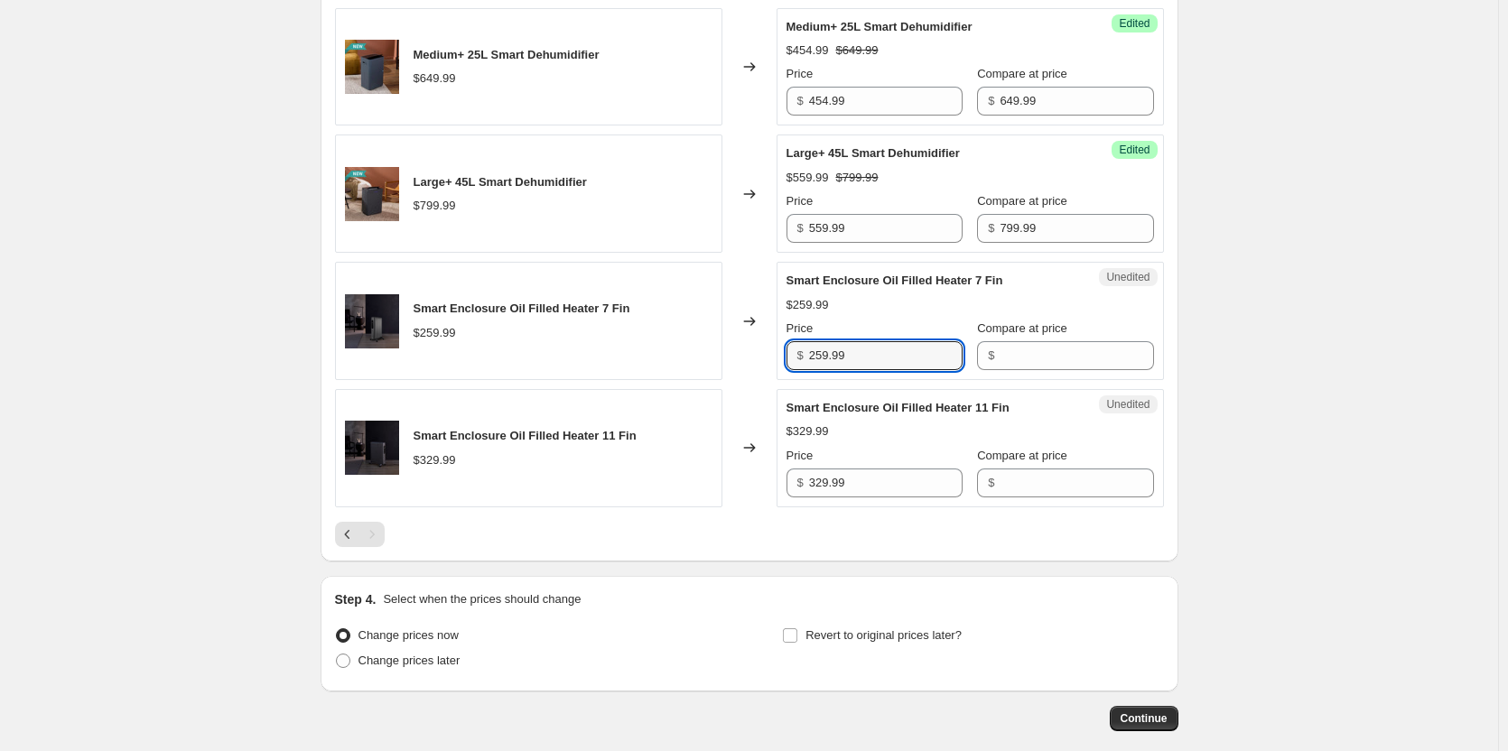
drag, startPoint x: 891, startPoint y: 354, endPoint x: 673, endPoint y: 336, distance: 219.2
click at [691, 336] on div "Smart Enclosure Oil Filled Heater 7 Fin $259.99 Changed to Unedited Smart Enclo…" at bounding box center [749, 321] width 829 height 118
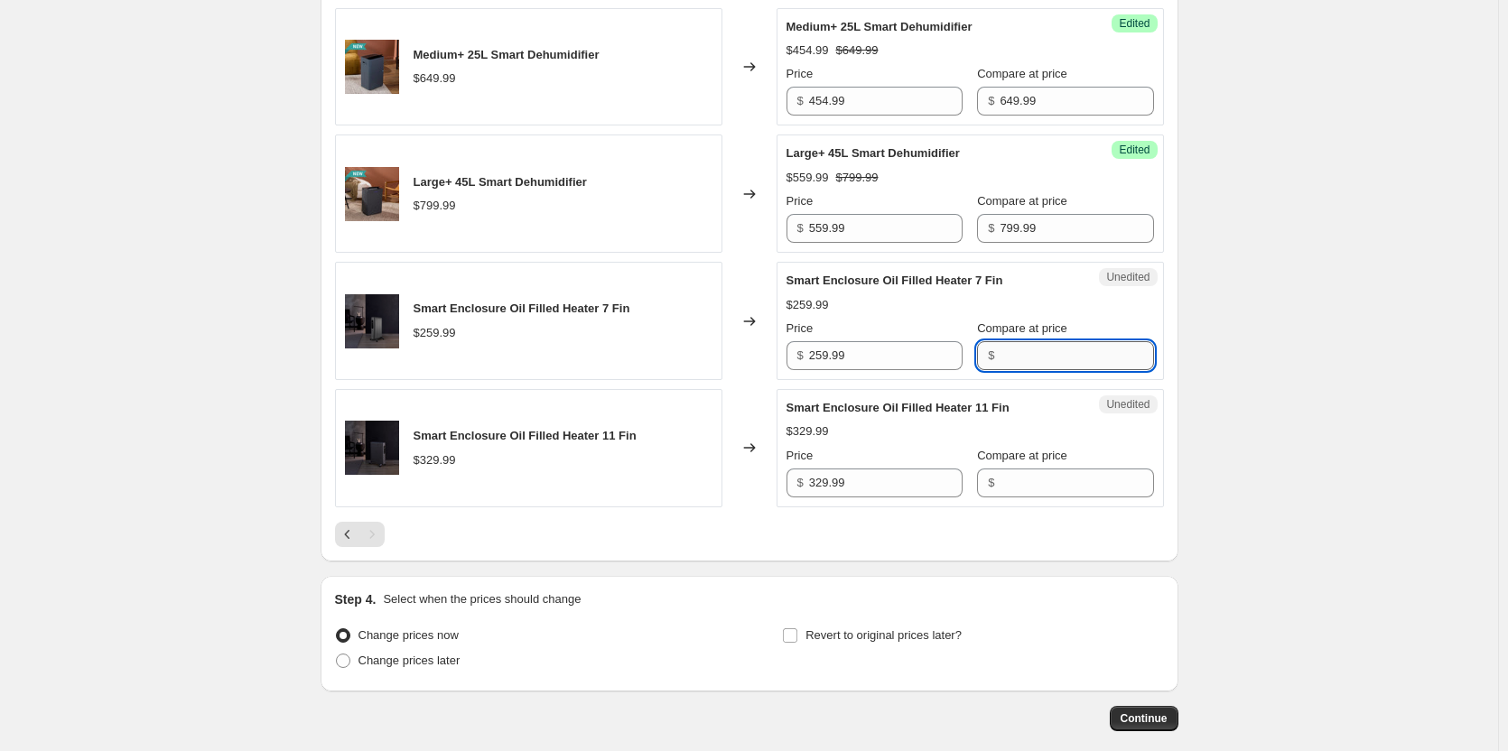
click at [1061, 359] on input "Compare at price" at bounding box center [1075, 355] width 153 height 29
paste input "259.99"
type input "259.99"
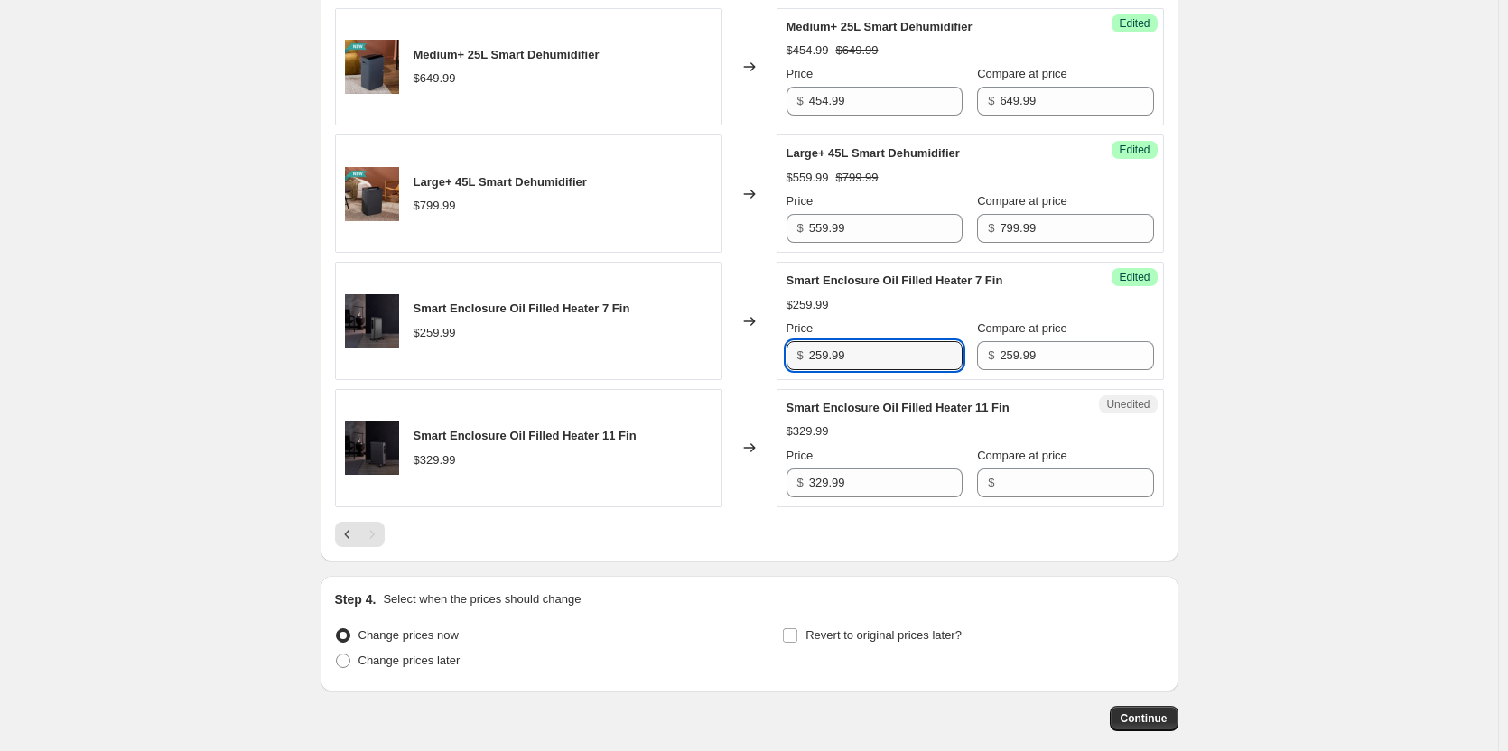
drag, startPoint x: 883, startPoint y: 356, endPoint x: 707, endPoint y: 349, distance: 176.1
click at [707, 349] on div "Smart Enclosure Oil Filled Heater 7 Fin $259.99 Changed to Success Edited Smart…" at bounding box center [749, 321] width 829 height 118
type input "181.99"
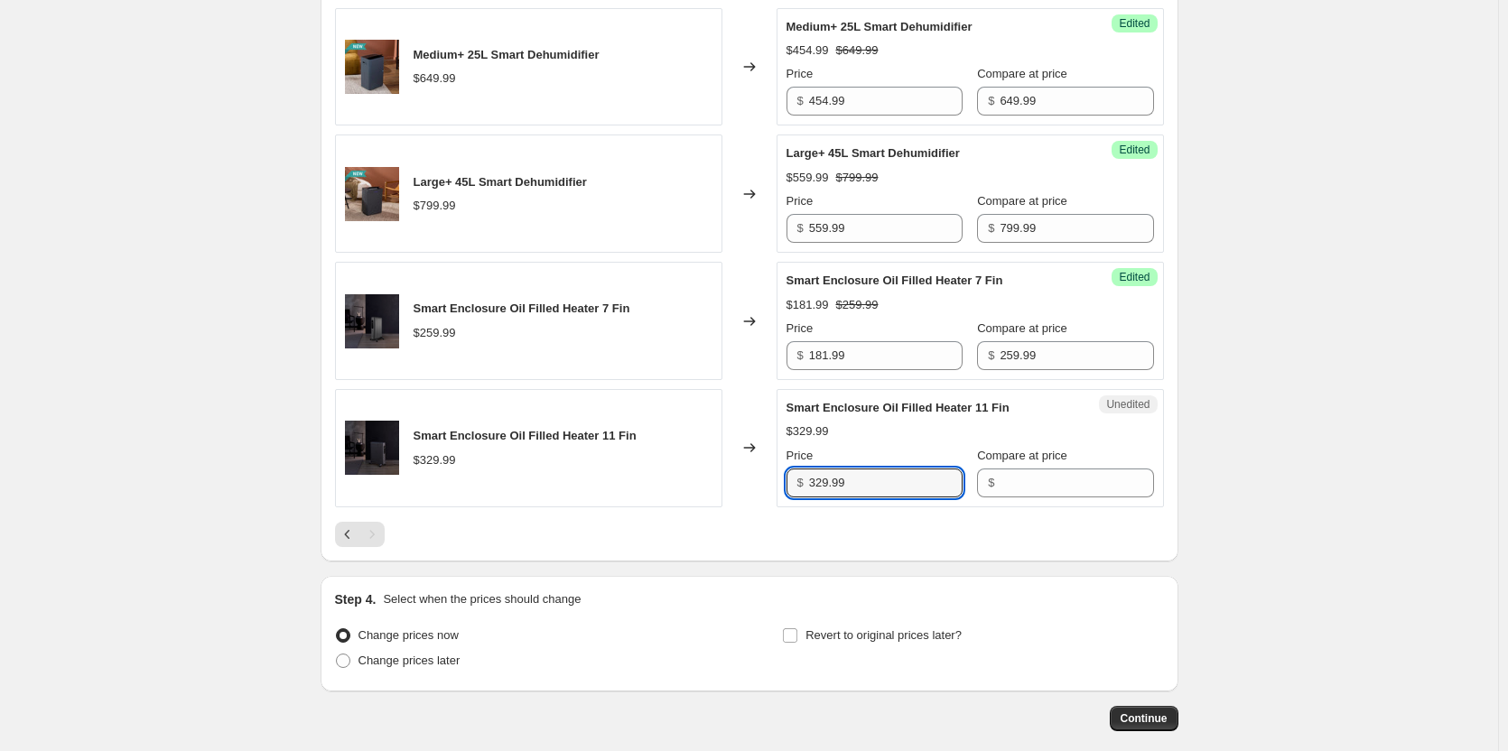
drag, startPoint x: 895, startPoint y: 478, endPoint x: 643, endPoint y: 492, distance: 252.2
click at [708, 486] on div "Smart Enclosure Oil Filled Heater 11 Fin $329.99 Changed to Unedited Smart Encl…" at bounding box center [749, 448] width 829 height 118
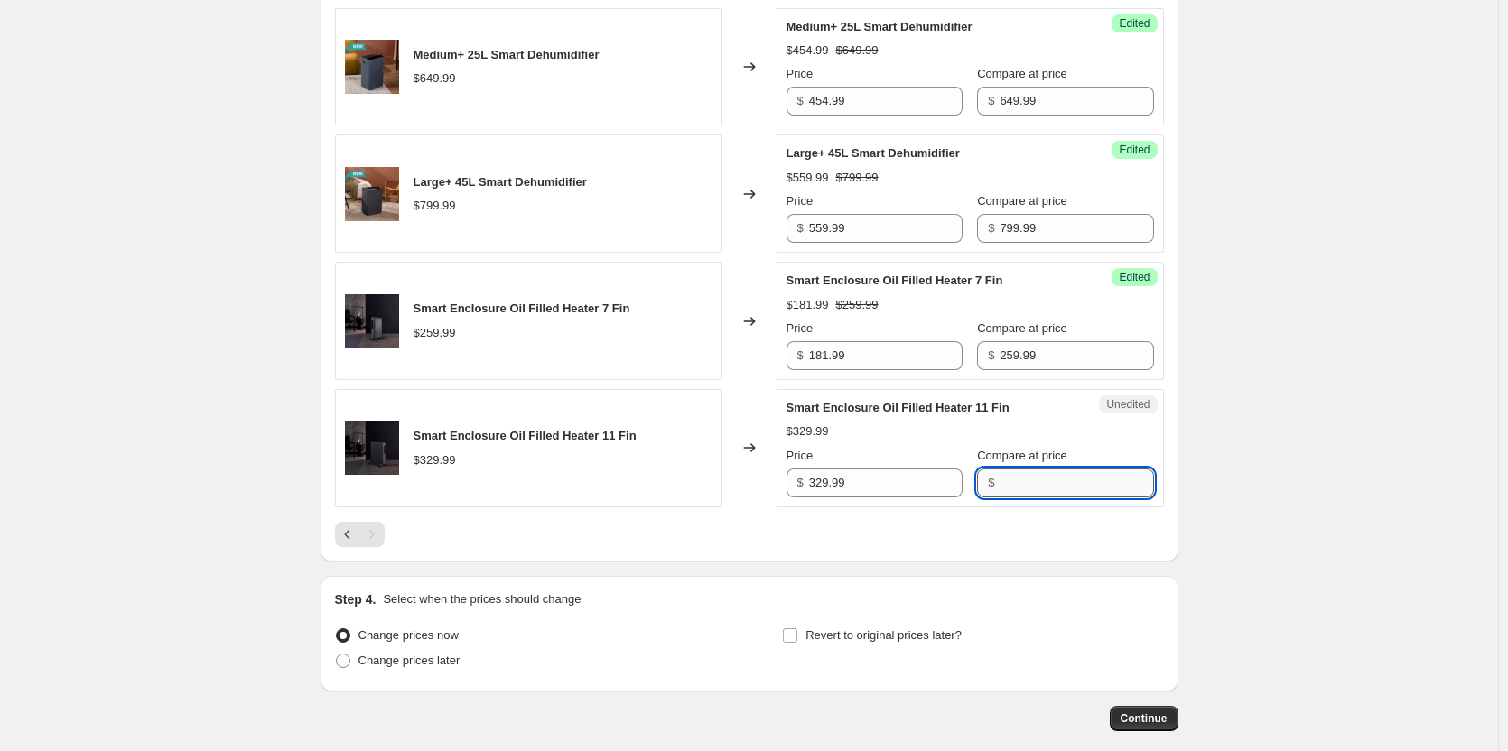
click at [1039, 478] on input "Compare at price" at bounding box center [1075, 483] width 153 height 29
paste input "329.99"
type input "329.99"
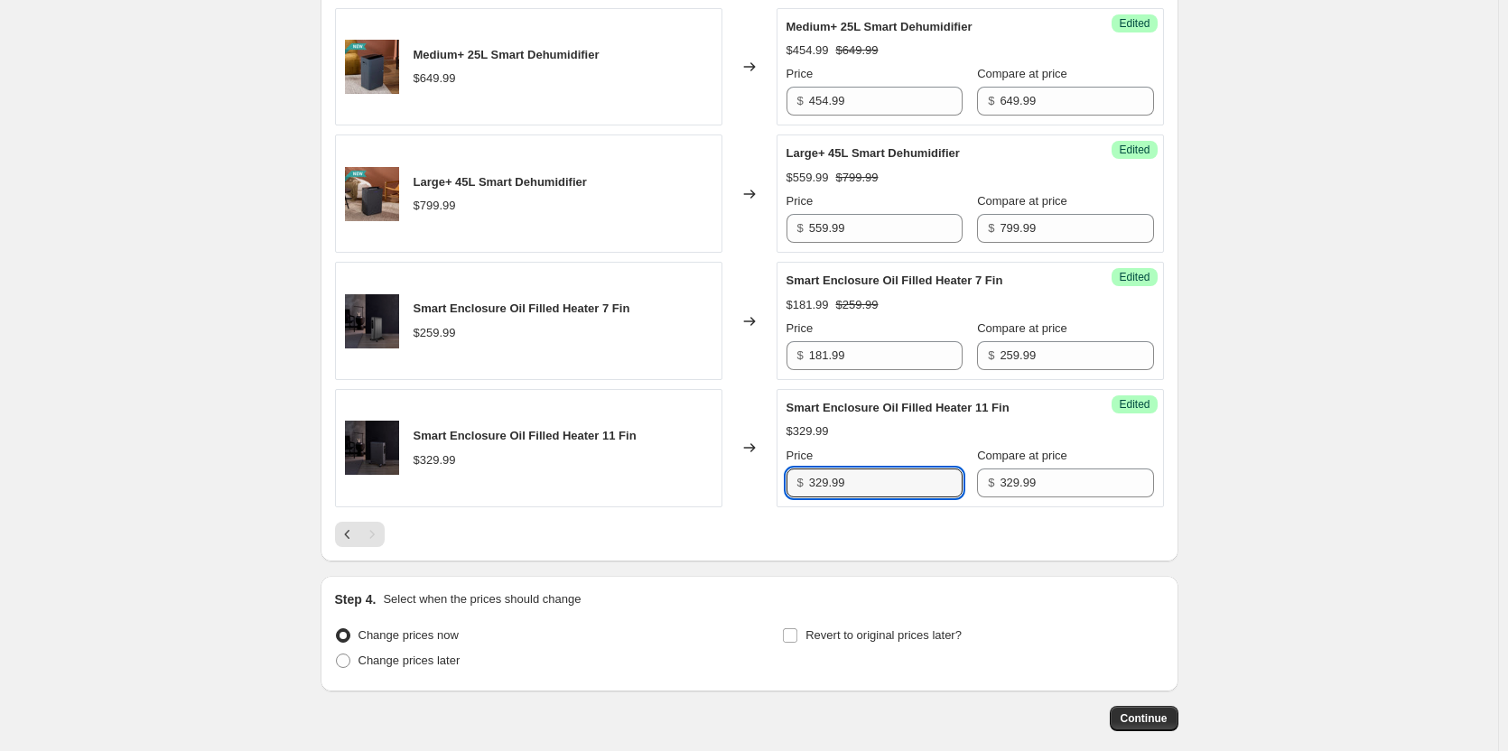
drag, startPoint x: 903, startPoint y: 478, endPoint x: 625, endPoint y: 485, distance: 278.1
click at [625, 485] on div "Smart Enclosure Oil Filled Heater 11 Fin $329.99 Changed to Success Edited Smar…" at bounding box center [749, 448] width 829 height 118
type input "230.99"
click at [748, 524] on div at bounding box center [749, 534] width 829 height 25
click at [792, 636] on input "Revert to original prices later?" at bounding box center [790, 635] width 14 height 14
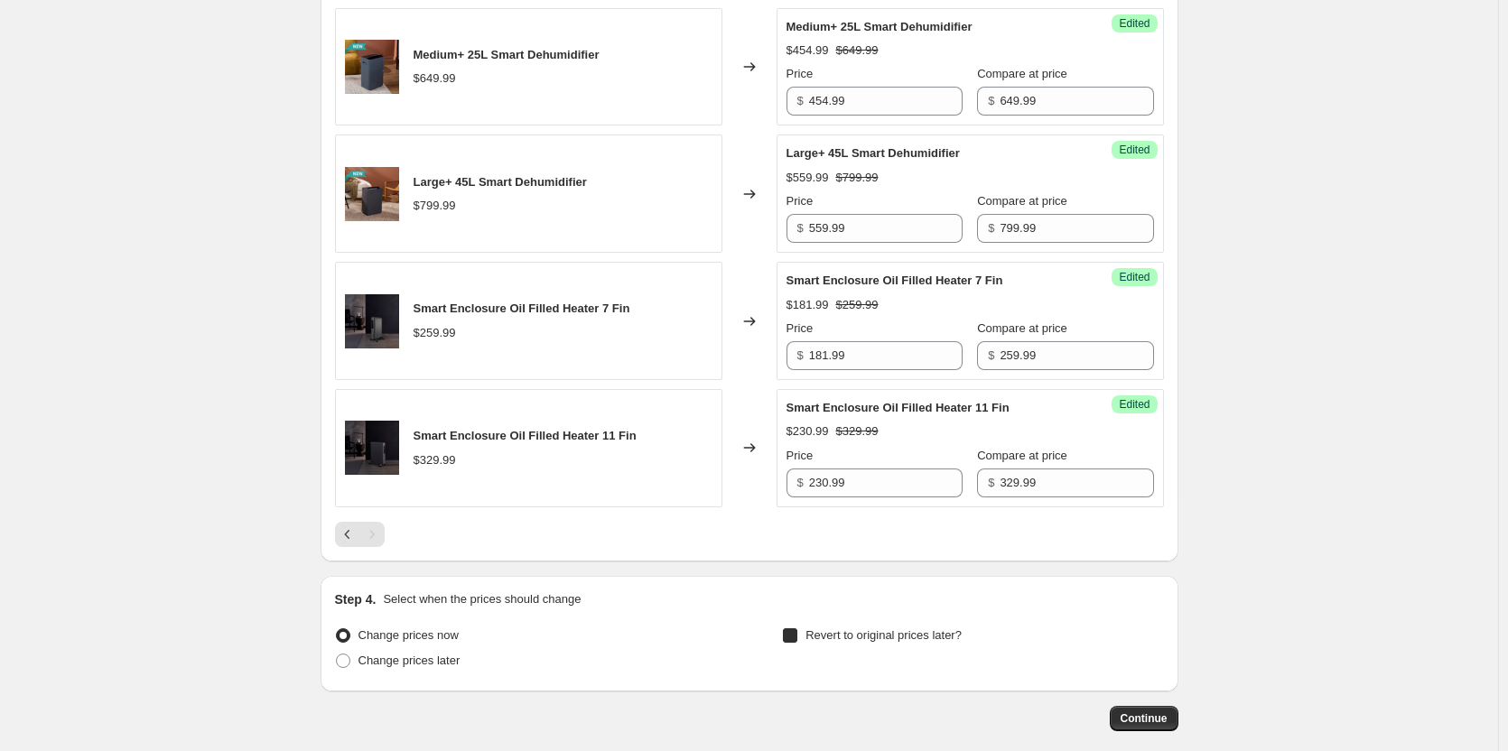
checkbox input "true"
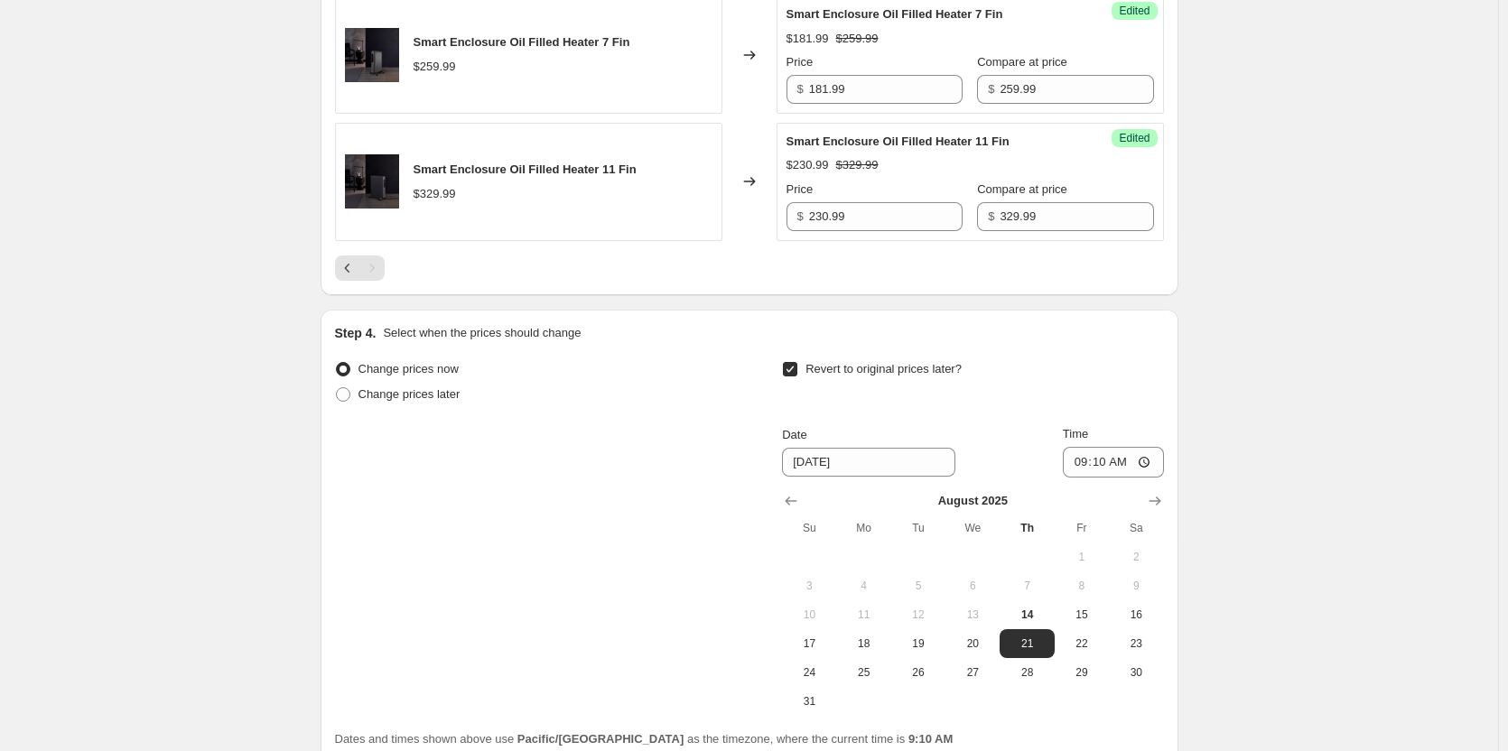
scroll to position [1997, 0]
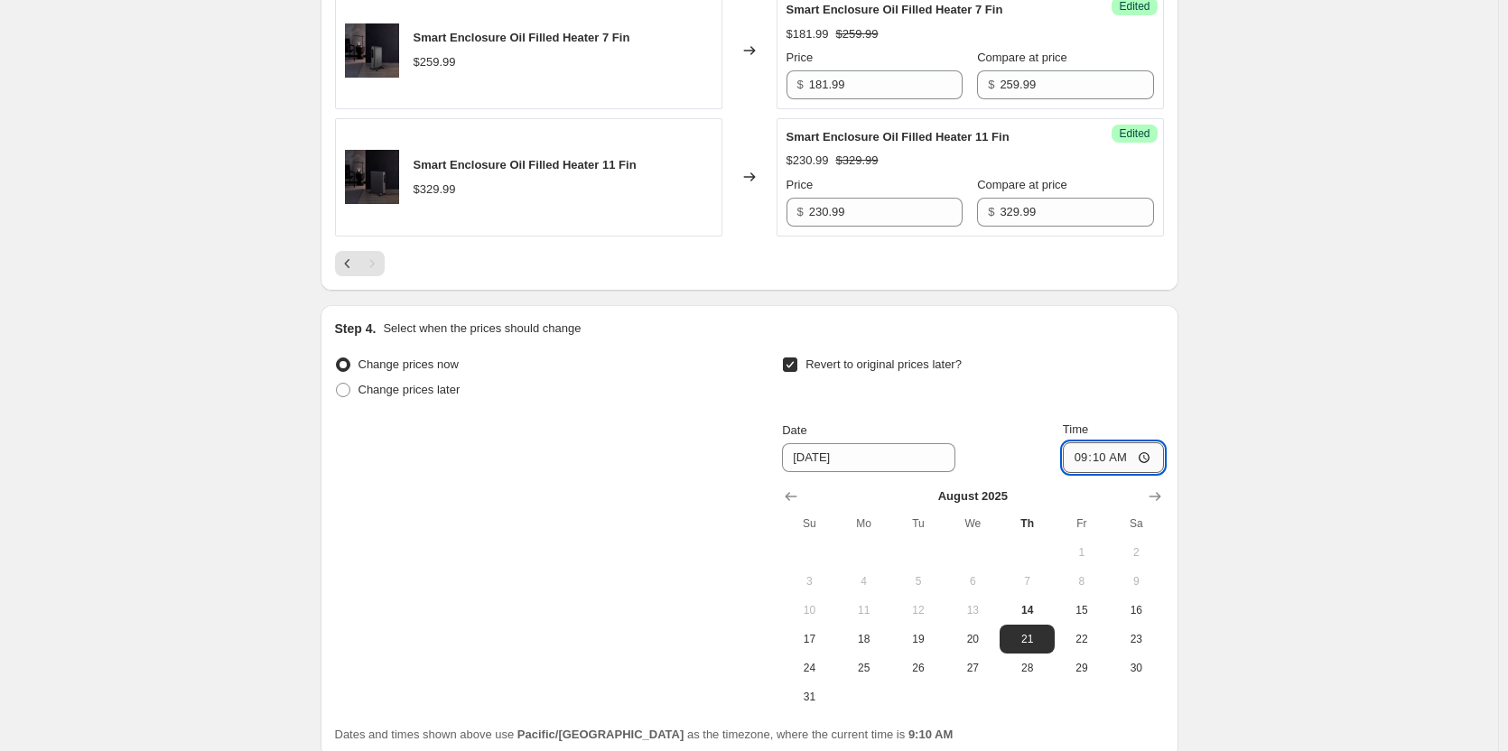
click at [1109, 464] on input "09:10" at bounding box center [1113, 457] width 101 height 31
click at [1148, 460] on input "09:10" at bounding box center [1113, 457] width 101 height 31
type input "23:59"
click at [817, 636] on span "17" at bounding box center [809, 639] width 40 height 14
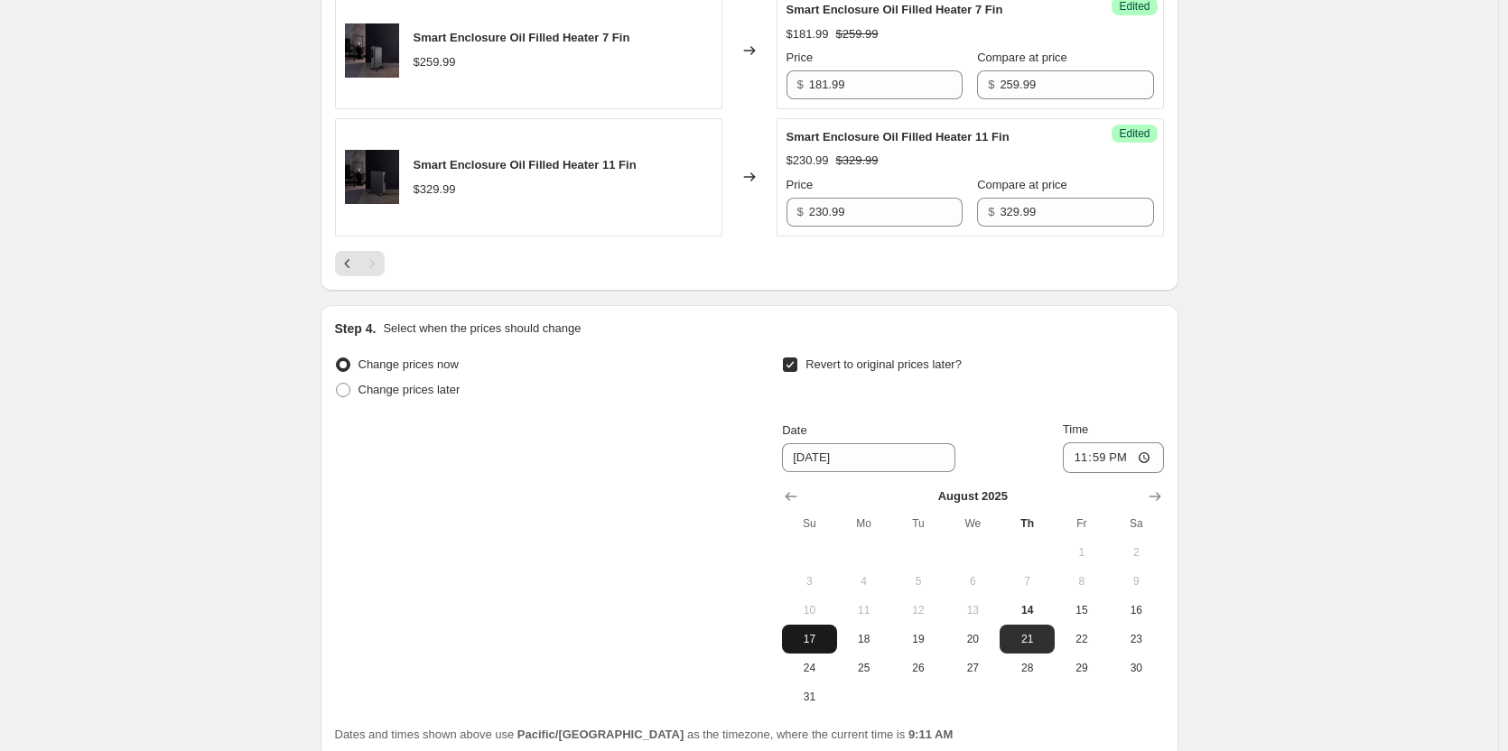
type input "8/17/2025"
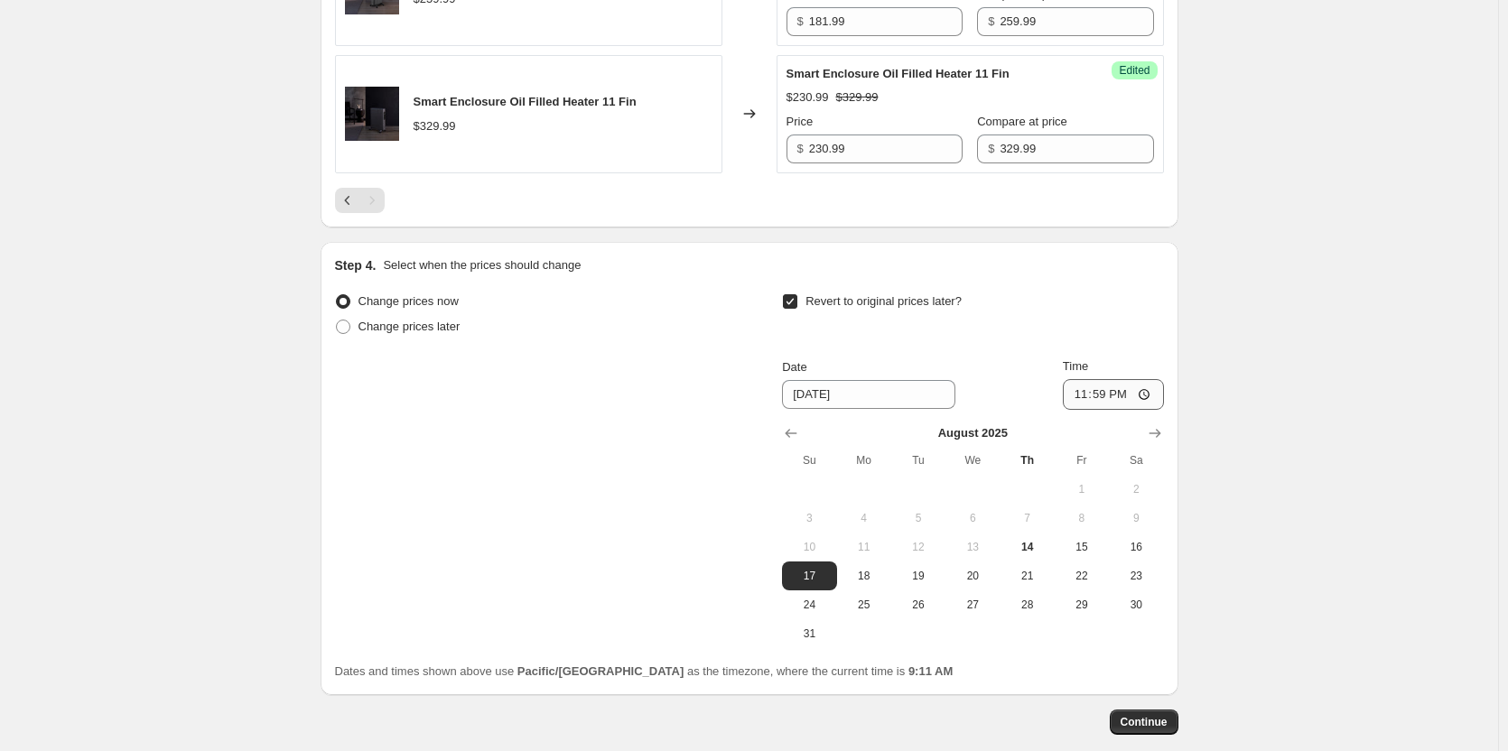
scroll to position [2087, 0]
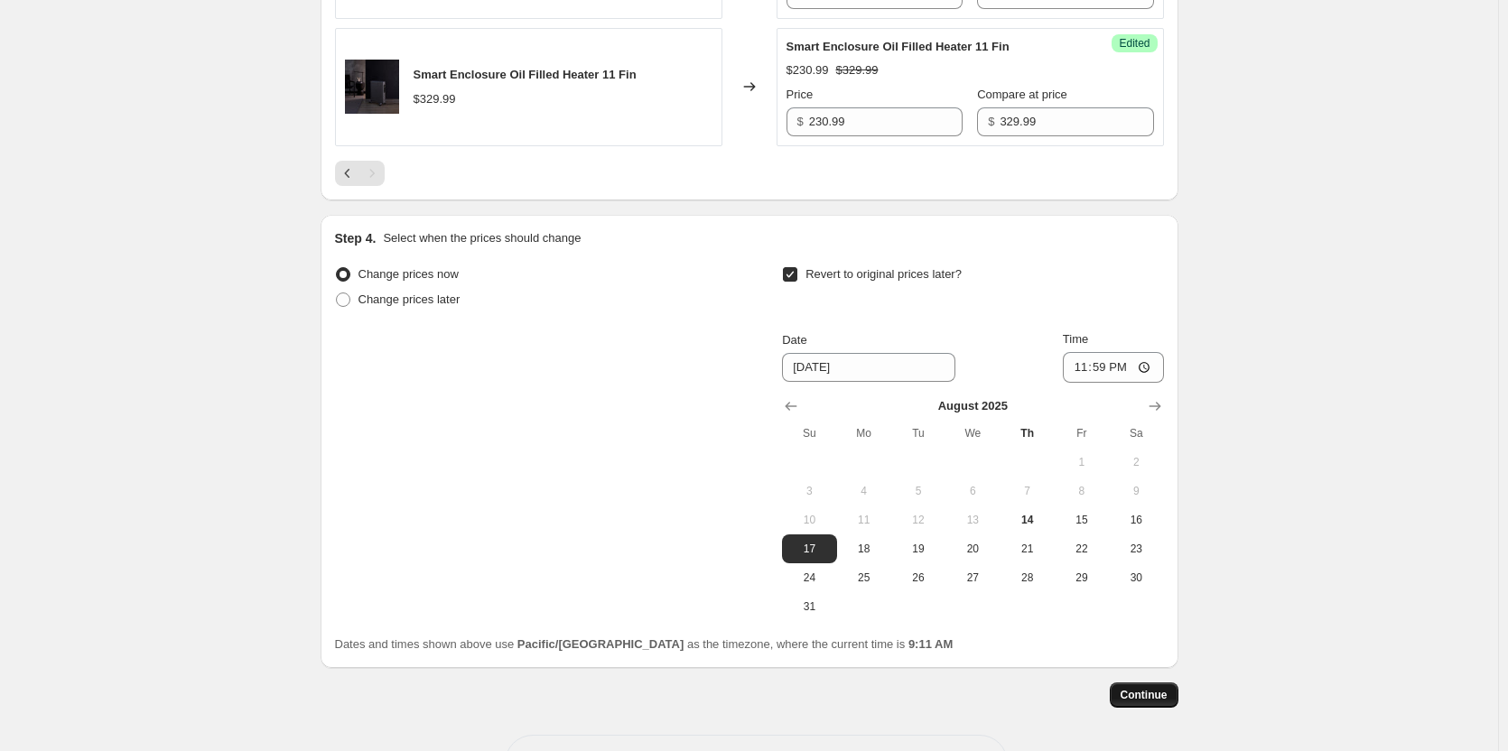
click at [1137, 691] on span "Continue" at bounding box center [1143, 695] width 47 height 14
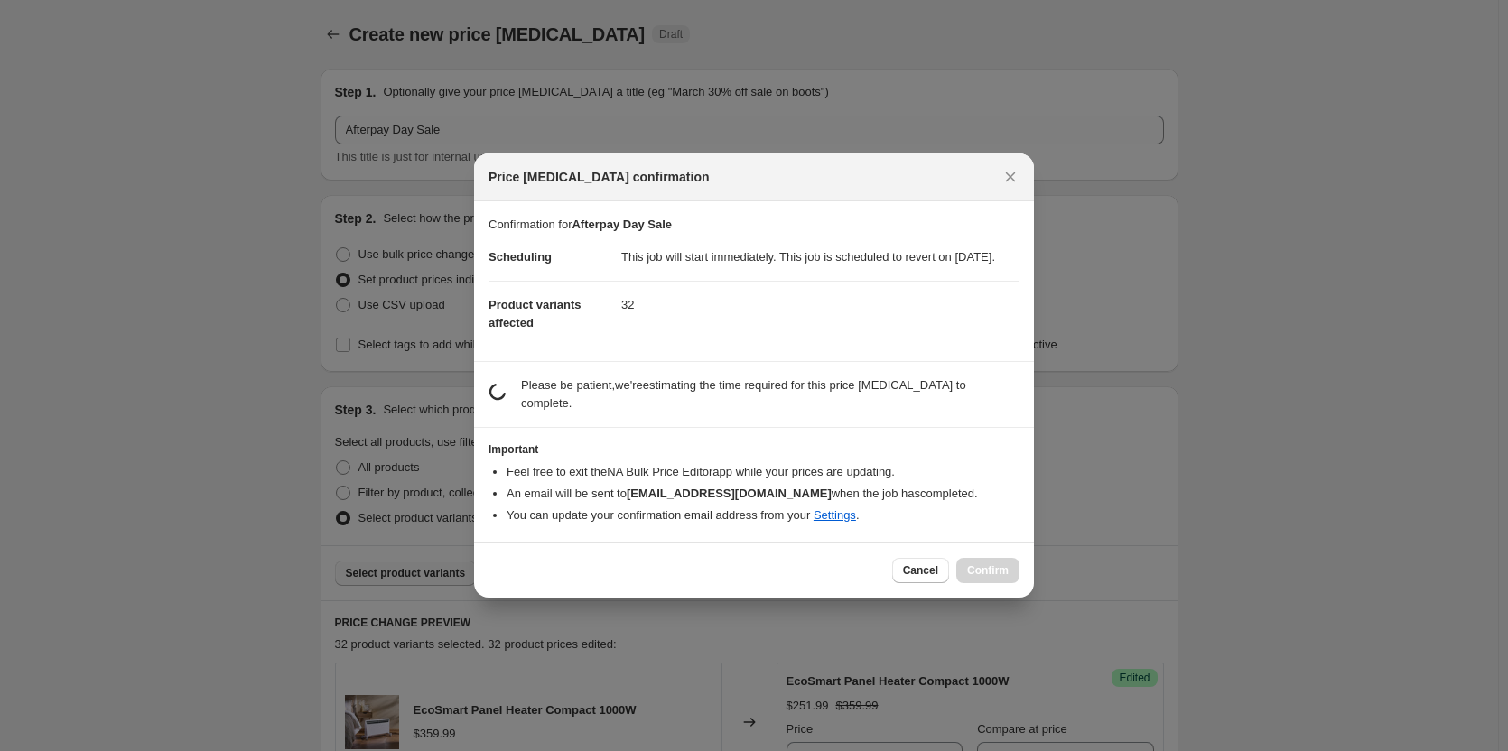
scroll to position [0, 0]
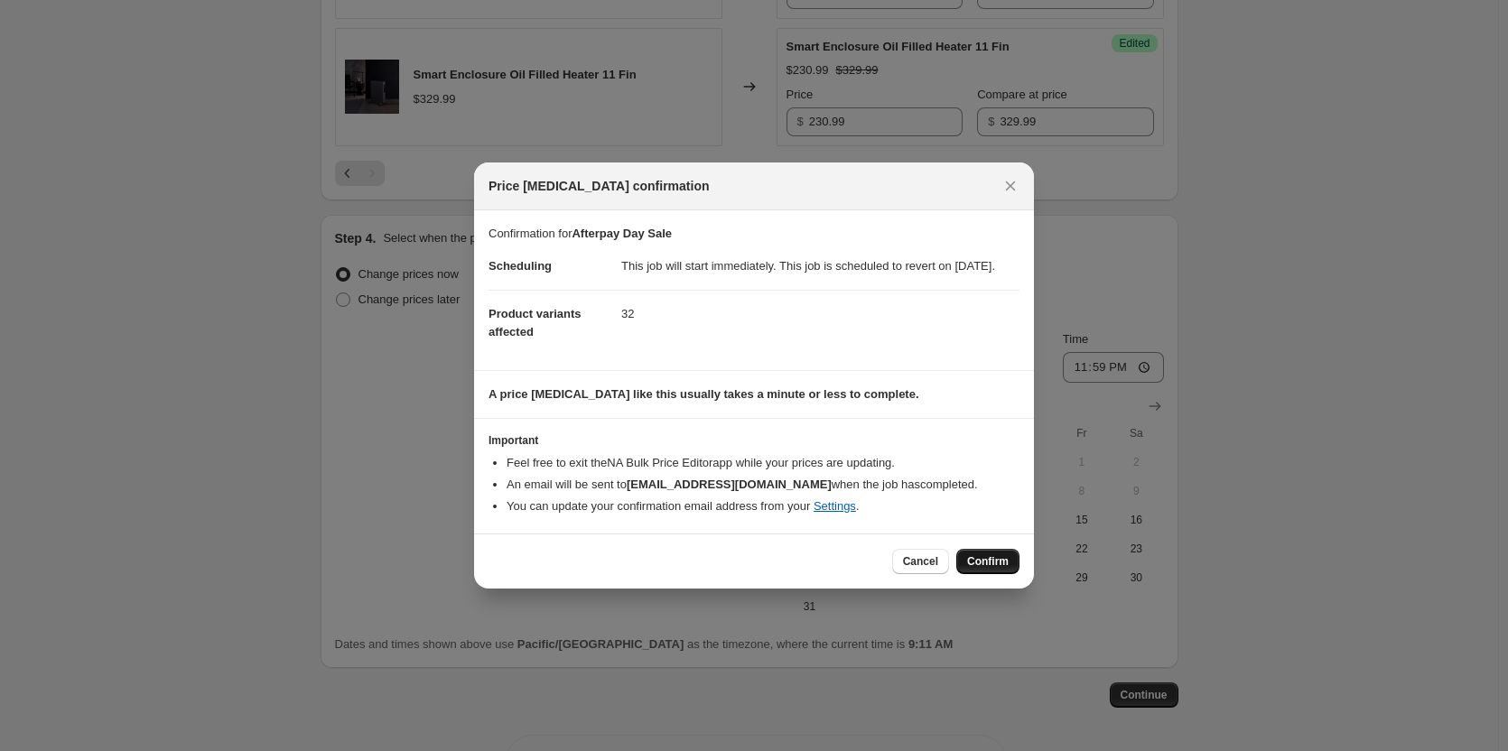
click at [975, 565] on span "Confirm" at bounding box center [988, 561] width 42 height 14
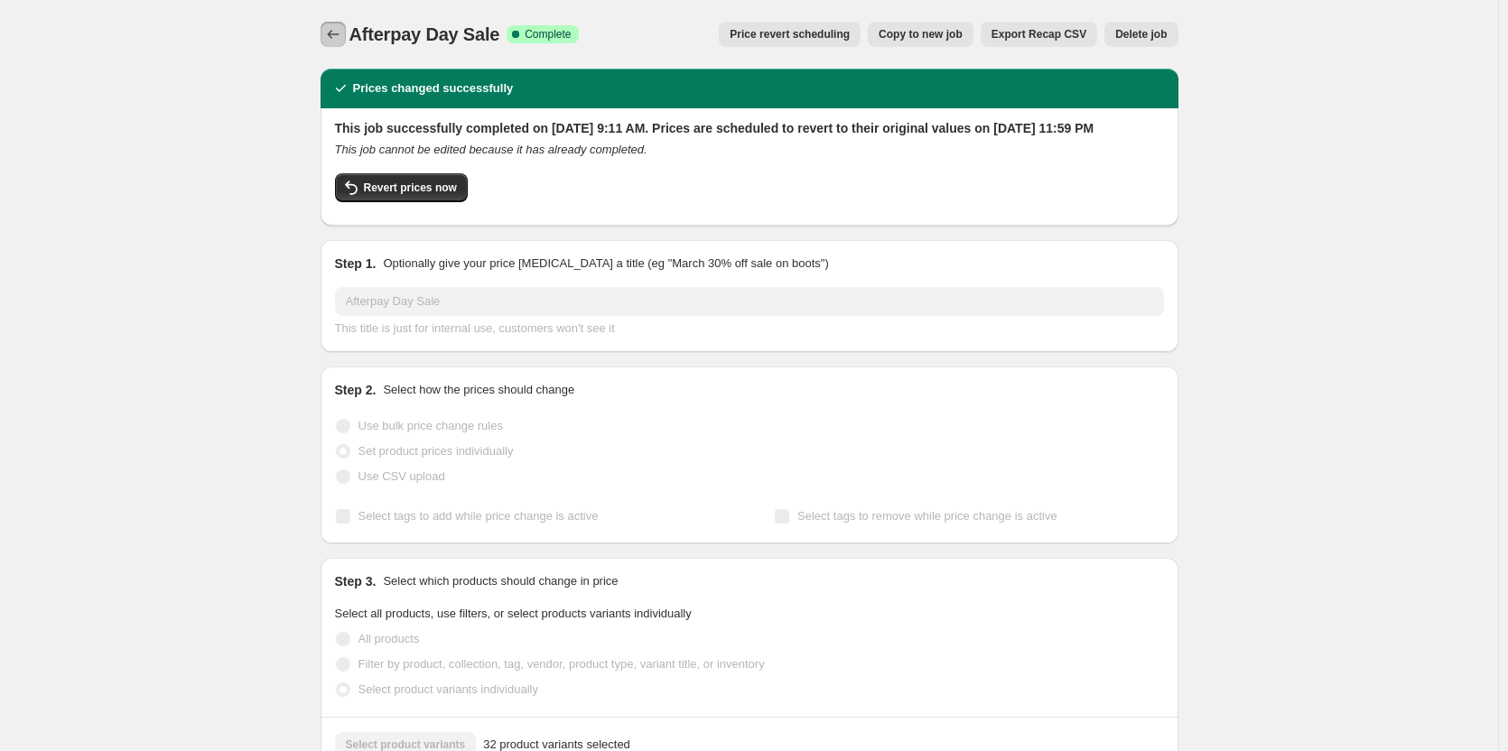
click at [342, 36] on icon "Price change jobs" at bounding box center [333, 34] width 18 height 18
